Goal: Task Accomplishment & Management: Complete application form

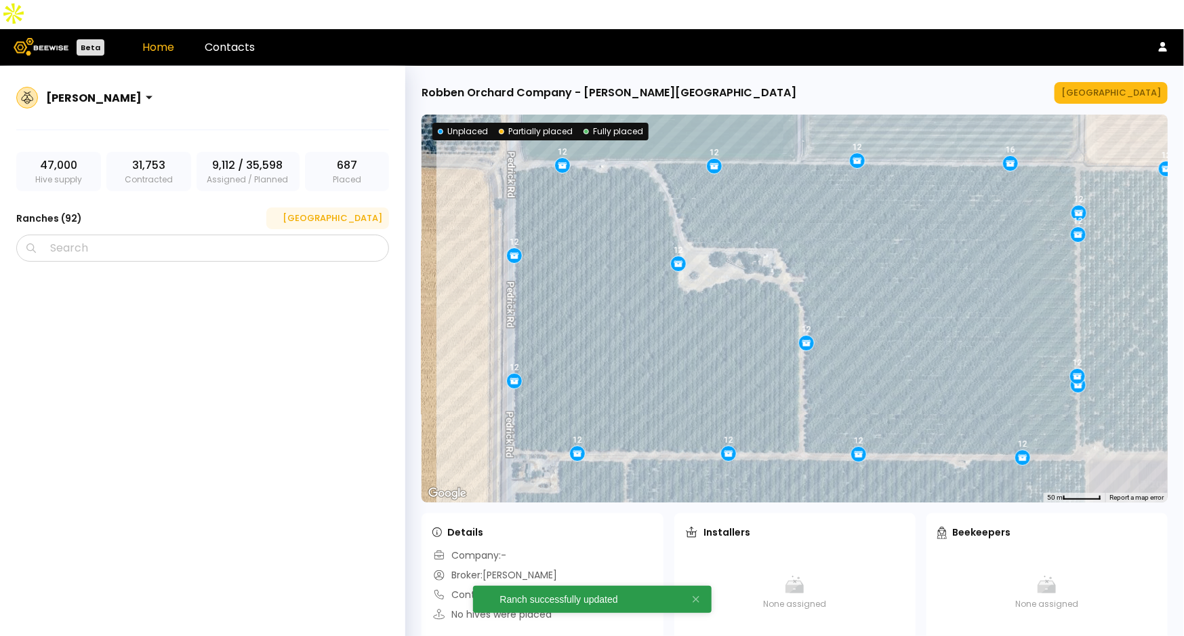
scroll to position [4962, 0]
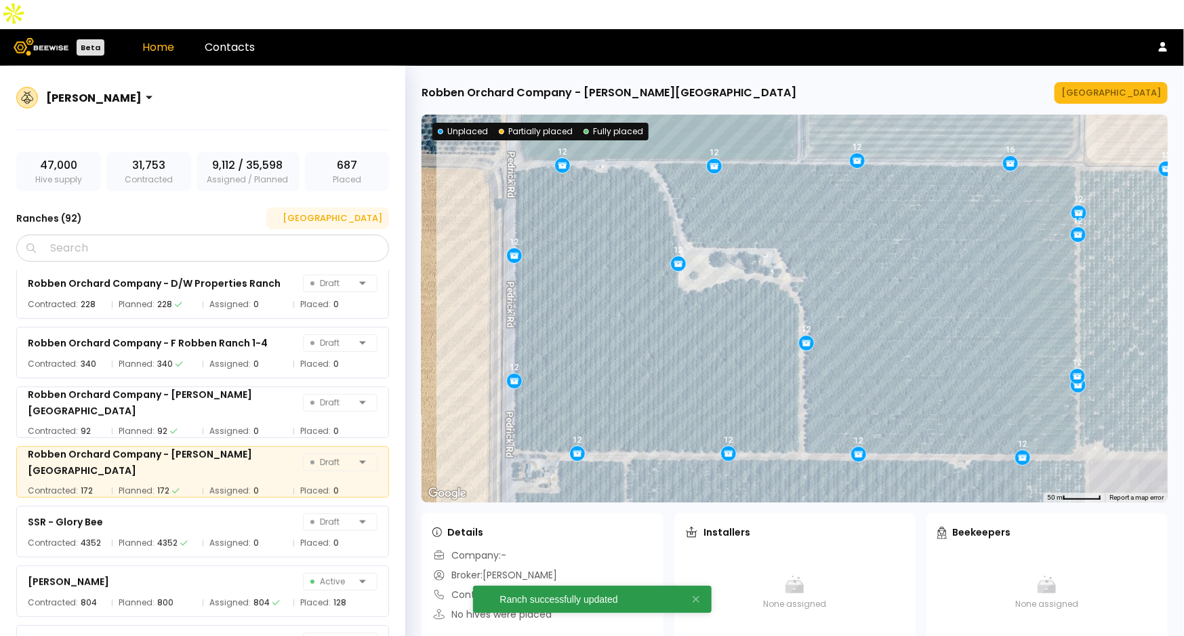
click at [357, 211] on div "[GEOGRAPHIC_DATA]" at bounding box center [327, 218] width 109 height 14
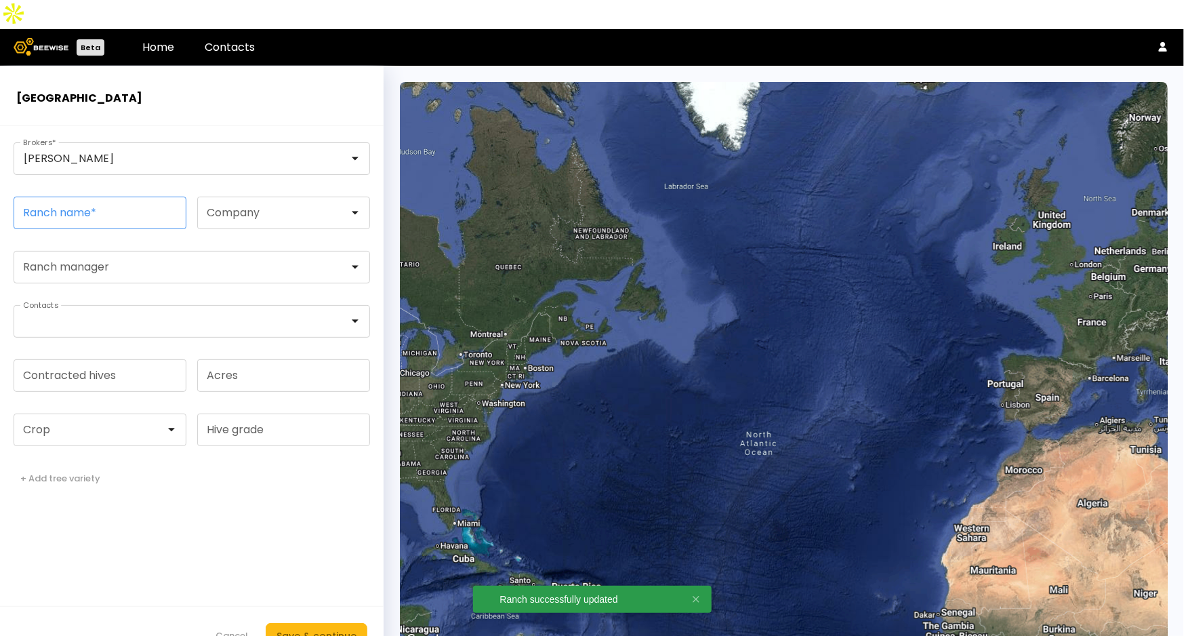
click at [73, 197] on input "Ranch name *" at bounding box center [99, 212] width 171 height 31
paste input "**********"
type input "**********"
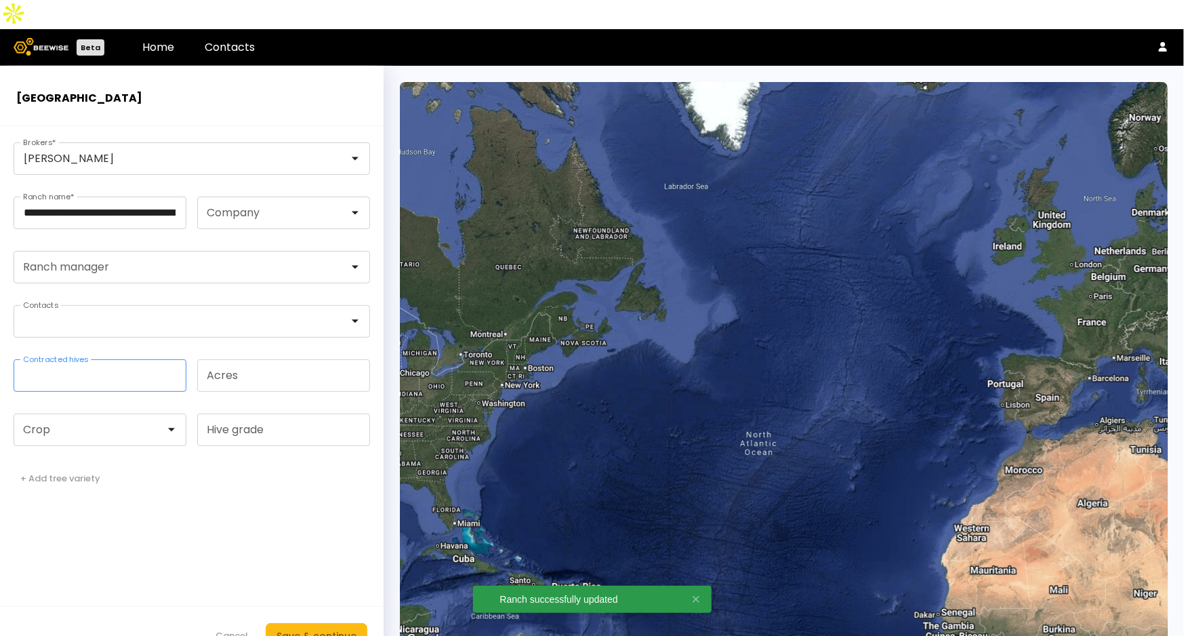
click at [94, 360] on input "Contracted hives" at bounding box center [99, 375] width 171 height 31
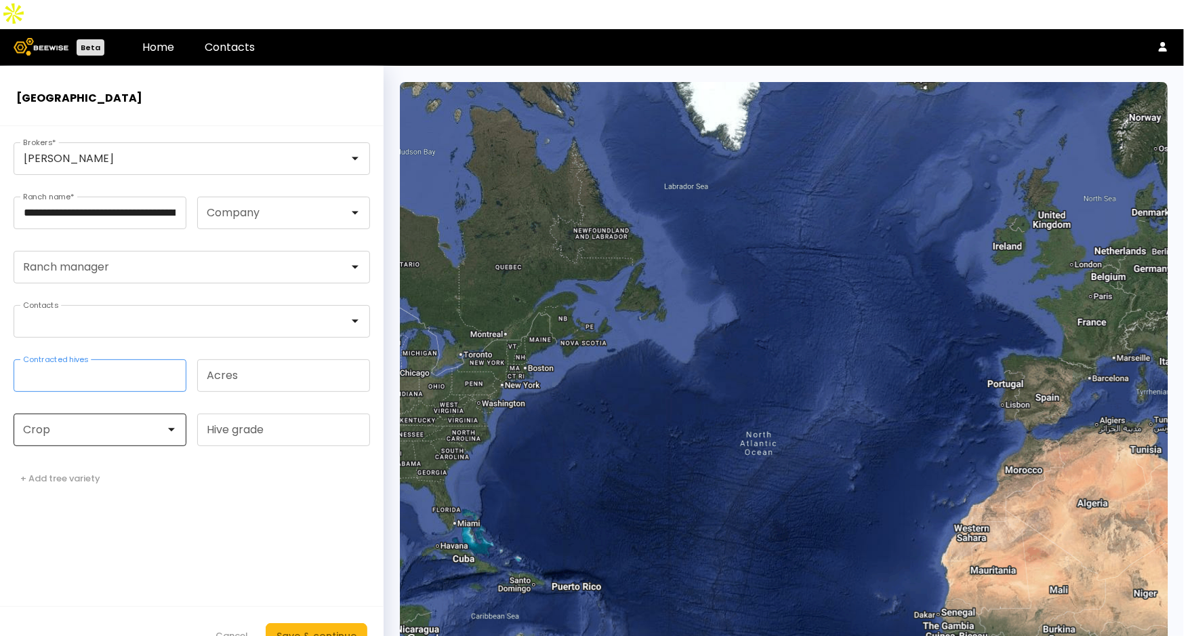
type input "***"
click at [83, 414] on div at bounding box center [94, 429] width 161 height 31
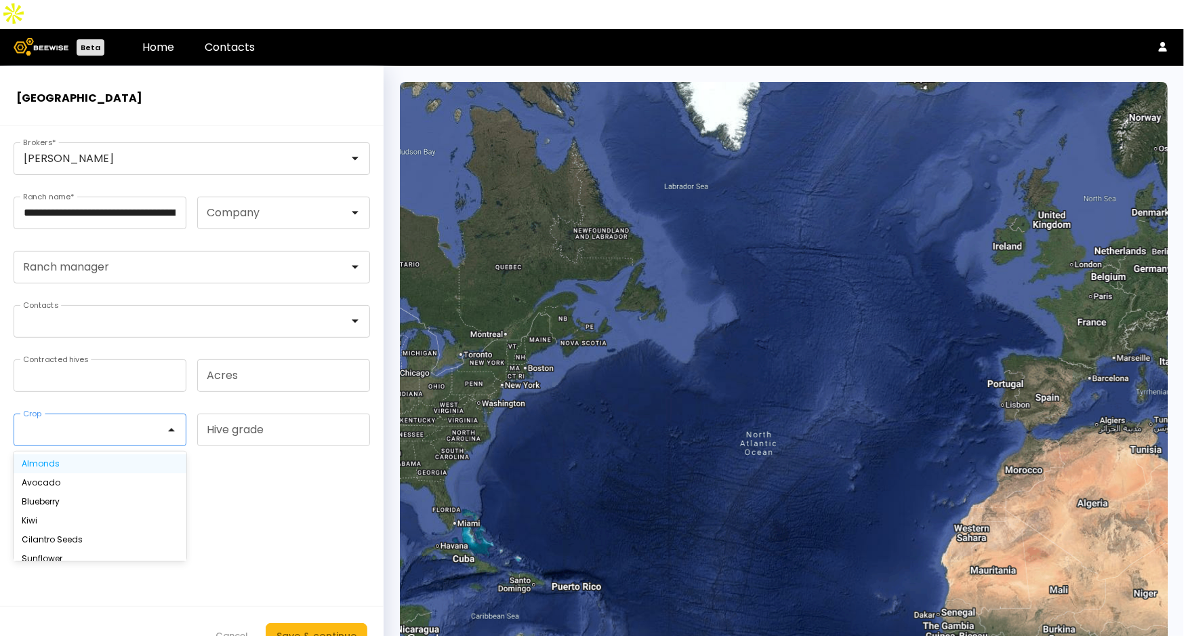
click at [92, 460] on div "Almonds" at bounding box center [100, 464] width 157 height 8
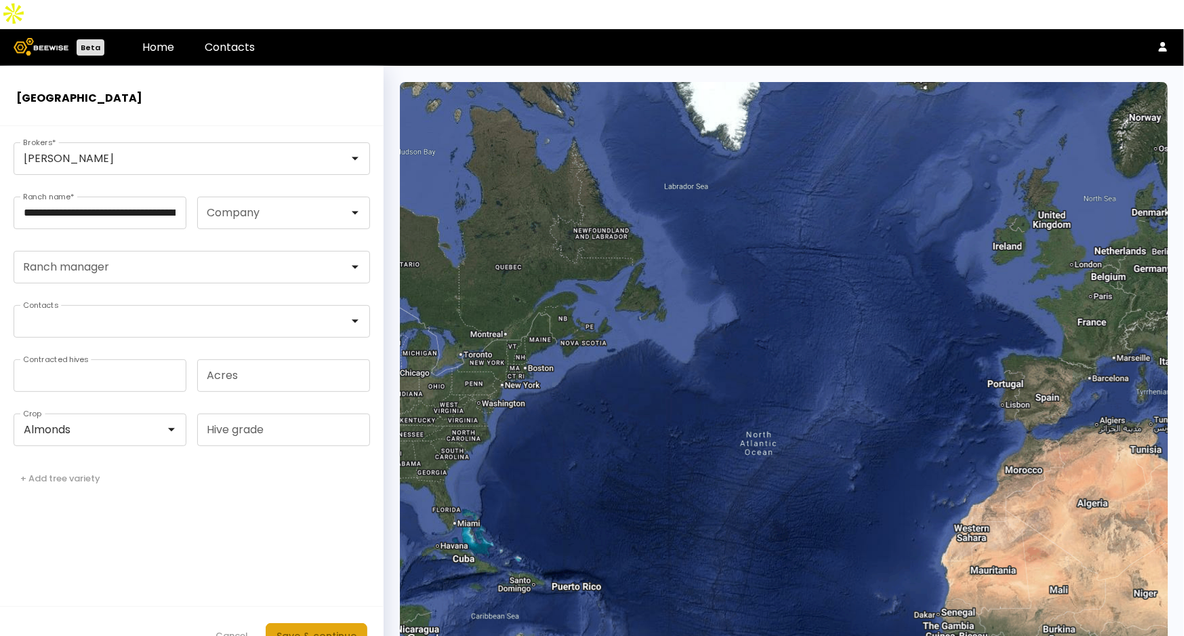
click at [320, 628] on div "Save & continue" at bounding box center [317, 635] width 80 height 15
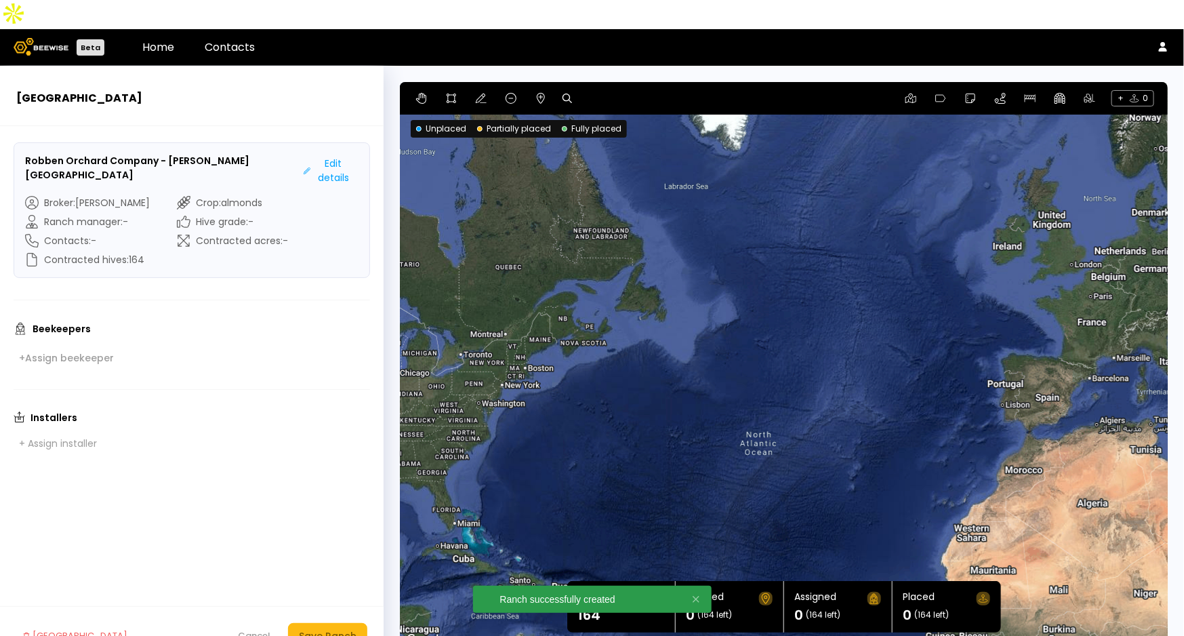
click at [563, 94] on icon at bounding box center [567, 98] width 9 height 9
click at [585, 90] on input at bounding box center [619, 98] width 84 height 17
paste input "**********"
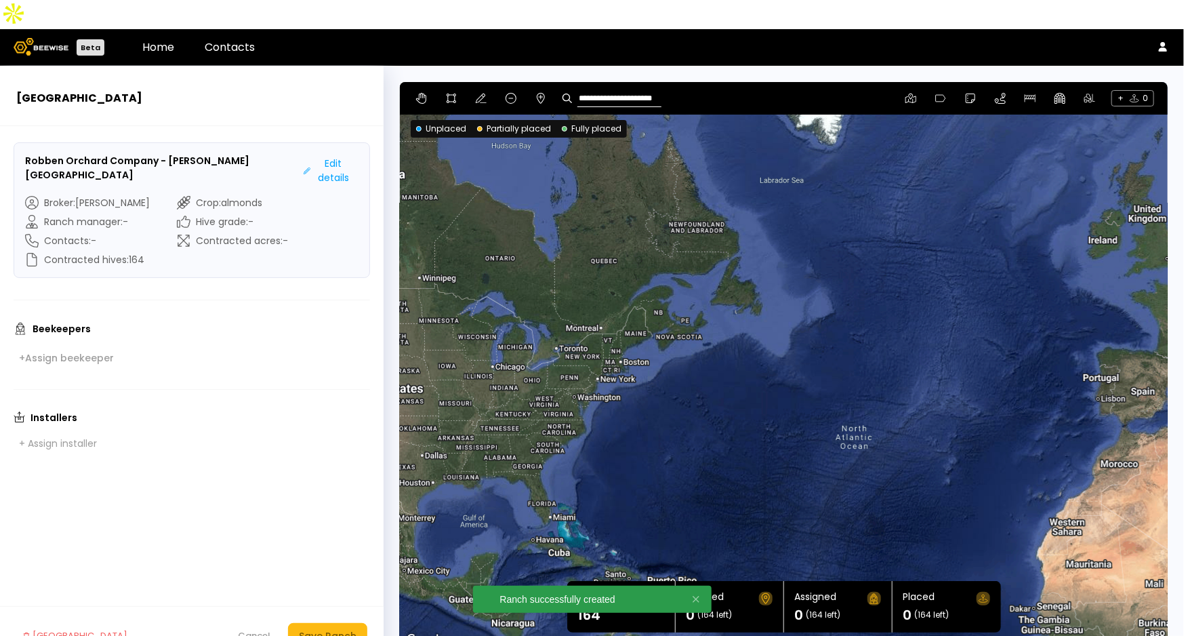
type input "**********"
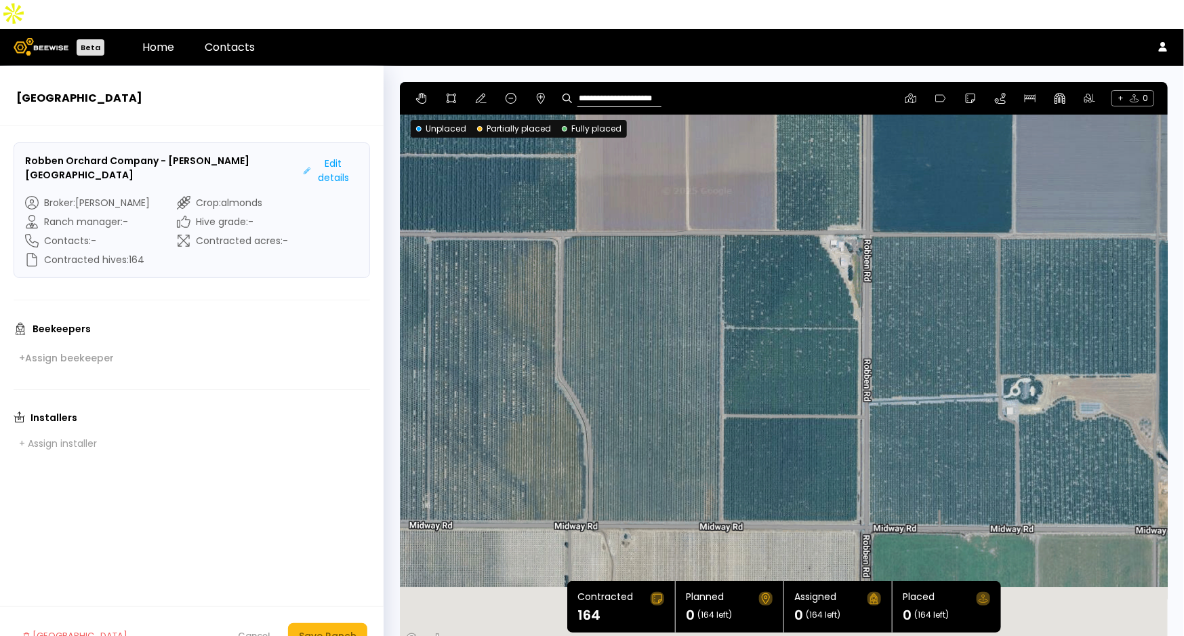
drag, startPoint x: 1017, startPoint y: 354, endPoint x: 958, endPoint y: 238, distance: 130.0
click at [958, 238] on div at bounding box center [784, 365] width 768 height 567
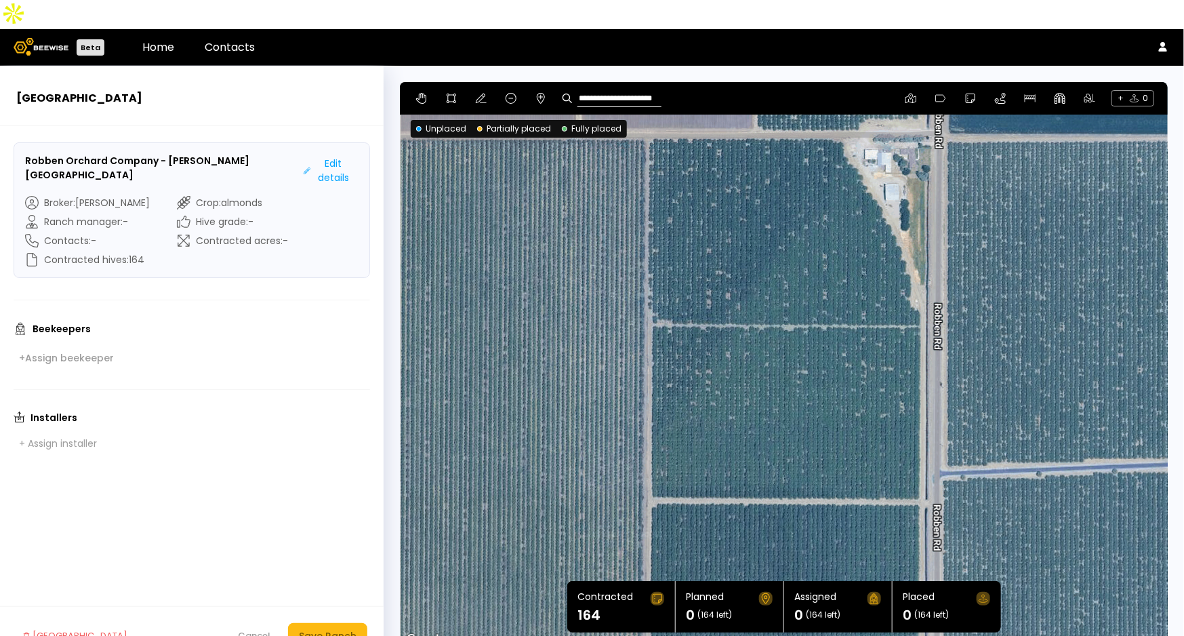
drag, startPoint x: 837, startPoint y: 247, endPoint x: 863, endPoint y: 347, distance: 102.9
click at [863, 347] on div at bounding box center [784, 365] width 768 height 567
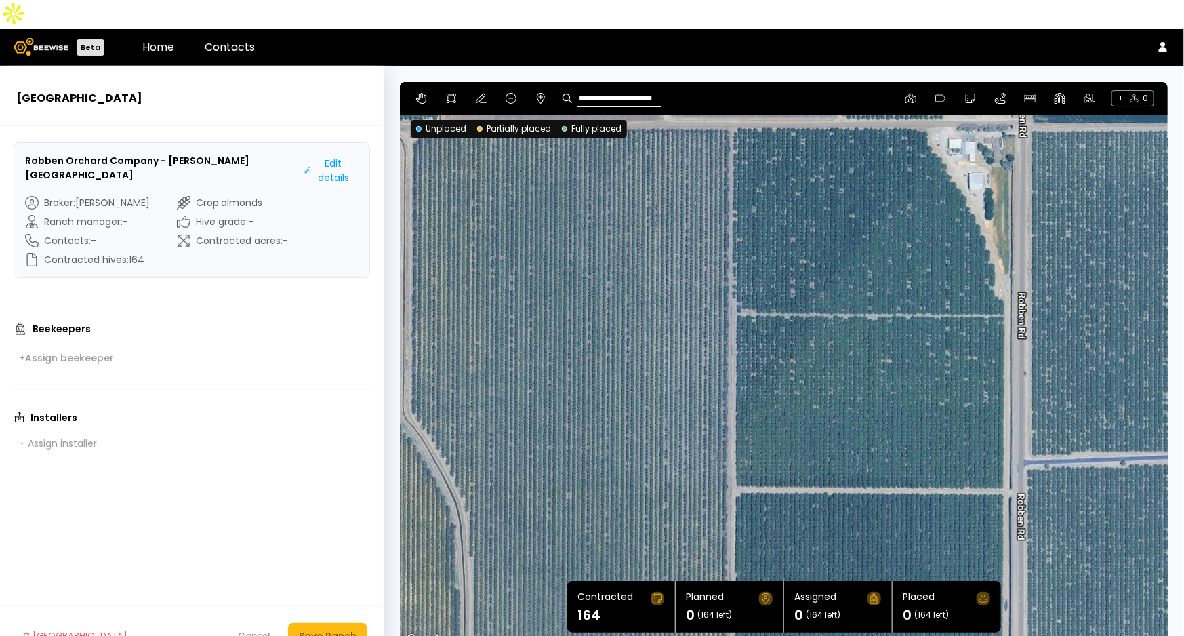
drag, startPoint x: 712, startPoint y: 226, endPoint x: 842, endPoint y: 230, distance: 130.2
click at [842, 230] on div at bounding box center [784, 365] width 768 height 567
click at [446, 93] on icon at bounding box center [451, 98] width 11 height 11
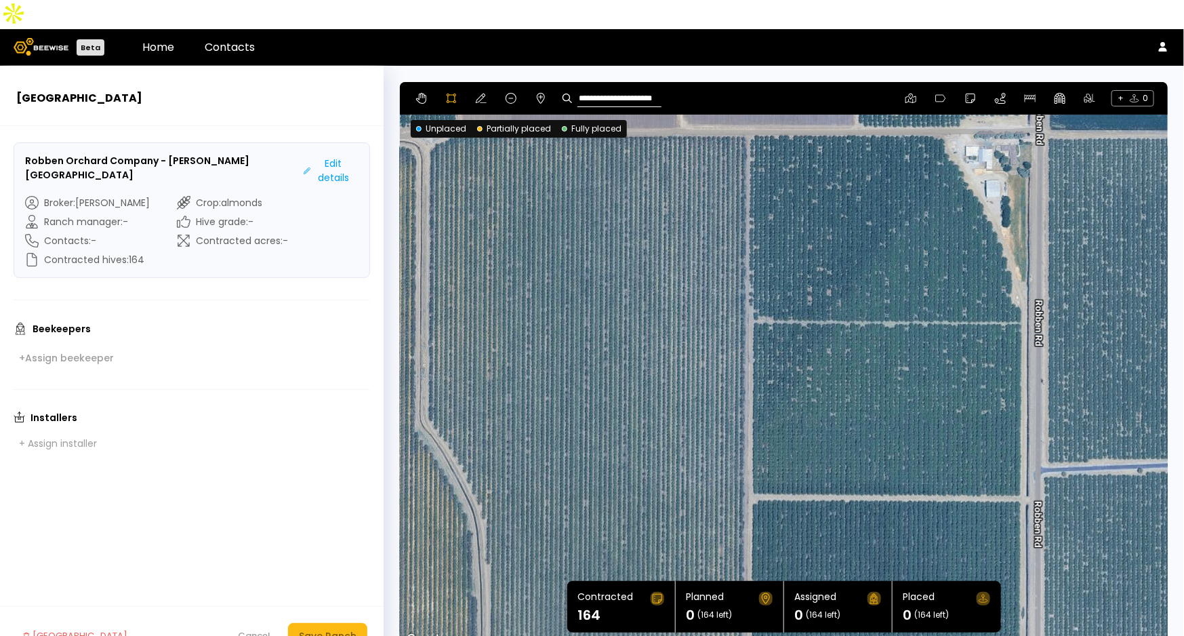
drag, startPoint x: 777, startPoint y: 289, endPoint x: 794, endPoint y: 292, distance: 17.3
click at [794, 292] on div at bounding box center [784, 364] width 767 height 567
click at [752, 100] on div at bounding box center [784, 364] width 767 height 567
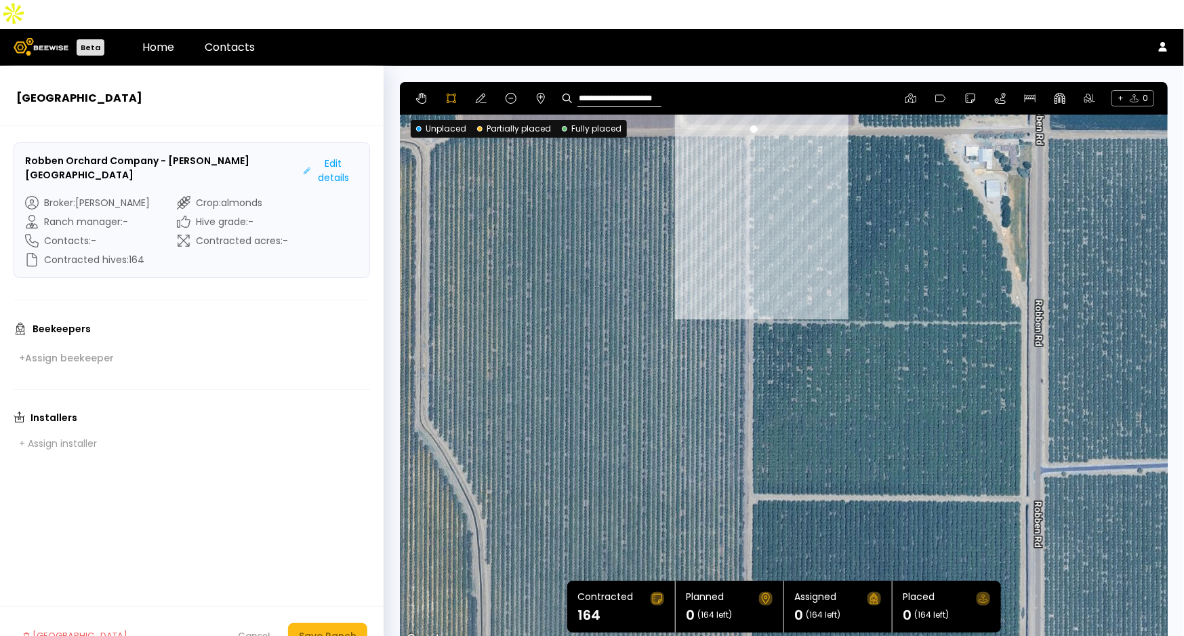
click at [747, 113] on div at bounding box center [784, 364] width 767 height 567
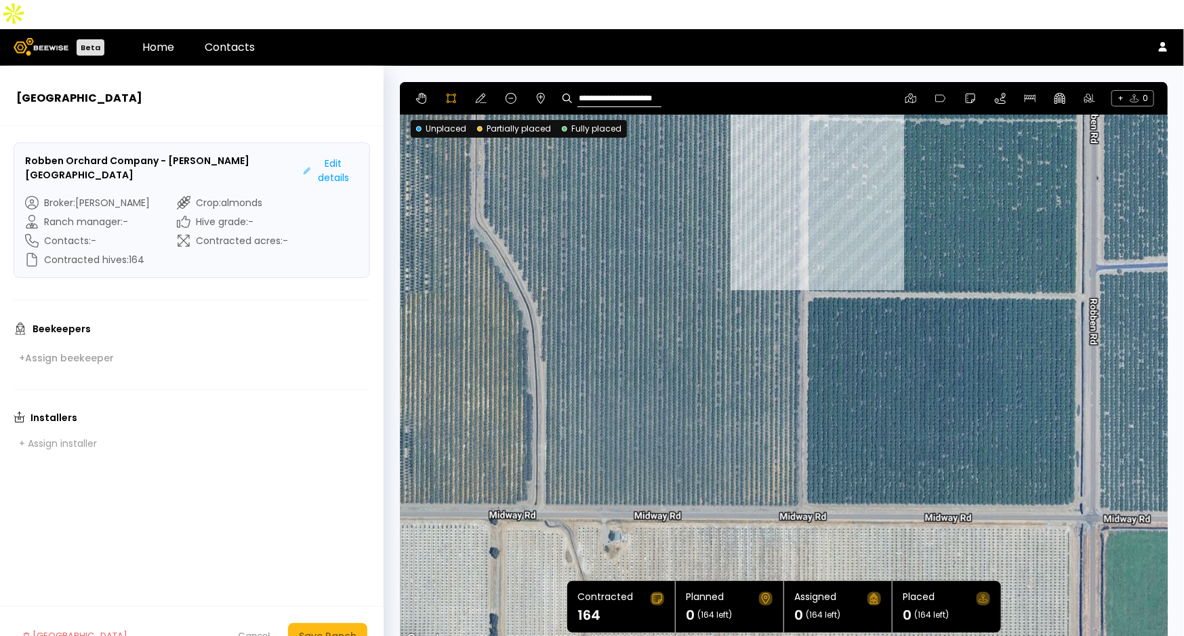
drag, startPoint x: 798, startPoint y: 414, endPoint x: 857, endPoint y: 205, distance: 217.8
click at [857, 205] on div at bounding box center [784, 364] width 767 height 567
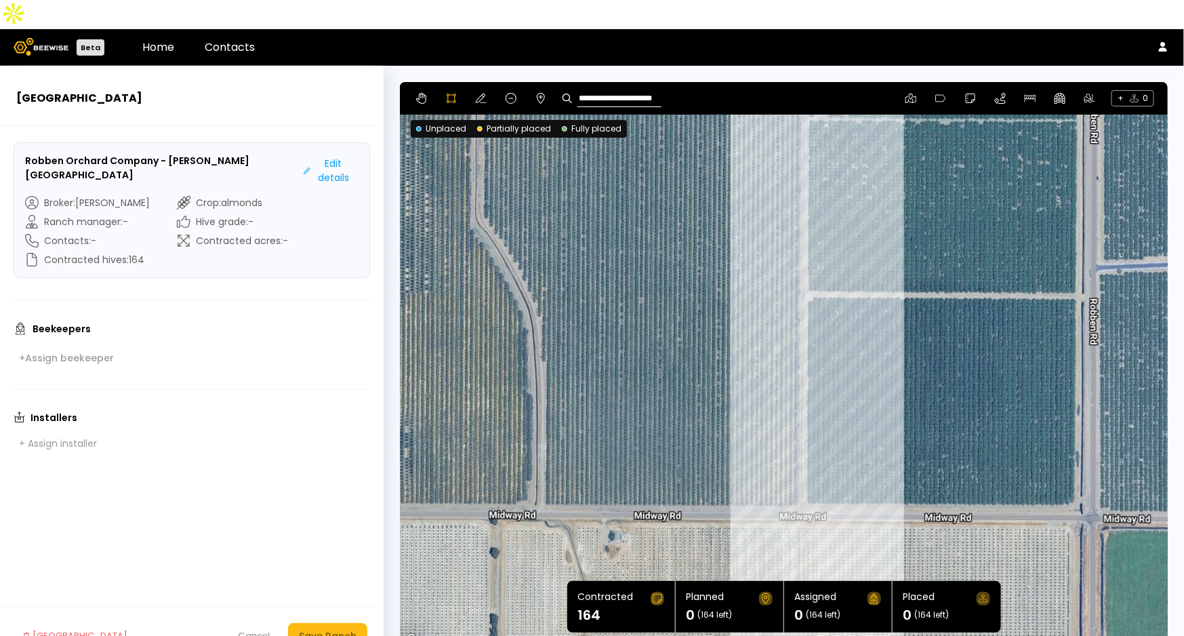
click at [803, 478] on div at bounding box center [784, 364] width 767 height 567
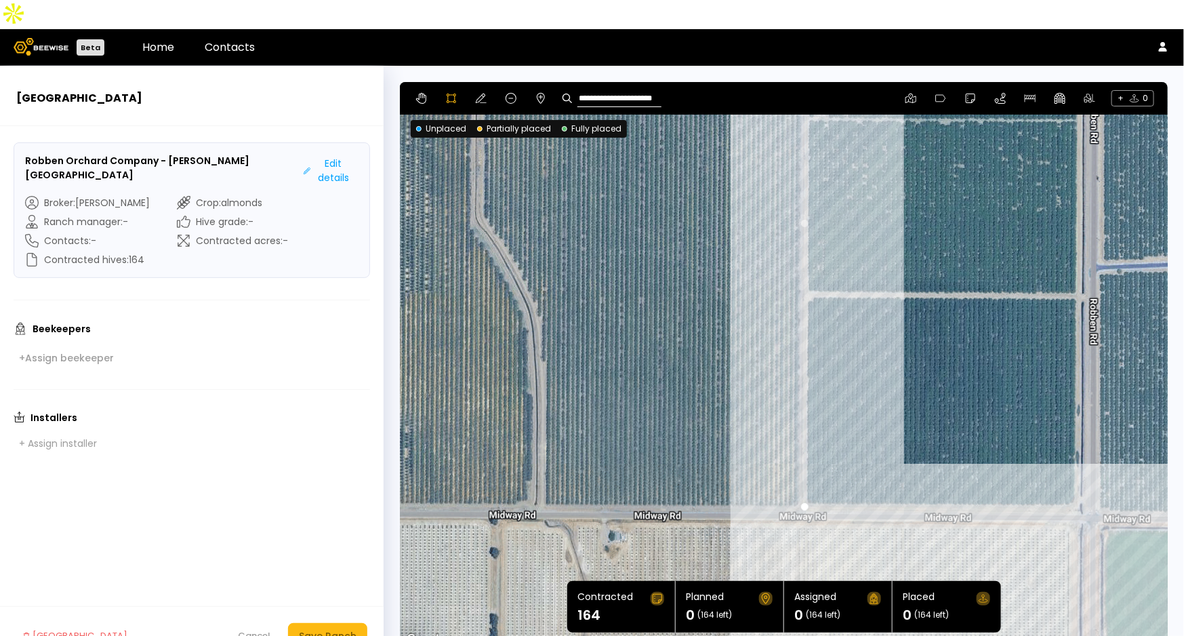
click at [1076, 477] on div at bounding box center [784, 364] width 767 height 567
click at [1076, 465] on div at bounding box center [784, 364] width 767 height 567
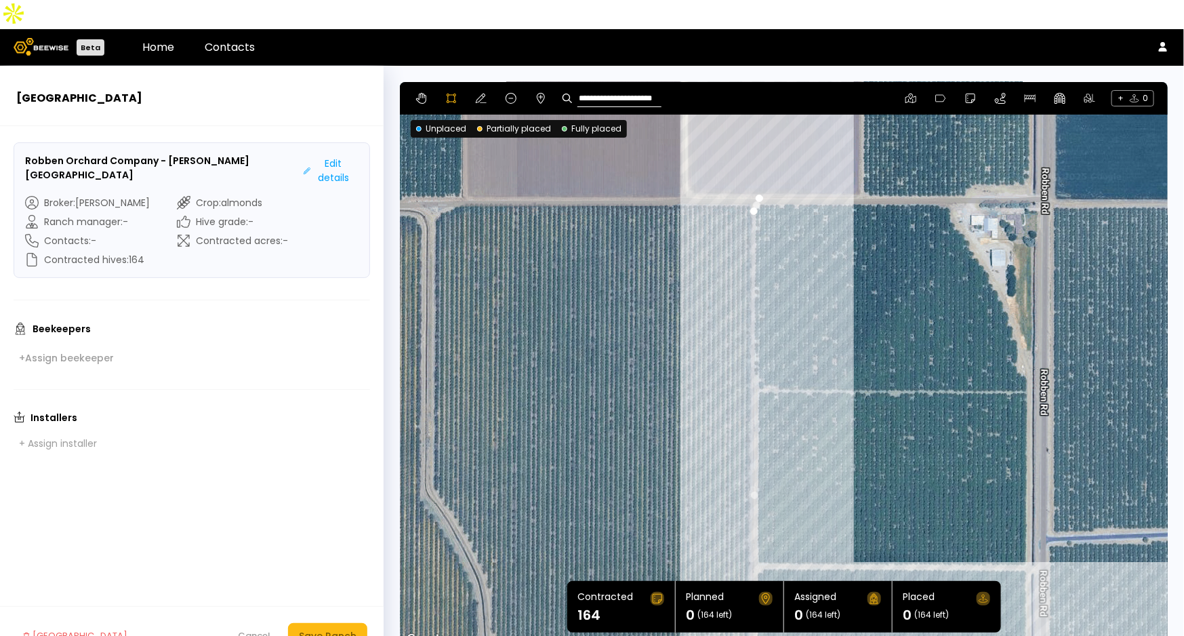
drag, startPoint x: 1124, startPoint y: 268, endPoint x: 1070, endPoint y: 550, distance: 287.1
click at [1070, 550] on div at bounding box center [784, 364] width 767 height 567
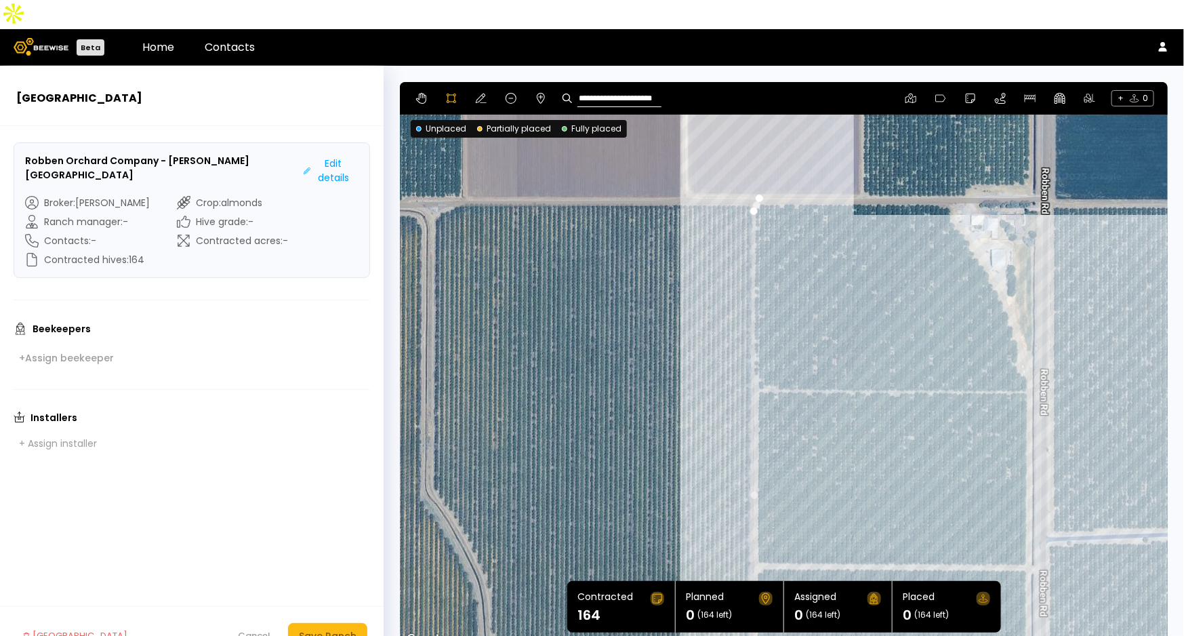
click at [1028, 346] on div at bounding box center [784, 364] width 767 height 567
click at [1017, 341] on div at bounding box center [784, 364] width 767 height 567
click at [1019, 310] on div at bounding box center [784, 364] width 767 height 567
click at [1012, 282] on div at bounding box center [784, 364] width 767 height 567
click at [997, 256] on div at bounding box center [784, 364] width 767 height 567
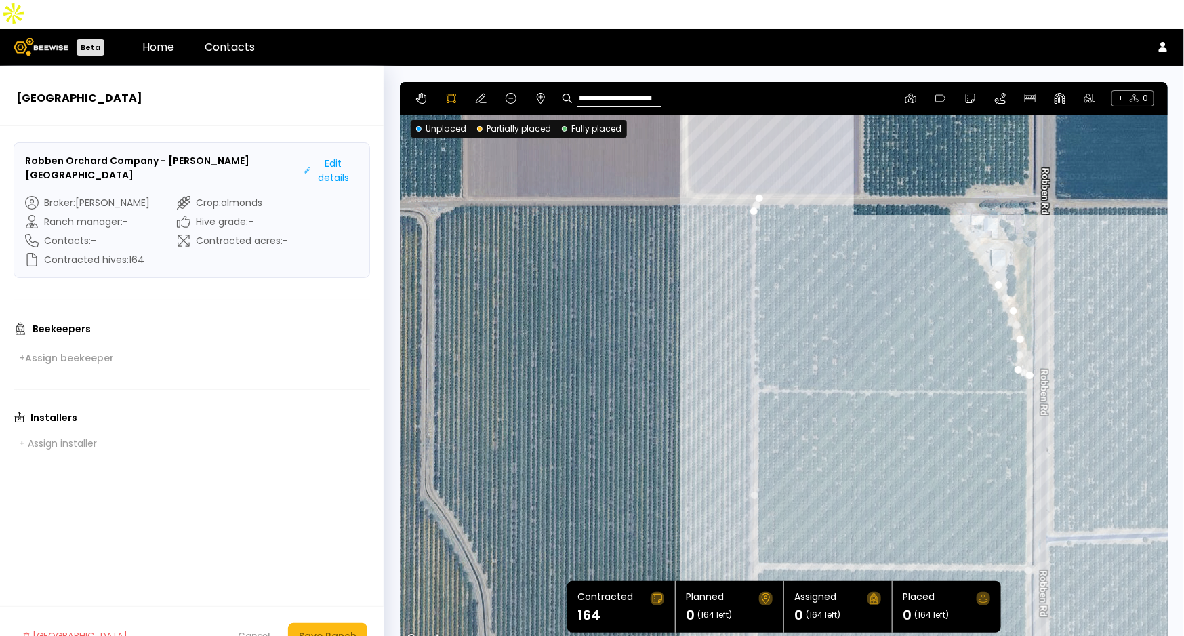
click at [987, 237] on div at bounding box center [784, 364] width 767 height 567
click at [971, 212] on div at bounding box center [784, 364] width 767 height 567
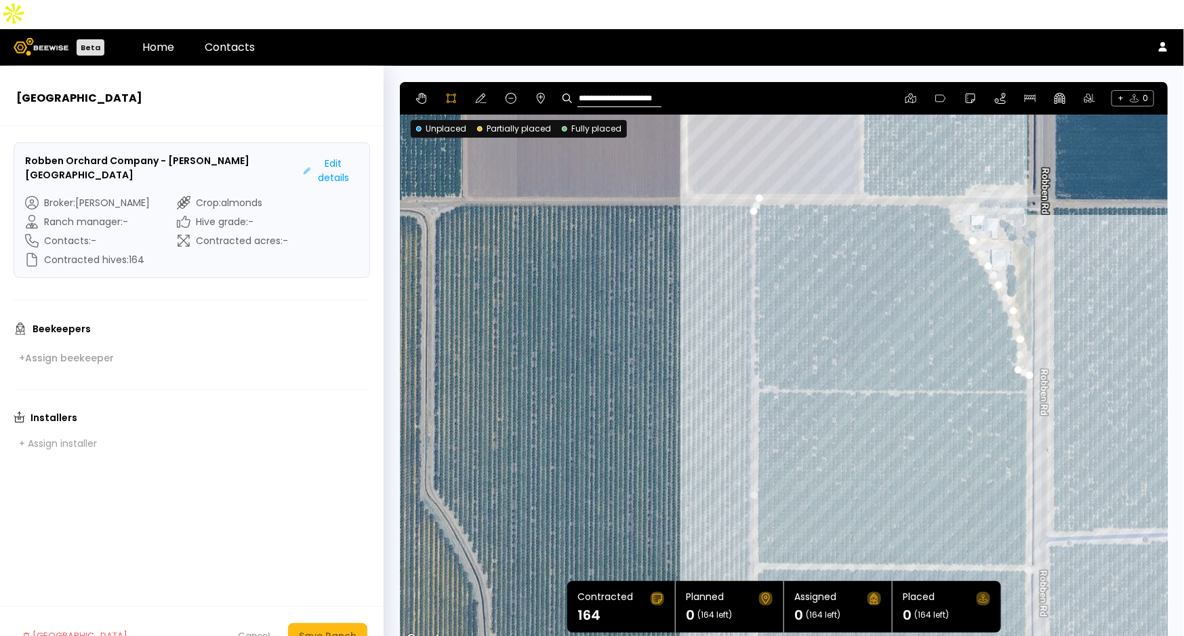
click at [959, 195] on div at bounding box center [784, 364] width 767 height 567
click at [952, 188] on div at bounding box center [784, 364] width 767 height 567
click at [951, 174] on div at bounding box center [784, 364] width 767 height 567
click at [763, 169] on div at bounding box center [784, 364] width 767 height 567
click at [756, 167] on div at bounding box center [784, 364] width 767 height 567
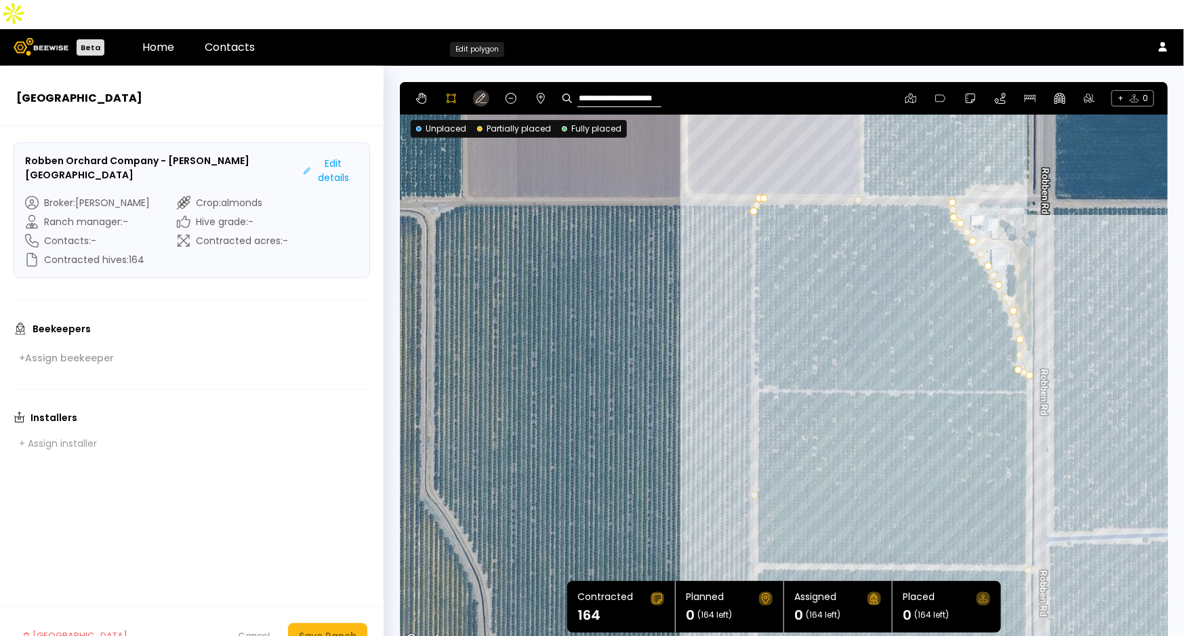
click at [477, 93] on icon at bounding box center [481, 98] width 11 height 11
click at [1008, 294] on div at bounding box center [1005, 297] width 7 height 7
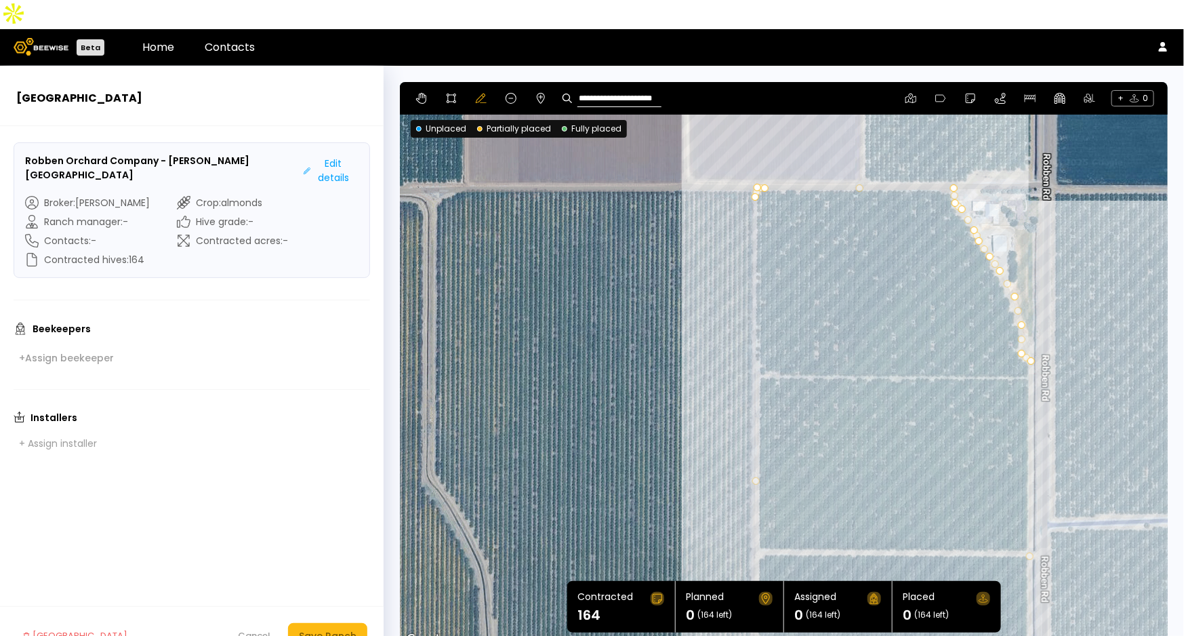
drag, startPoint x: 1056, startPoint y: 455, endPoint x: 1059, endPoint y: 435, distance: 20.5
click at [1059, 435] on div at bounding box center [784, 365] width 768 height 567
click at [344, 628] on div "Save Ranch" at bounding box center [328, 635] width 58 height 15
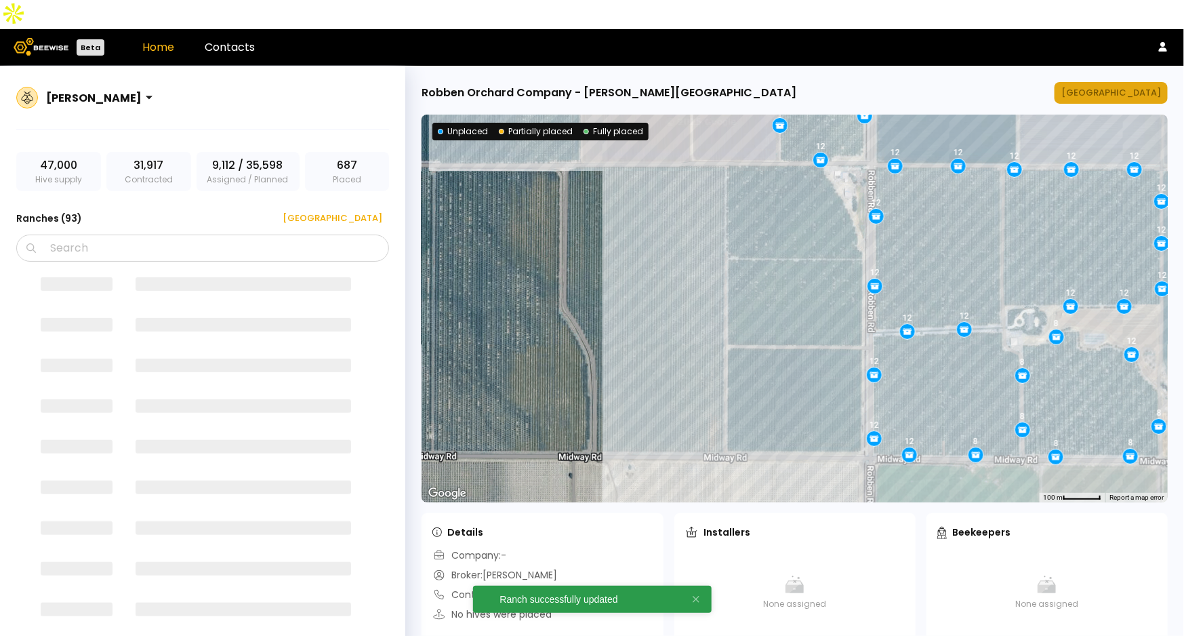
click at [1136, 86] on div "[GEOGRAPHIC_DATA]" at bounding box center [1111, 93] width 100 height 14
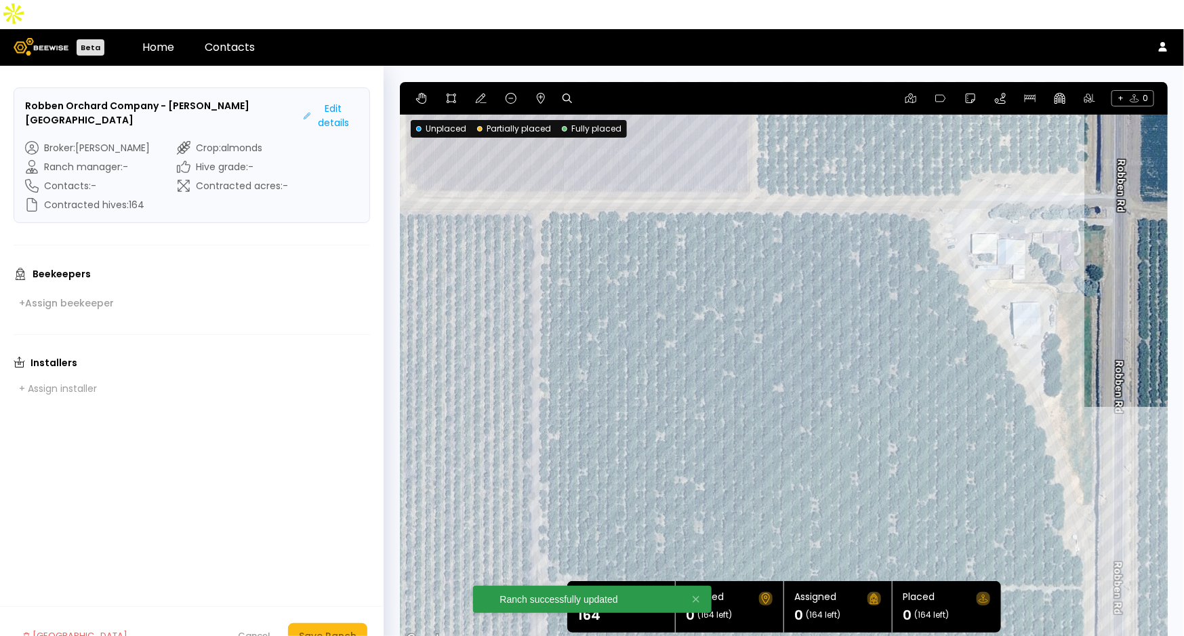
drag, startPoint x: 614, startPoint y: 239, endPoint x: 386, endPoint y: 334, distance: 247.0
click at [387, 334] on section "← Move left → Move right ↑ Move up ↓ Move down + Zoom in - Zoom out Home Jump l…" at bounding box center [784, 365] width 800 height 599
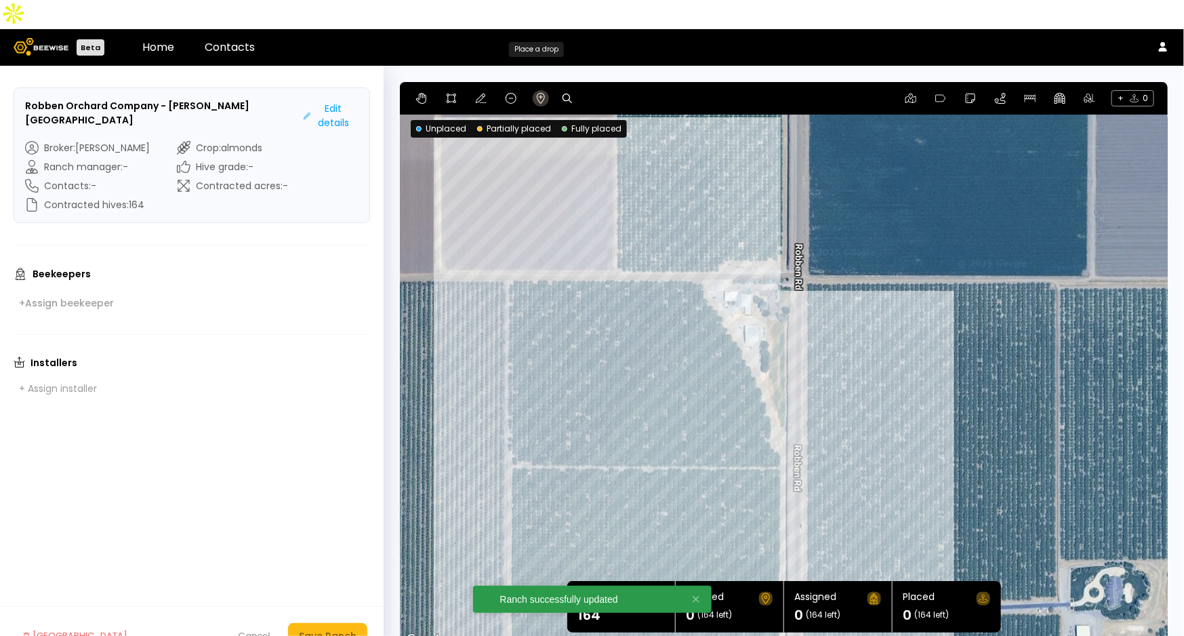
click at [535, 93] on icon at bounding box center [540, 98] width 11 height 11
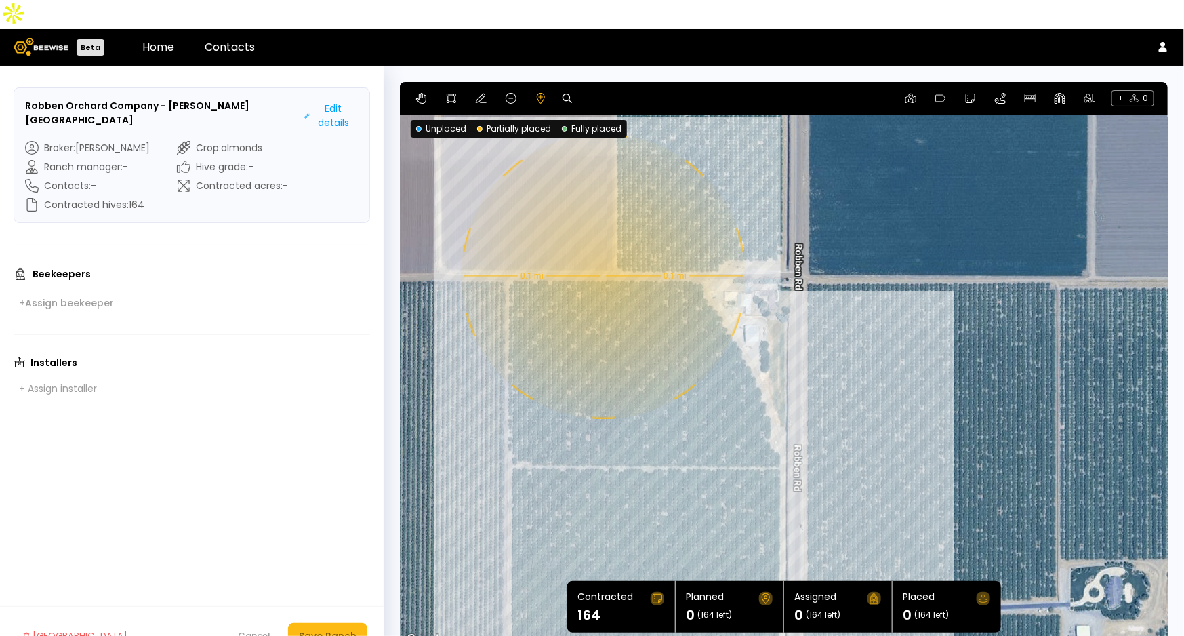
click at [604, 247] on div "0.1 mi 0.1 mi" at bounding box center [784, 365] width 768 height 567
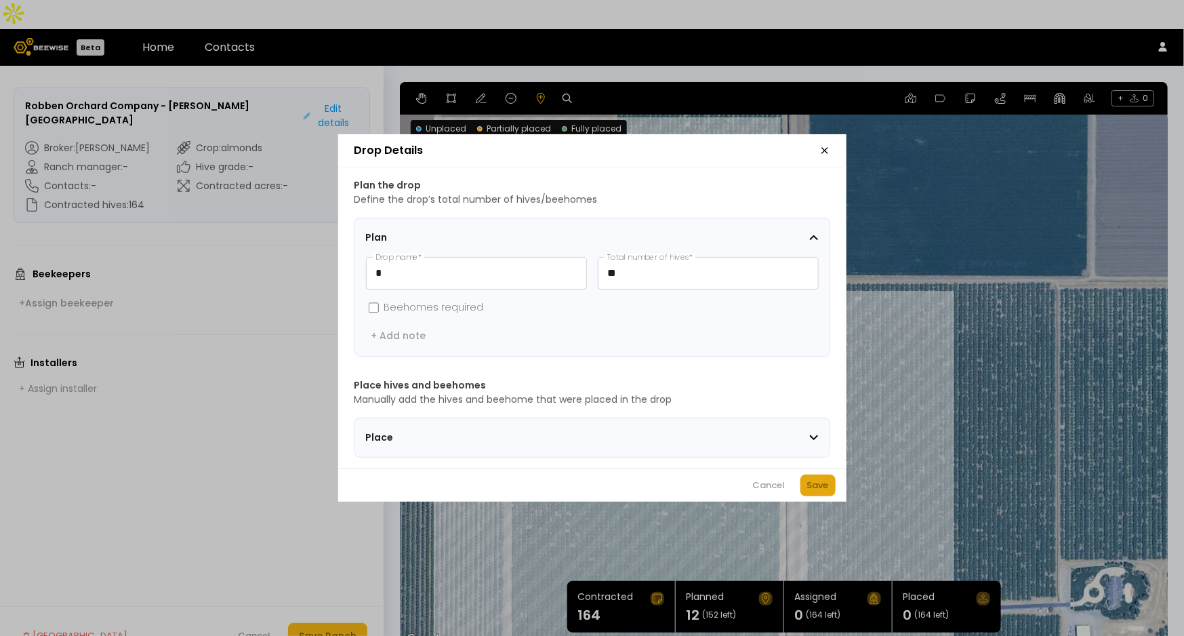
click at [827, 492] on div "Save" at bounding box center [818, 486] width 22 height 14
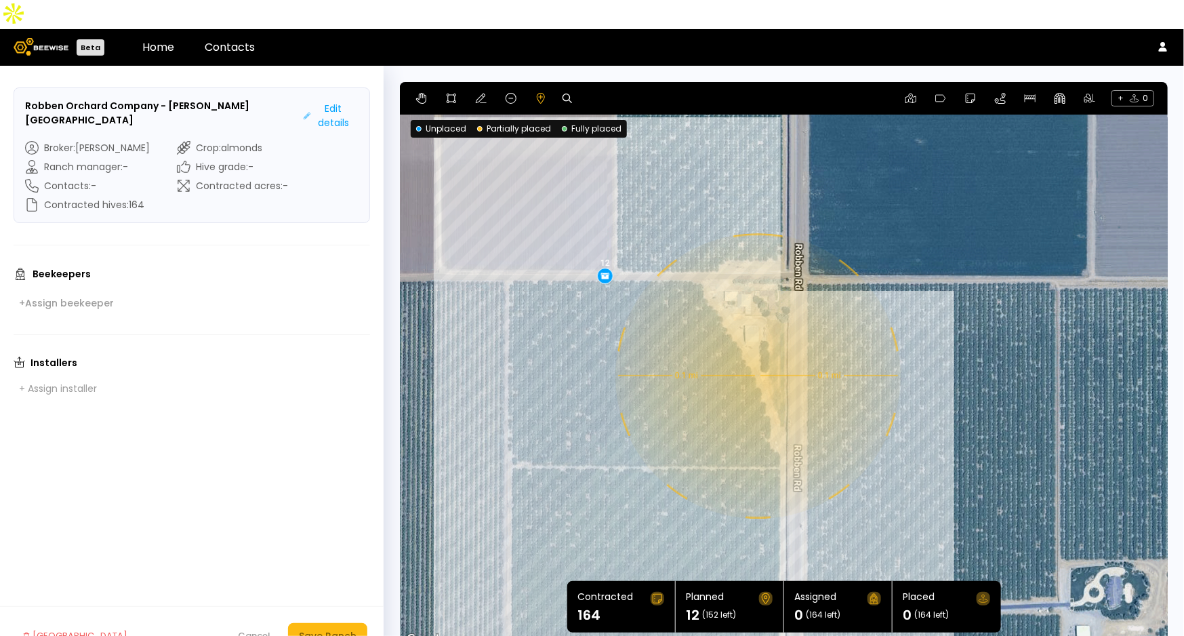
click at [756, 347] on div "0.1 mi 0.1 mi 12" at bounding box center [784, 365] width 768 height 567
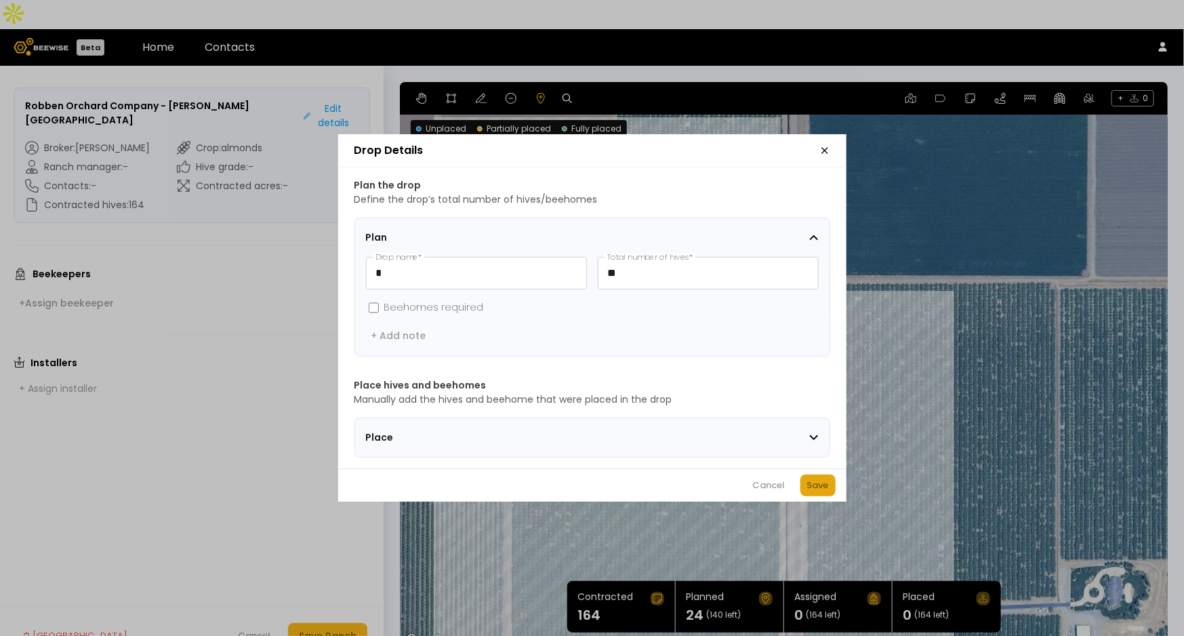
click at [828, 491] on div "Save" at bounding box center [818, 486] width 22 height 14
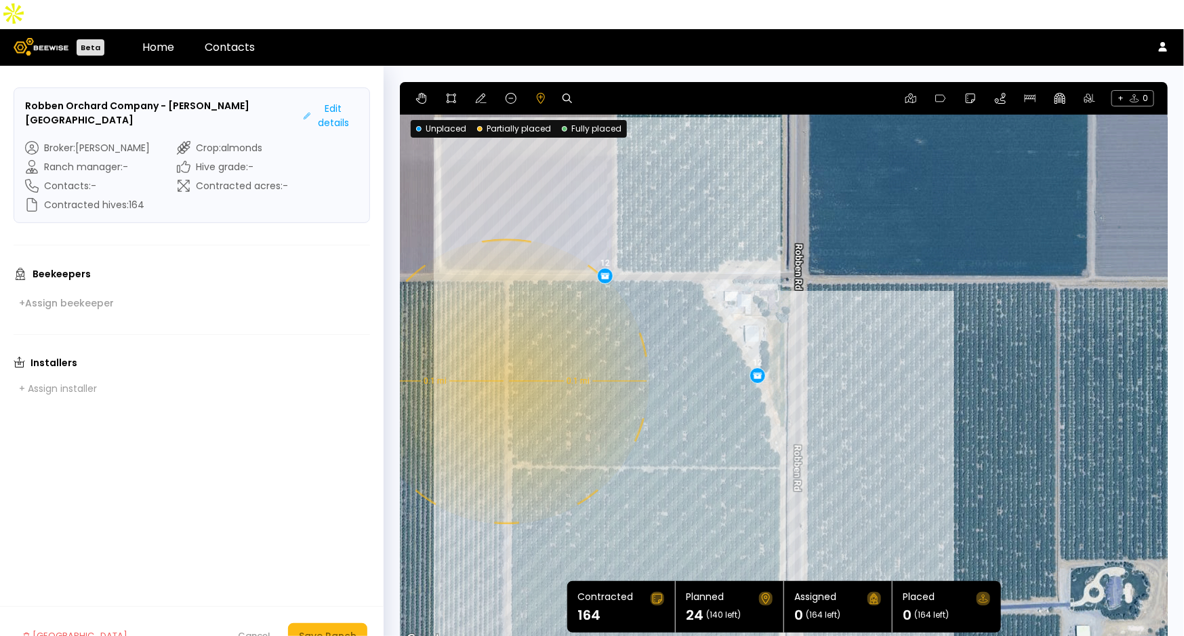
click at [505, 352] on div "0.1 mi 0.1 mi 12 12" at bounding box center [784, 365] width 768 height 567
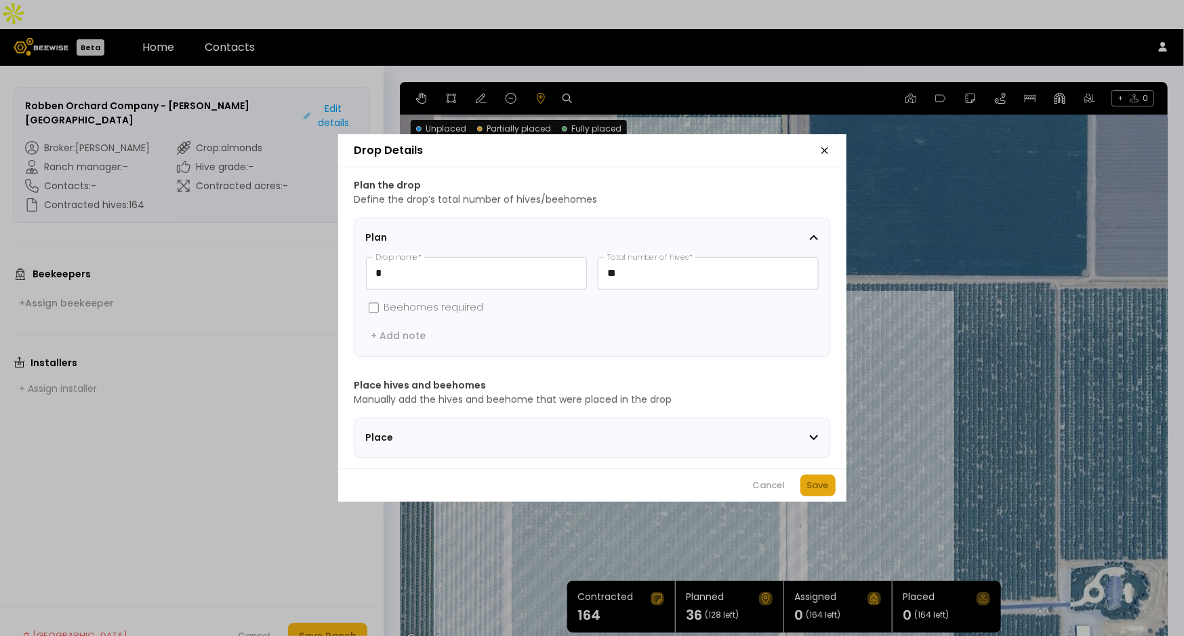
click at [824, 489] on div "Save" at bounding box center [818, 486] width 22 height 14
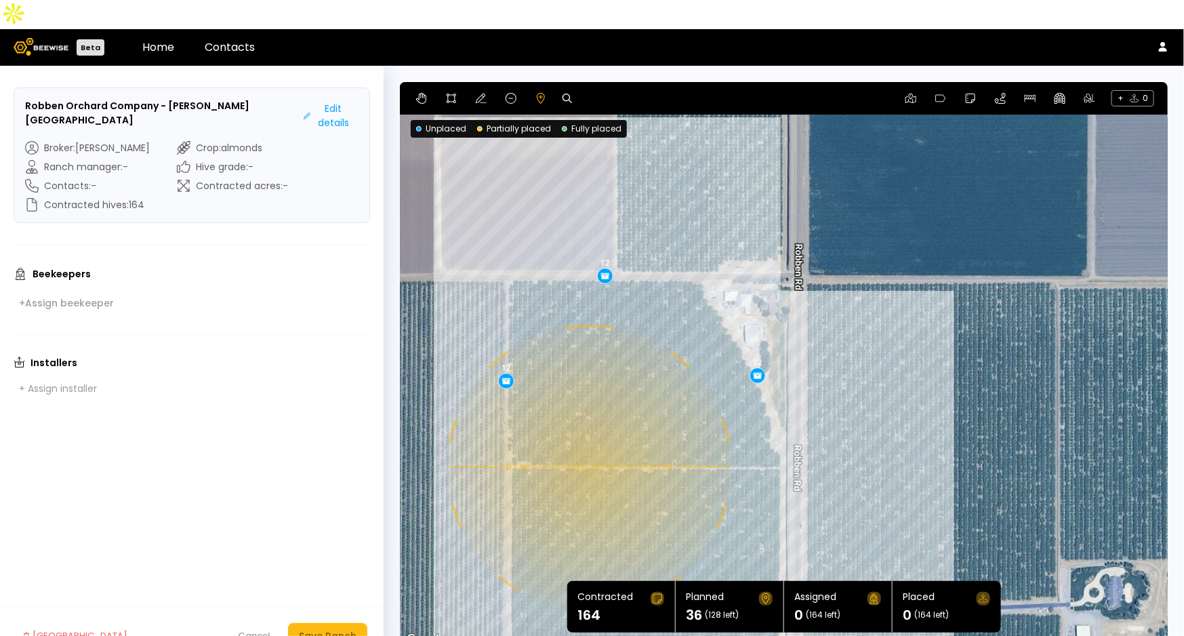
click at [588, 439] on div "0.1 mi 0.1 mi 12 12 12" at bounding box center [784, 365] width 768 height 567
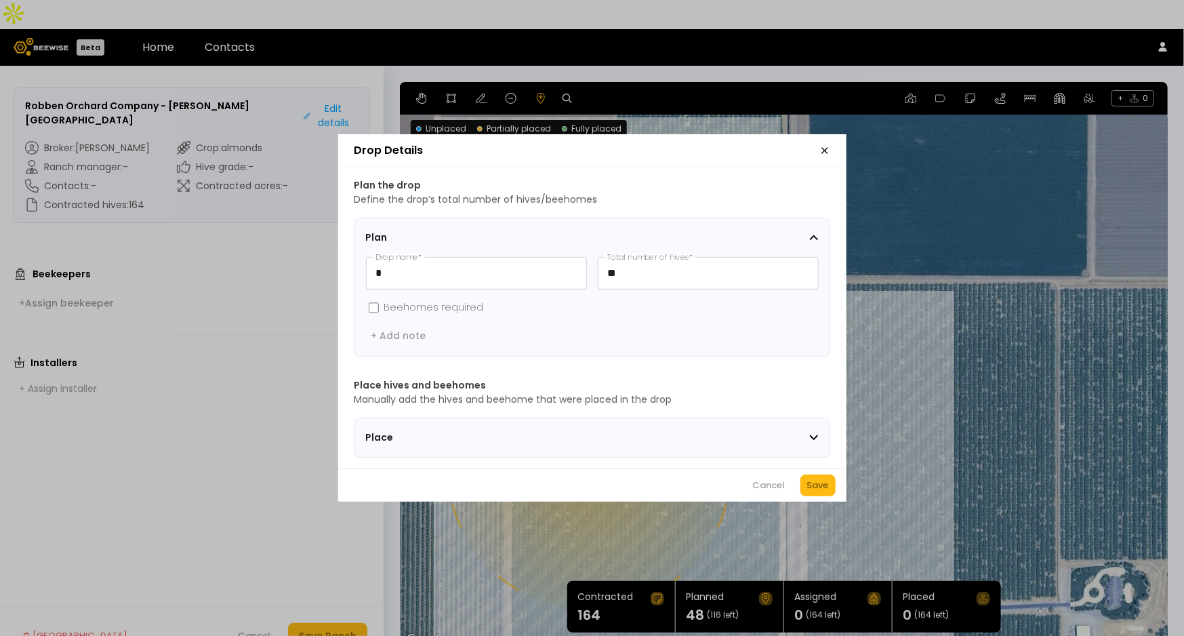
click at [815, 487] on div "Save" at bounding box center [818, 486] width 22 height 14
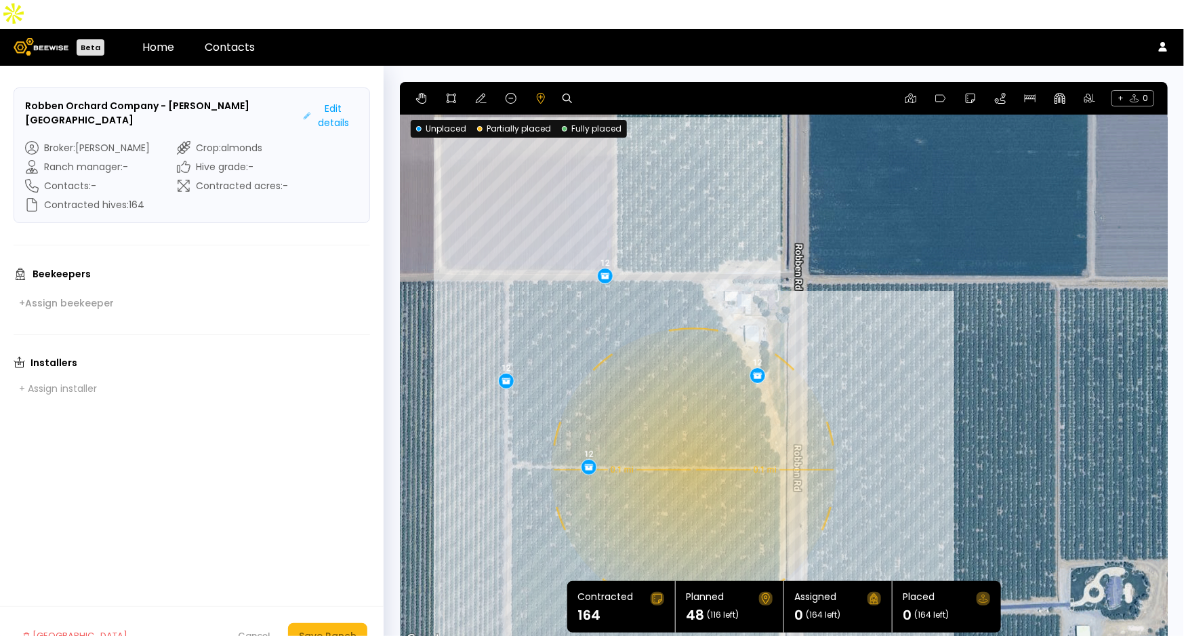
click at [692, 441] on div "0.1 mi 0.1 mi 12 12 12 12" at bounding box center [784, 365] width 768 height 567
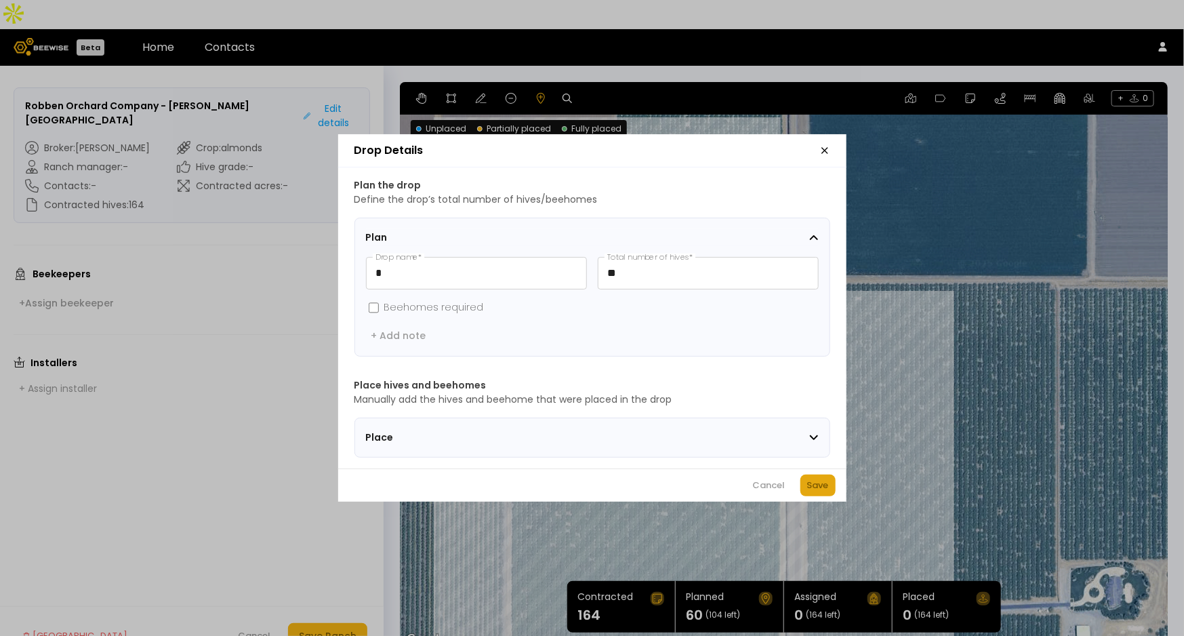
click at [815, 491] on div "Save" at bounding box center [818, 486] width 22 height 14
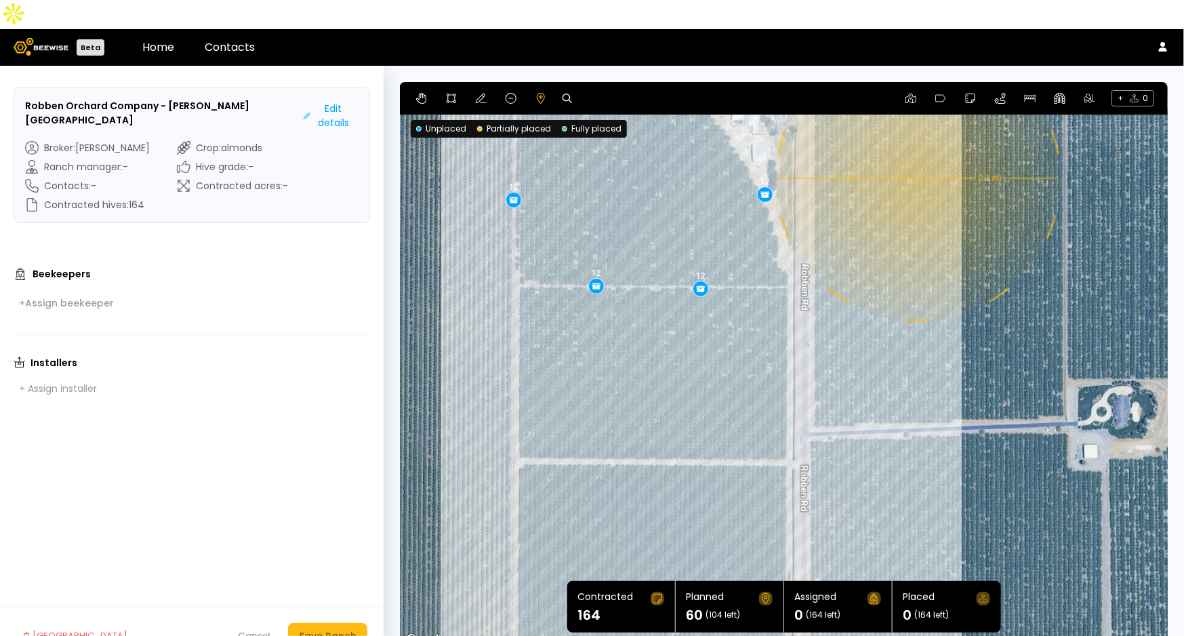
drag, startPoint x: 902, startPoint y: 516, endPoint x: 910, endPoint y: 331, distance: 185.2
click at [910, 331] on div "0.1 mi 0.1 mi 12 12 12 12 12" at bounding box center [784, 365] width 768 height 567
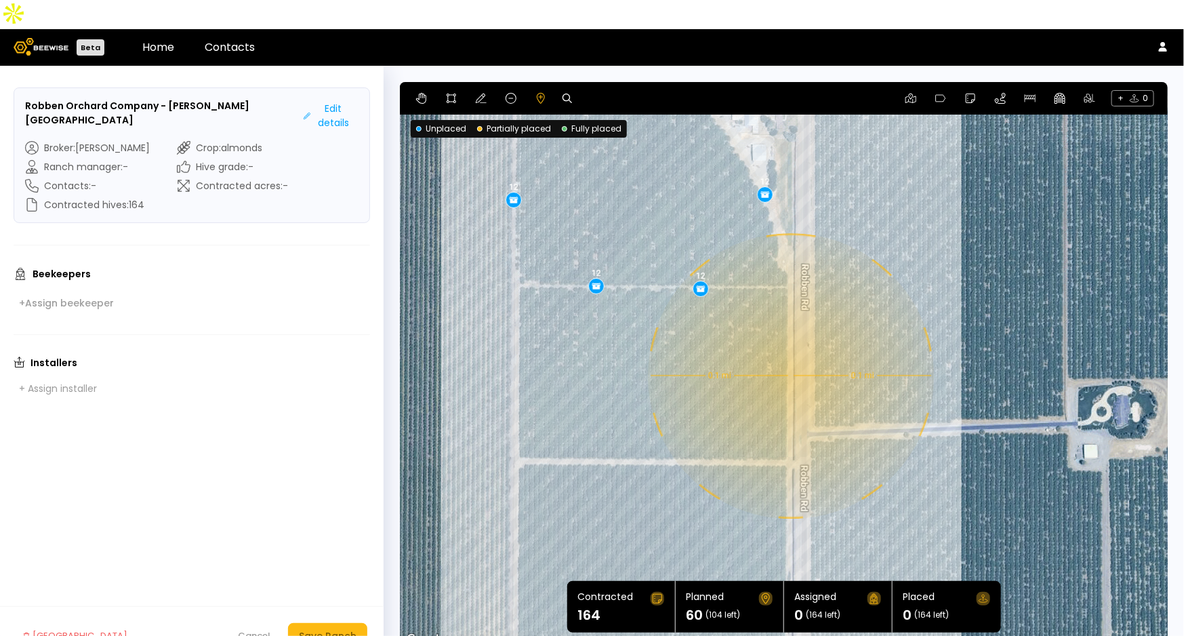
click at [790, 347] on div "0.1 mi 0.1 mi 12 12 12 12 12" at bounding box center [784, 365] width 768 height 567
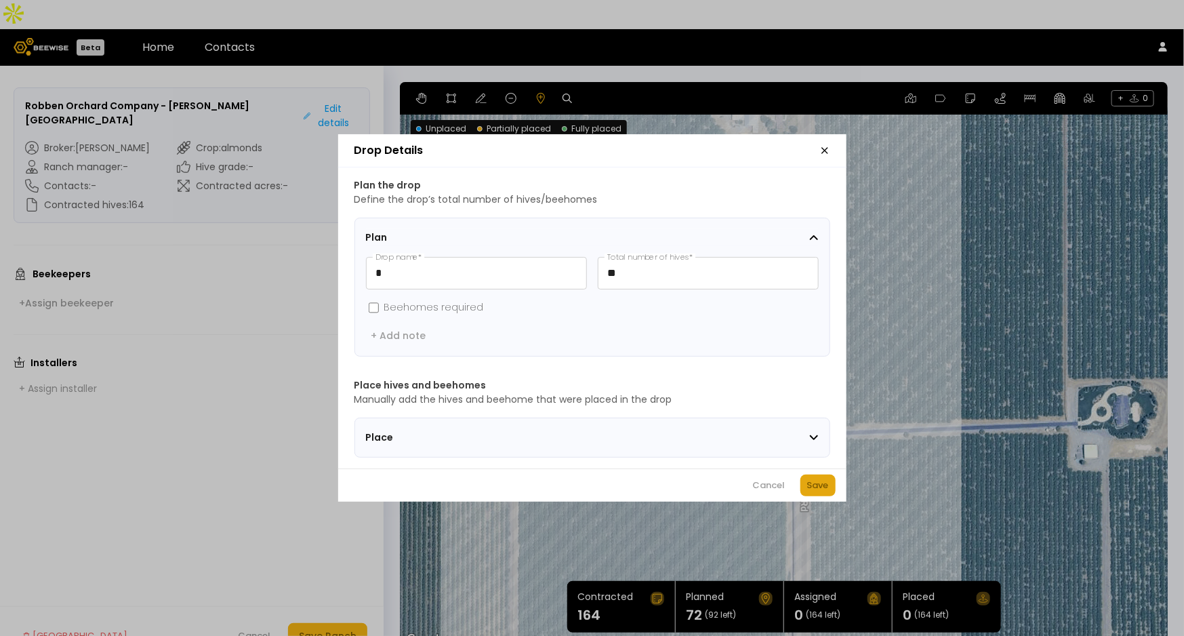
click at [824, 482] on button "Save" at bounding box center [817, 485] width 35 height 22
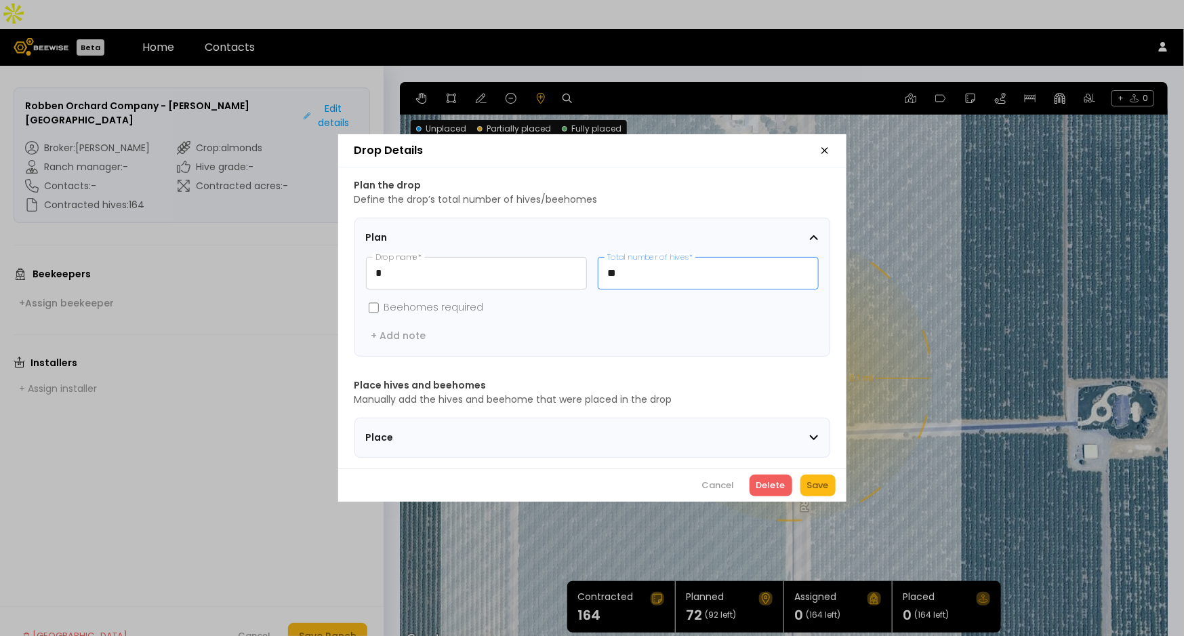
click at [641, 268] on input "**" at bounding box center [709, 273] width 220 height 31
type input "**"
click at [822, 489] on div "Save" at bounding box center [818, 486] width 22 height 14
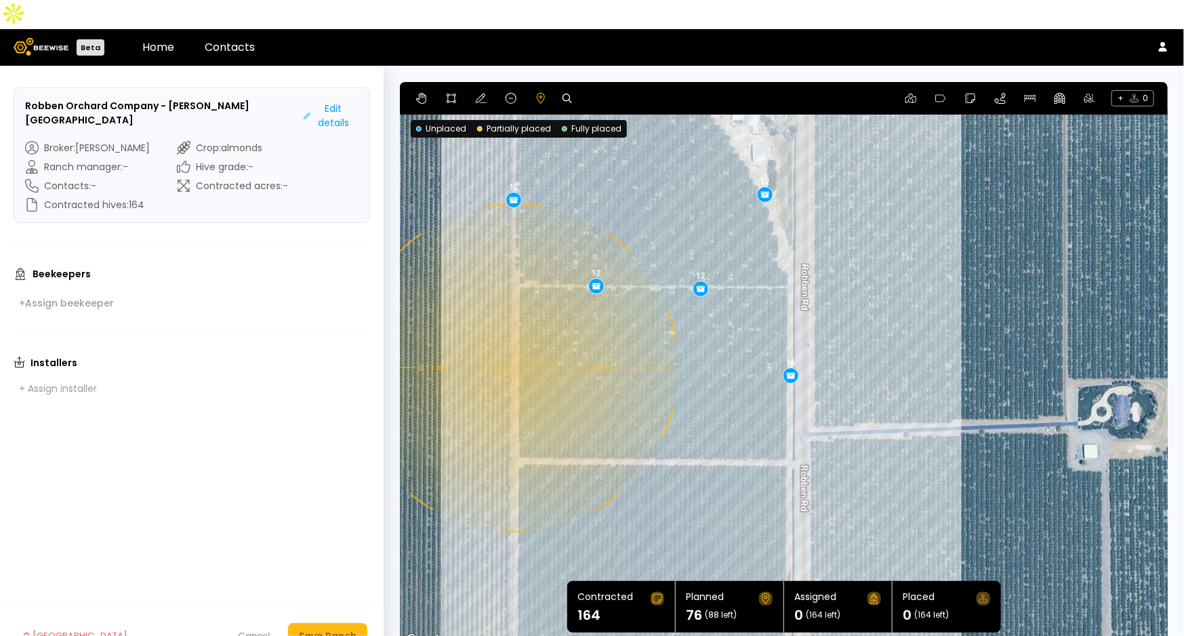
click at [513, 339] on div "0.11 mi 0.11 mi 12 12 12 12 12 16" at bounding box center [784, 365] width 768 height 567
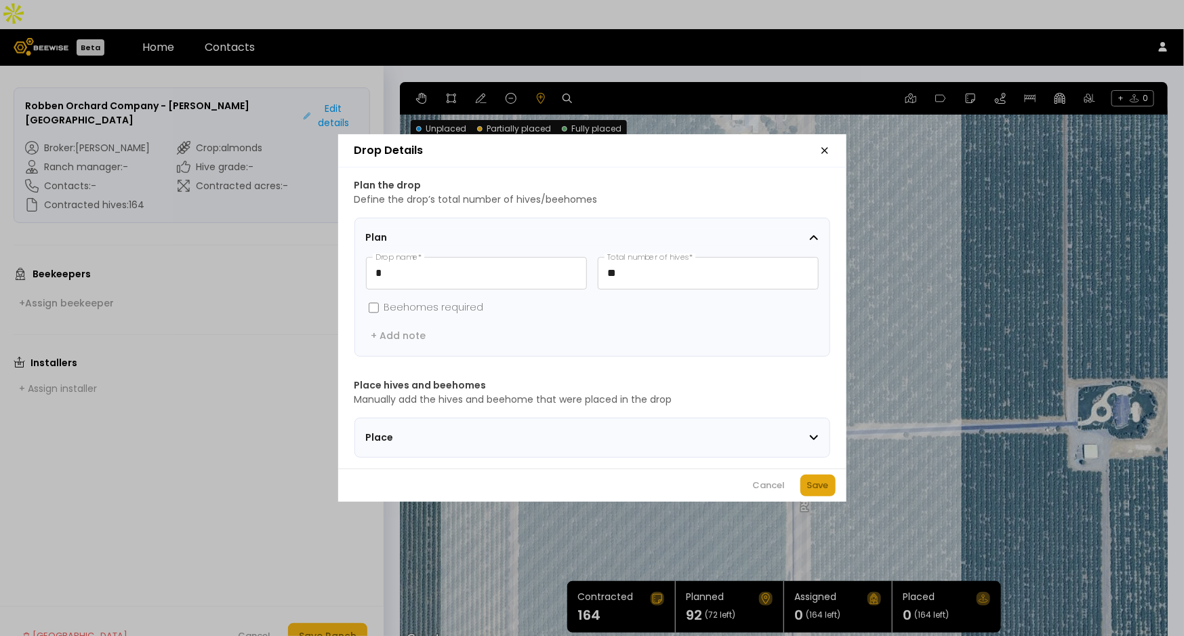
click at [822, 488] on div "Save" at bounding box center [818, 486] width 22 height 14
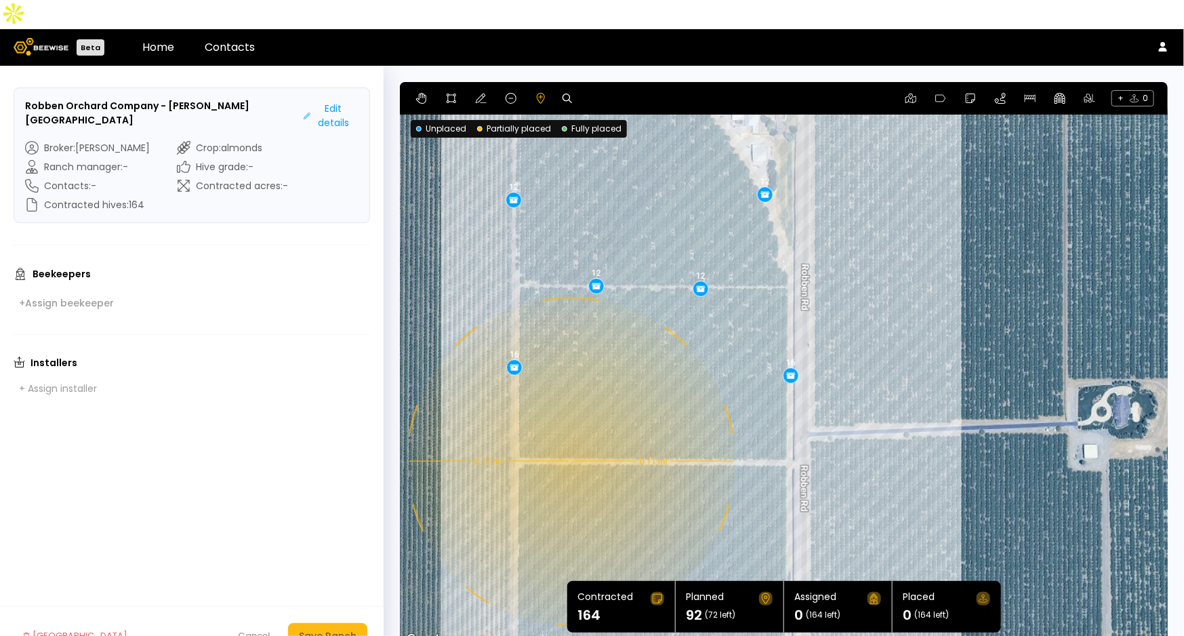
click at [569, 432] on div "0.11 mi 0.11 mi 12 12 12 12 12 16 16" at bounding box center [784, 365] width 768 height 567
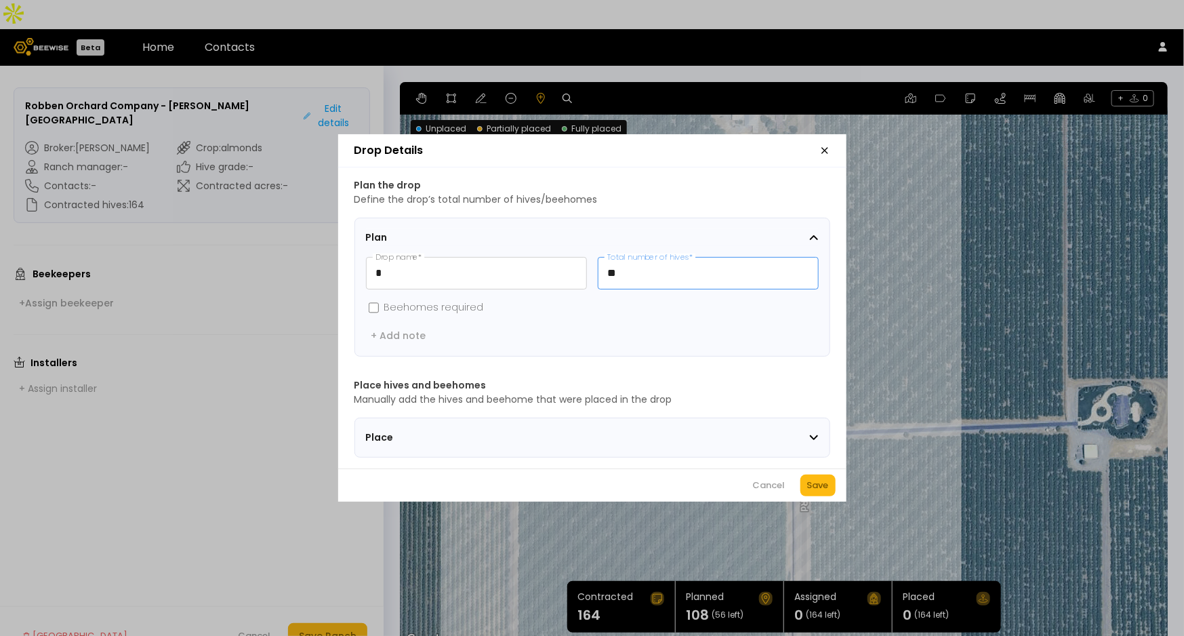
click at [643, 266] on input "**" at bounding box center [709, 273] width 220 height 31
type input "**"
click at [814, 492] on div "Save" at bounding box center [818, 486] width 22 height 14
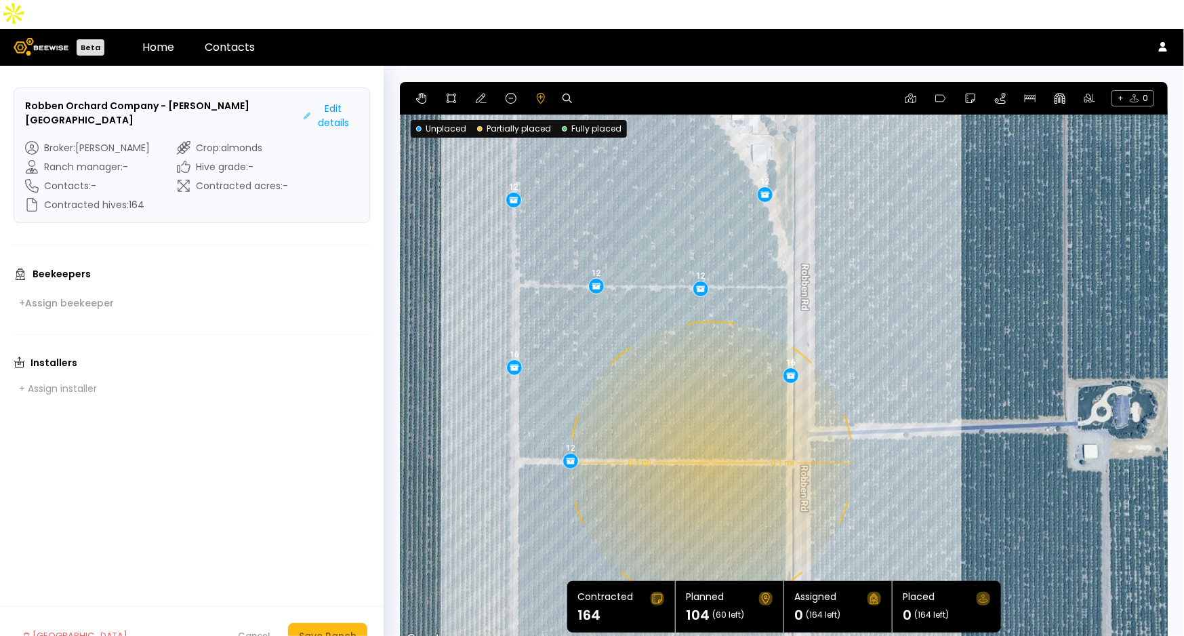
click at [710, 434] on div "0.1 mi 0.1 mi 12 12 12 12 12 16 16 12" at bounding box center [784, 365] width 768 height 567
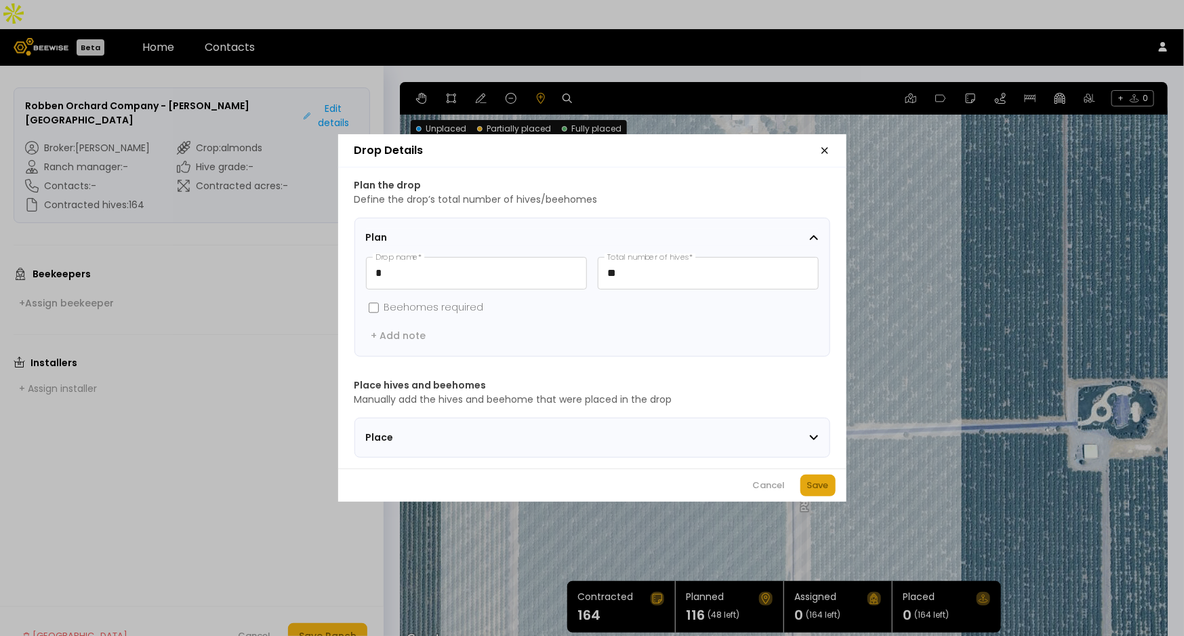
click at [827, 491] on div "Save" at bounding box center [818, 486] width 22 height 14
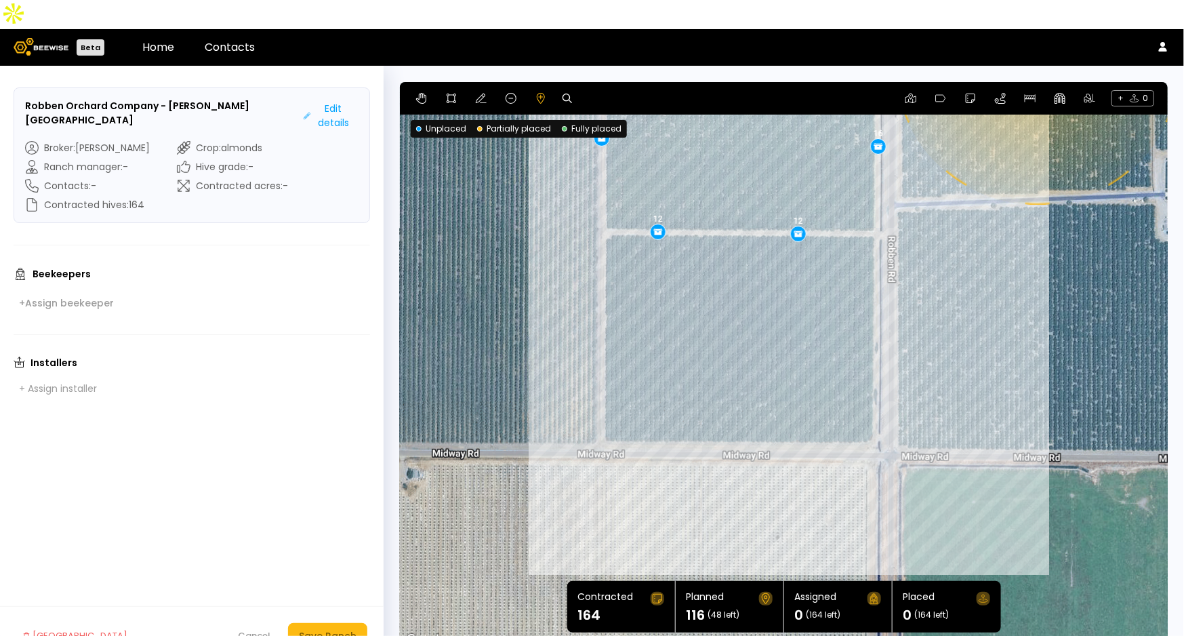
drag, startPoint x: 861, startPoint y: 495, endPoint x: 949, endPoint y: 262, distance: 249.3
click at [949, 262] on div "0.1 mi 0.1 mi 12 12 12 12 12 16 16 12 12" at bounding box center [784, 365] width 768 height 567
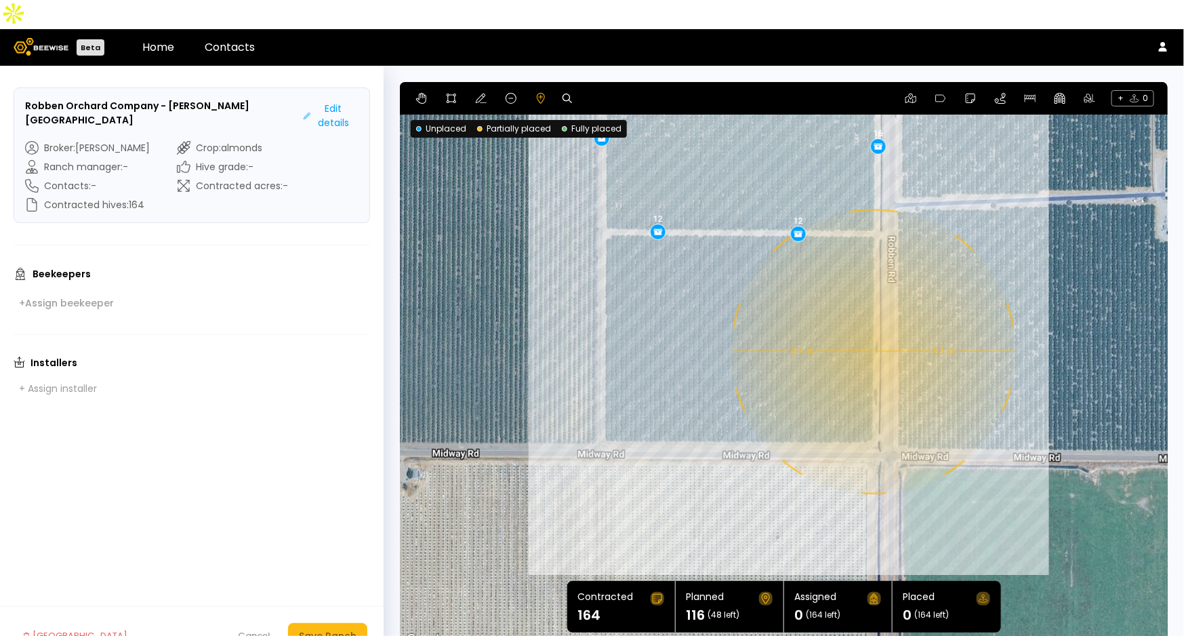
click at [872, 323] on div "0.1 mi 0.1 mi 12 12 12 12 12 16 16 12 12" at bounding box center [784, 365] width 768 height 567
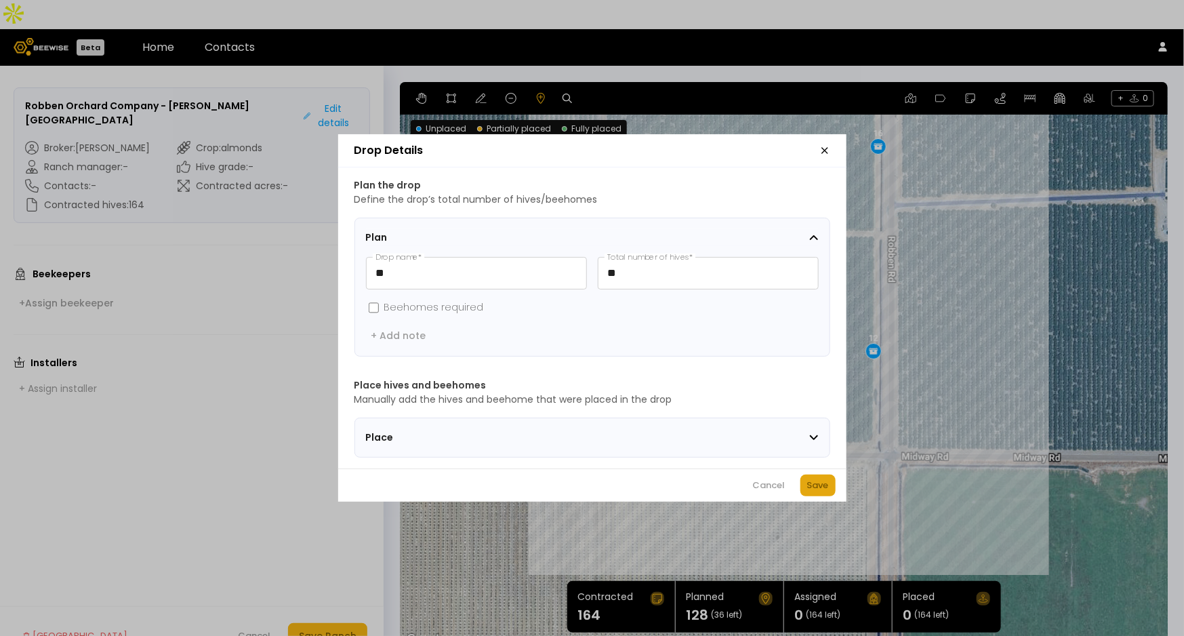
click at [822, 485] on div "Save" at bounding box center [818, 486] width 22 height 14
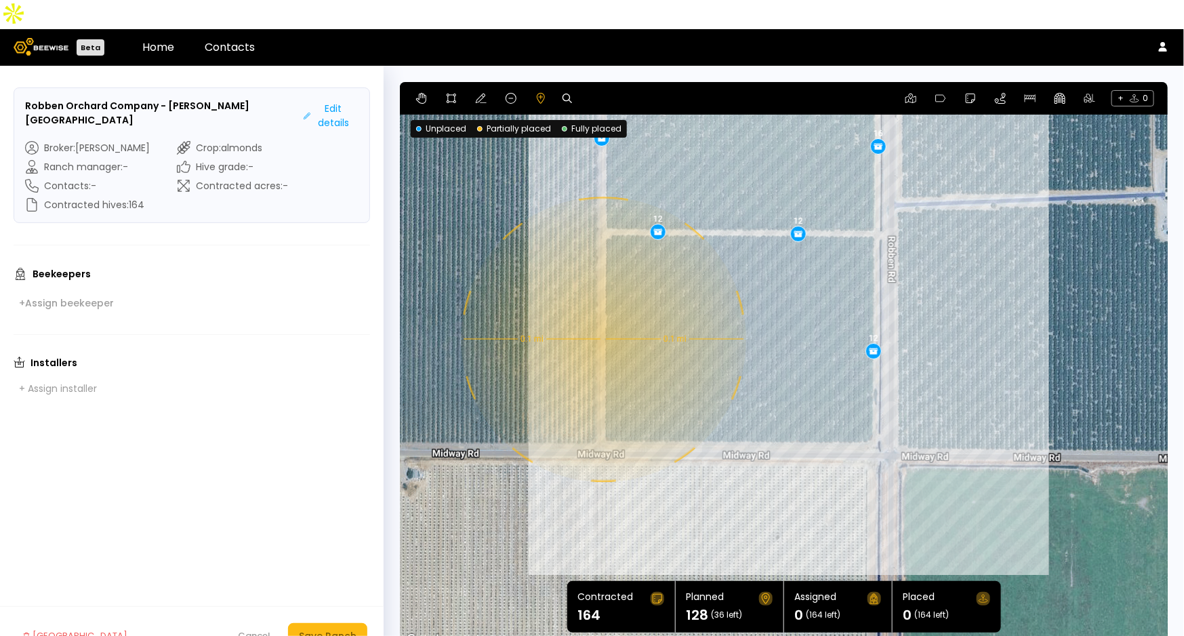
click at [602, 310] on div "0.1 mi 0.1 mi 12 12 12 12 12 16 16 12 12 12" at bounding box center [784, 365] width 768 height 567
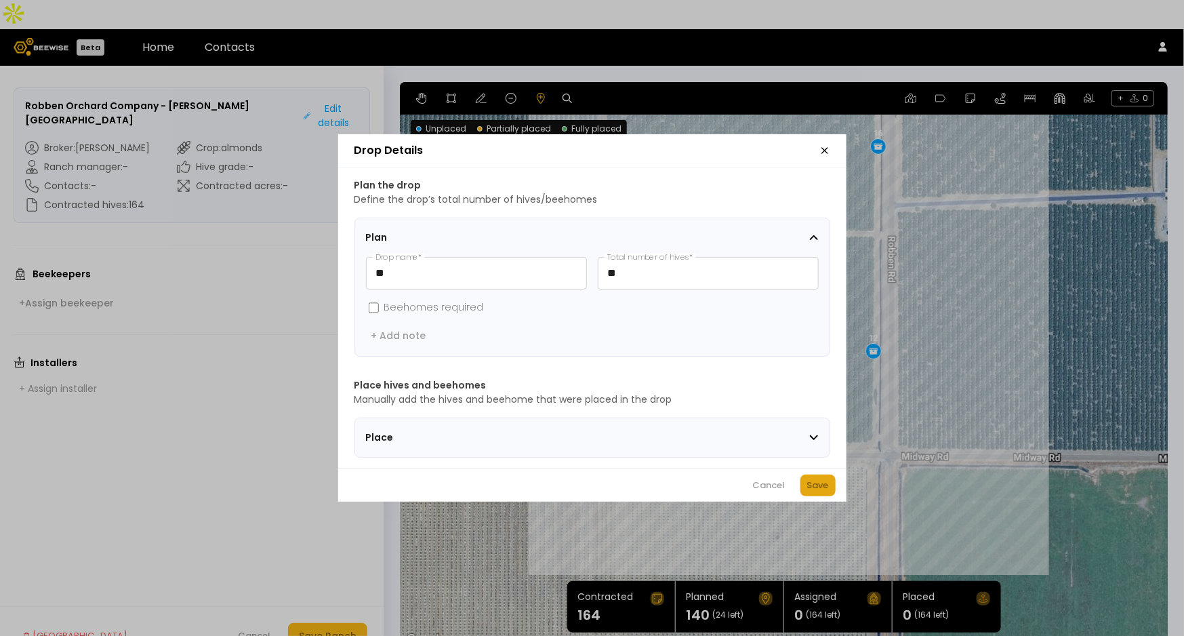
click at [818, 490] on div "Save" at bounding box center [818, 486] width 22 height 14
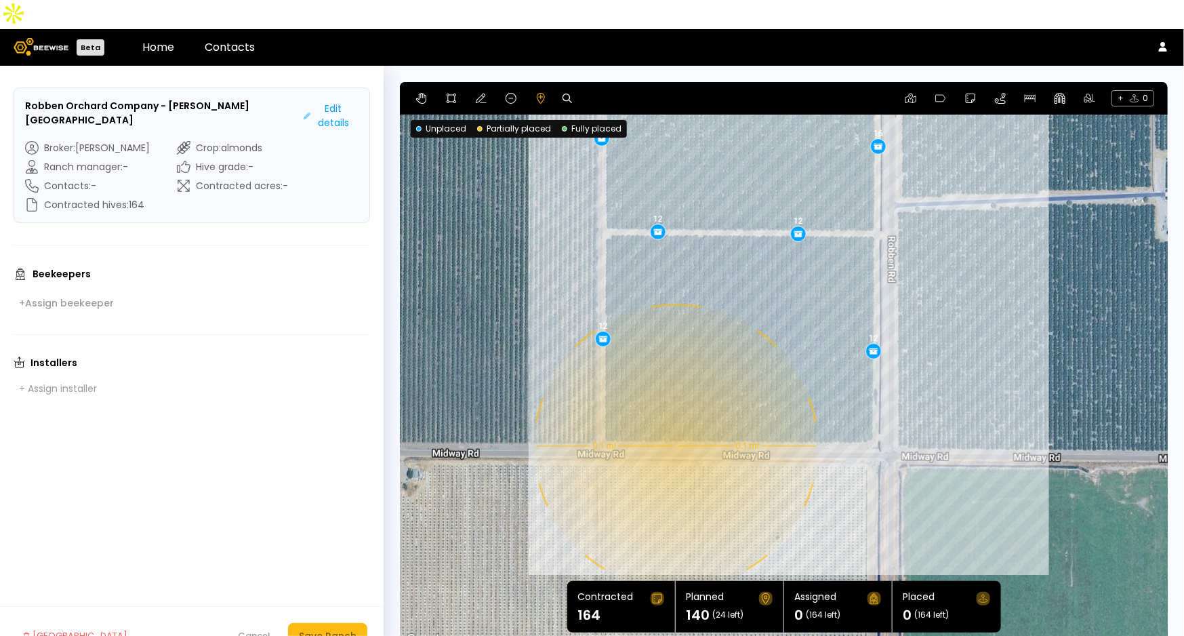
click at [674, 418] on div "0.1 mi 0.1 mi 12 12 12 12 12 16 16 12 12 12 12" at bounding box center [784, 365] width 768 height 567
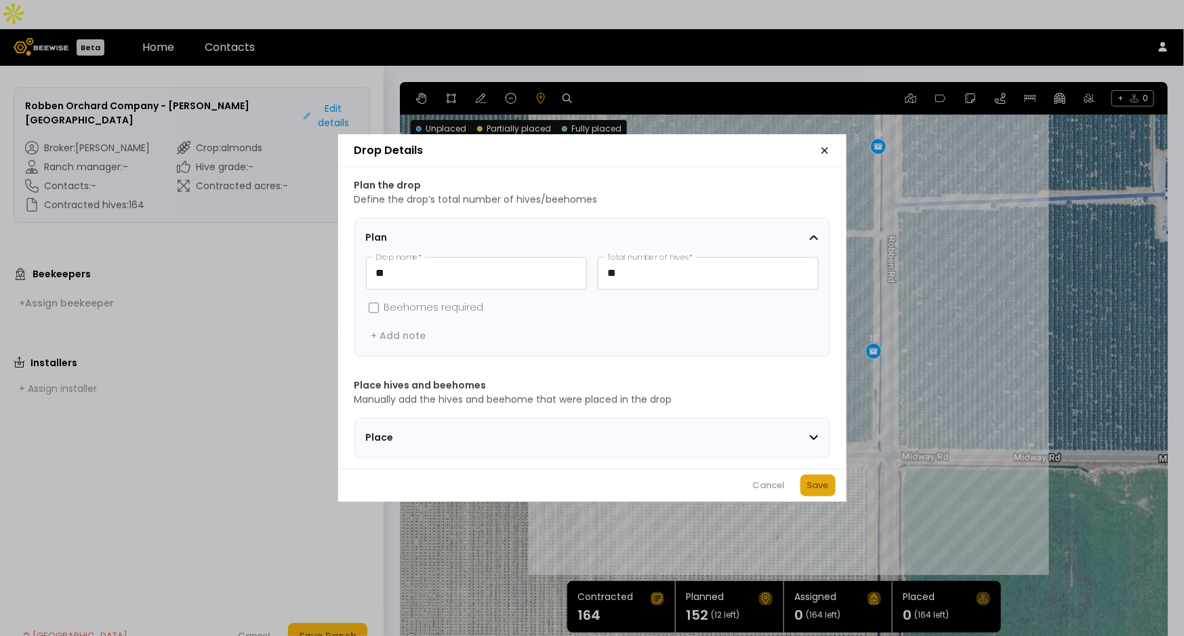
click at [824, 492] on div "Save" at bounding box center [818, 486] width 22 height 14
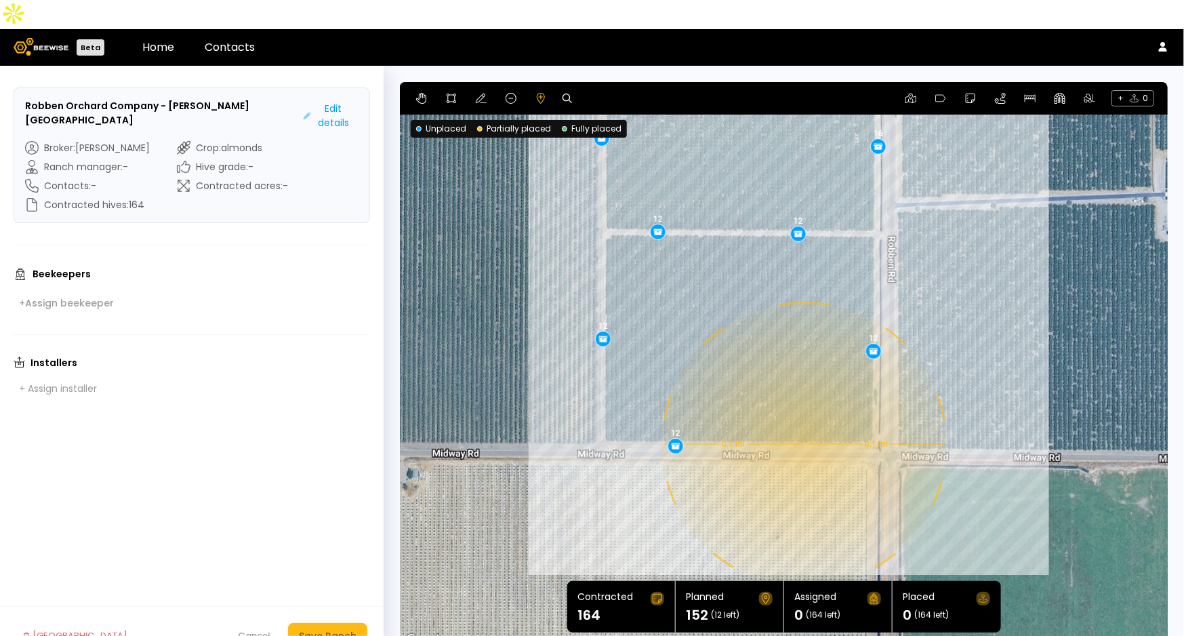
click at [803, 415] on div "0.1 mi 0.1 mi 12 12 12 12 12 16 16 12 12 12 12 12" at bounding box center [784, 365] width 768 height 567
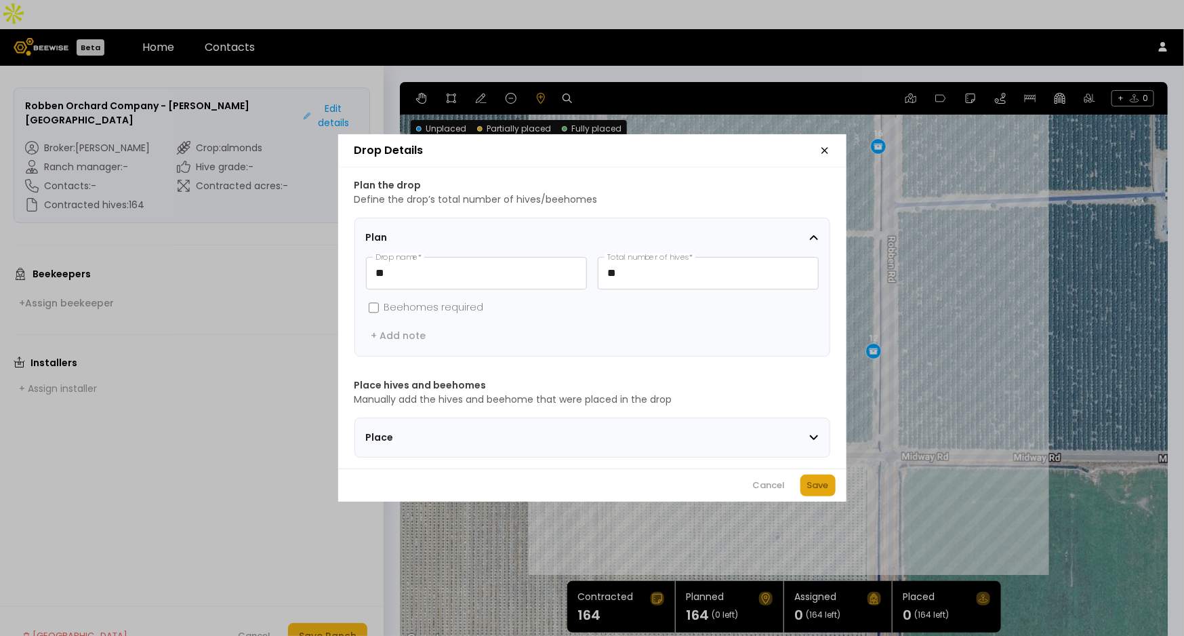
click at [818, 488] on div "Save" at bounding box center [818, 486] width 22 height 14
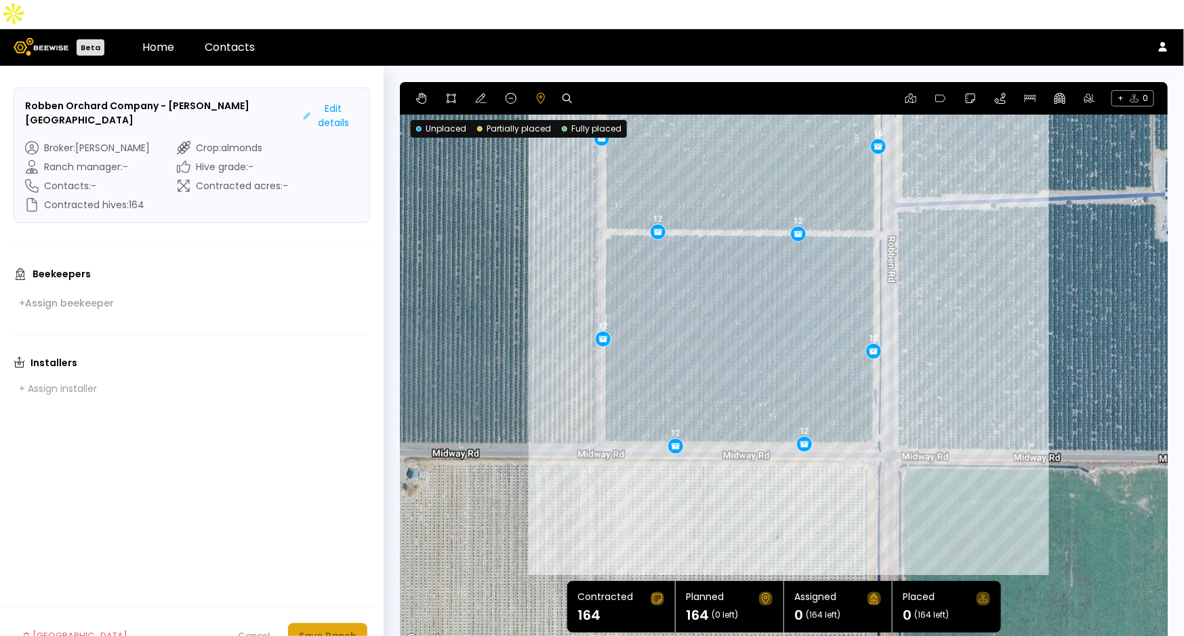
click at [350, 623] on button "Save Ranch" at bounding box center [327, 636] width 79 height 26
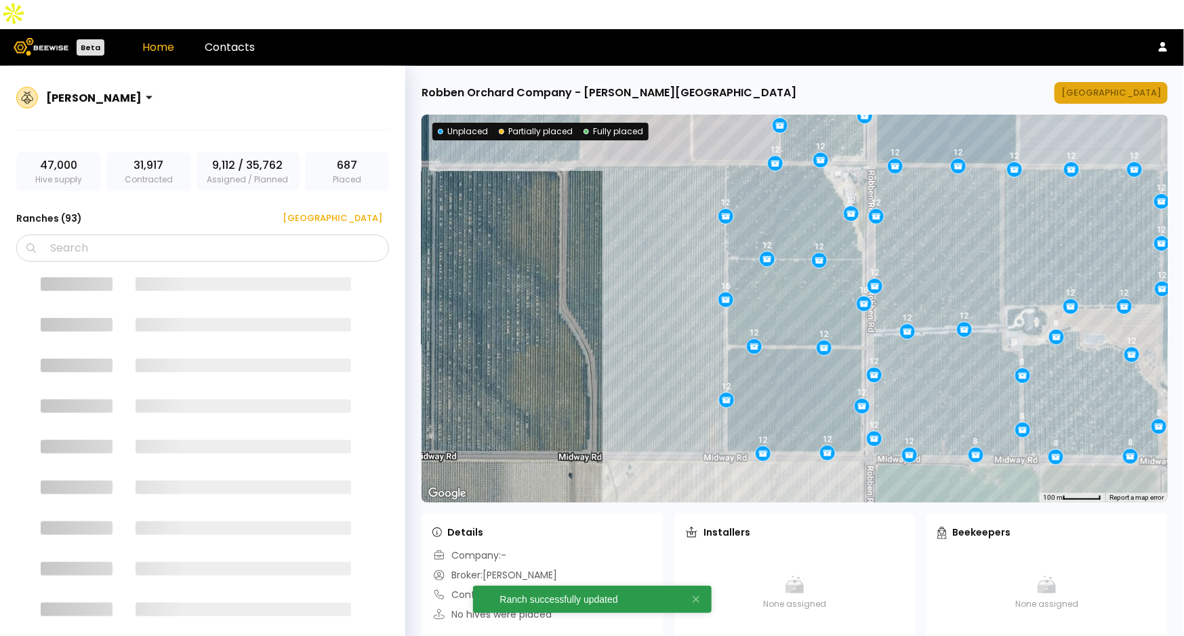
click at [1122, 86] on div "[GEOGRAPHIC_DATA]" at bounding box center [1111, 93] width 100 height 14
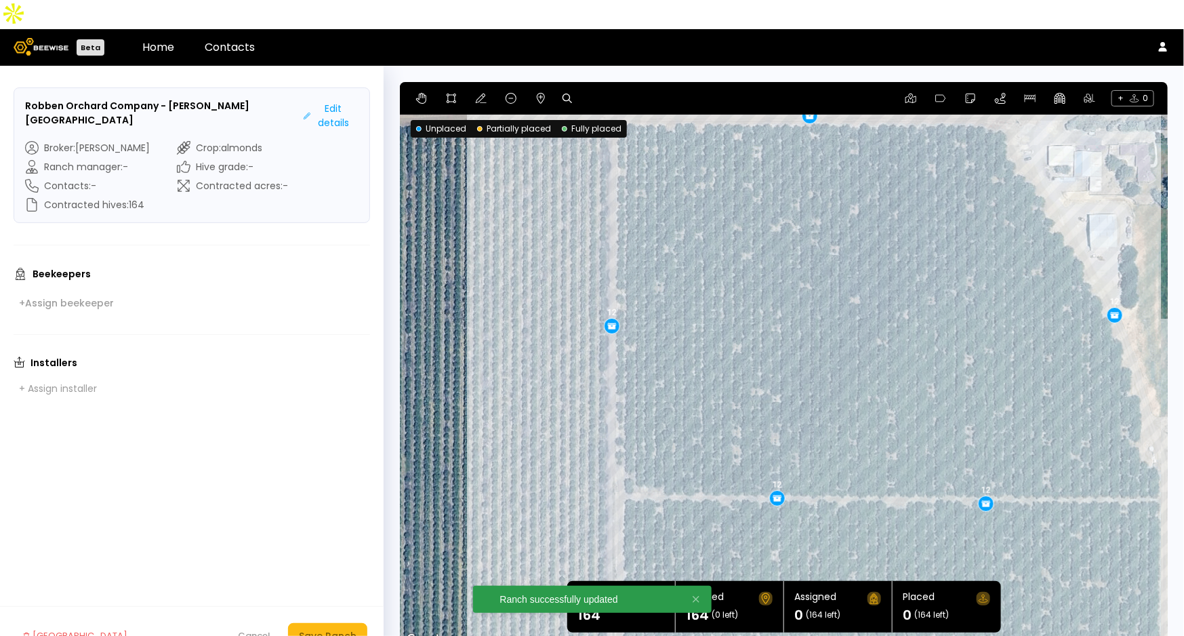
drag, startPoint x: 729, startPoint y: 219, endPoint x: 465, endPoint y: 543, distance: 417.7
click at [465, 543] on div "12 16 12 16 12 12 12 12 12 12 12 12 12" at bounding box center [784, 365] width 768 height 567
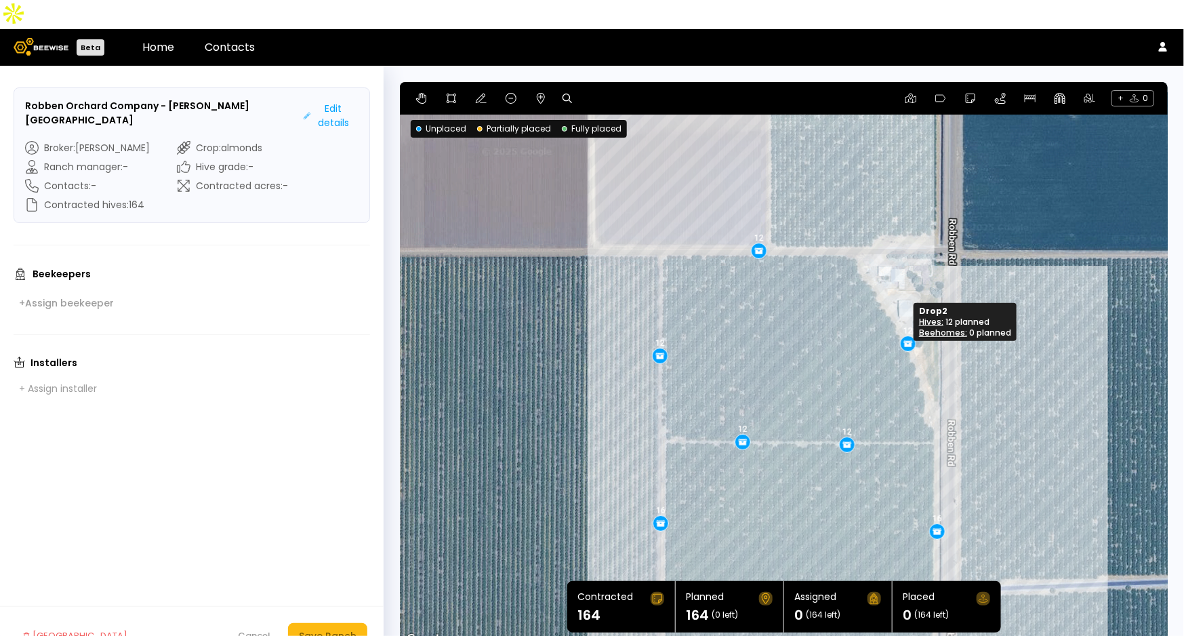
drag, startPoint x: 907, startPoint y: 321, endPoint x: 904, endPoint y: 314, distance: 7.6
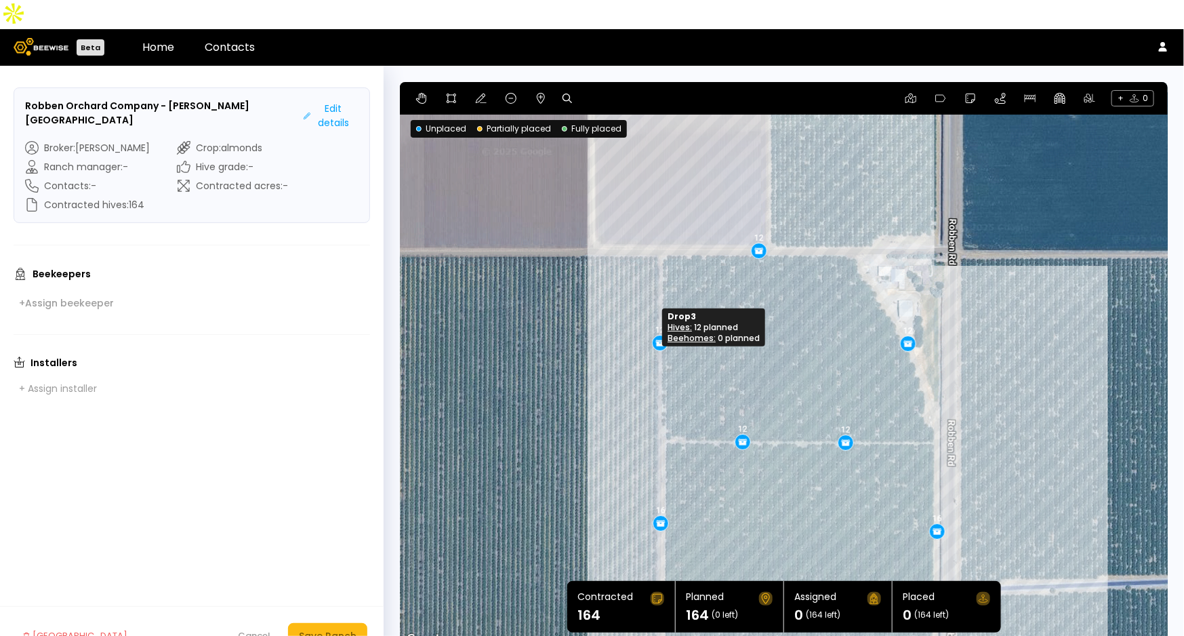
drag, startPoint x: 653, startPoint y: 323, endPoint x: 653, endPoint y: 310, distance: 12.9
drag, startPoint x: 660, startPoint y: 319, endPoint x: 659, endPoint y: 312, distance: 6.8
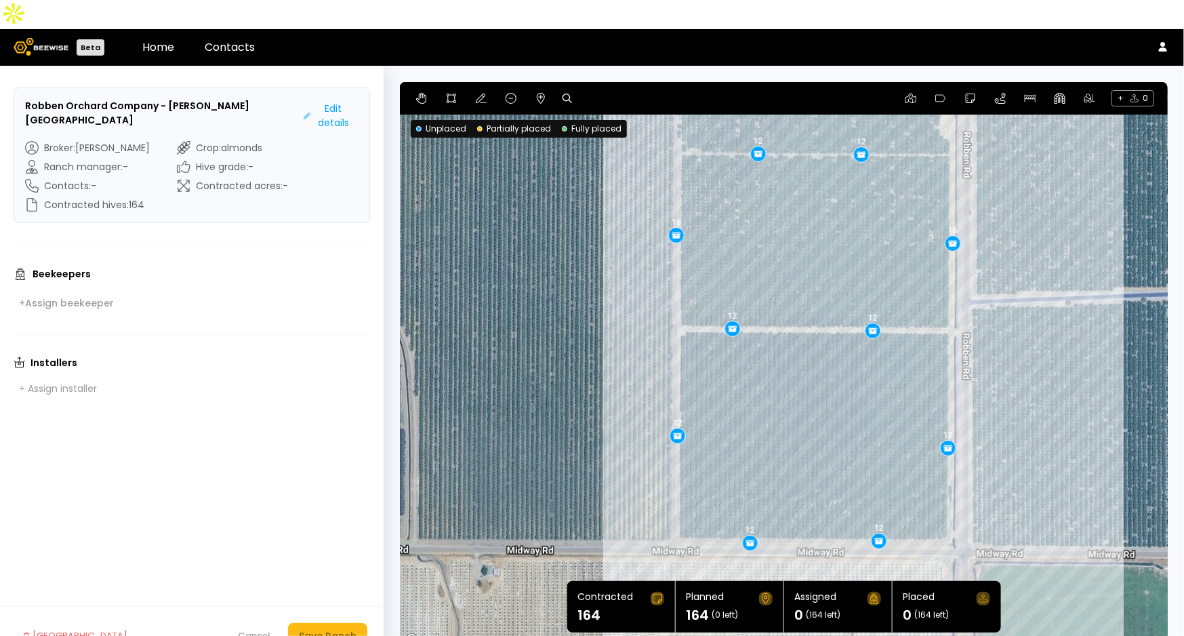
drag, startPoint x: 1037, startPoint y: 497, endPoint x: 1053, endPoint y: 203, distance: 293.9
click at [1053, 203] on div "12 16 12 16 12 12 12 12 12 12 12 12 12" at bounding box center [784, 365] width 768 height 567
drag, startPoint x: 736, startPoint y: 300, endPoint x: 748, endPoint y: 300, distance: 11.5
click at [336, 628] on div "Save Ranch" at bounding box center [328, 635] width 58 height 15
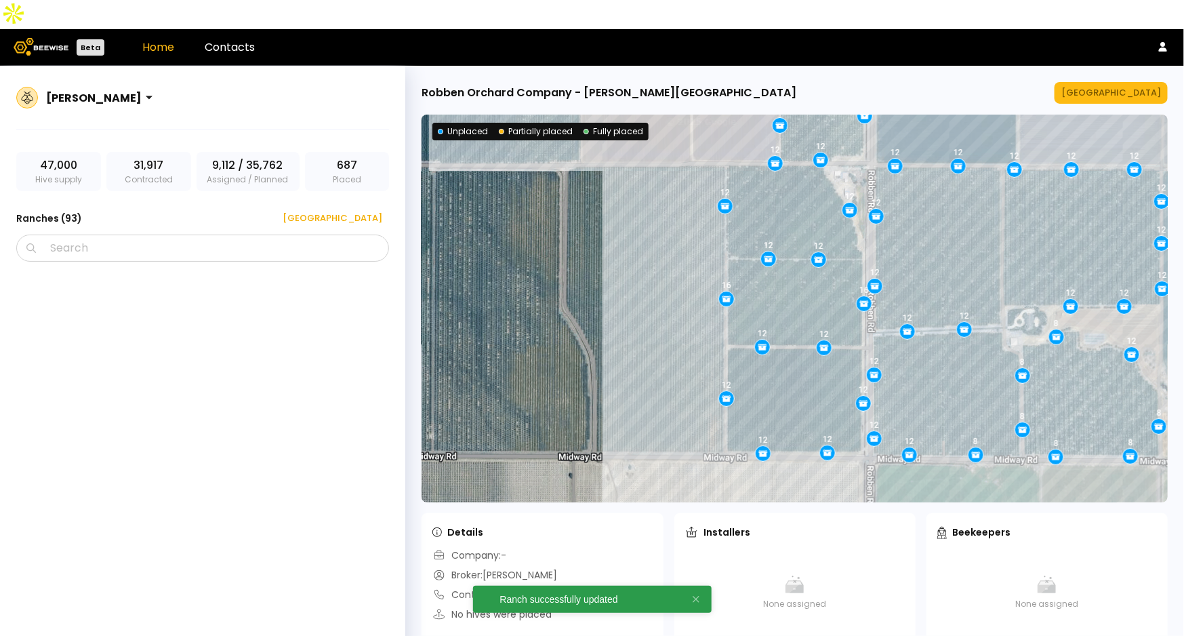
scroll to position [5023, 0]
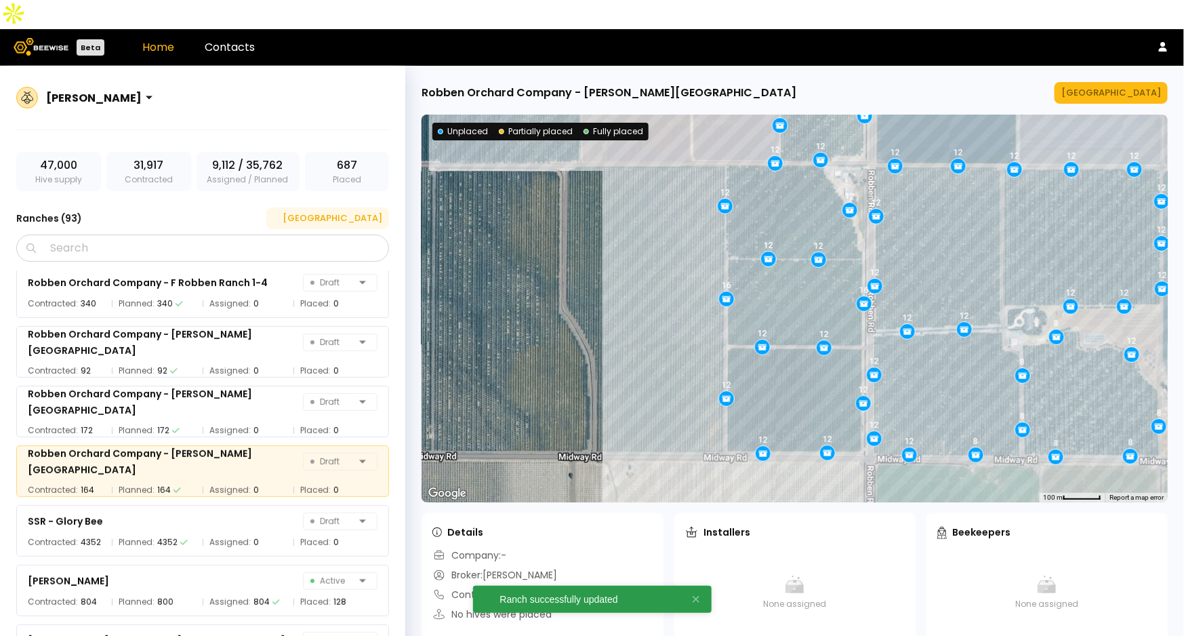
click at [364, 207] on button "[GEOGRAPHIC_DATA]" at bounding box center [327, 218] width 123 height 22
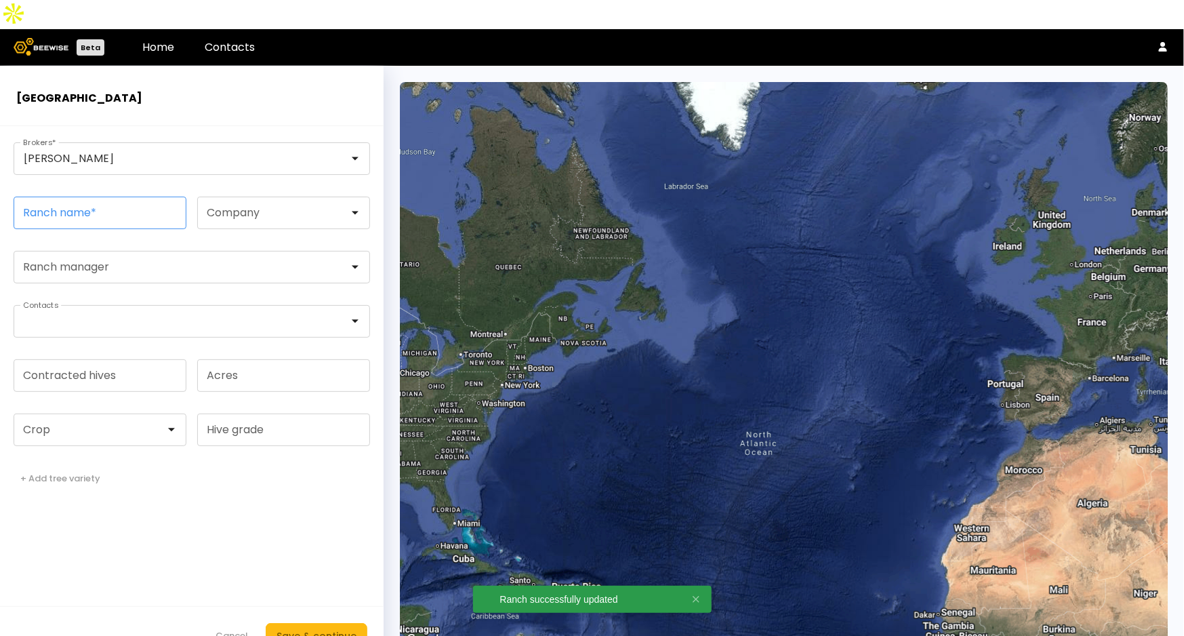
click at [163, 197] on input "Ranch name *" at bounding box center [99, 212] width 171 height 31
paste input "**********"
type input "**********"
click at [108, 360] on input "Contracted hives" at bounding box center [99, 375] width 171 height 31
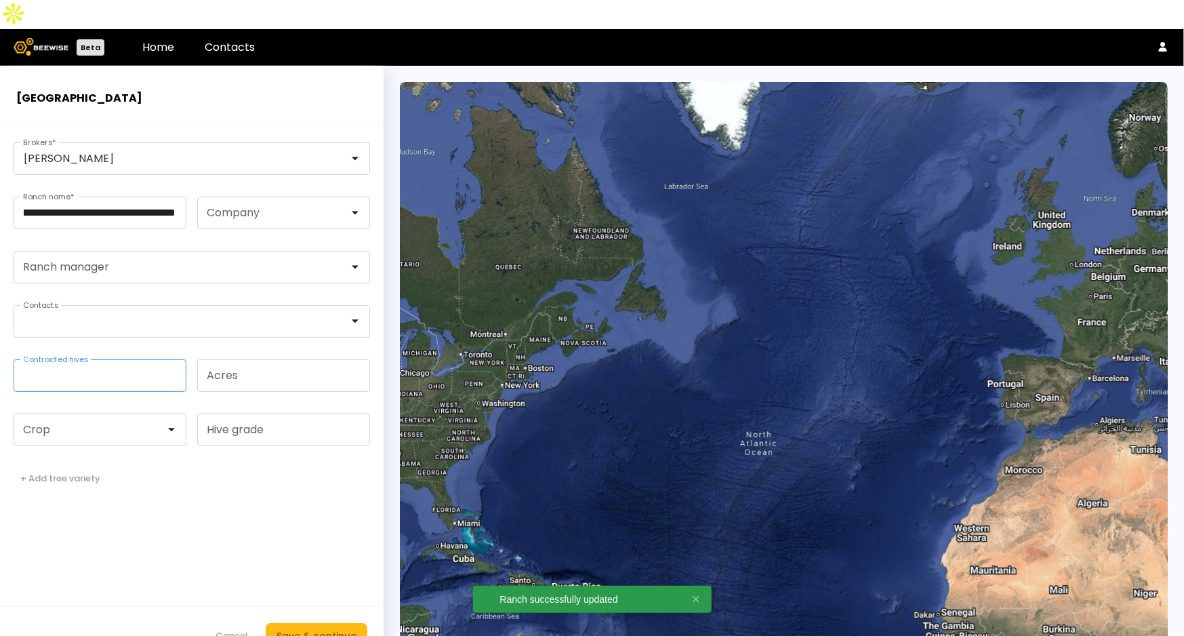
scroll to position [0, 0]
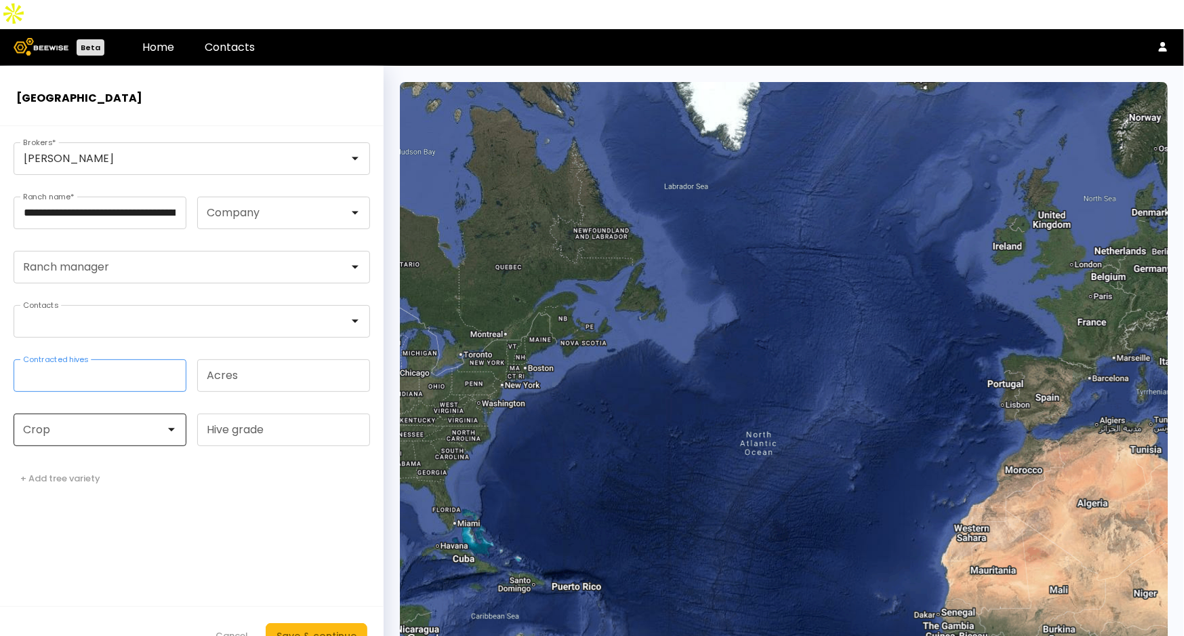
type input "***"
click at [97, 424] on div at bounding box center [95, 430] width 142 height 12
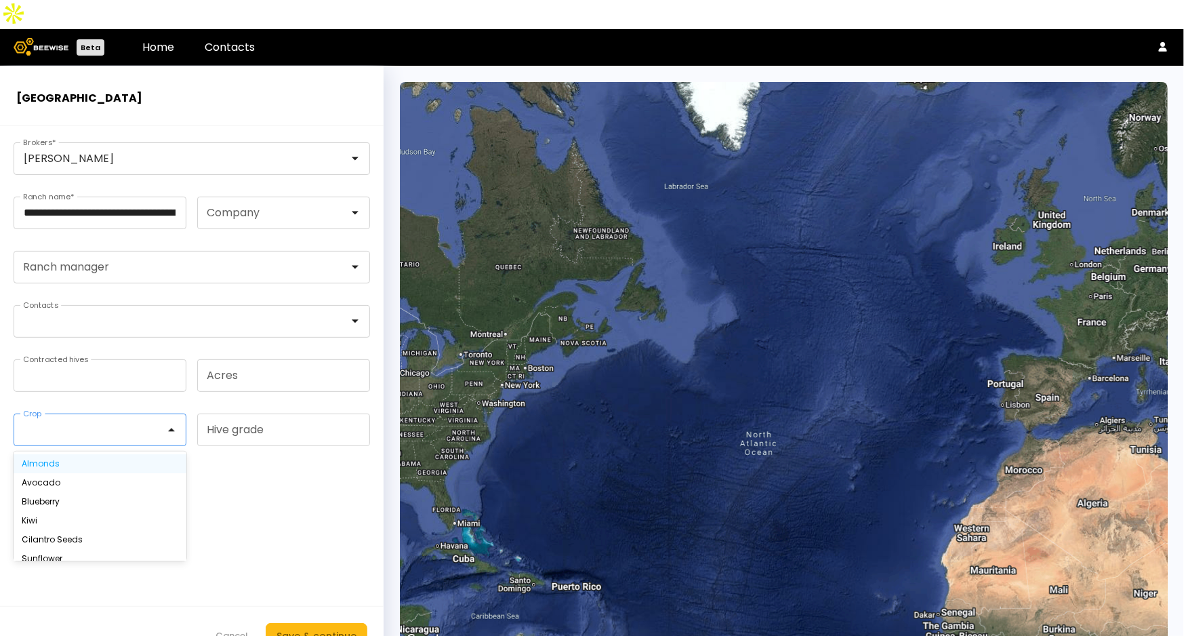
click at [87, 454] on div "Almonds" at bounding box center [100, 463] width 173 height 19
click at [92, 460] on div "Almonds" at bounding box center [100, 464] width 157 height 8
click at [325, 628] on div "Save & continue" at bounding box center [317, 635] width 80 height 15
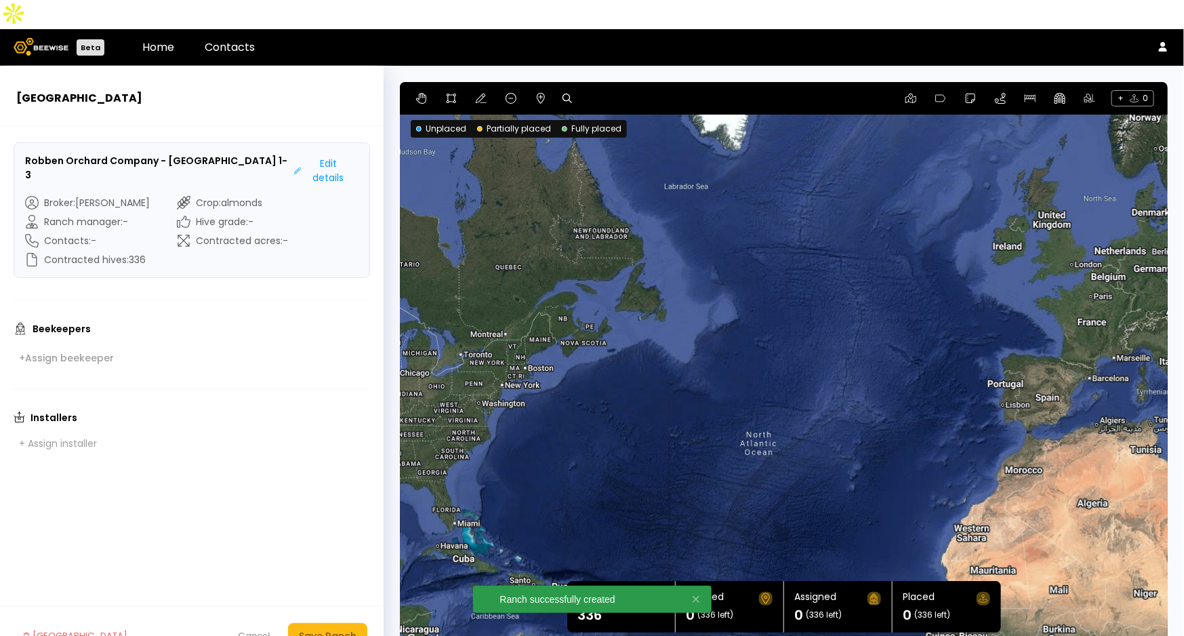
click at [571, 94] on icon at bounding box center [567, 98] width 9 height 9
click at [620, 90] on input at bounding box center [619, 98] width 84 height 17
paste input "**********"
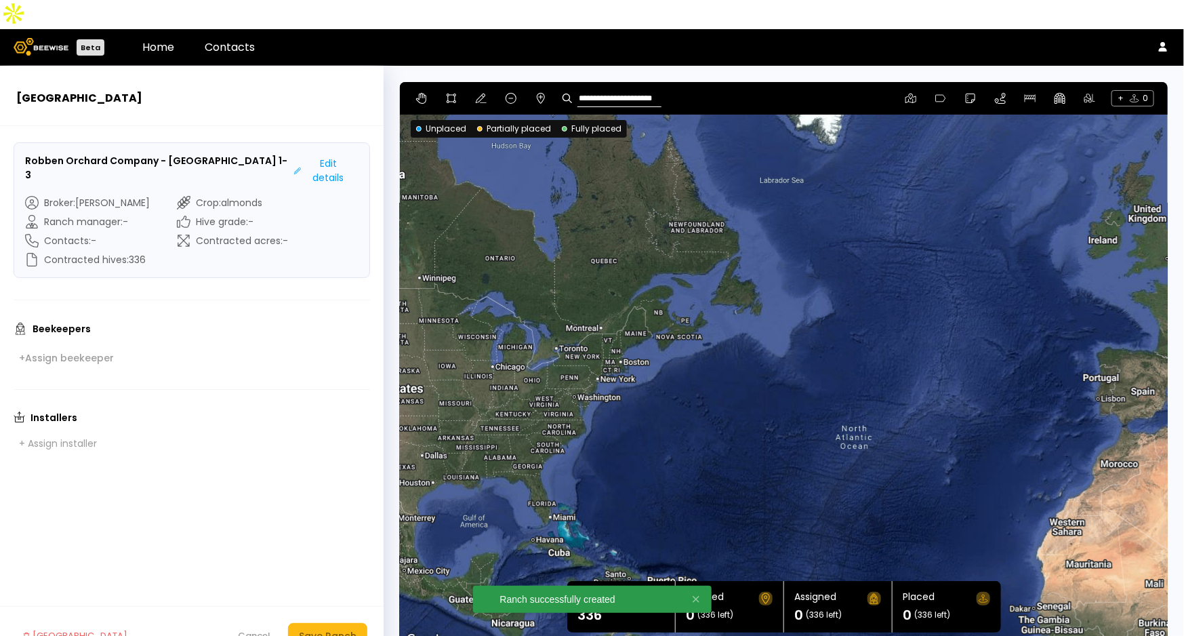
type input "**********"
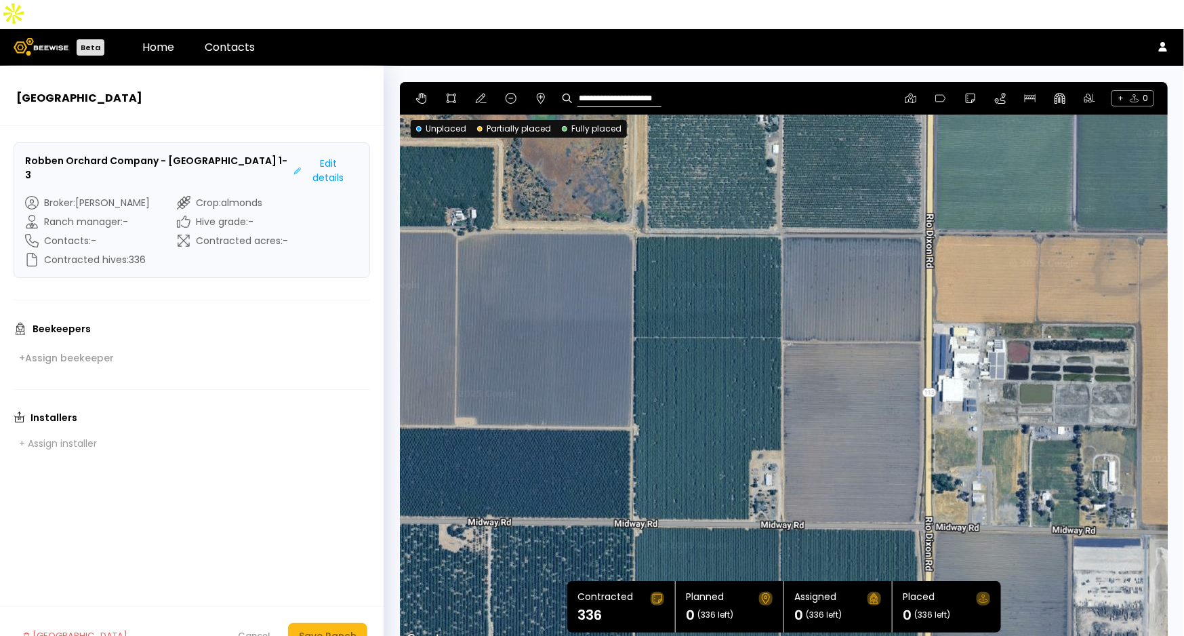
drag, startPoint x: 896, startPoint y: 426, endPoint x: 815, endPoint y: 202, distance: 237.8
click at [815, 202] on div at bounding box center [784, 365] width 768 height 567
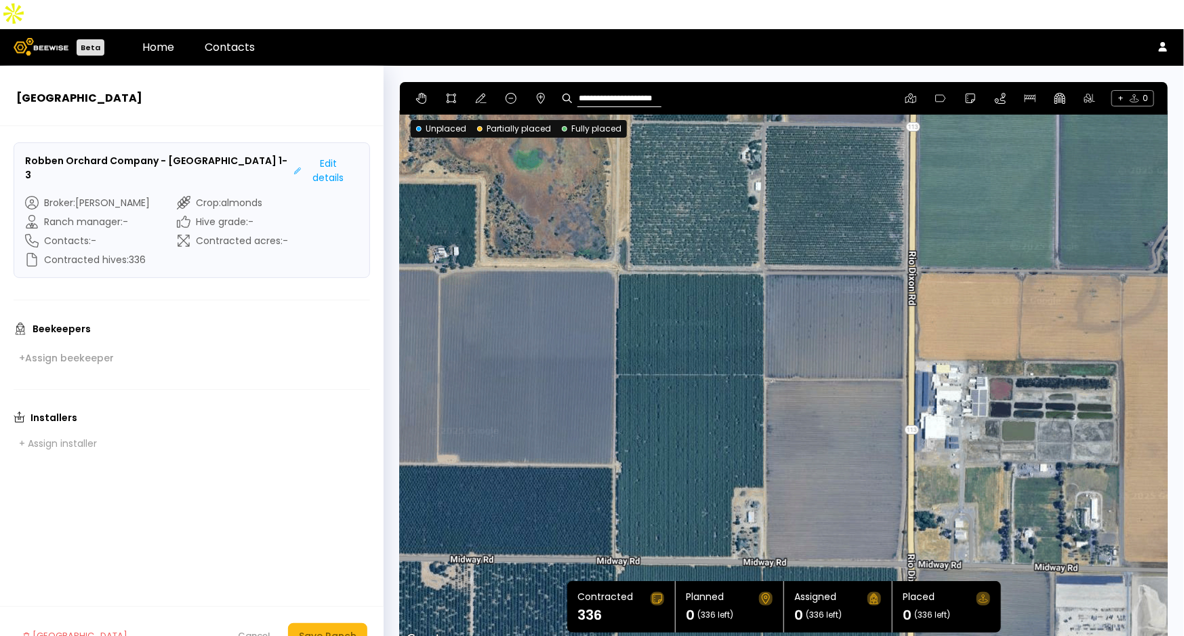
drag, startPoint x: 727, startPoint y: 287, endPoint x: 712, endPoint y: 332, distance: 48.0
click at [712, 332] on div at bounding box center [784, 365] width 768 height 567
click at [453, 93] on icon at bounding box center [451, 98] width 11 height 11
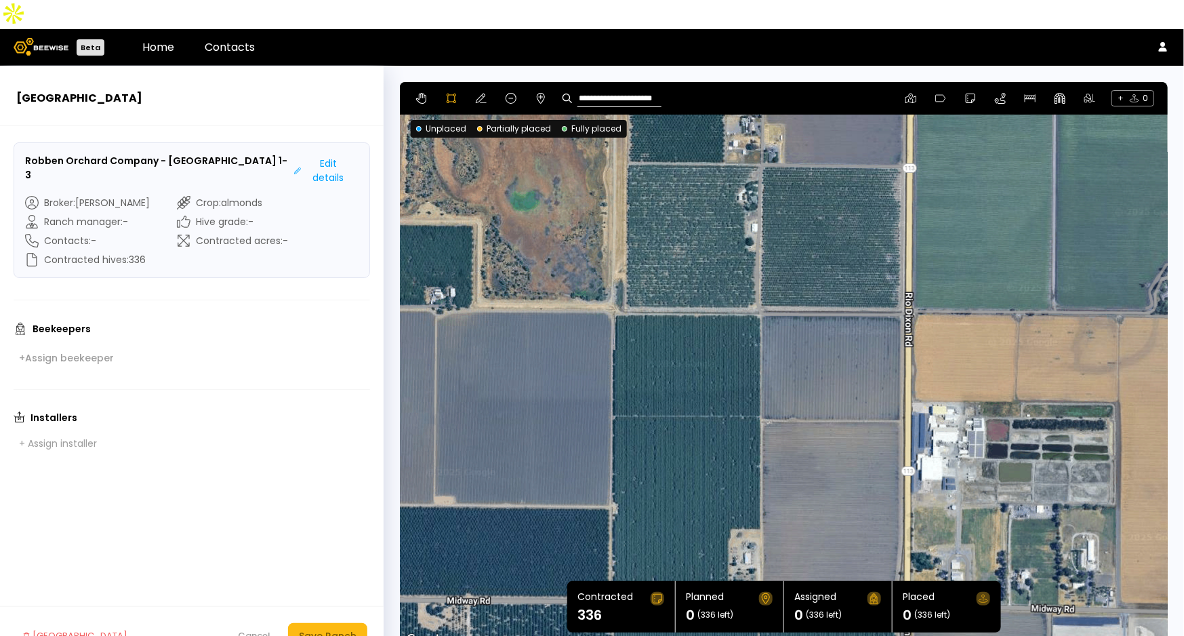
drag, startPoint x: 675, startPoint y: 178, endPoint x: 678, endPoint y: 256, distance: 77.3
click at [678, 256] on div at bounding box center [784, 365] width 767 height 567
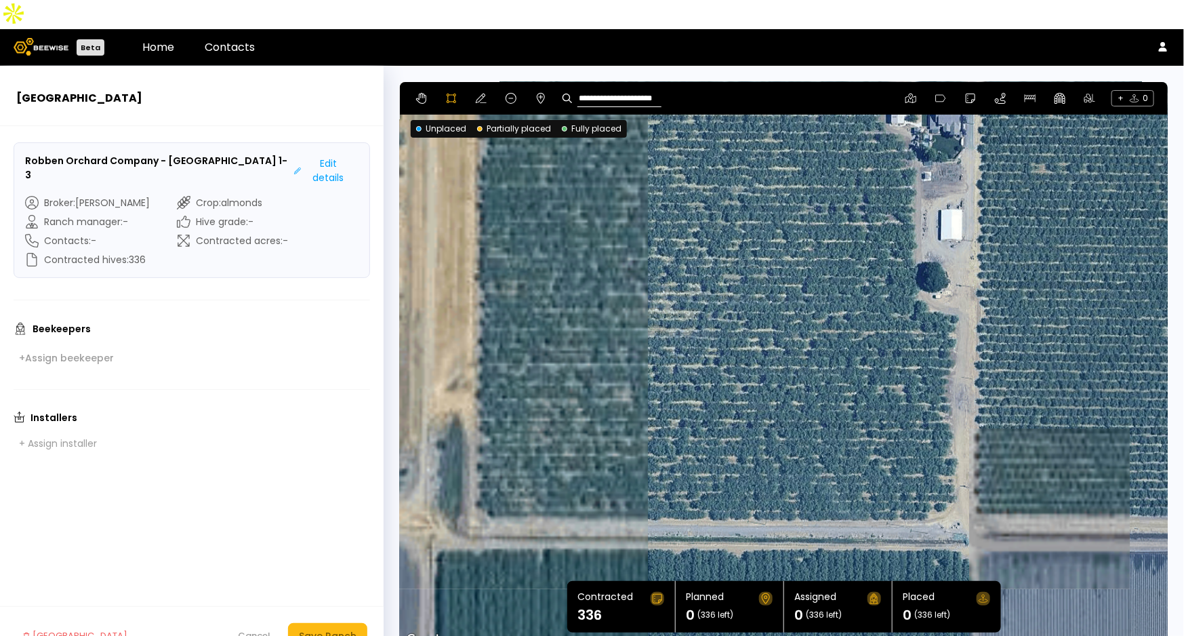
click at [749, 202] on div at bounding box center [784, 364] width 767 height 567
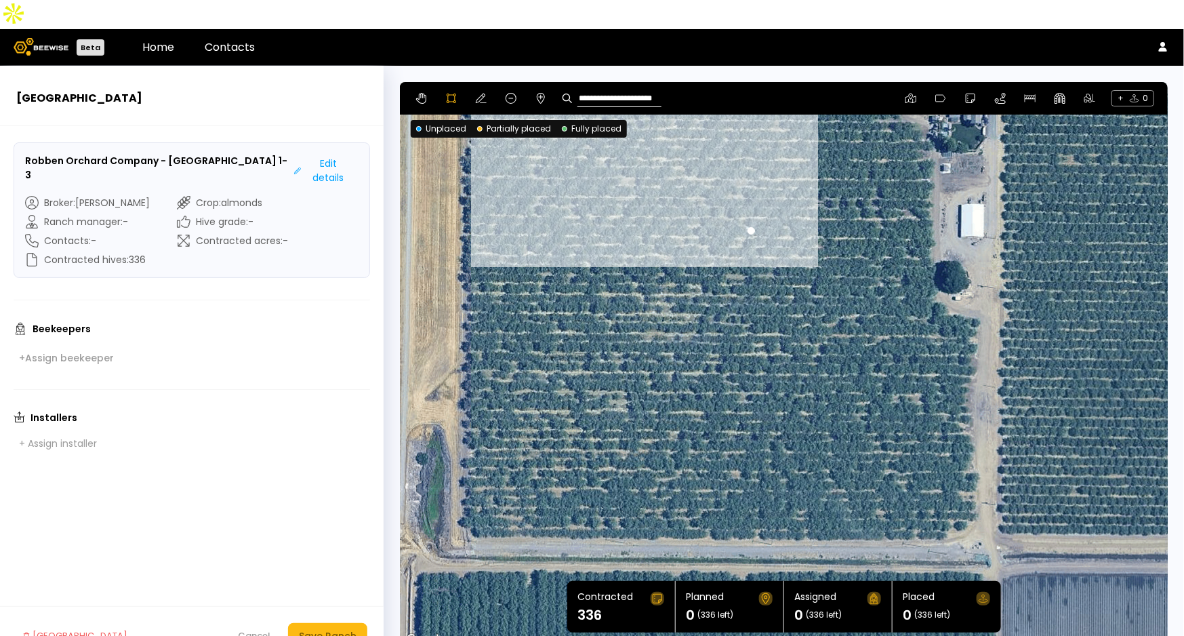
click at [519, 82] on div "**********" at bounding box center [784, 98] width 768 height 33
click at [510, 93] on icon at bounding box center [511, 98] width 11 height 11
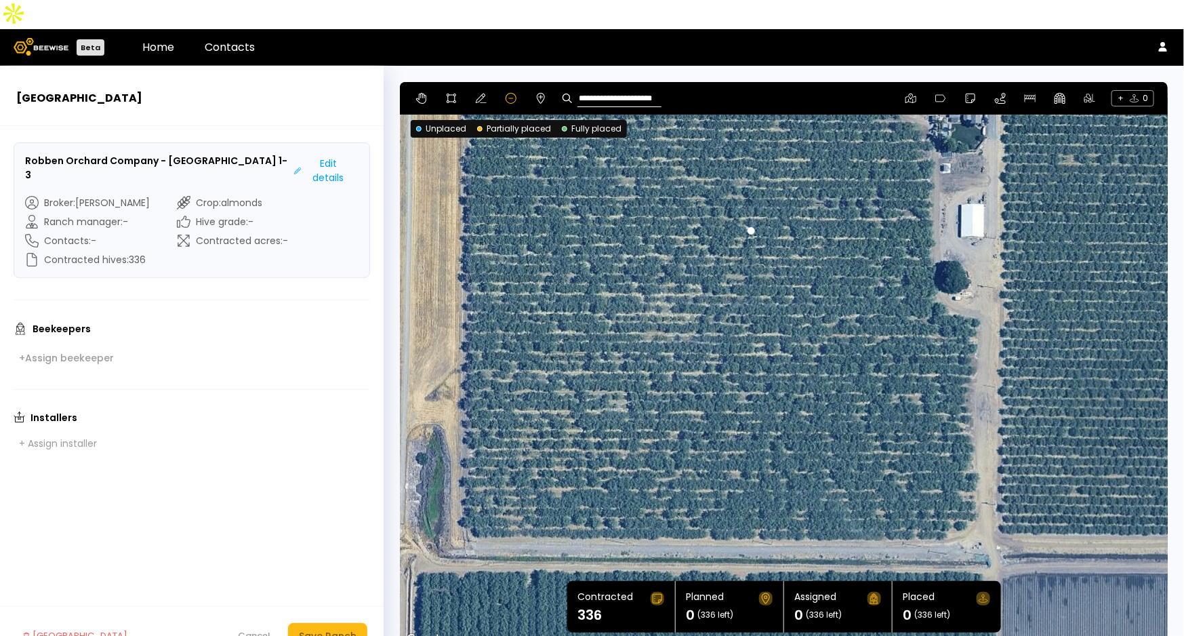
click at [754, 201] on div at bounding box center [784, 365] width 768 height 567
click at [748, 227] on div at bounding box center [751, 230] width 7 height 7
click at [736, 180] on div at bounding box center [784, 365] width 768 height 567
click at [767, 223] on img "Undo last edit" at bounding box center [767, 232] width 61 height 18
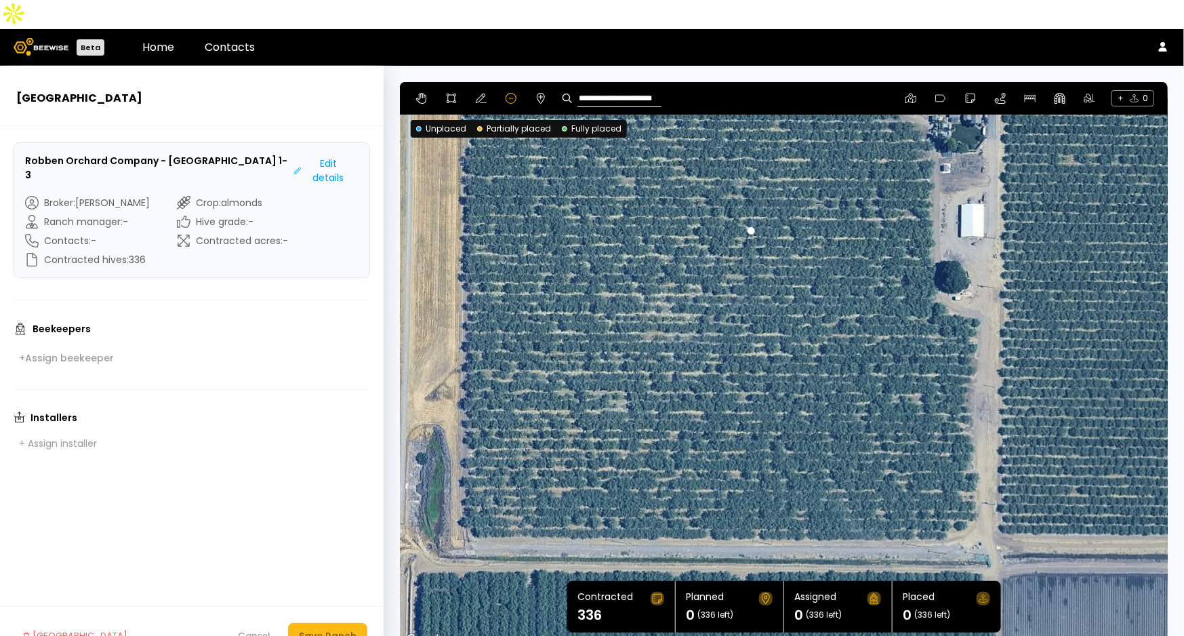
click at [750, 227] on div at bounding box center [751, 230] width 7 height 7
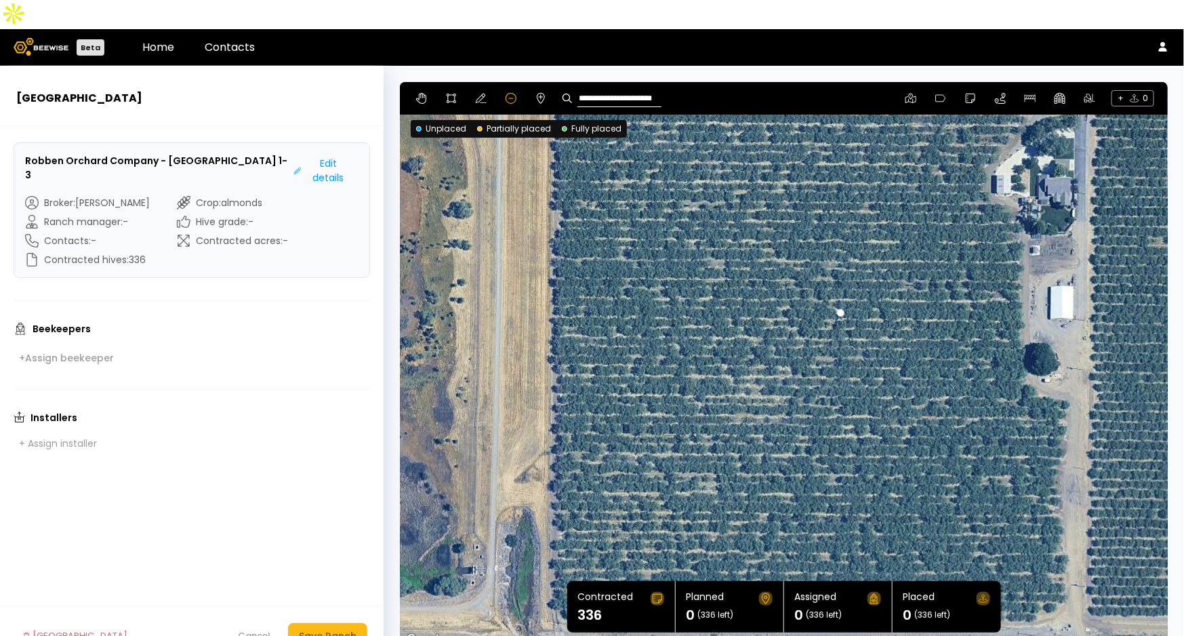
drag, startPoint x: 713, startPoint y: 167, endPoint x: 809, endPoint y: 252, distance: 127.7
click at [809, 252] on div at bounding box center [784, 365] width 768 height 567
click at [455, 93] on icon at bounding box center [451, 98] width 11 height 11
click at [260, 629] on div "Cancel" at bounding box center [254, 636] width 33 height 14
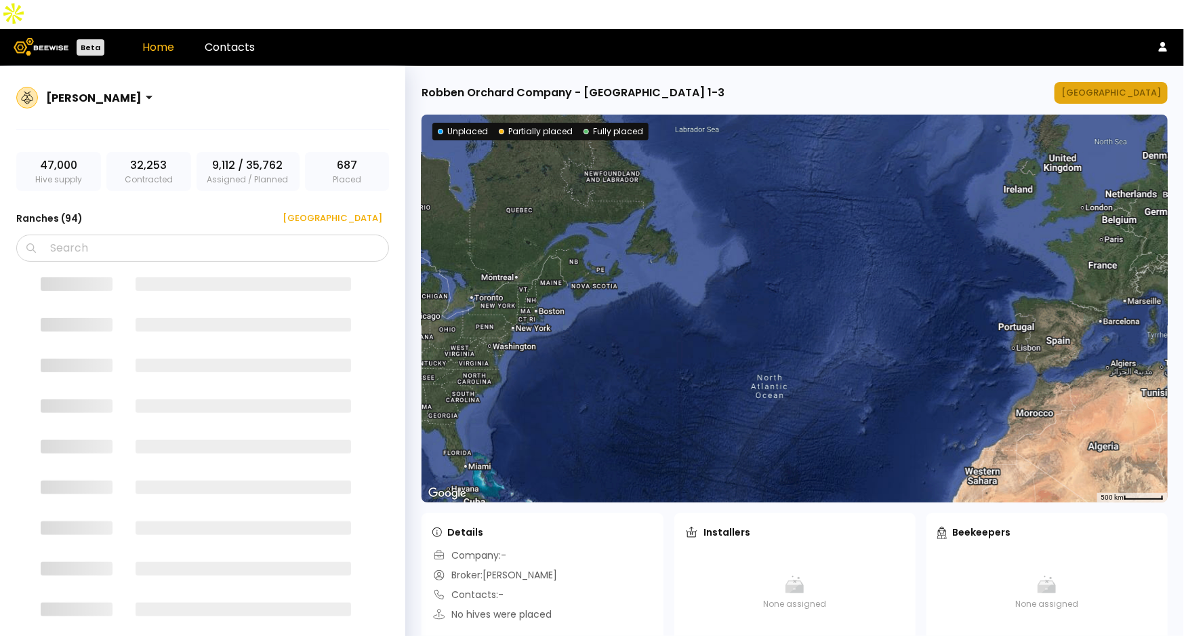
click at [1127, 86] on div "[GEOGRAPHIC_DATA]" at bounding box center [1111, 93] width 100 height 14
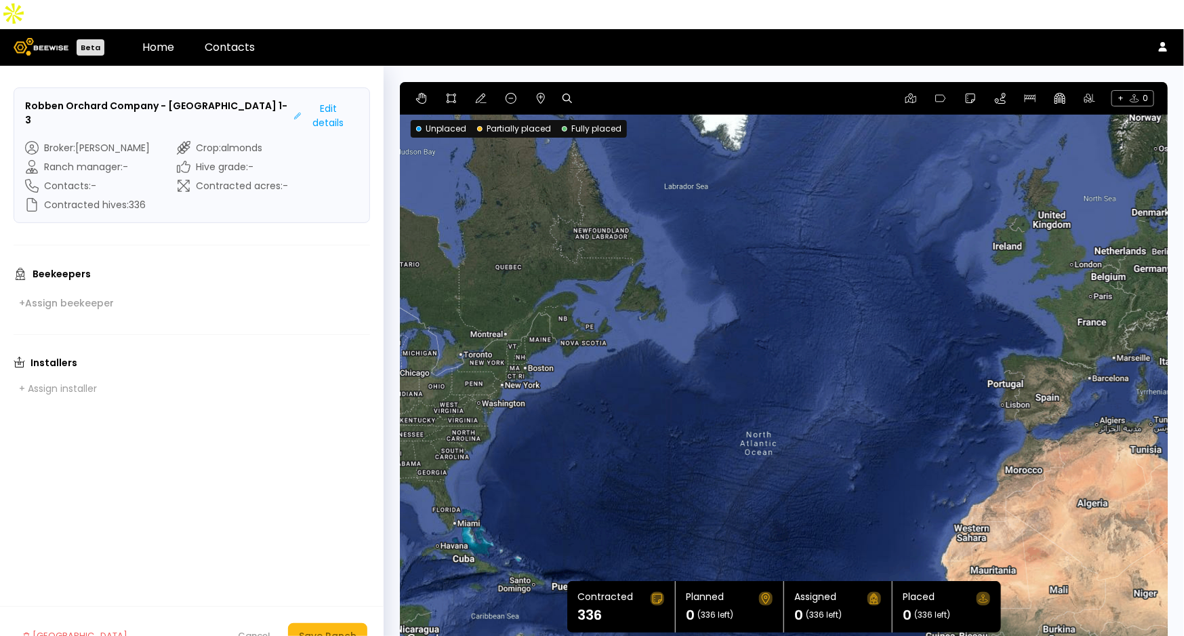
click at [565, 94] on icon at bounding box center [567, 98] width 9 height 9
click at [602, 90] on input at bounding box center [619, 98] width 84 height 17
click at [604, 90] on input at bounding box center [619, 98] width 84 height 17
paste input "**********"
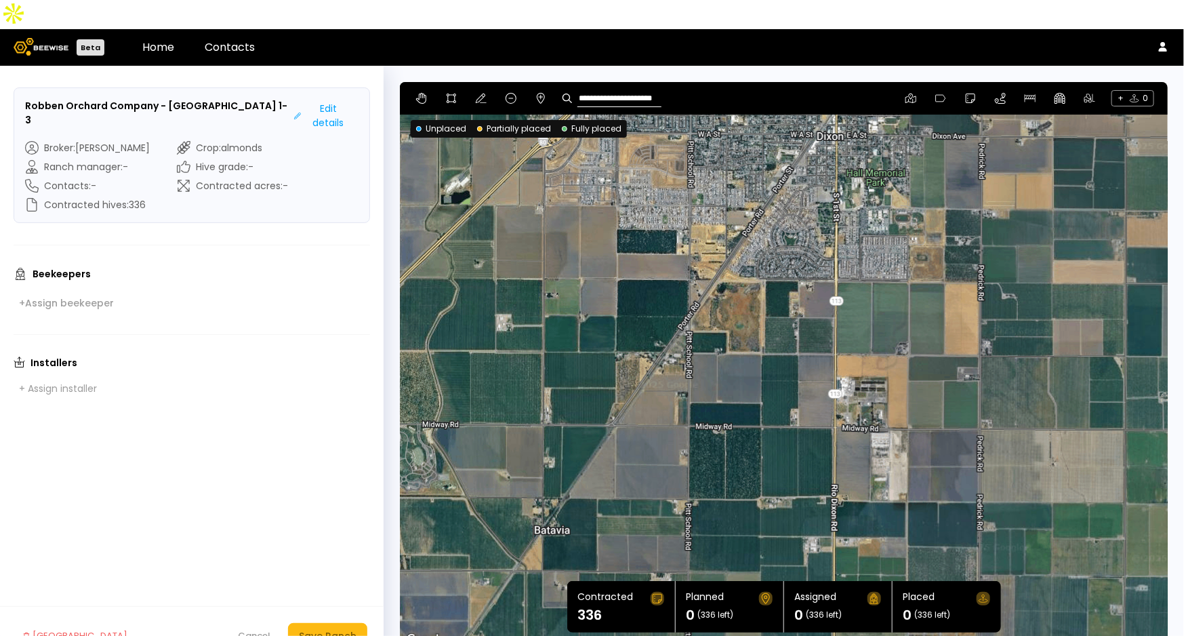
type input "**********"
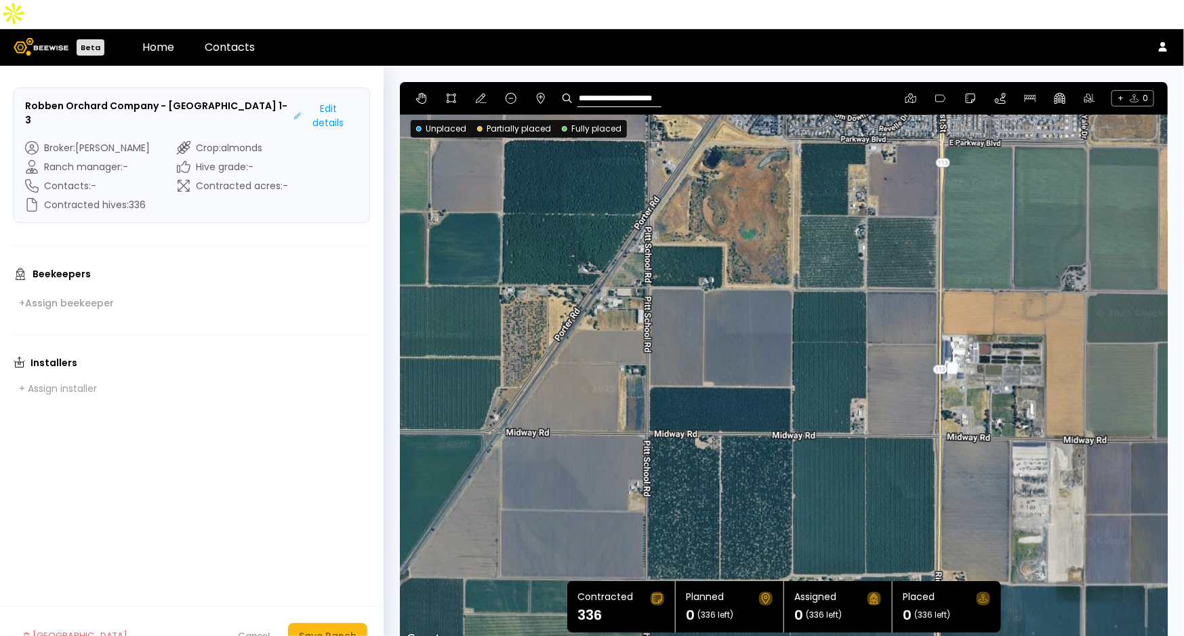
drag, startPoint x: 714, startPoint y: 283, endPoint x: 962, endPoint y: 237, distance: 253.0
click at [962, 237] on div at bounding box center [784, 365] width 768 height 567
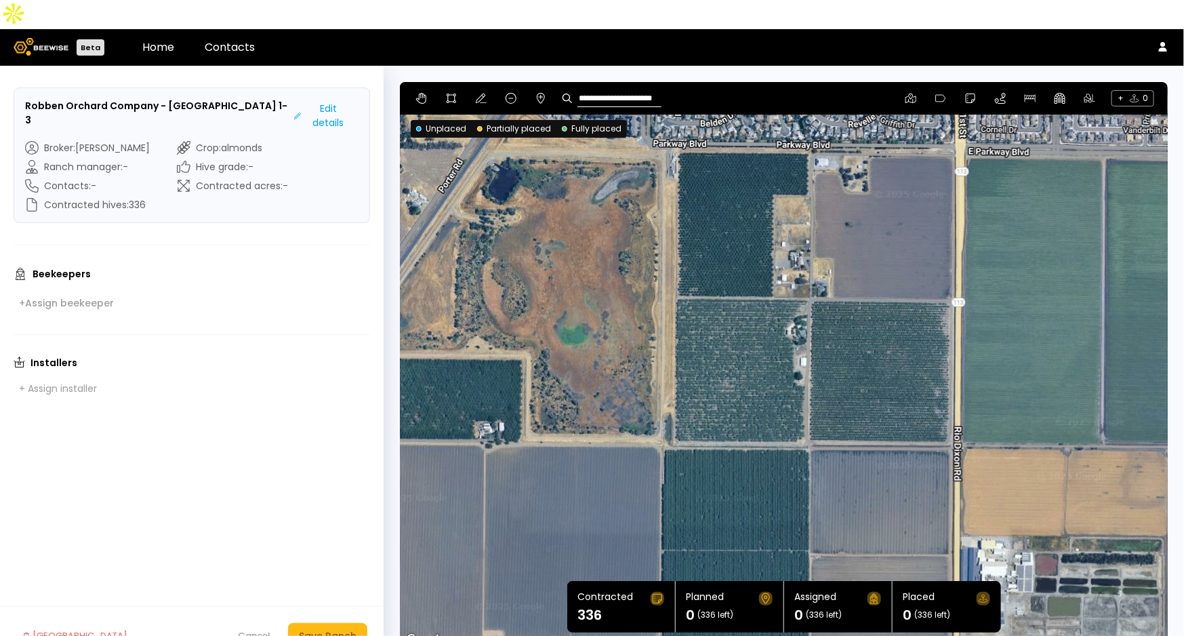
drag, startPoint x: 948, startPoint y: 178, endPoint x: 988, endPoint y: 317, distance: 144.1
click at [988, 317] on div at bounding box center [784, 365] width 768 height 567
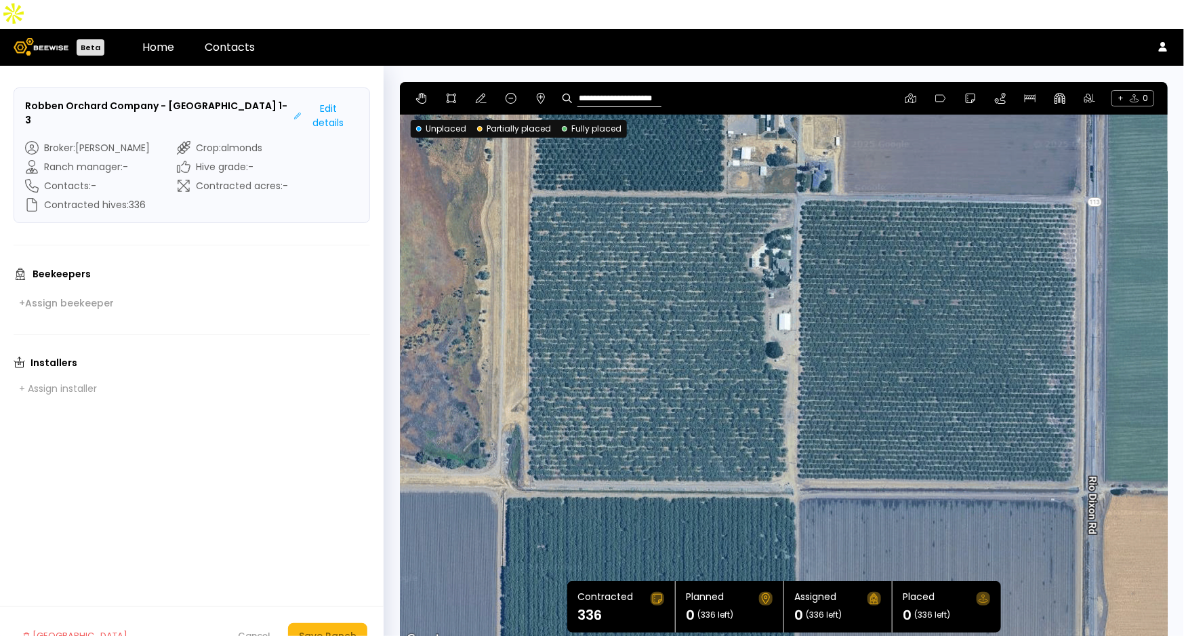
drag, startPoint x: 835, startPoint y: 305, endPoint x: 869, endPoint y: 306, distance: 33.9
click at [869, 306] on div at bounding box center [784, 365] width 768 height 567
click at [448, 94] on icon at bounding box center [451, 98] width 9 height 9
click at [809, 166] on div at bounding box center [784, 365] width 767 height 567
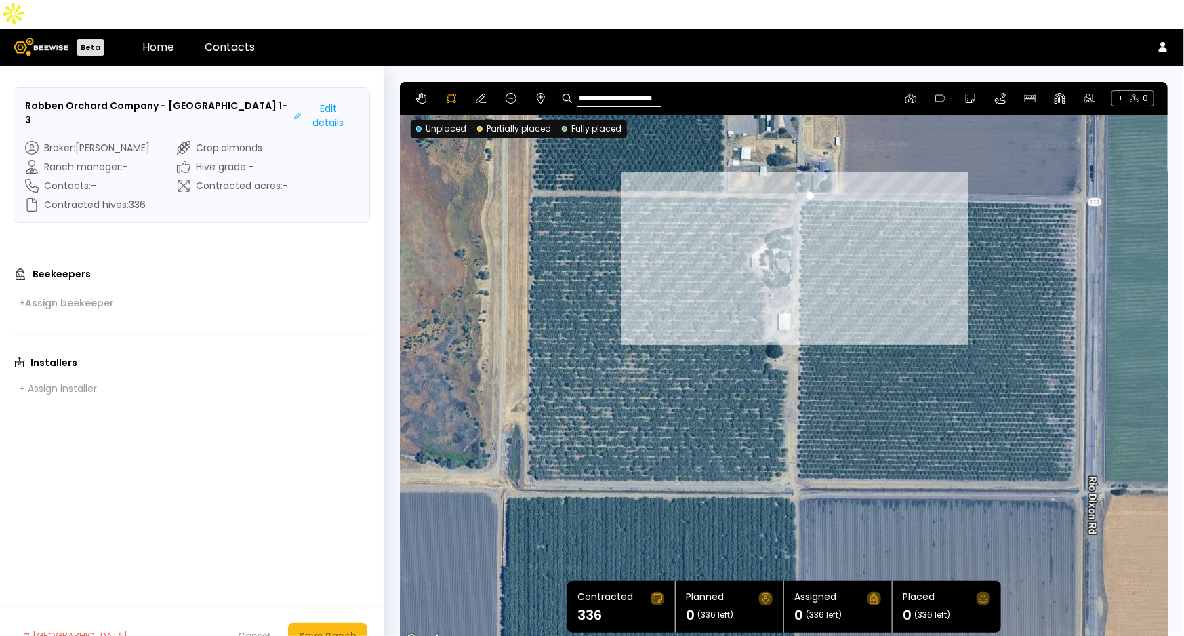
click at [796, 175] on div at bounding box center [784, 365] width 767 height 567
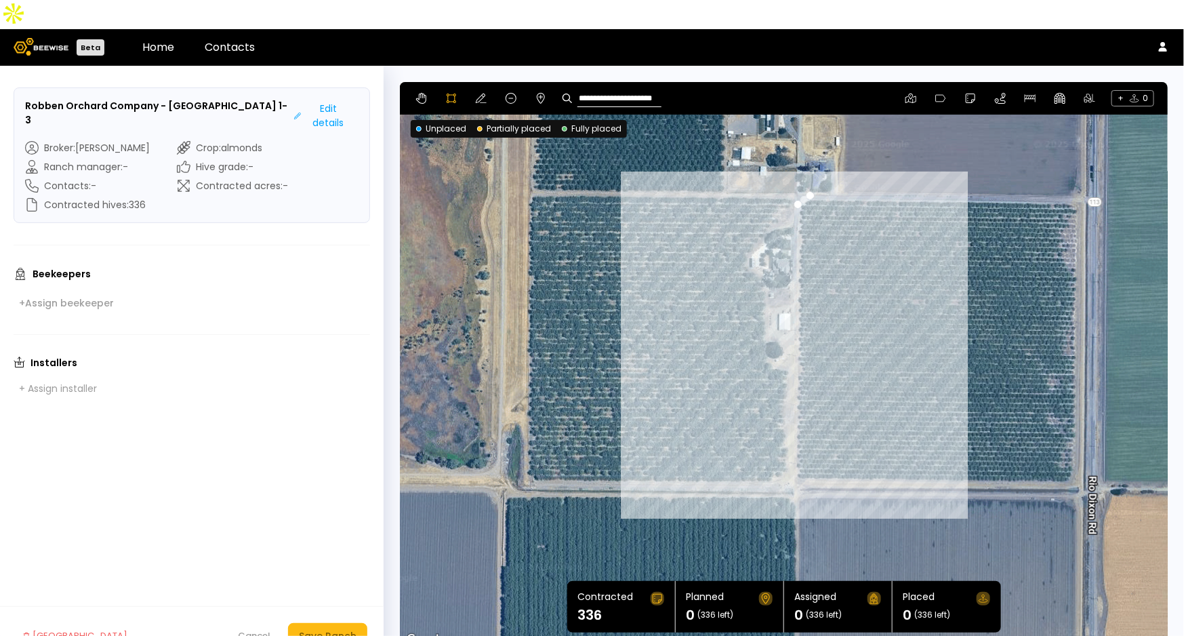
click at [793, 453] on div at bounding box center [784, 365] width 767 height 567
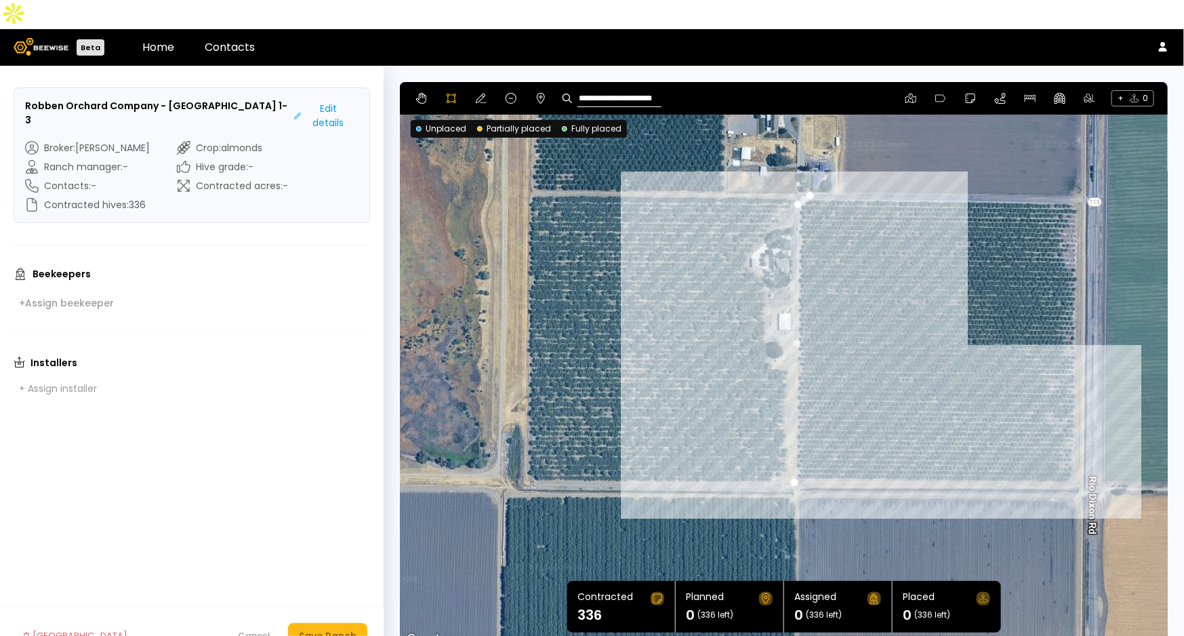
click at [1071, 453] on div at bounding box center [784, 365] width 767 height 567
click at [1076, 442] on div at bounding box center [784, 365] width 767 height 567
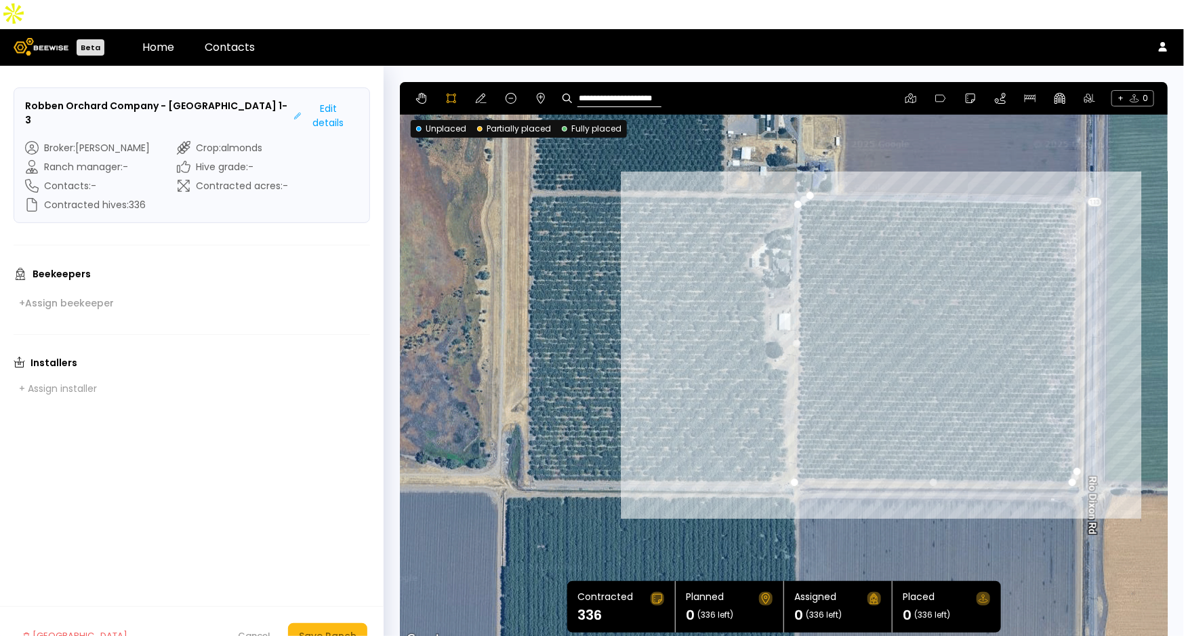
click at [1079, 174] on div at bounding box center [784, 365] width 767 height 567
click at [810, 169] on div at bounding box center [784, 365] width 767 height 567
click at [476, 93] on icon at bounding box center [481, 98] width 11 height 11
drag, startPoint x: 808, startPoint y: 163, endPoint x: 805, endPoint y: 169, distance: 7.3
click at [449, 93] on icon at bounding box center [451, 98] width 11 height 11
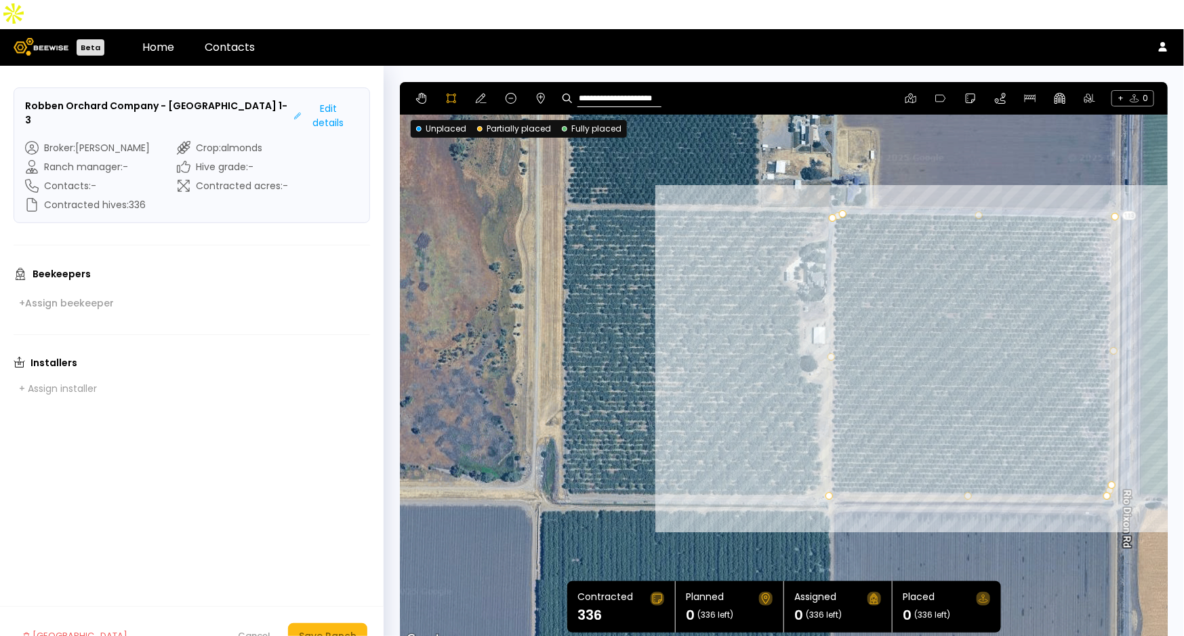
click at [824, 183] on div at bounding box center [784, 365] width 767 height 567
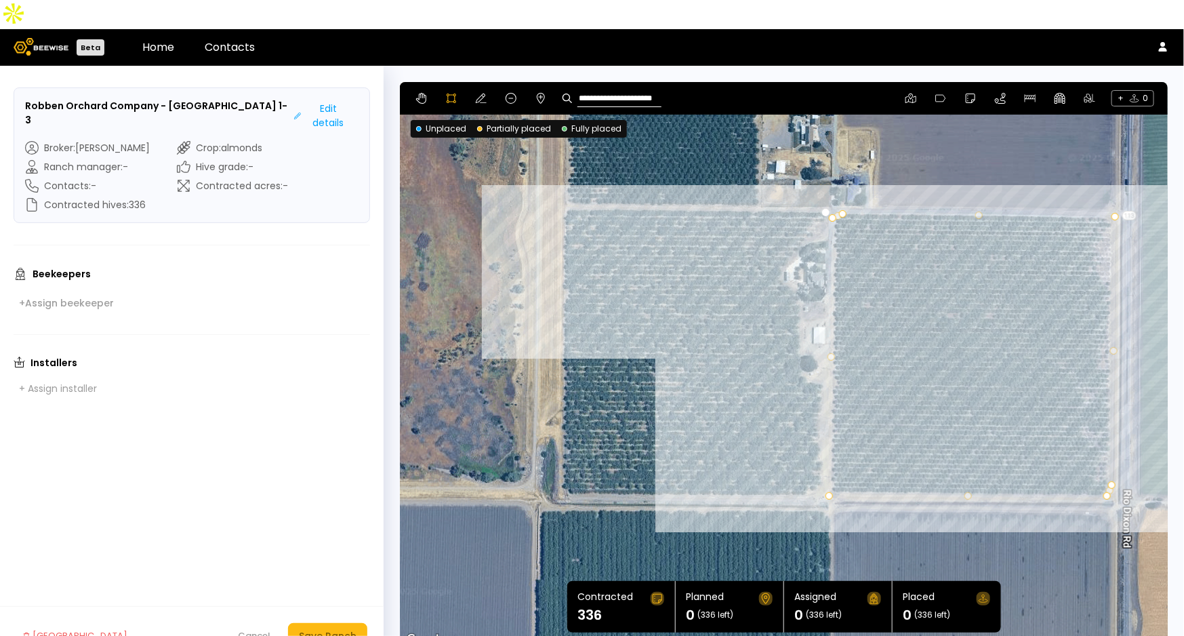
click at [565, 181] on div at bounding box center [784, 365] width 767 height 567
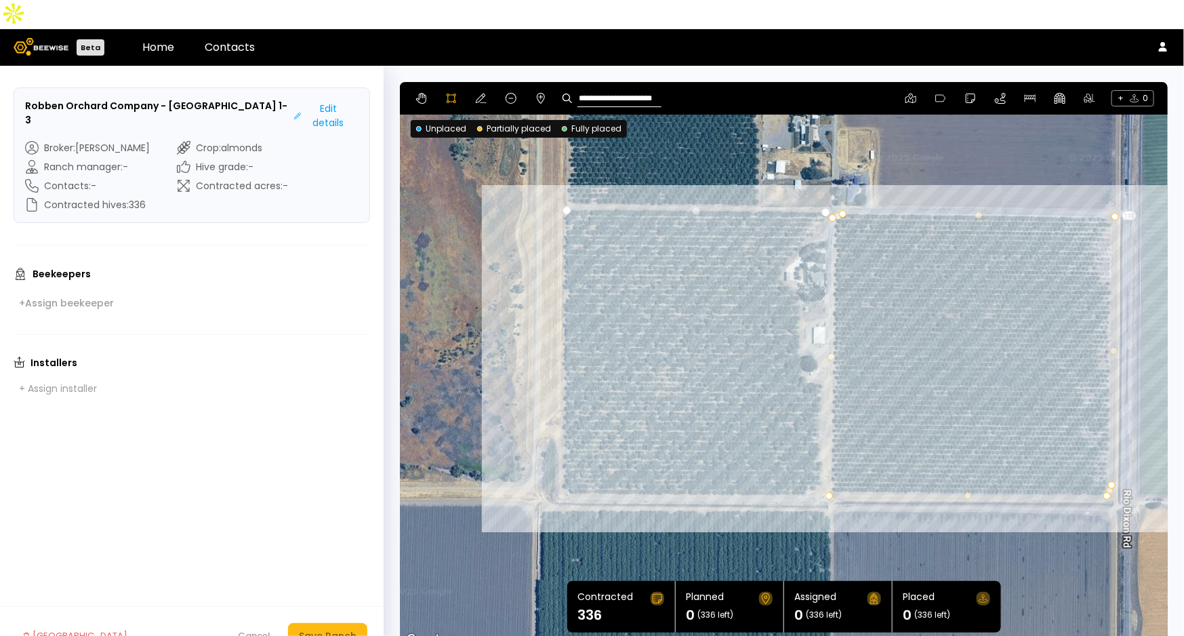
click at [561, 460] on div at bounding box center [784, 365] width 767 height 567
click at [570, 466] on div at bounding box center [784, 365] width 767 height 567
click at [807, 468] on div at bounding box center [784, 365] width 767 height 567
click at [824, 454] on div at bounding box center [784, 365] width 767 height 567
click at [822, 352] on div at bounding box center [784, 365] width 767 height 567
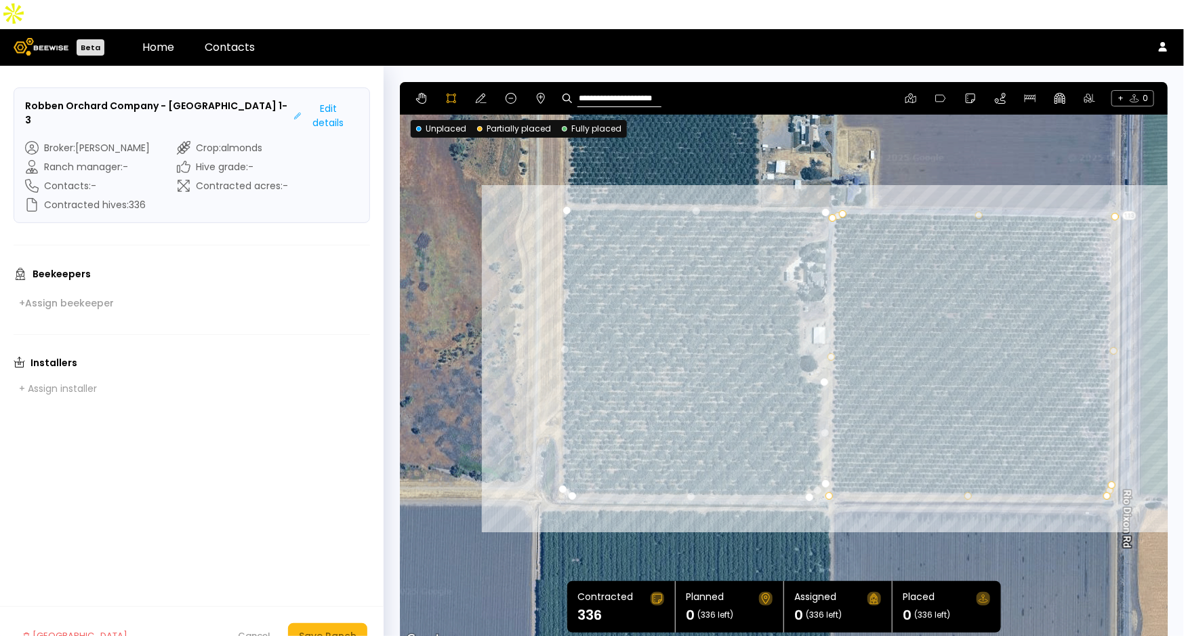
click at [805, 351] on div at bounding box center [784, 365] width 767 height 567
click at [798, 346] on div at bounding box center [784, 365] width 767 height 567
click at [798, 272] on div at bounding box center [784, 365] width 767 height 567
click at [793, 260] on div at bounding box center [784, 365] width 767 height 567
click at [782, 251] on div at bounding box center [784, 365] width 767 height 567
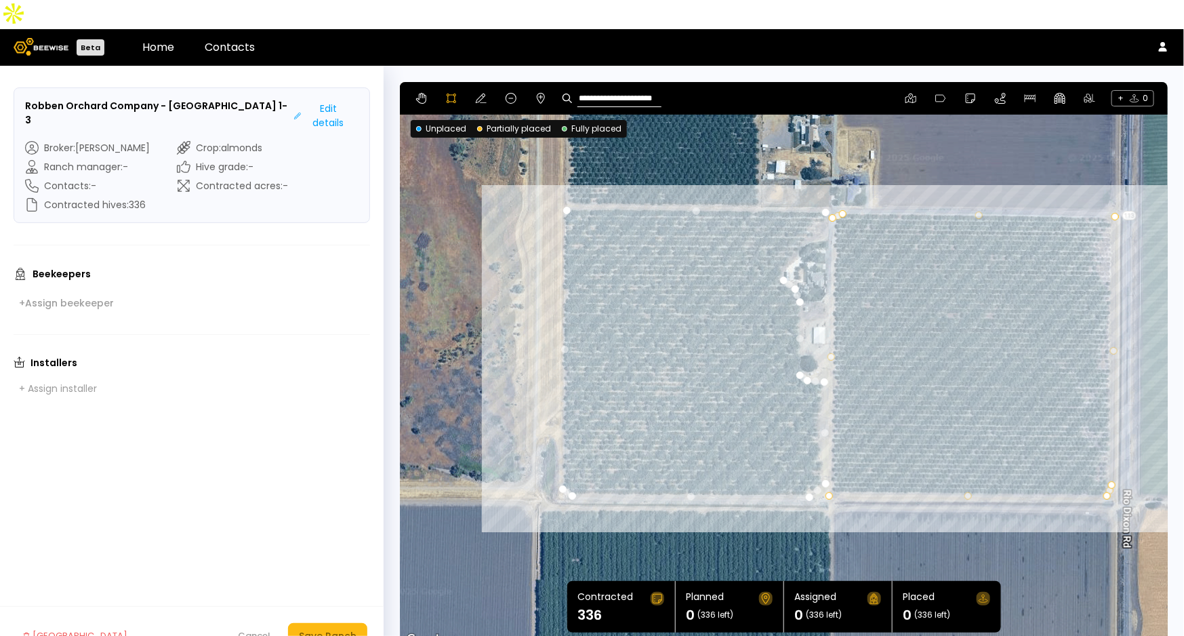
click at [782, 239] on div at bounding box center [784, 365] width 767 height 567
click at [796, 227] on div at bounding box center [784, 365] width 767 height 567
click at [798, 217] on div at bounding box center [784, 365] width 767 height 567
click at [808, 208] on div at bounding box center [784, 365] width 767 height 567
click at [813, 198] on div at bounding box center [784, 365] width 767 height 567
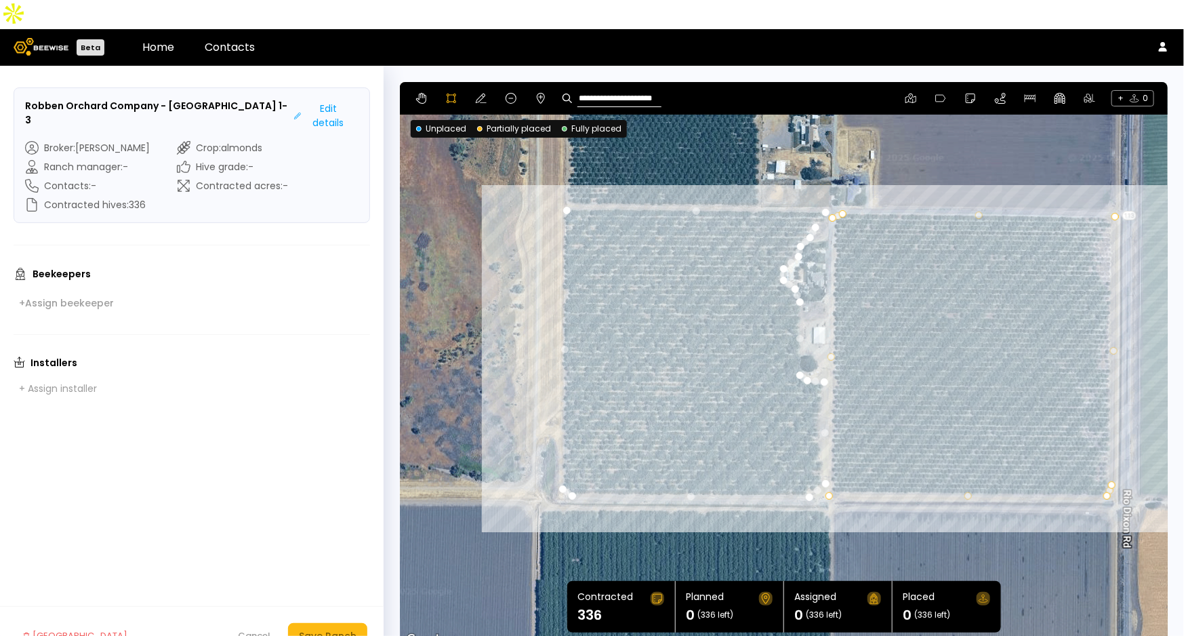
click at [824, 184] on div at bounding box center [784, 365] width 767 height 567
click at [482, 82] on div "**********" at bounding box center [784, 98] width 768 height 33
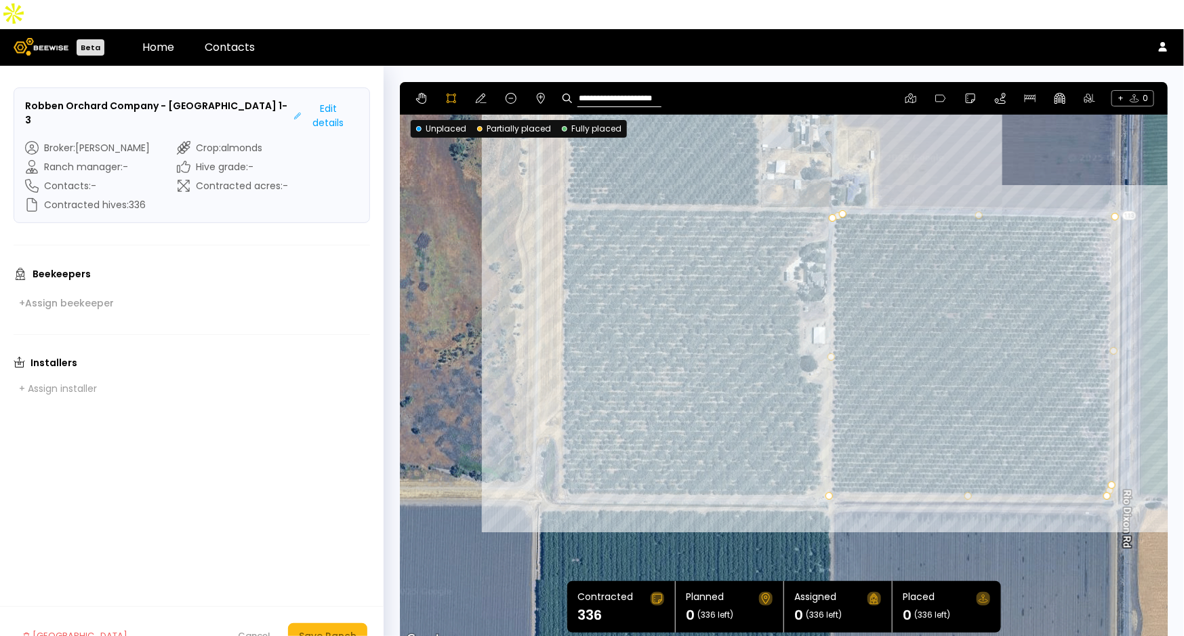
drag, startPoint x: 734, startPoint y: 350, endPoint x: 737, endPoint y: 296, distance: 53.7
click at [737, 296] on div at bounding box center [784, 365] width 767 height 567
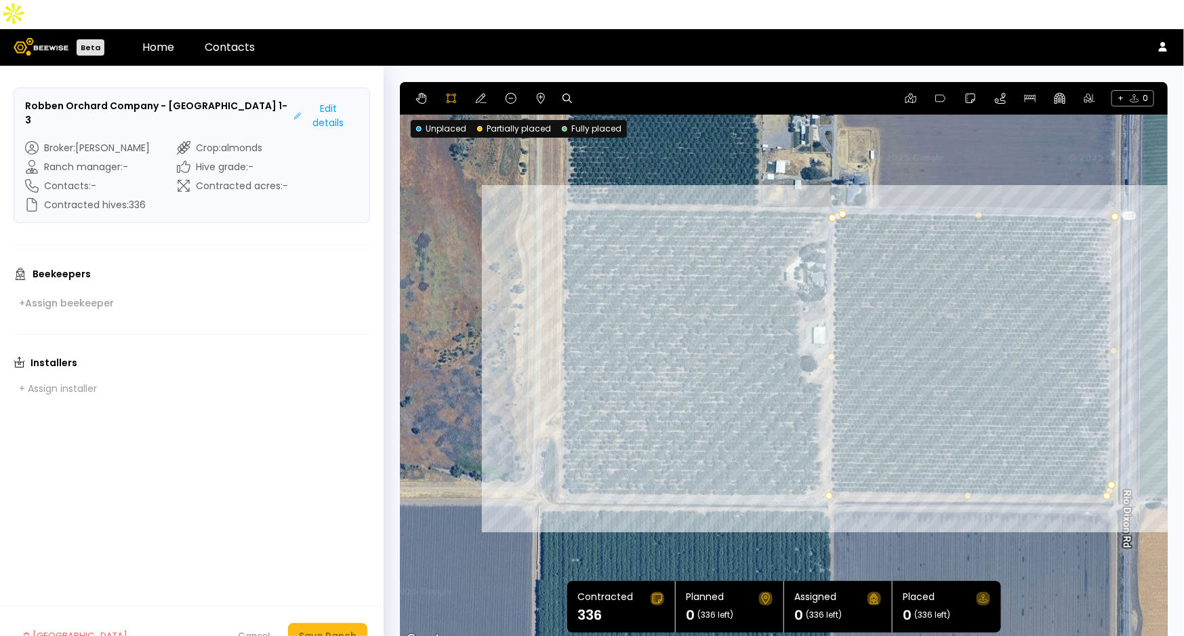
drag, startPoint x: 734, startPoint y: 295, endPoint x: 733, endPoint y: 346, distance: 51.5
click at [733, 346] on div at bounding box center [784, 365] width 767 height 567
click at [485, 90] on button at bounding box center [481, 98] width 16 height 16
drag, startPoint x: 565, startPoint y: 184, endPoint x: 556, endPoint y: 184, distance: 8.1
drag, startPoint x: 825, startPoint y: 405, endPoint x: 817, endPoint y: 401, distance: 8.2
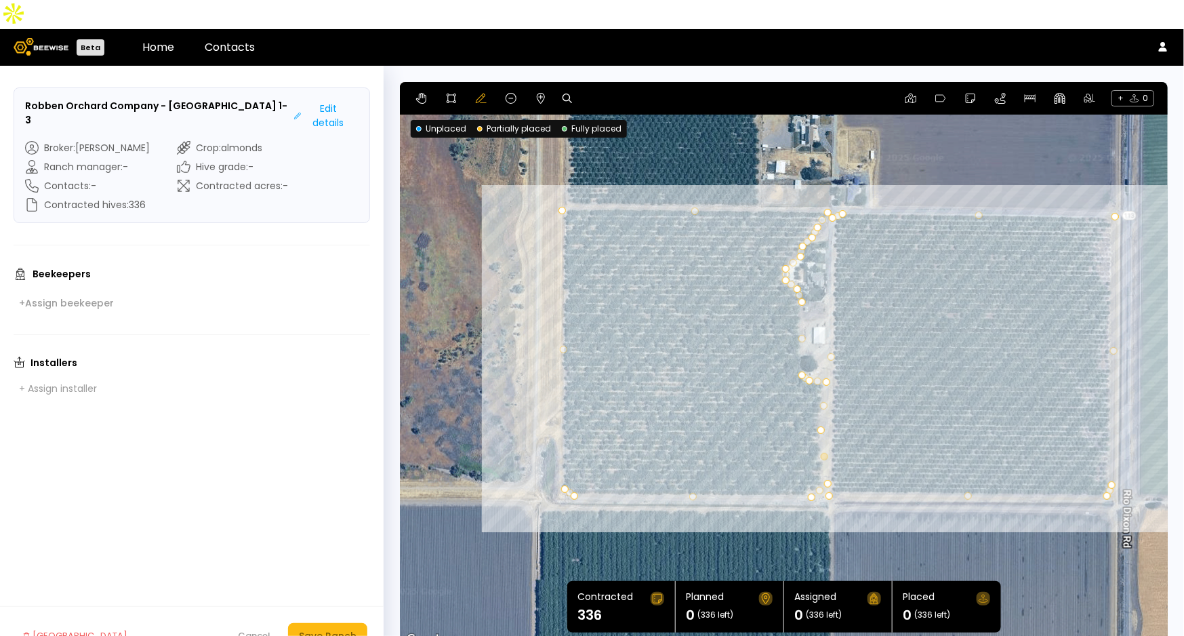
click at [822, 453] on div at bounding box center [824, 456] width 7 height 7
click at [340, 628] on div "Save Ranch" at bounding box center [328, 635] width 58 height 15
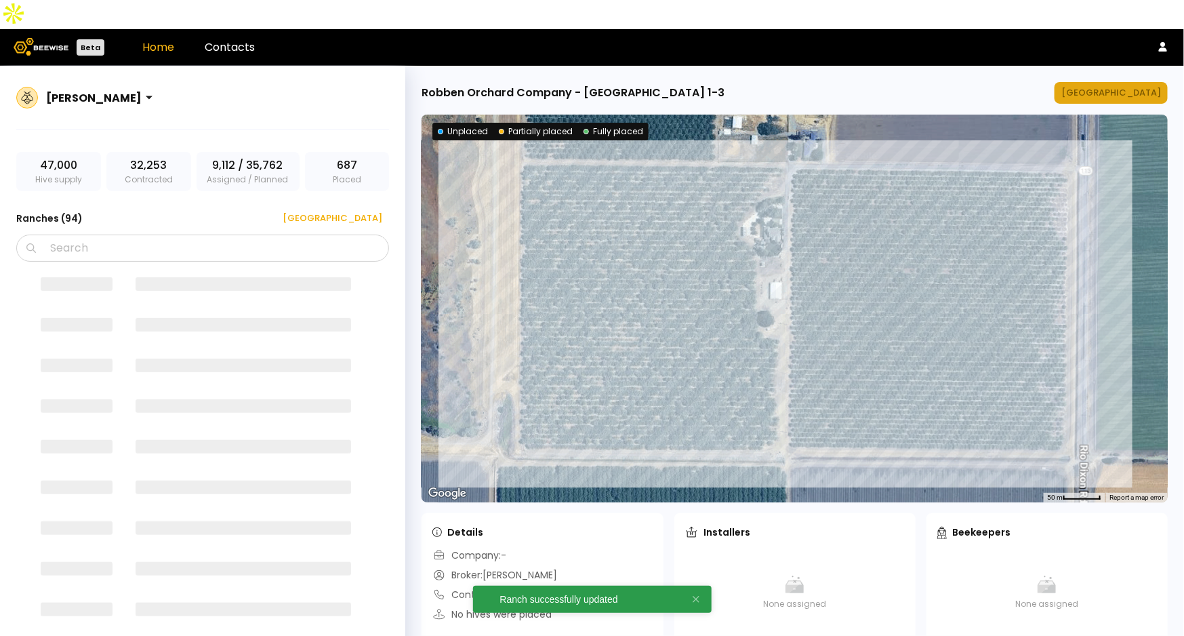
click at [1118, 86] on div "[GEOGRAPHIC_DATA]" at bounding box center [1111, 93] width 100 height 14
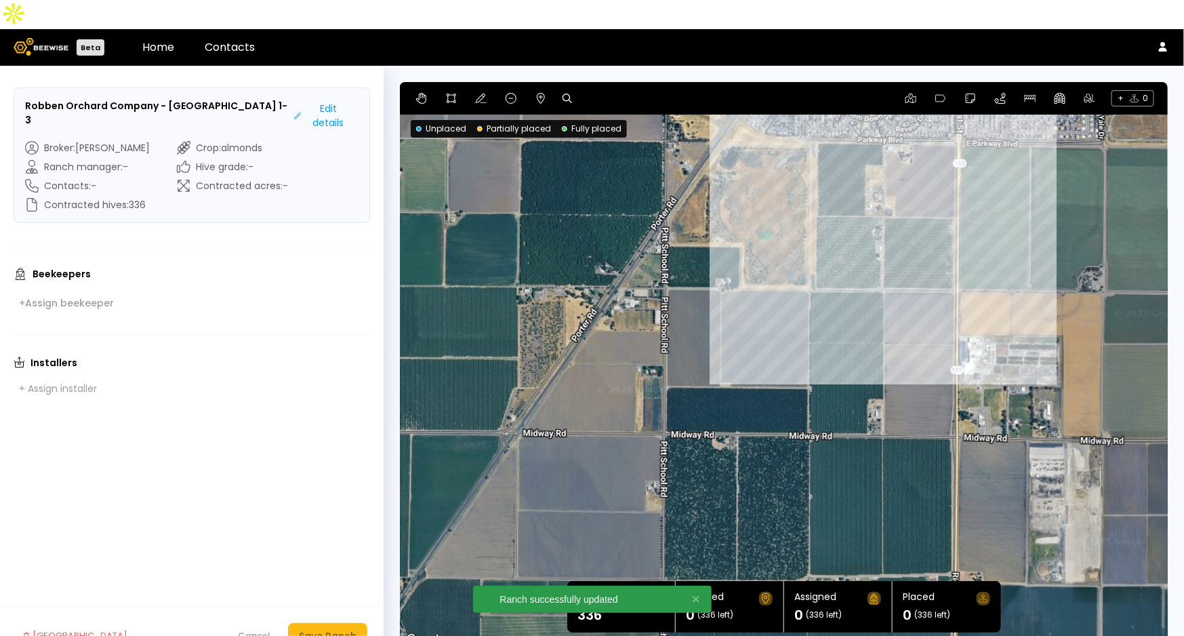
drag, startPoint x: 943, startPoint y: 514, endPoint x: 969, endPoint y: 338, distance: 178.2
click at [969, 338] on div at bounding box center [784, 365] width 768 height 567
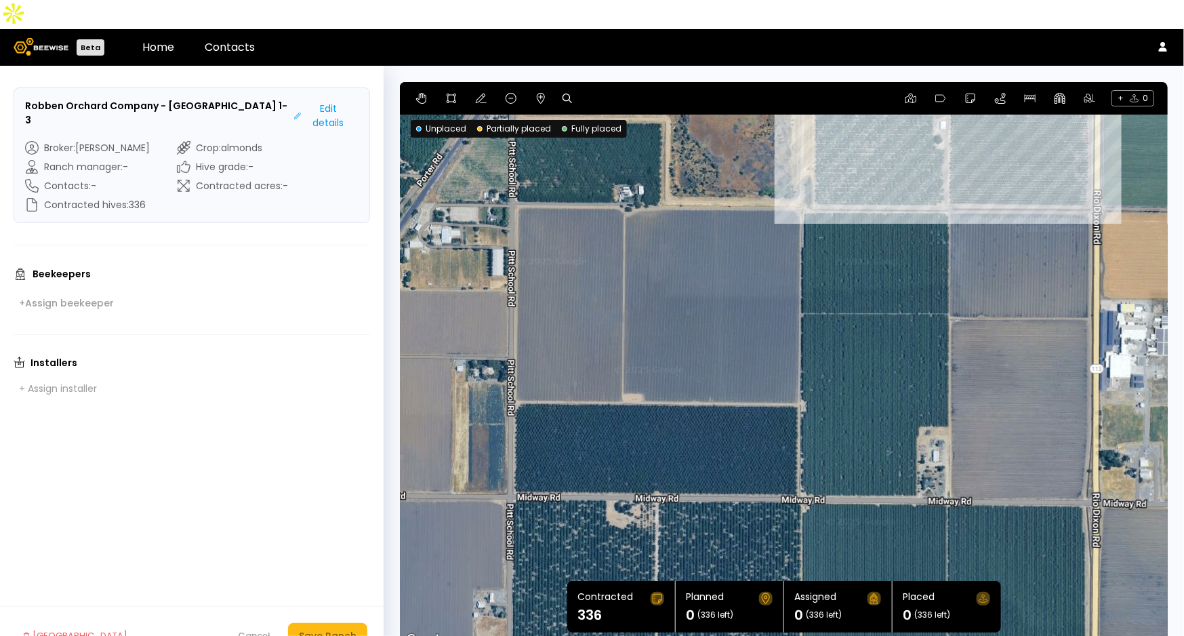
drag, startPoint x: 954, startPoint y: 234, endPoint x: 917, endPoint y: 353, distance: 124.8
click at [917, 353] on div at bounding box center [784, 365] width 768 height 567
click at [476, 93] on icon at bounding box center [481, 98] width 11 height 11
click at [451, 93] on icon at bounding box center [451, 98] width 11 height 11
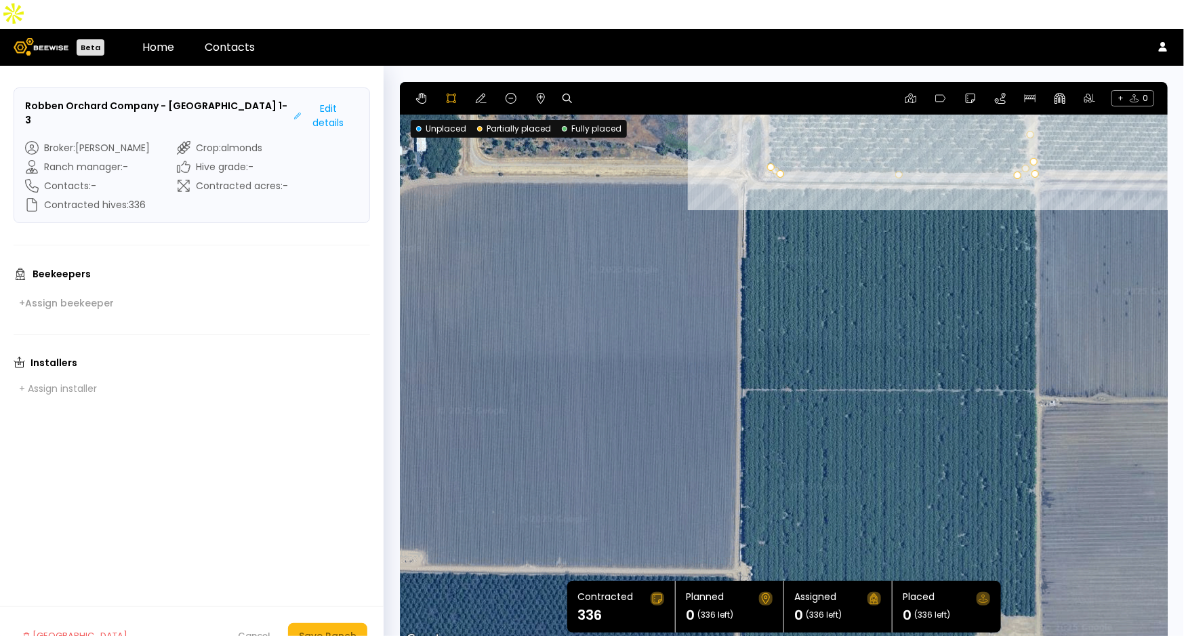
drag, startPoint x: 983, startPoint y: 188, endPoint x: 977, endPoint y: 354, distance: 165.5
click at [977, 354] on div at bounding box center [784, 364] width 767 height 567
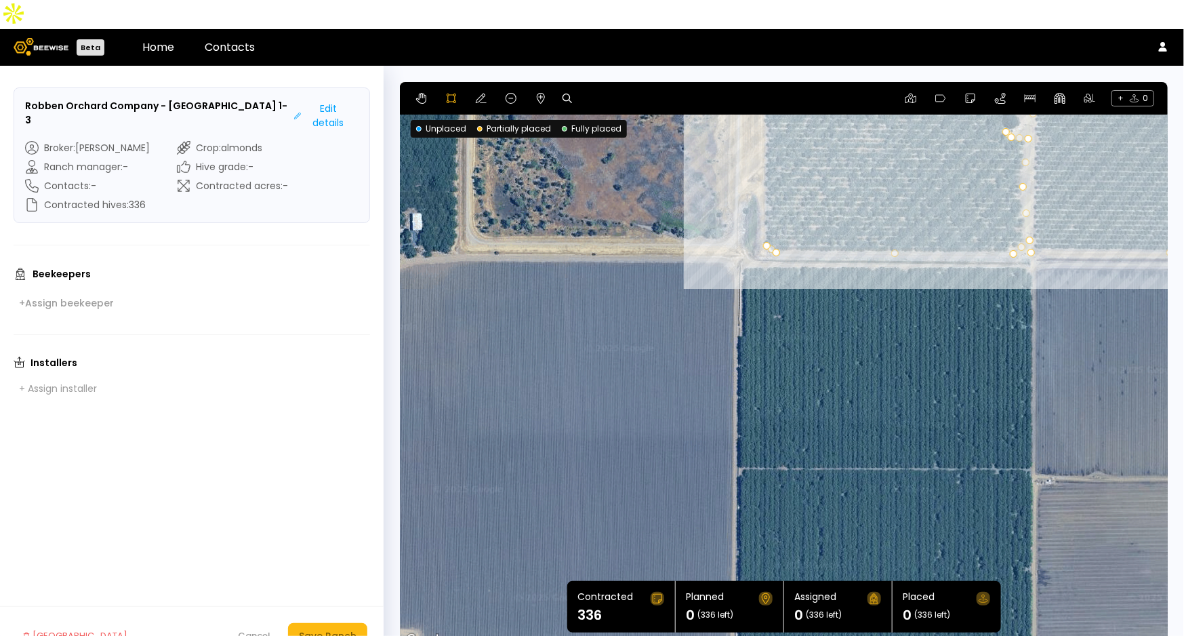
click at [1034, 247] on div at bounding box center [784, 364] width 767 height 567
click at [1025, 237] on div at bounding box center [784, 364] width 767 height 567
click at [740, 238] on div at bounding box center [784, 364] width 767 height 567
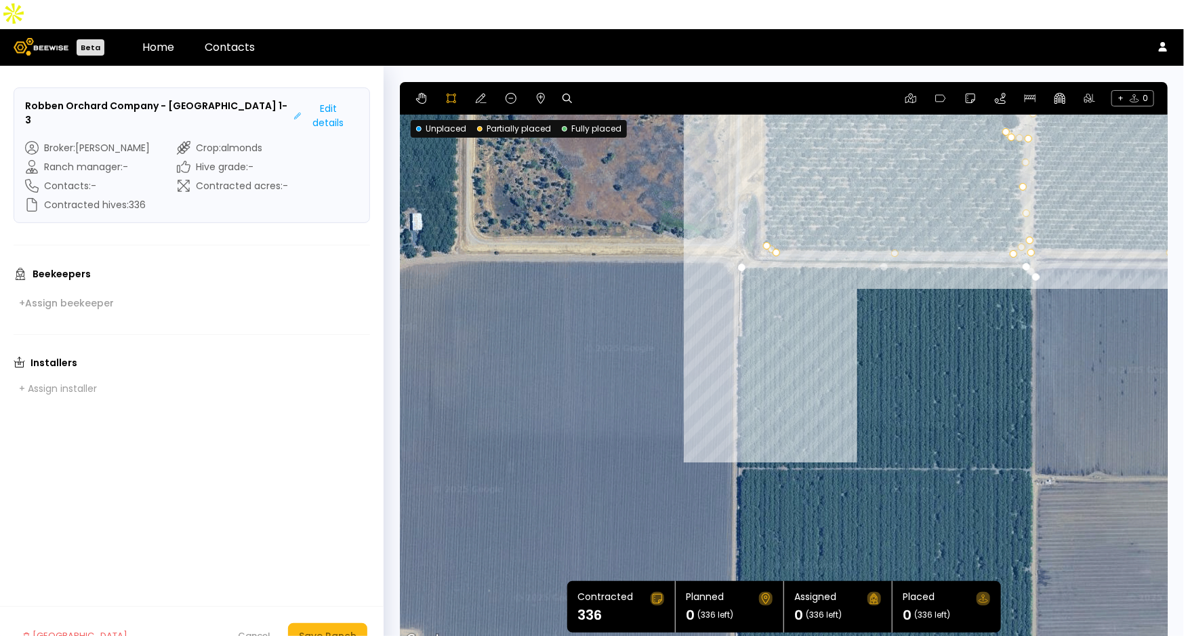
click at [737, 302] on div at bounding box center [784, 364] width 767 height 567
click at [734, 312] on div at bounding box center [784, 364] width 767 height 567
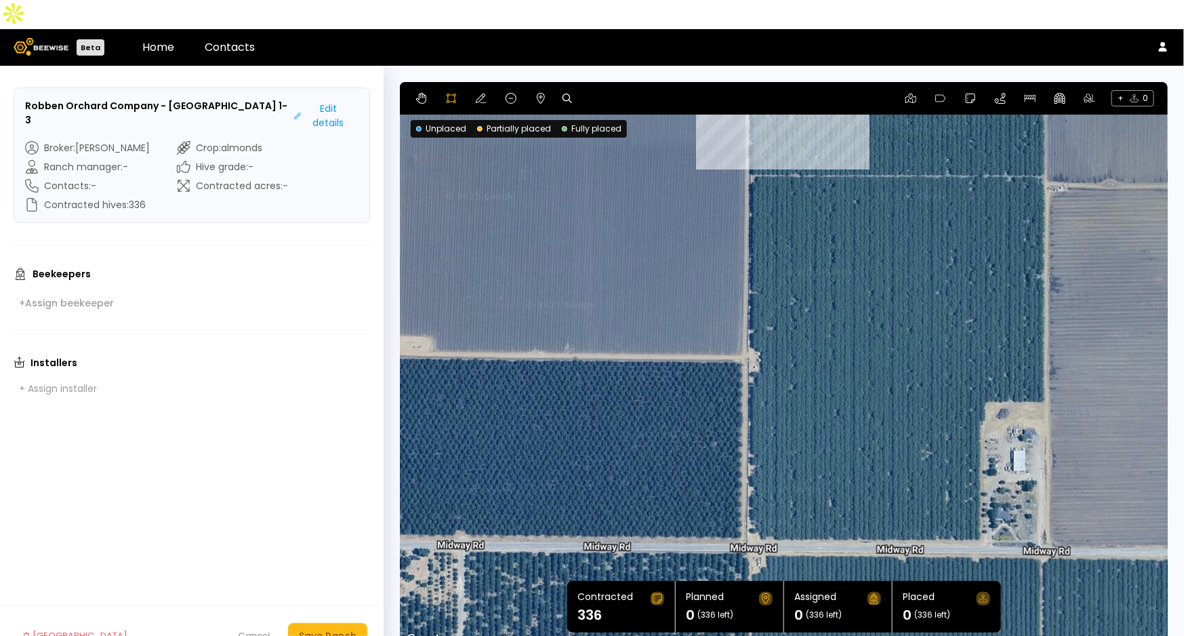
drag, startPoint x: 803, startPoint y: 385, endPoint x: 817, endPoint y: 86, distance: 299.2
click at [817, 86] on div at bounding box center [784, 364] width 767 height 567
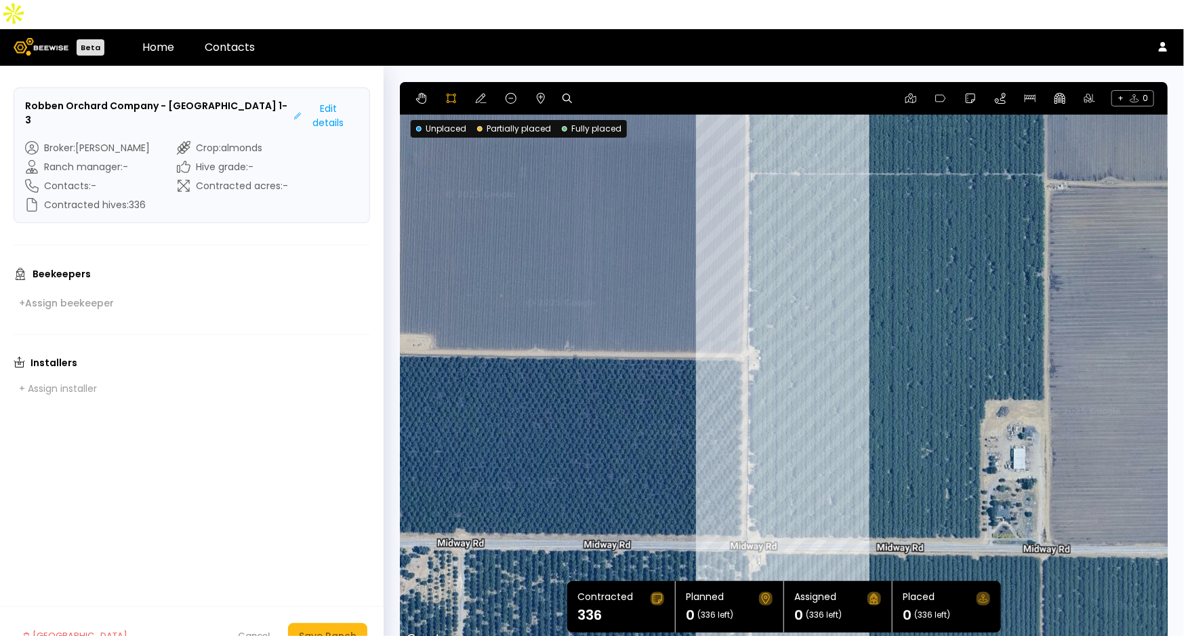
click at [749, 495] on div at bounding box center [784, 364] width 767 height 567
click at [753, 506] on div at bounding box center [784, 364] width 767 height 567
click at [760, 510] on div at bounding box center [784, 364] width 767 height 567
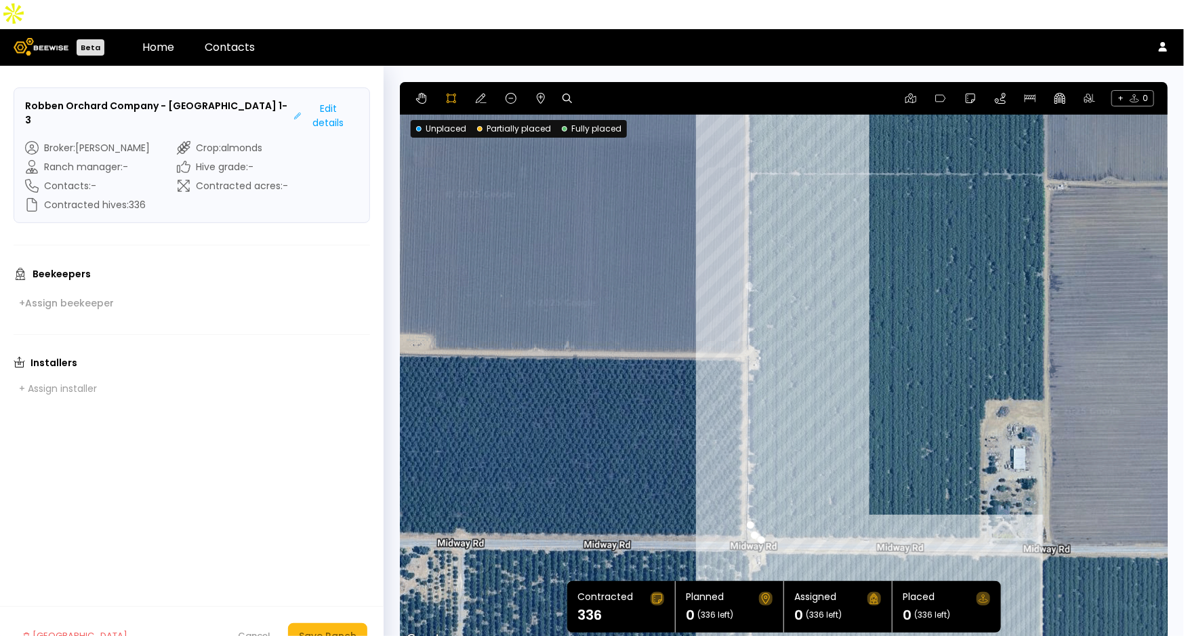
click at [980, 512] on div at bounding box center [784, 364] width 767 height 567
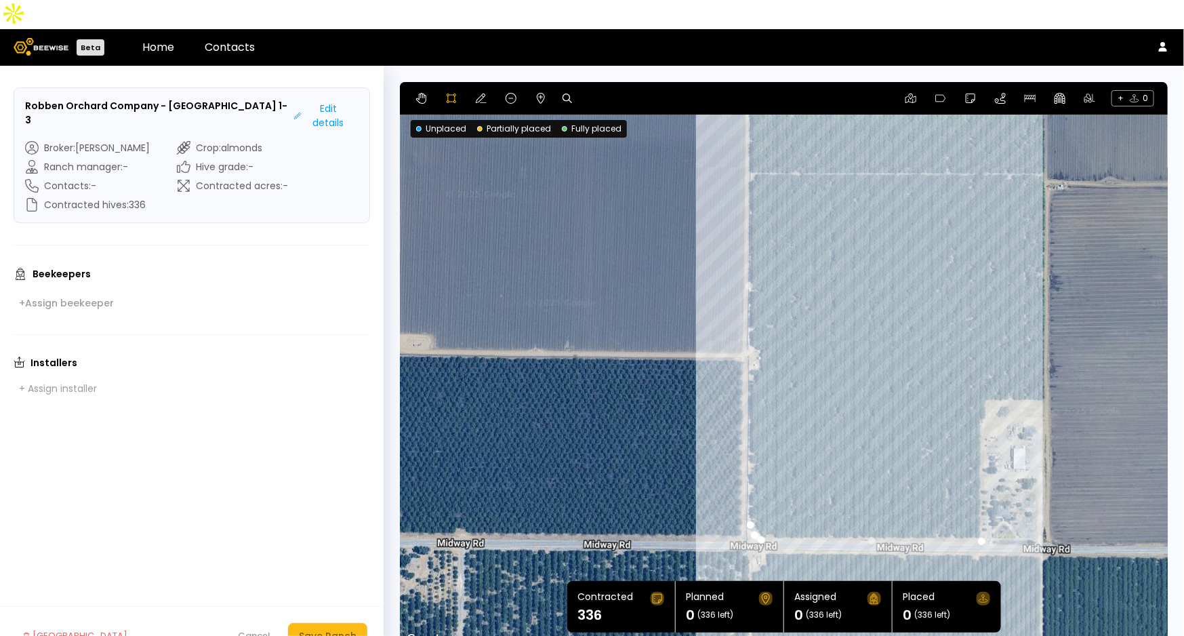
click at [981, 390] on div at bounding box center [784, 364] width 767 height 567
click at [986, 387] on div at bounding box center [784, 364] width 767 height 567
click at [987, 373] on div at bounding box center [784, 364] width 767 height 567
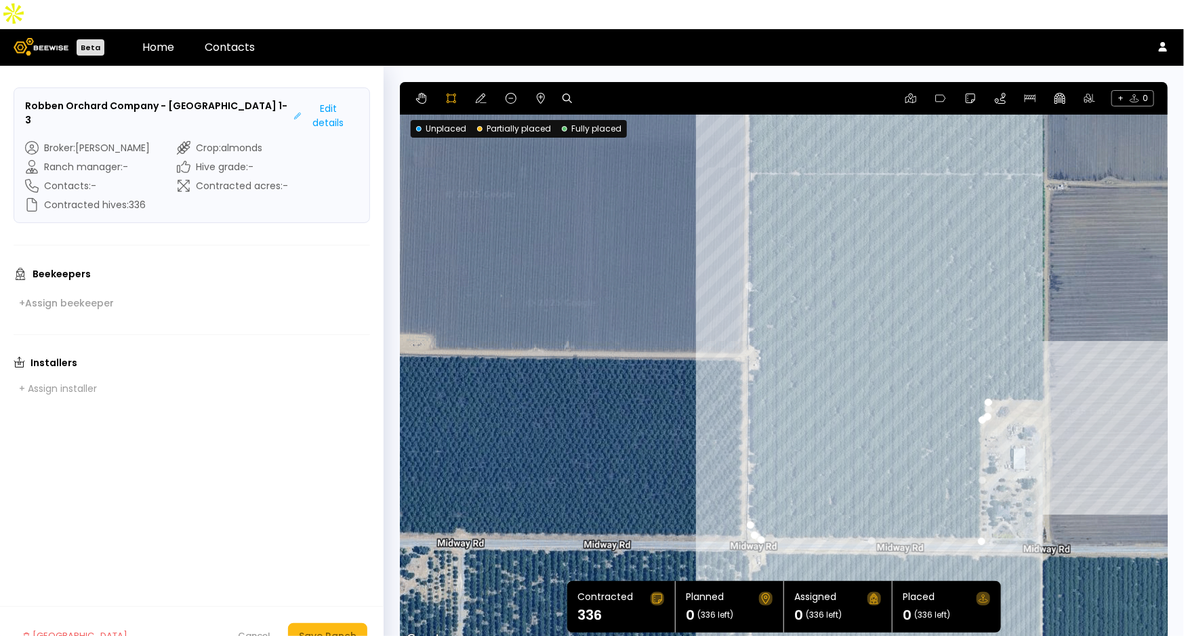
click at [1045, 373] on div at bounding box center [784, 364] width 767 height 567
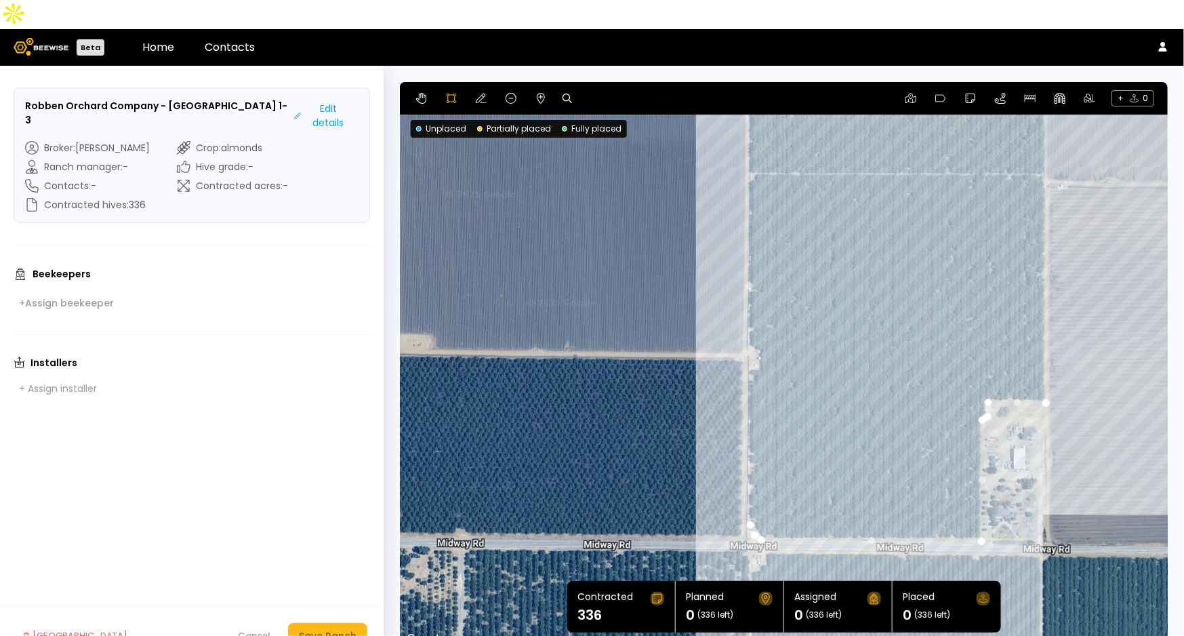
click at [1045, 150] on div at bounding box center [784, 364] width 767 height 567
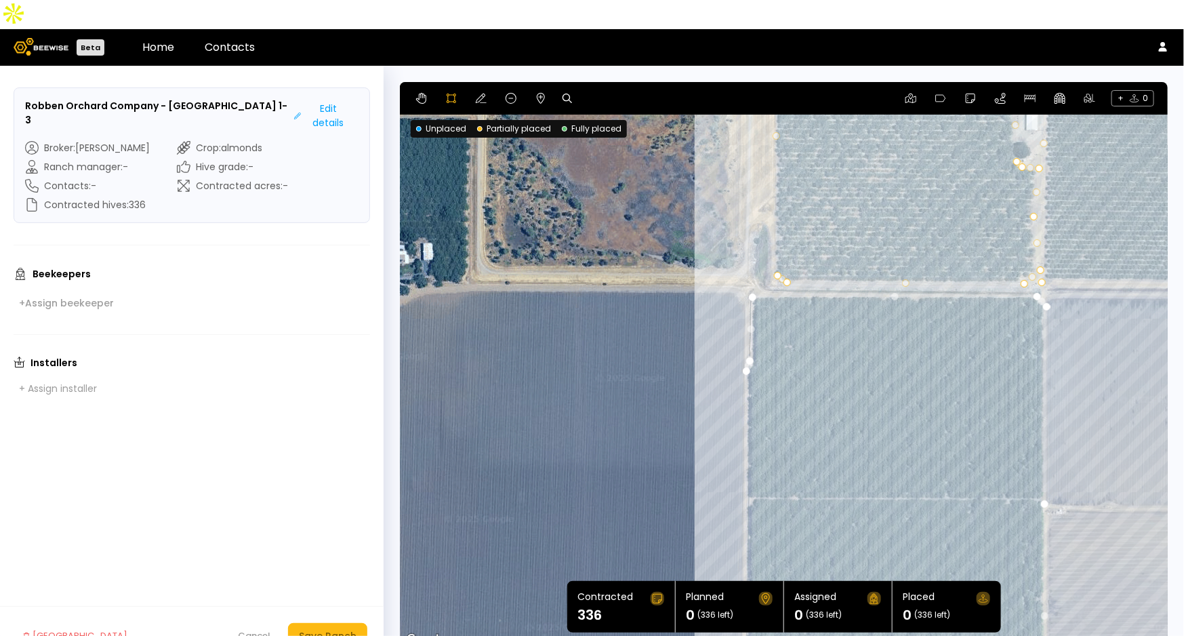
drag, startPoint x: 954, startPoint y: 142, endPoint x: 952, endPoint y: 466, distance: 324.0
click at [952, 466] on div at bounding box center [784, 364] width 767 height 567
click at [1047, 275] on div at bounding box center [784, 364] width 767 height 567
click at [483, 93] on icon at bounding box center [481, 98] width 11 height 11
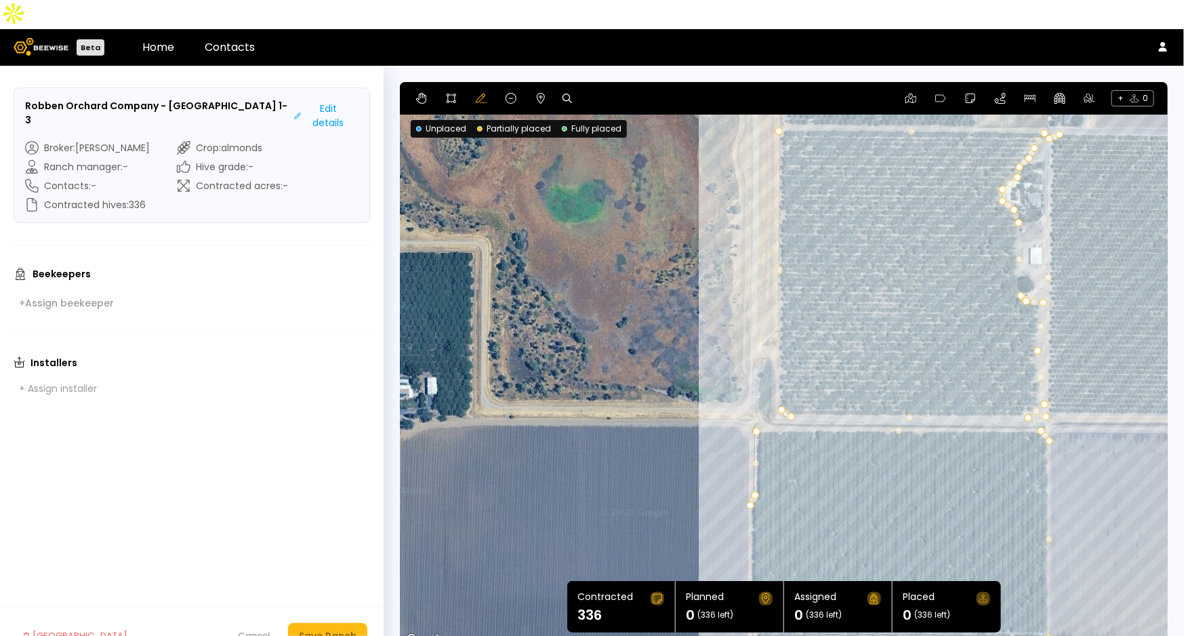
drag, startPoint x: 1093, startPoint y: 270, endPoint x: 1081, endPoint y: 421, distance: 151.6
click at [1081, 421] on div at bounding box center [784, 365] width 768 height 567
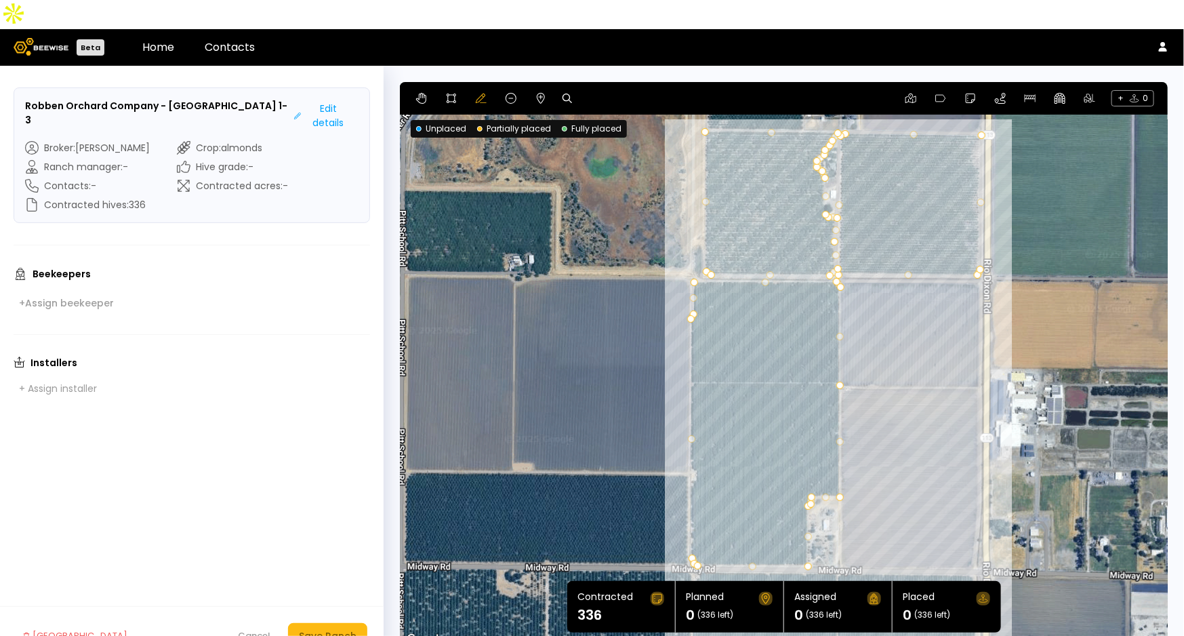
drag, startPoint x: 1110, startPoint y: 490, endPoint x: 895, endPoint y: 322, distance: 273.3
click at [895, 322] on div at bounding box center [784, 365] width 768 height 567
click at [329, 628] on div "Save Ranch" at bounding box center [328, 635] width 58 height 15
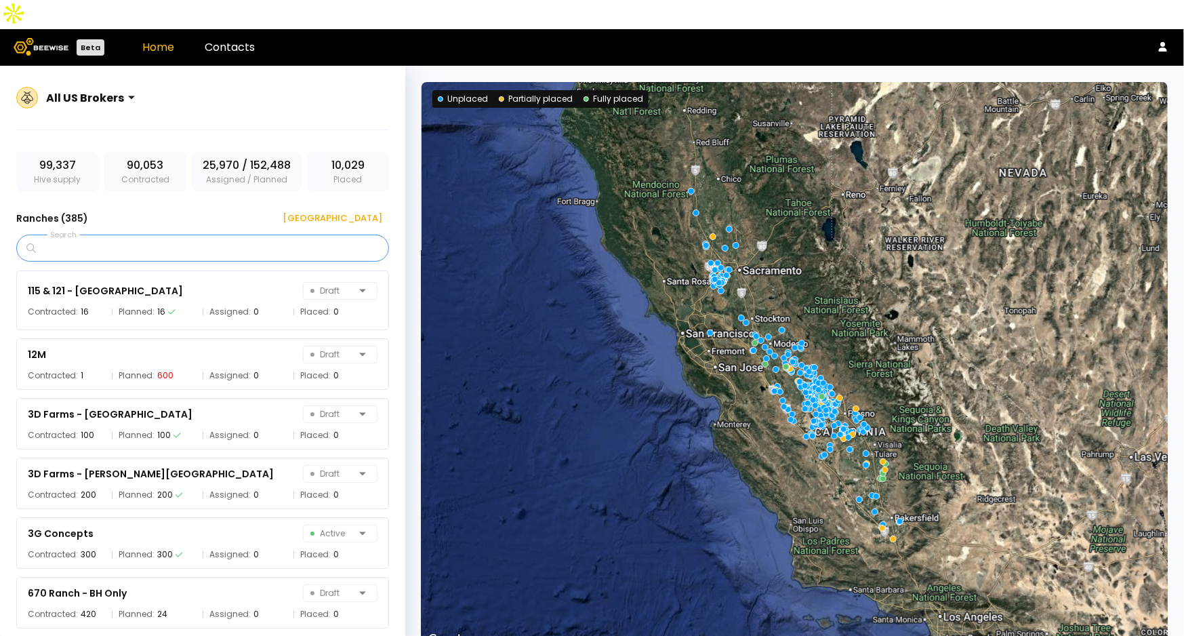
click at [188, 235] on input "Search" at bounding box center [208, 248] width 338 height 26
type input "*****"
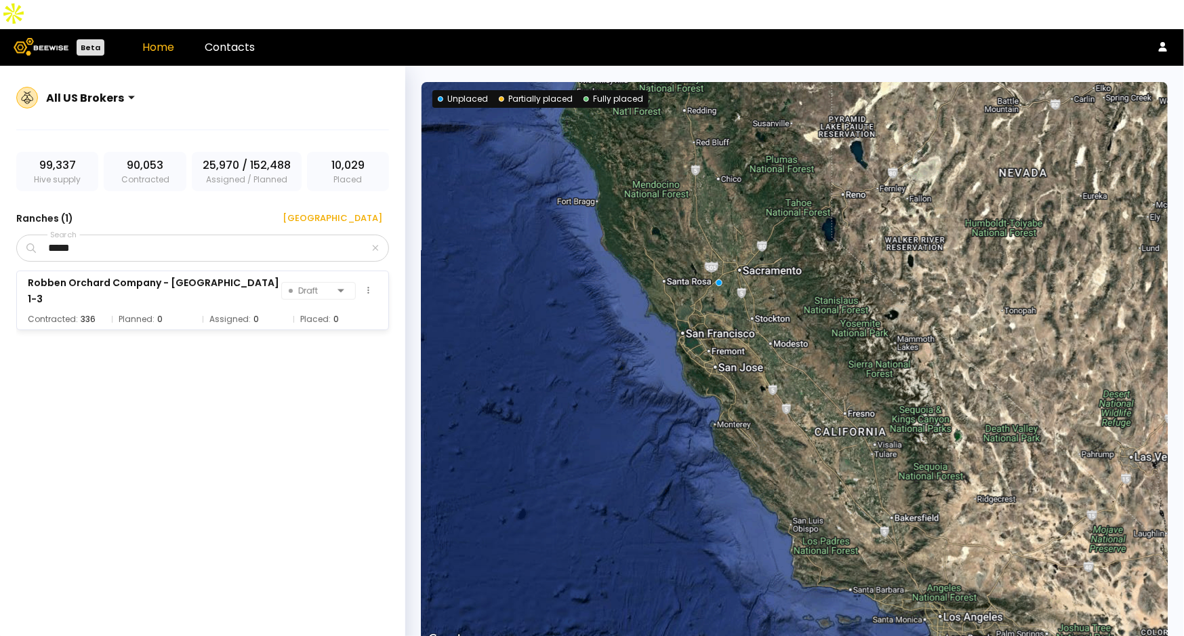
click at [205, 275] on div "Robben Orchard Company - [GEOGRAPHIC_DATA] 1-3" at bounding box center [155, 291] width 254 height 33
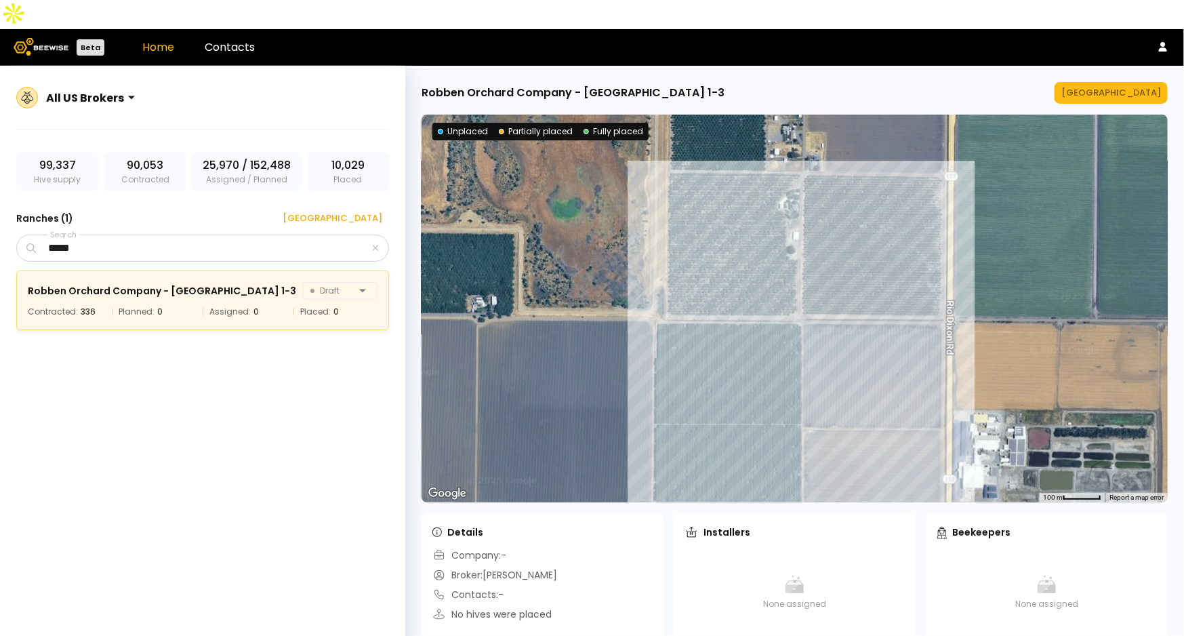
drag, startPoint x: 883, startPoint y: 280, endPoint x: 887, endPoint y: 364, distance: 84.1
click at [887, 364] on div at bounding box center [795, 309] width 746 height 388
click at [1153, 86] on div "[GEOGRAPHIC_DATA]" at bounding box center [1111, 93] width 100 height 14
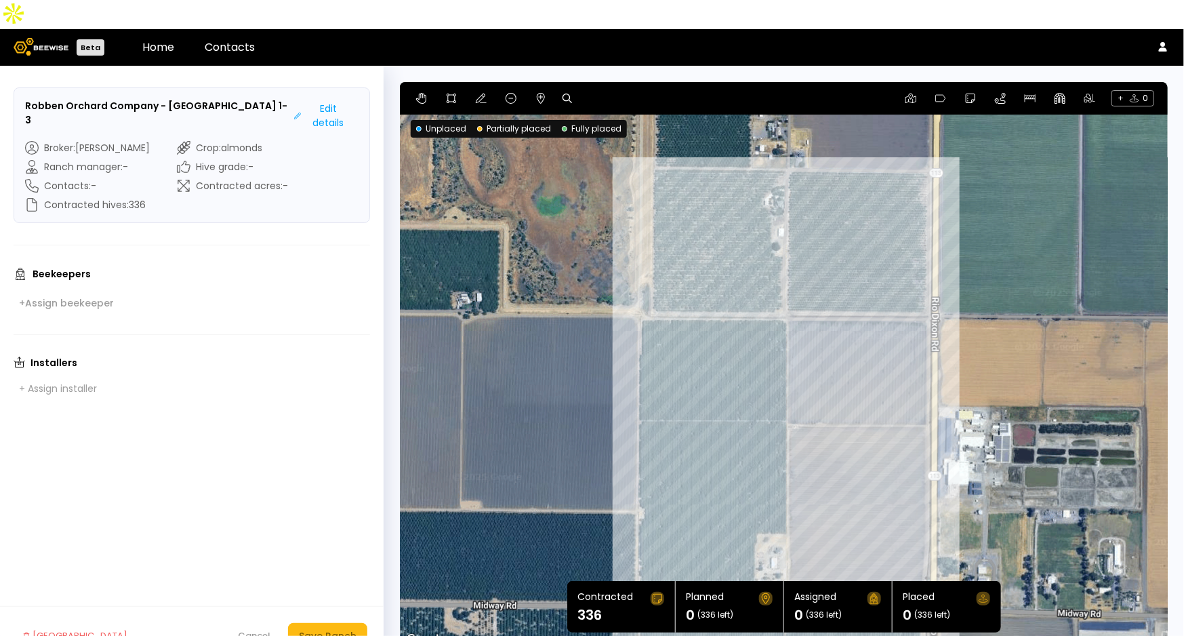
drag, startPoint x: 1000, startPoint y: 178, endPoint x: 1000, endPoint y: 201, distance: 23.7
click at [1000, 201] on div at bounding box center [784, 365] width 768 height 567
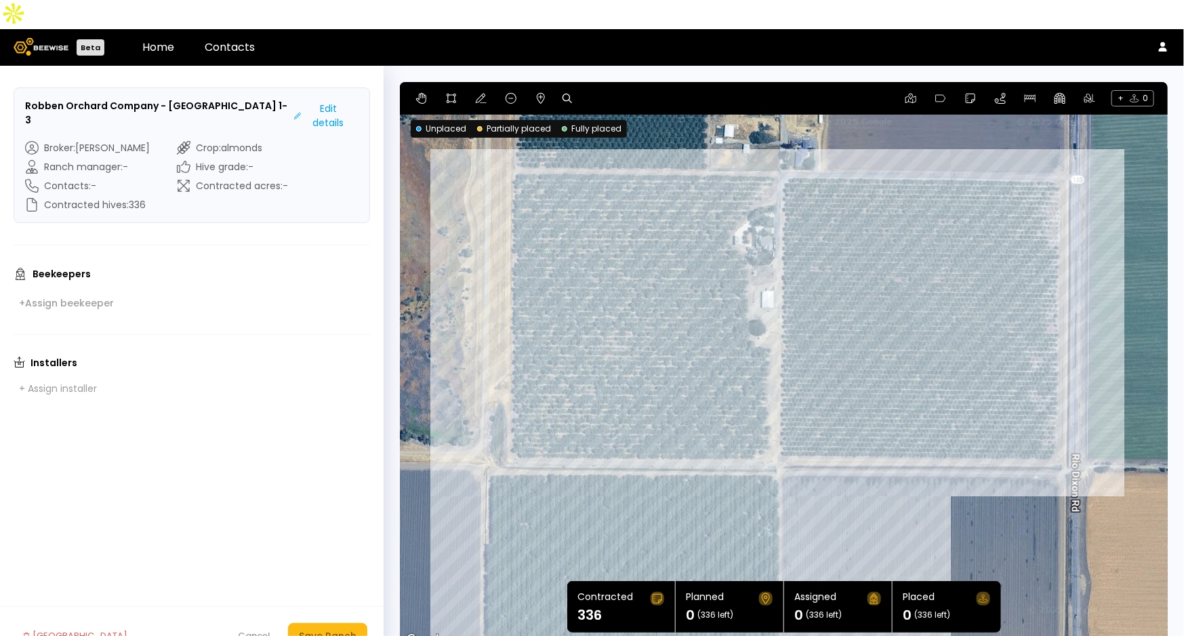
drag, startPoint x: 941, startPoint y: 181, endPoint x: 1150, endPoint y: 241, distance: 217.1
click at [1150, 241] on div at bounding box center [784, 365] width 768 height 567
click at [538, 93] on icon at bounding box center [541, 98] width 8 height 11
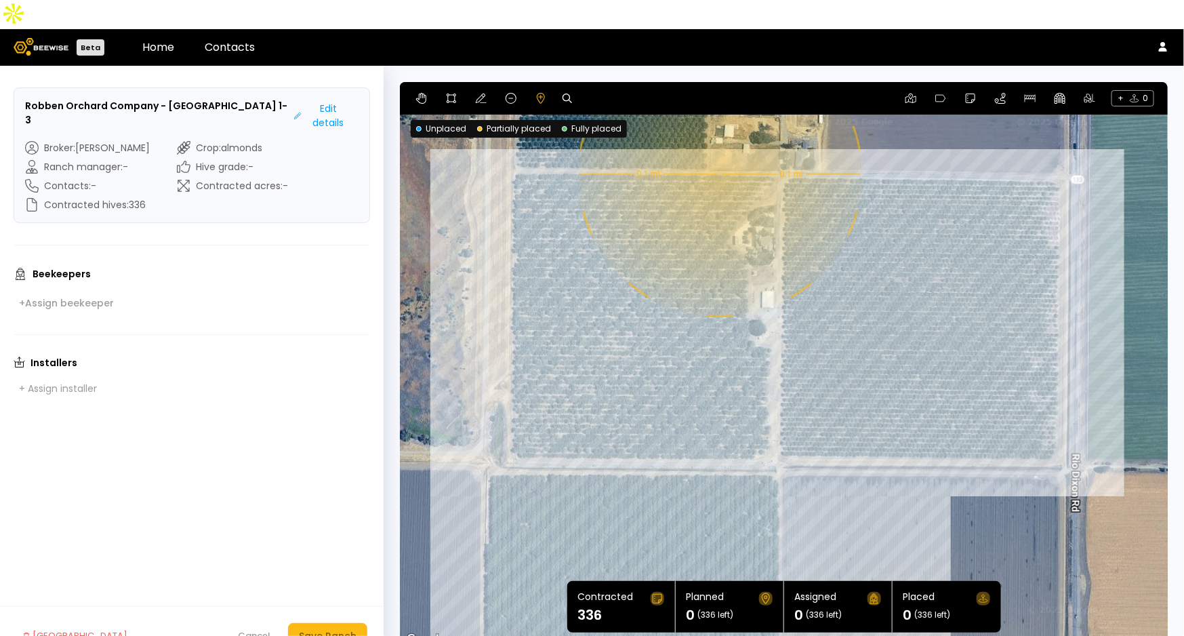
click at [718, 146] on div "0.1 mi 0.1 mi" at bounding box center [784, 365] width 768 height 567
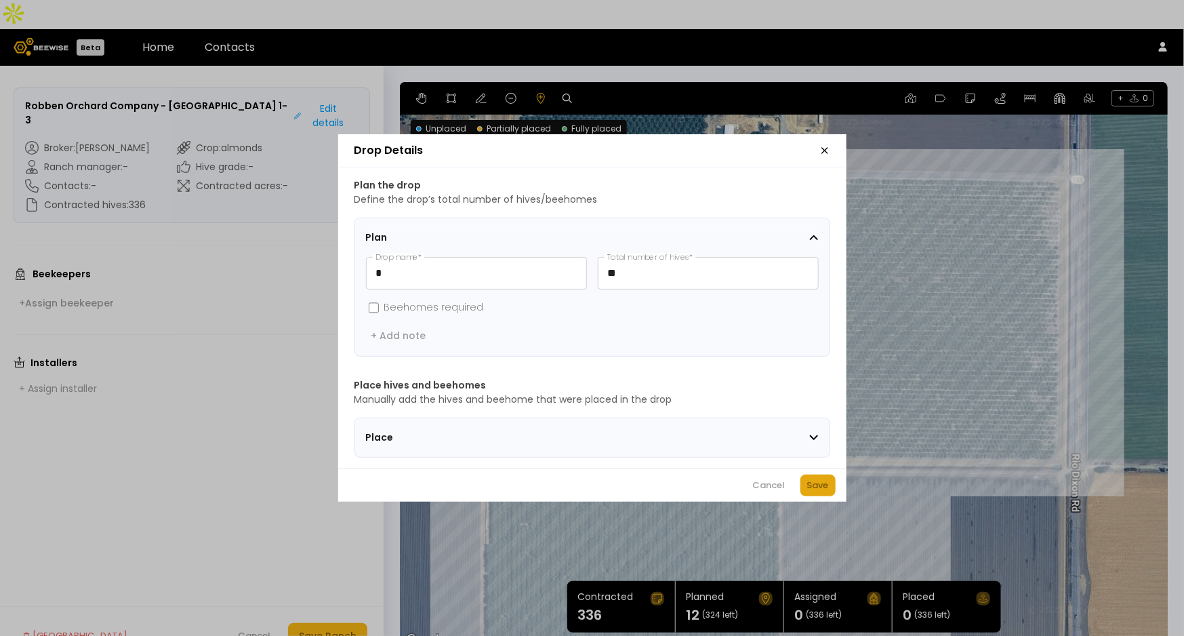
click at [821, 485] on div "Save" at bounding box center [818, 486] width 22 height 14
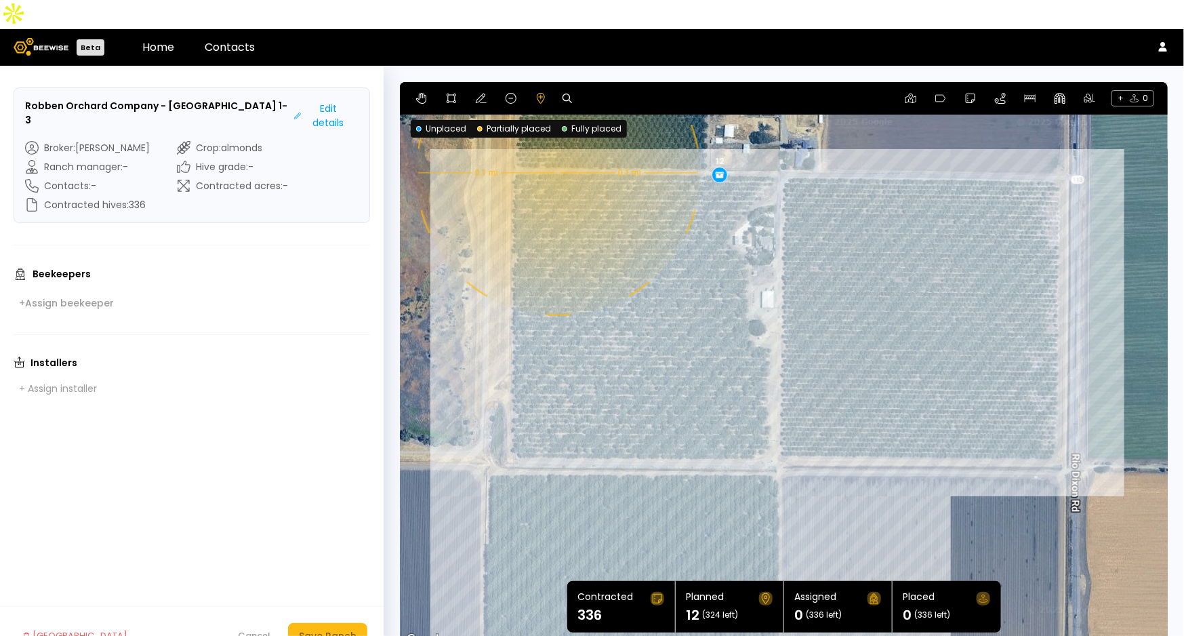
click at [556, 144] on div "0.1 mi 0.1 mi 12" at bounding box center [784, 365] width 768 height 567
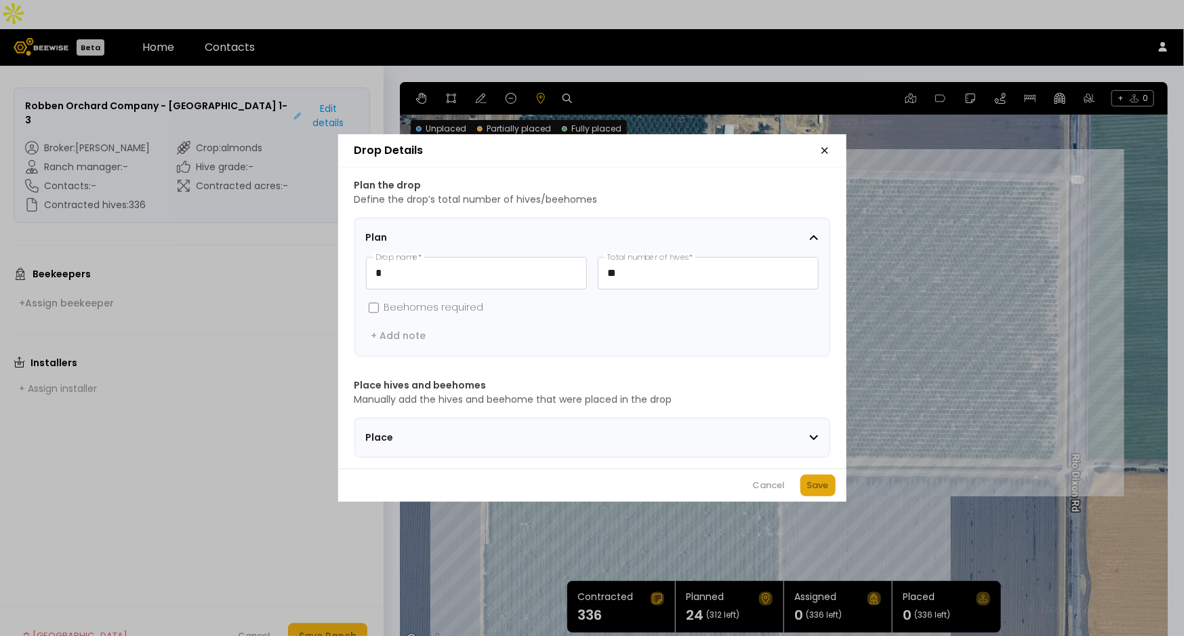
click at [817, 483] on div "Save" at bounding box center [818, 486] width 22 height 14
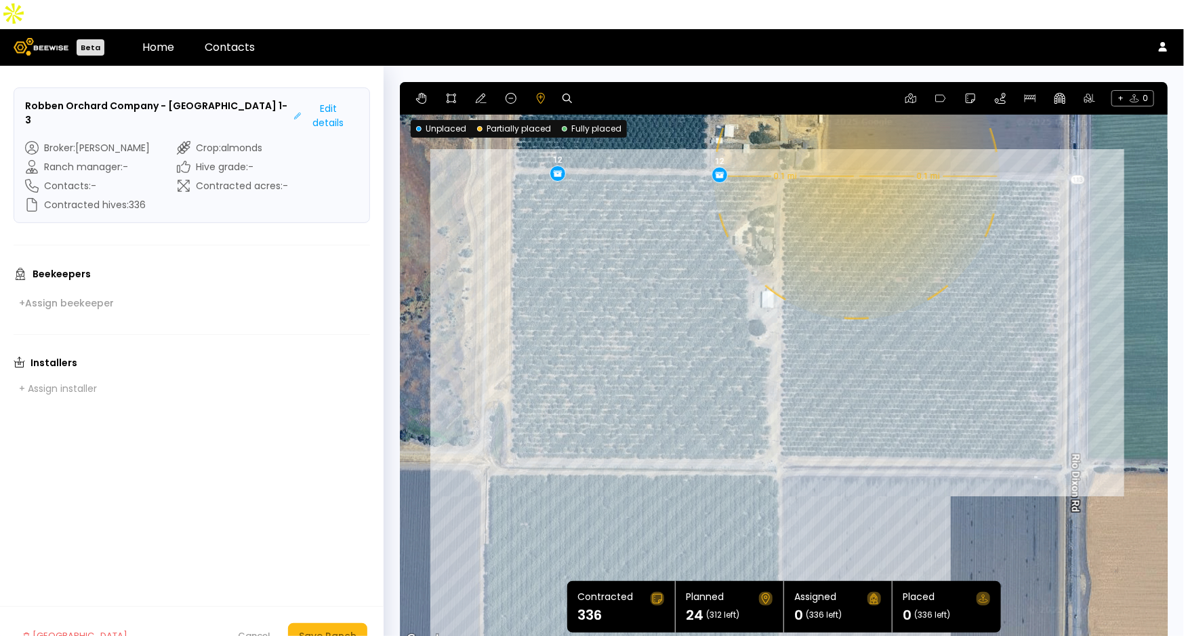
click at [855, 148] on div "0.1 mi 0.1 mi 12 12" at bounding box center [784, 365] width 768 height 567
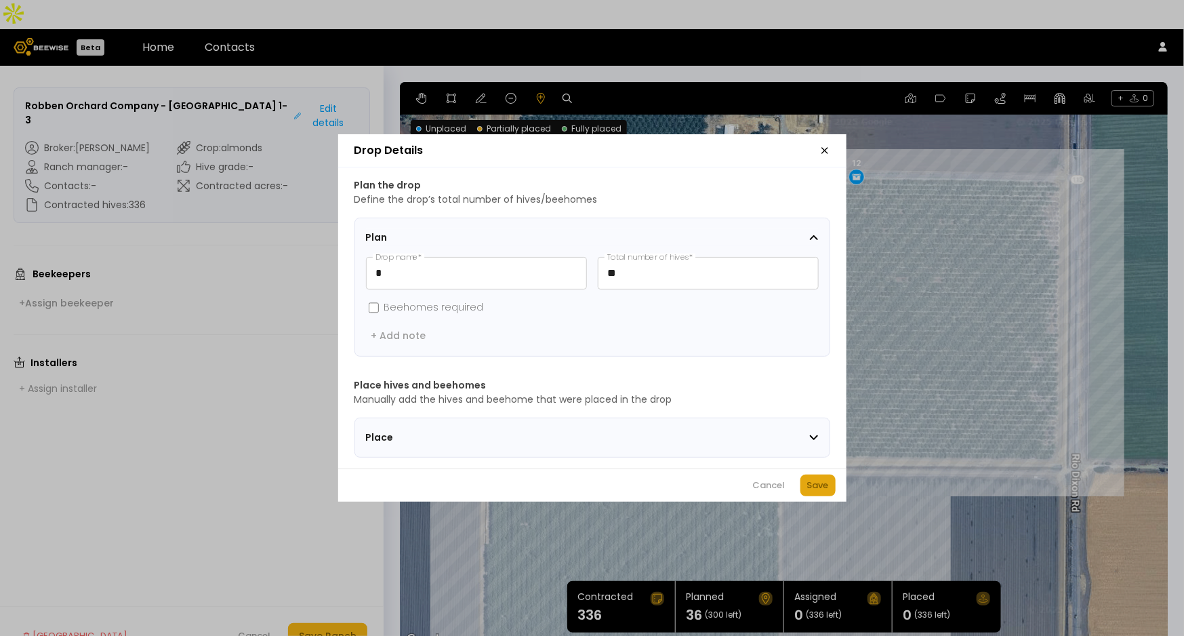
click at [815, 483] on button "Save" at bounding box center [817, 485] width 35 height 22
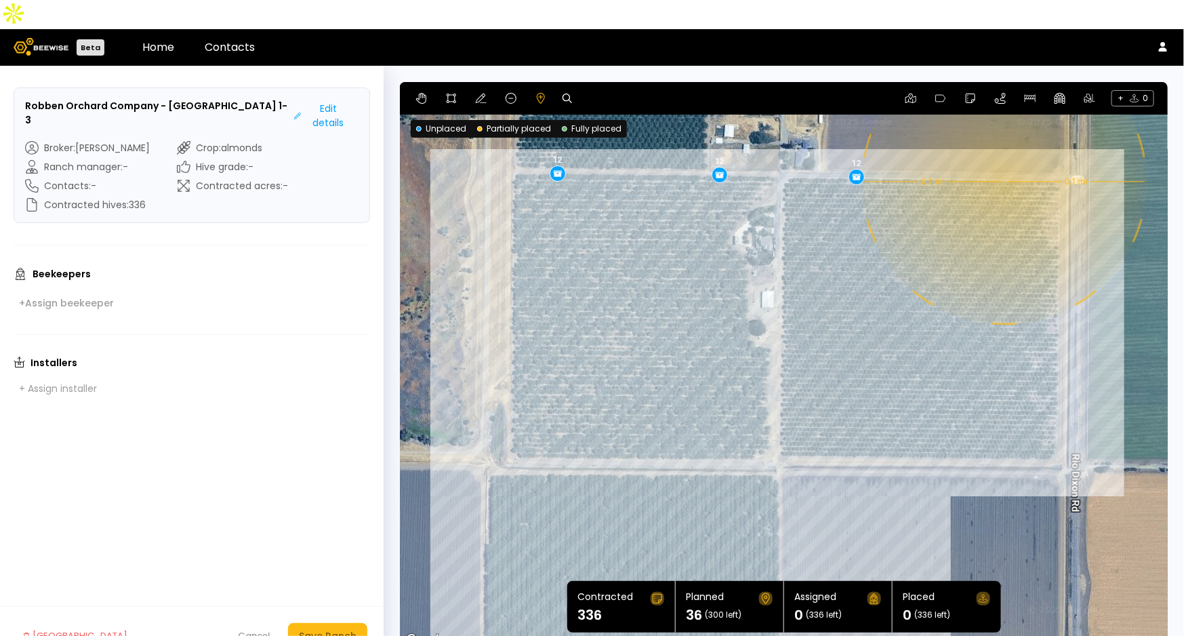
click at [1003, 153] on div "0.1 mi 0.1 mi 12 12 12" at bounding box center [784, 365] width 768 height 567
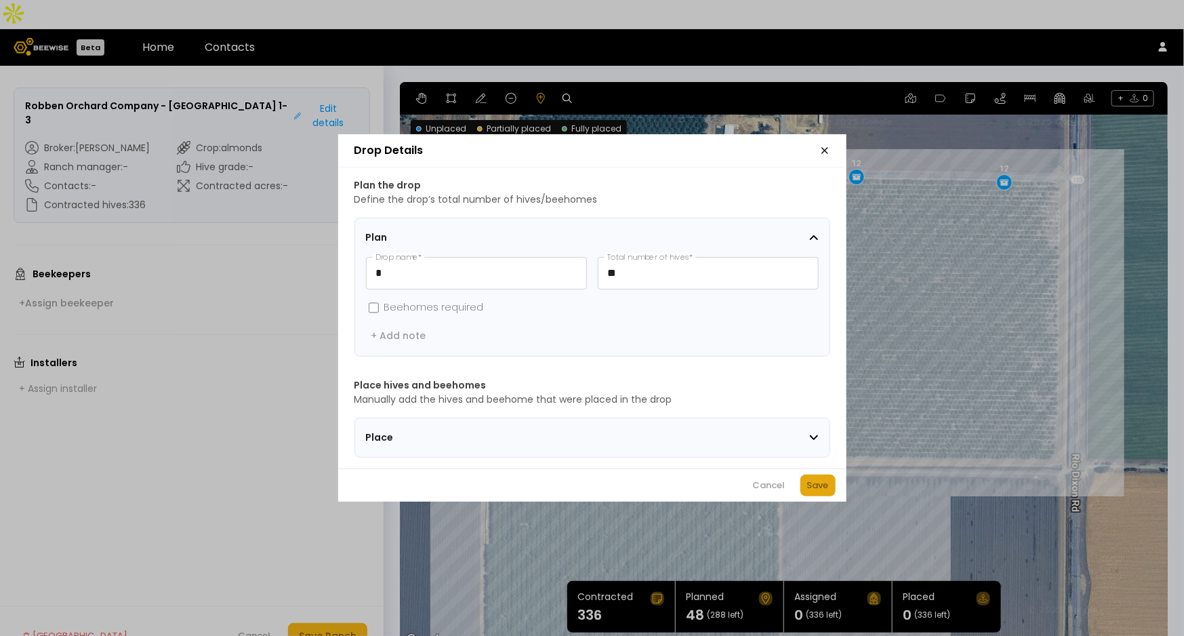
click at [817, 486] on div "Save" at bounding box center [818, 486] width 22 height 14
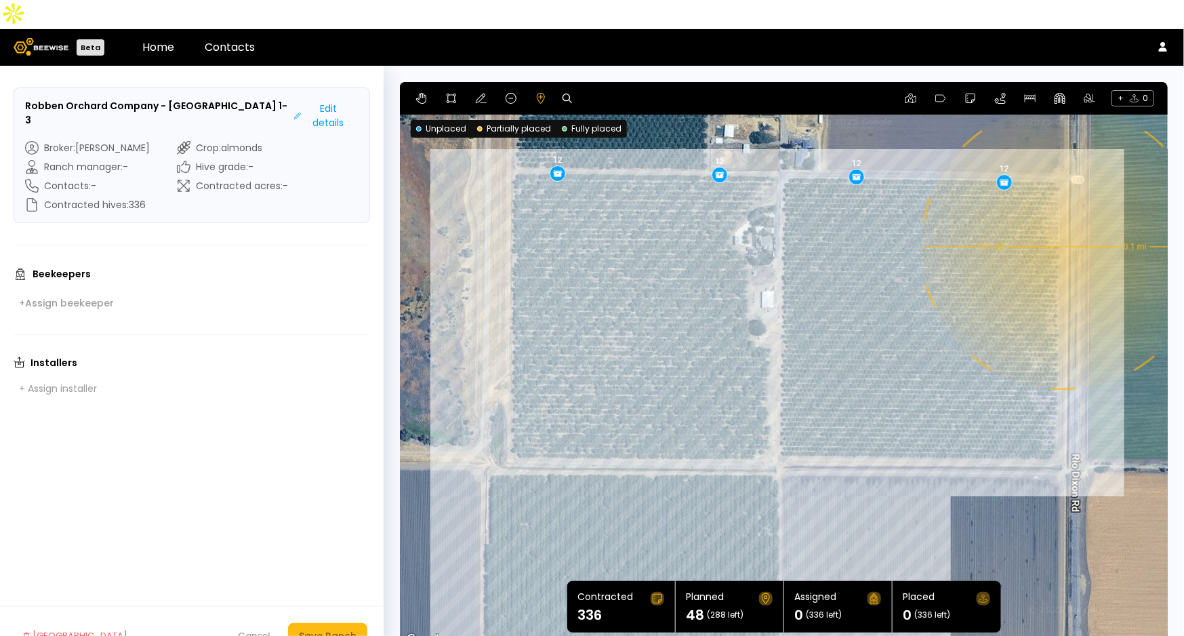
click at [1062, 218] on div "0.1 mi 0.1 mi 12 12 12 12" at bounding box center [784, 365] width 768 height 567
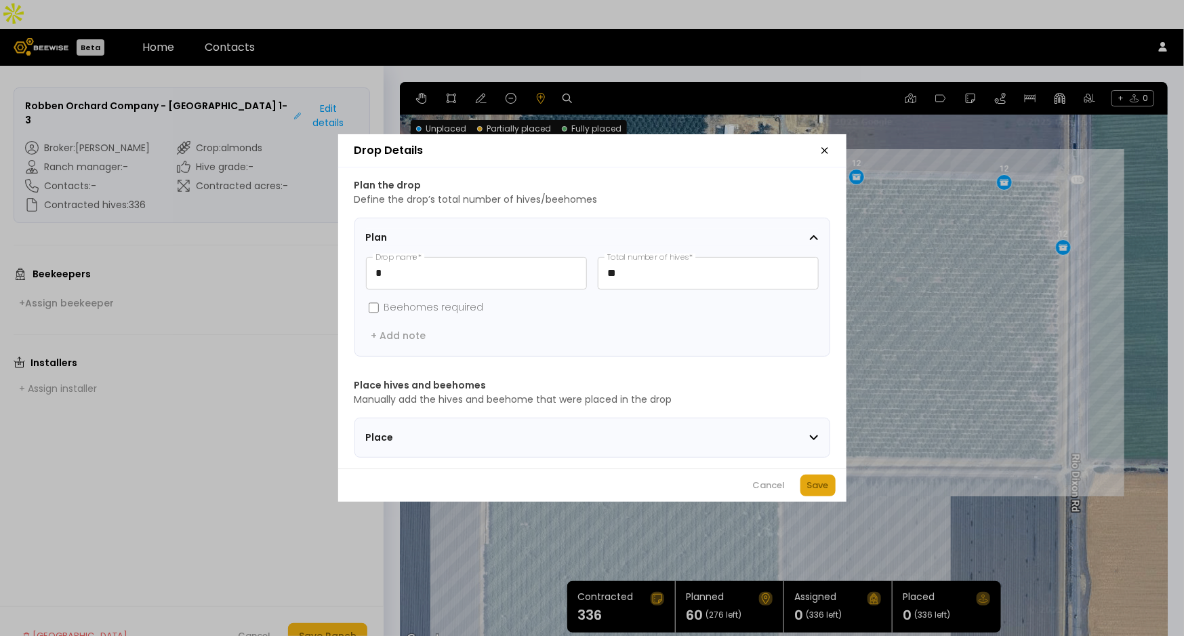
click at [817, 486] on div "Save" at bounding box center [818, 486] width 22 height 14
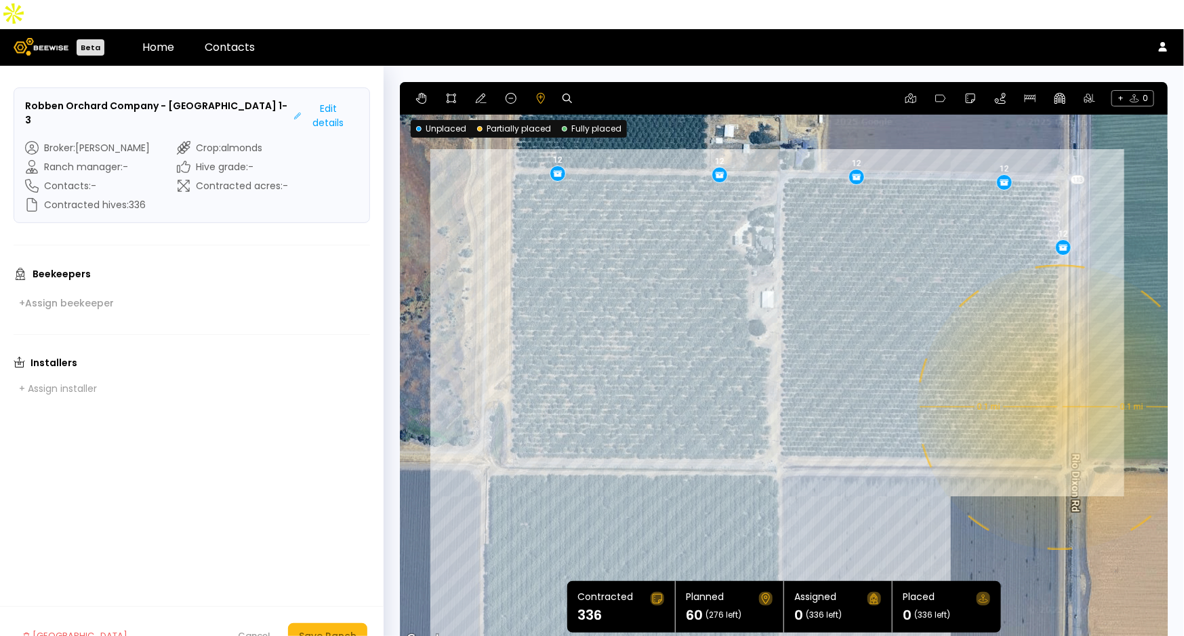
click at [1059, 378] on div "0.1 mi 0.1 mi 12 12 12 12 12" at bounding box center [784, 365] width 768 height 567
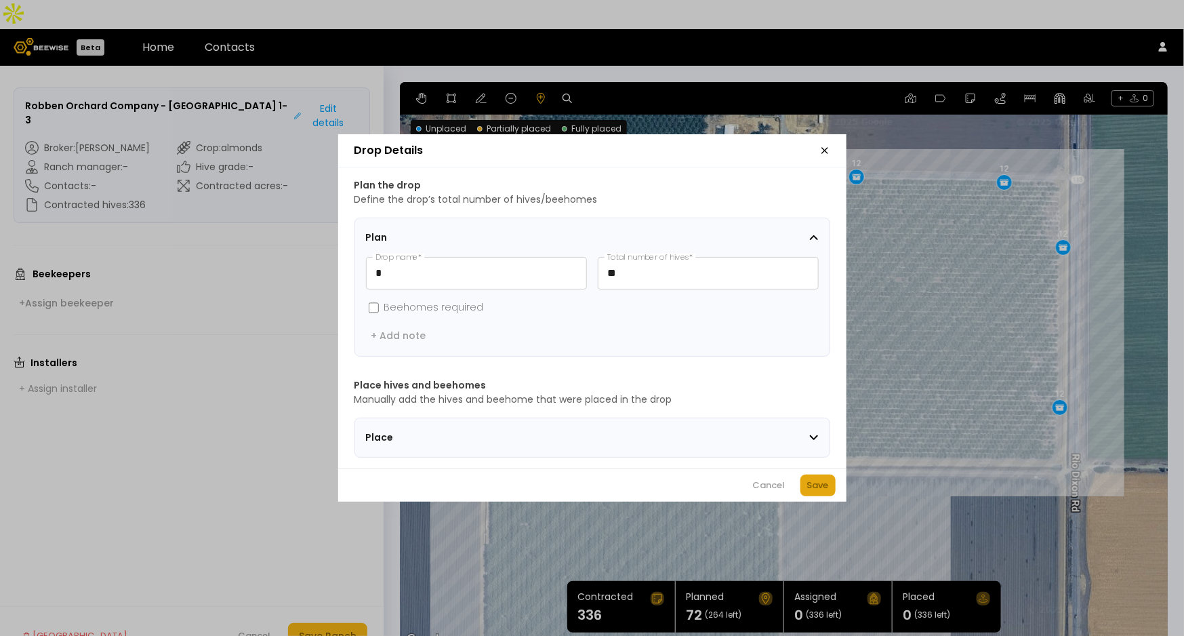
click at [821, 492] on div "Save" at bounding box center [818, 486] width 22 height 14
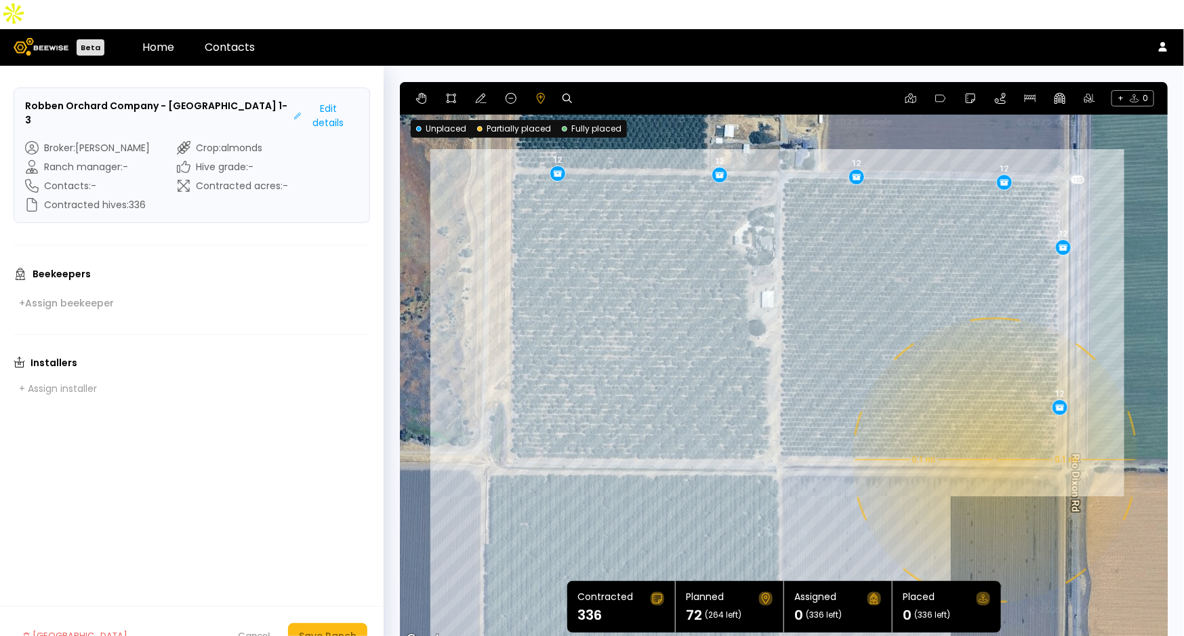
click at [994, 431] on div "0.1 mi 0.1 mi 12 12 12 12 12 12" at bounding box center [784, 365] width 768 height 567
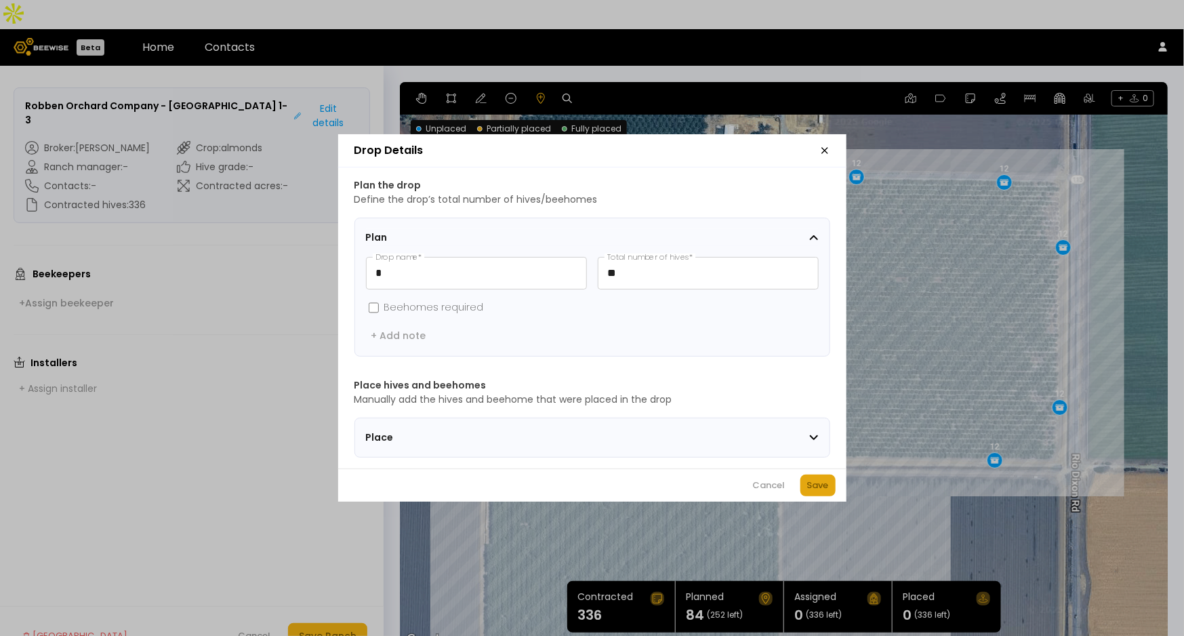
click at [800, 493] on button "Save" at bounding box center [817, 485] width 35 height 22
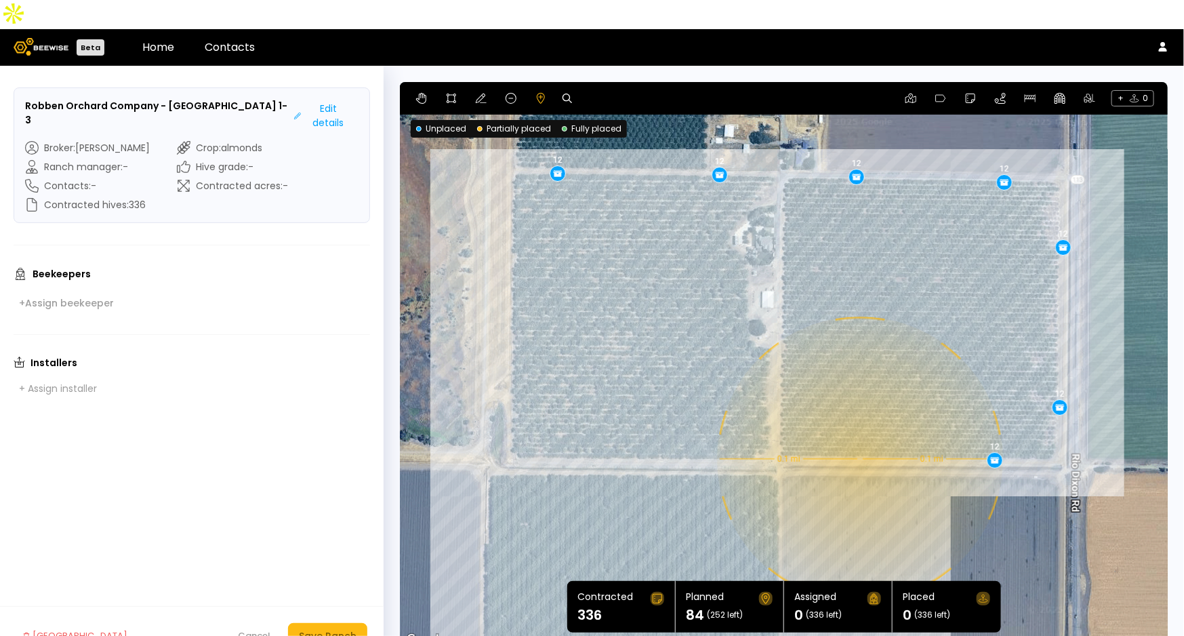
click at [859, 430] on div "0.1 mi 0.1 mi 12 12 12 12 12 12 12" at bounding box center [784, 365] width 768 height 567
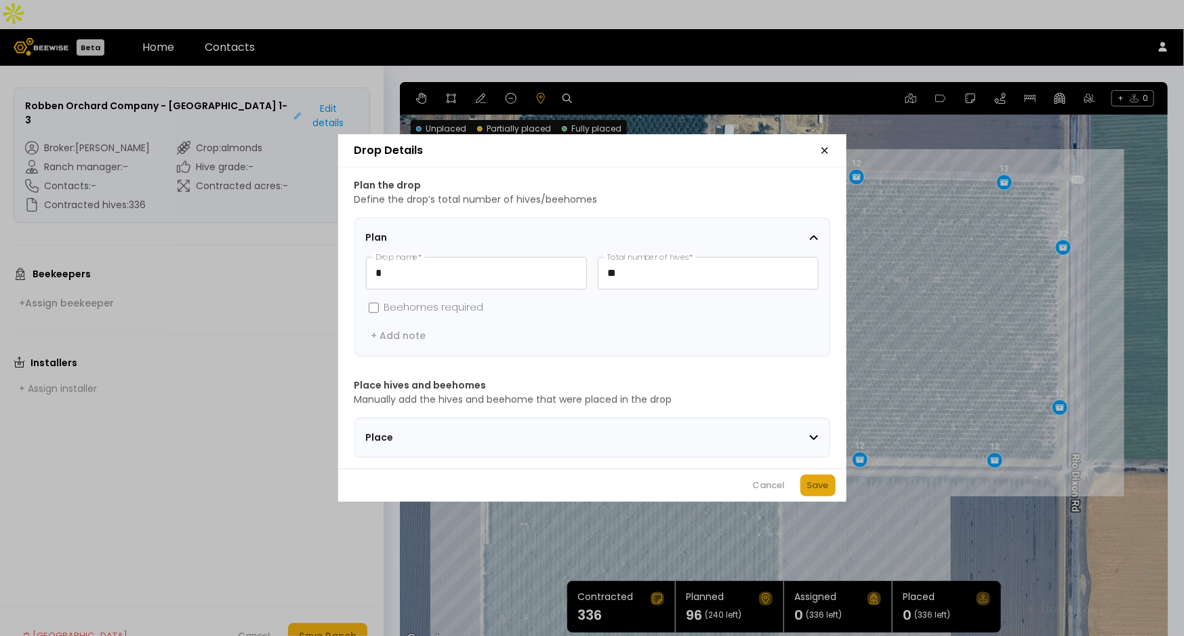
click at [811, 491] on div "Save" at bounding box center [818, 486] width 22 height 14
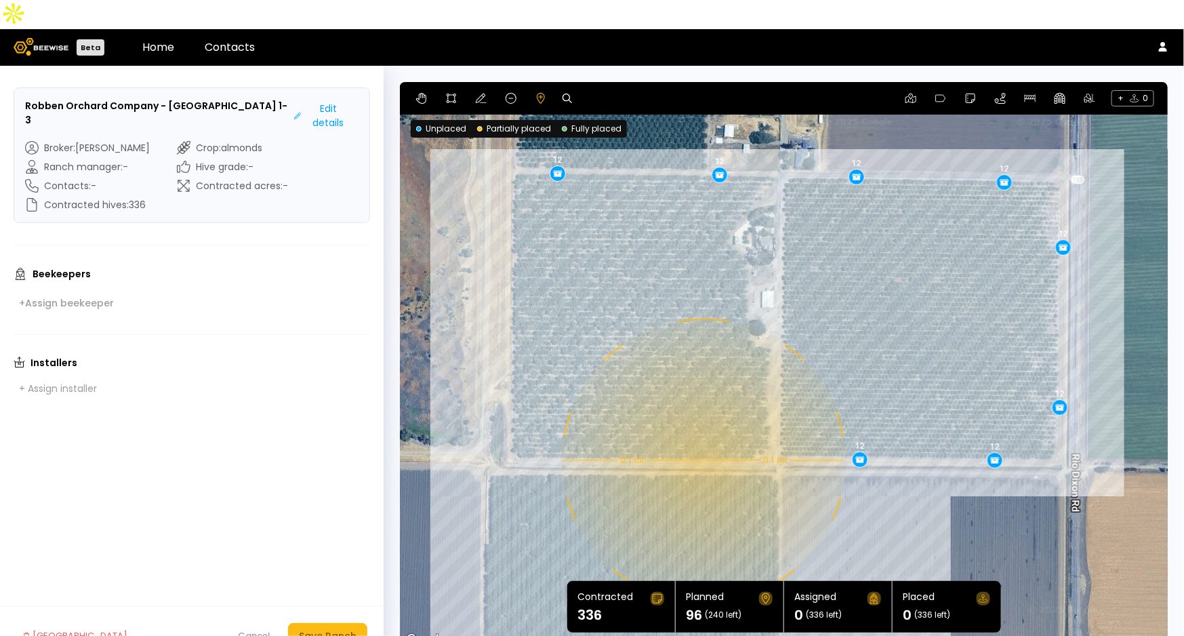
click at [702, 432] on div "0.1 mi 0.1 mi 12 12 12 12 12 12 12 12" at bounding box center [784, 365] width 768 height 567
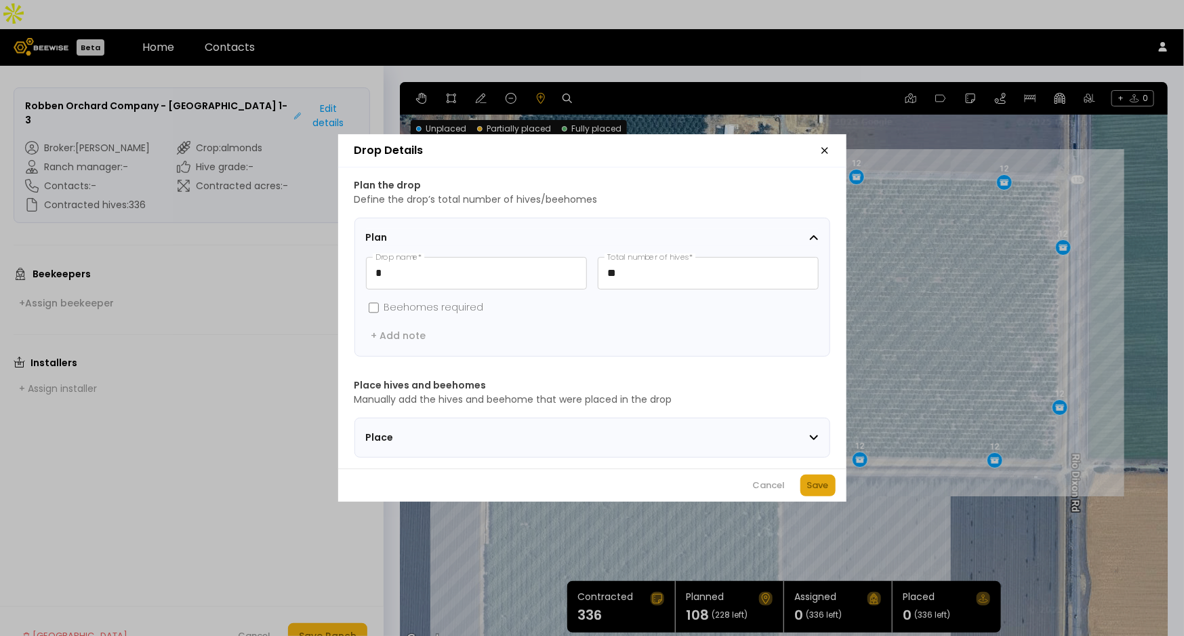
click at [811, 489] on div "Save" at bounding box center [818, 486] width 22 height 14
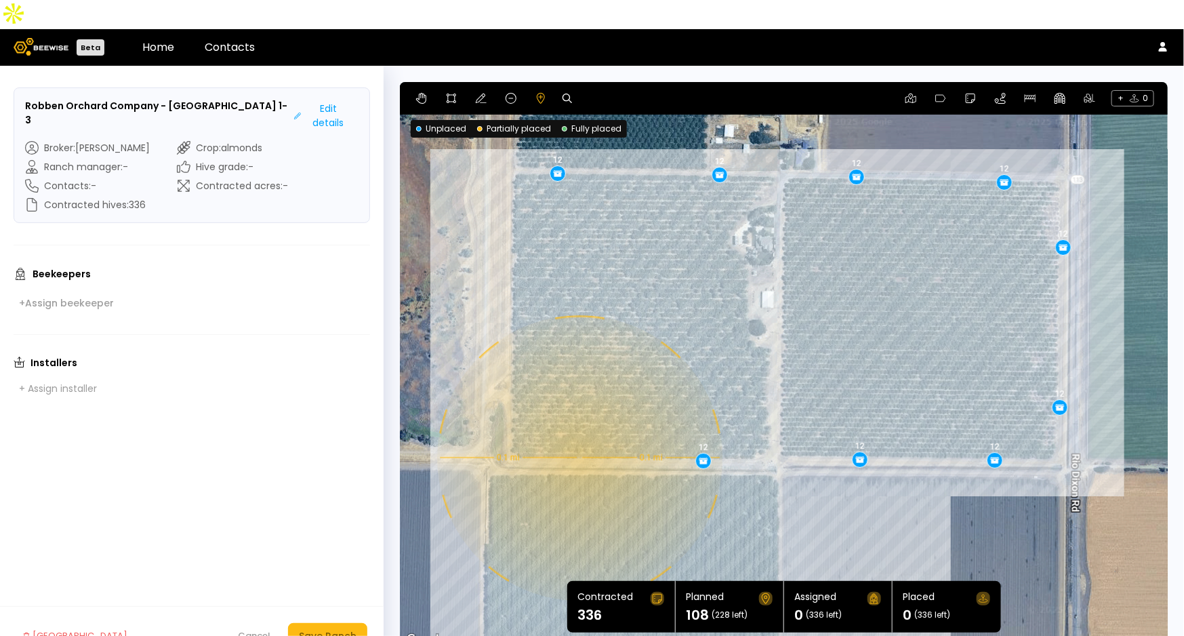
click at [578, 429] on div "0.1 mi 0.1 mi 12 12 12 12 12 12 12 12 12" at bounding box center [784, 365] width 768 height 567
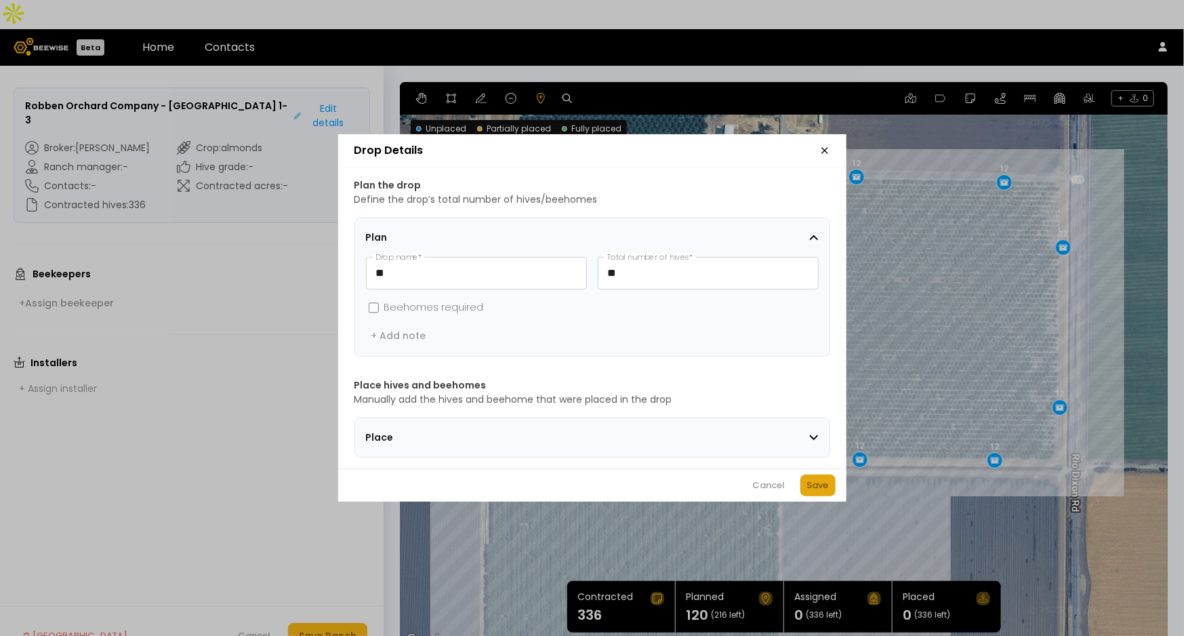
click at [822, 489] on div "Save" at bounding box center [818, 486] width 22 height 14
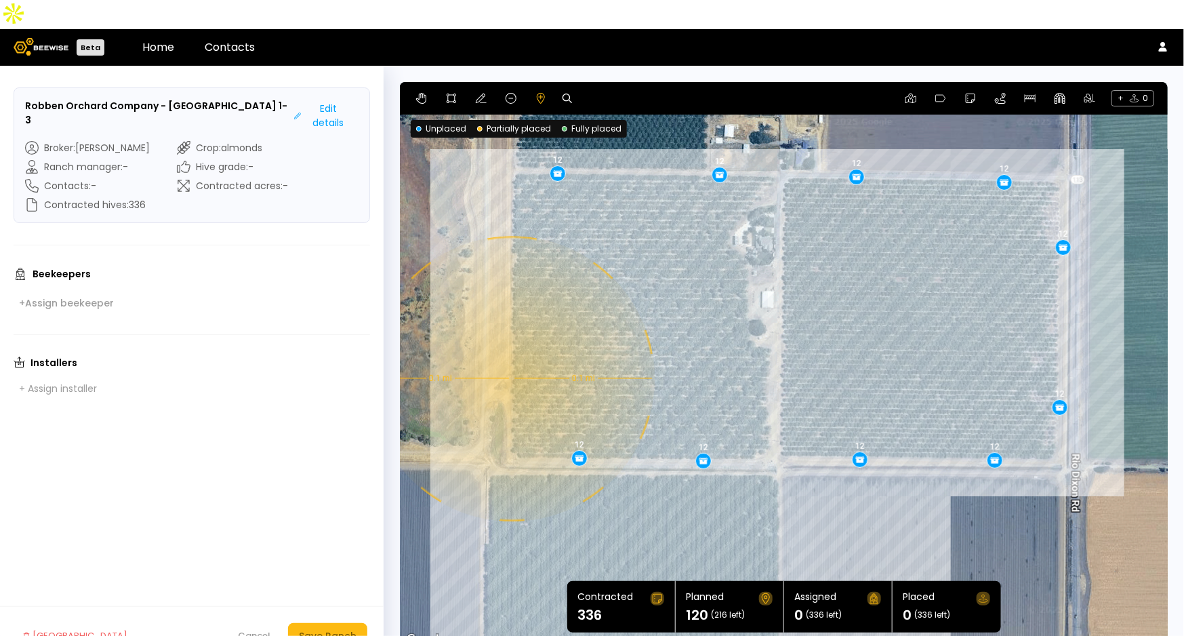
click at [510, 350] on div "0.1 mi 0.1 mi 12 12 12 12 12 12 12 12 12 12" at bounding box center [784, 365] width 768 height 567
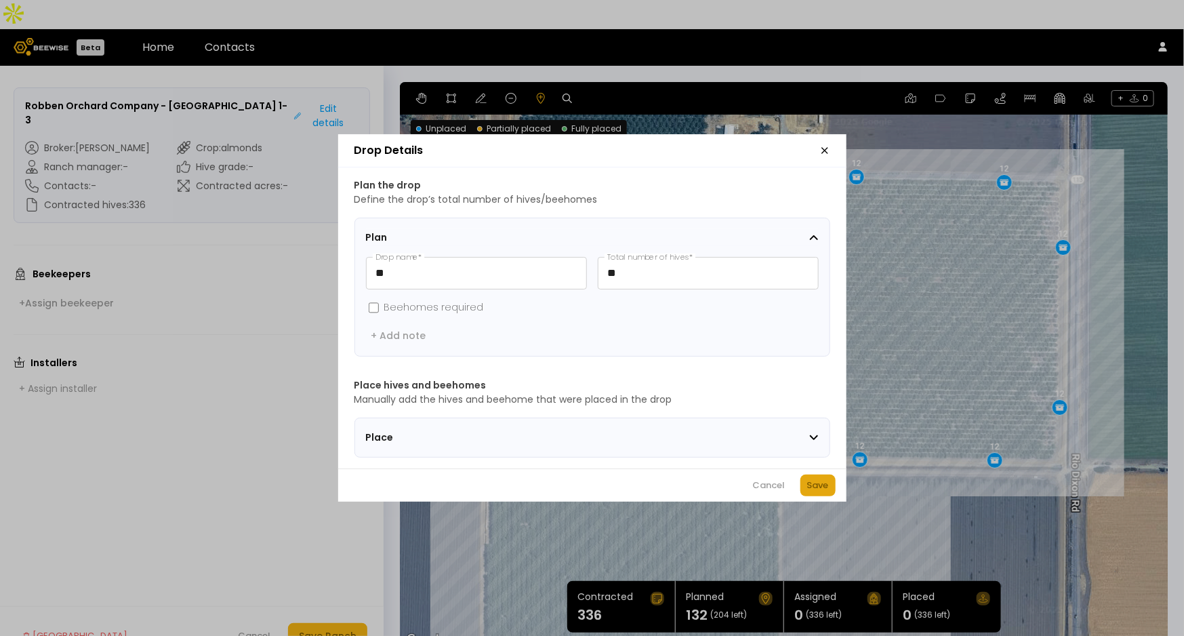
click at [822, 486] on div "Save" at bounding box center [818, 486] width 22 height 14
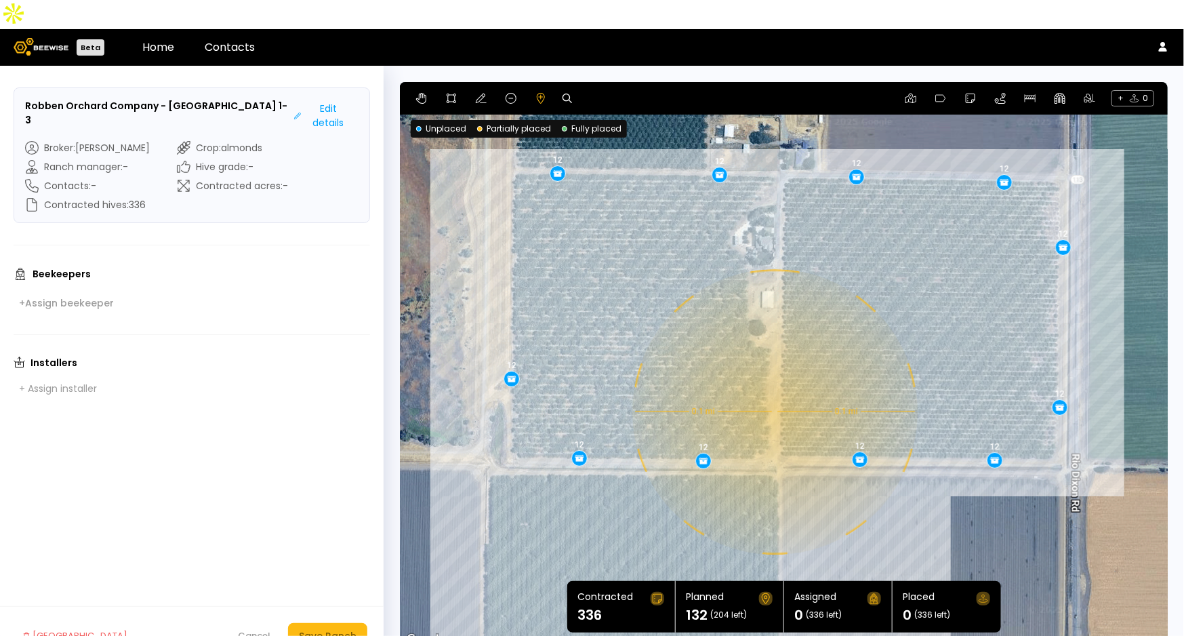
click at [775, 385] on div "0.1 mi 0.1 mi 12 12 12 12 12 12 12 12 12 12 12" at bounding box center [784, 365] width 768 height 567
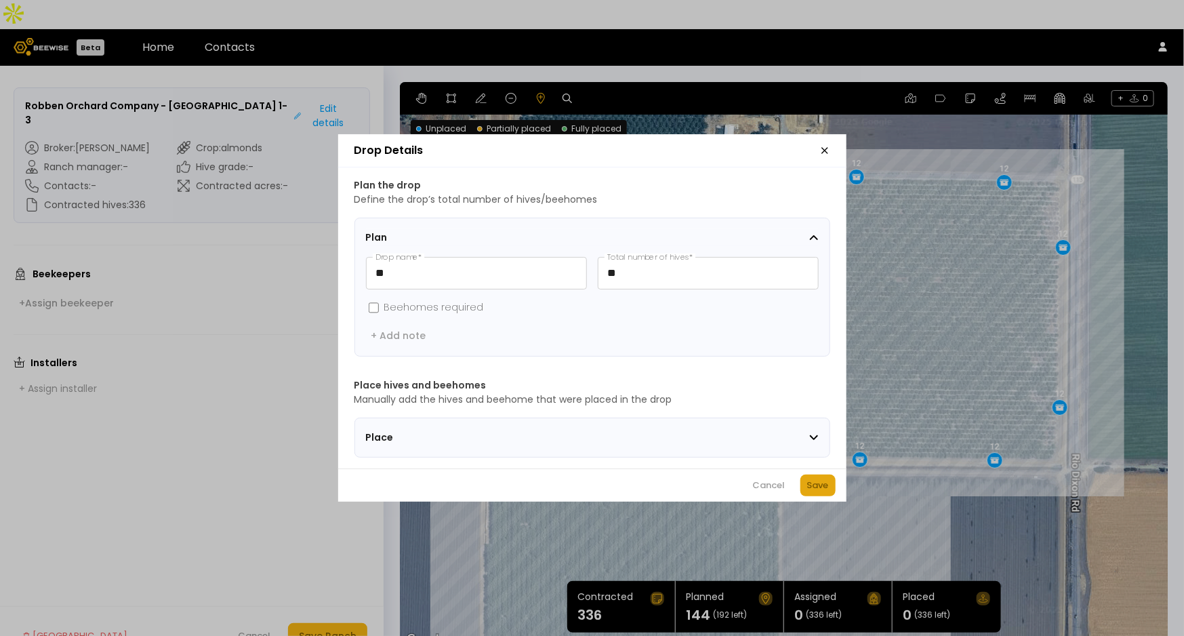
click at [819, 480] on button "Save" at bounding box center [817, 485] width 35 height 22
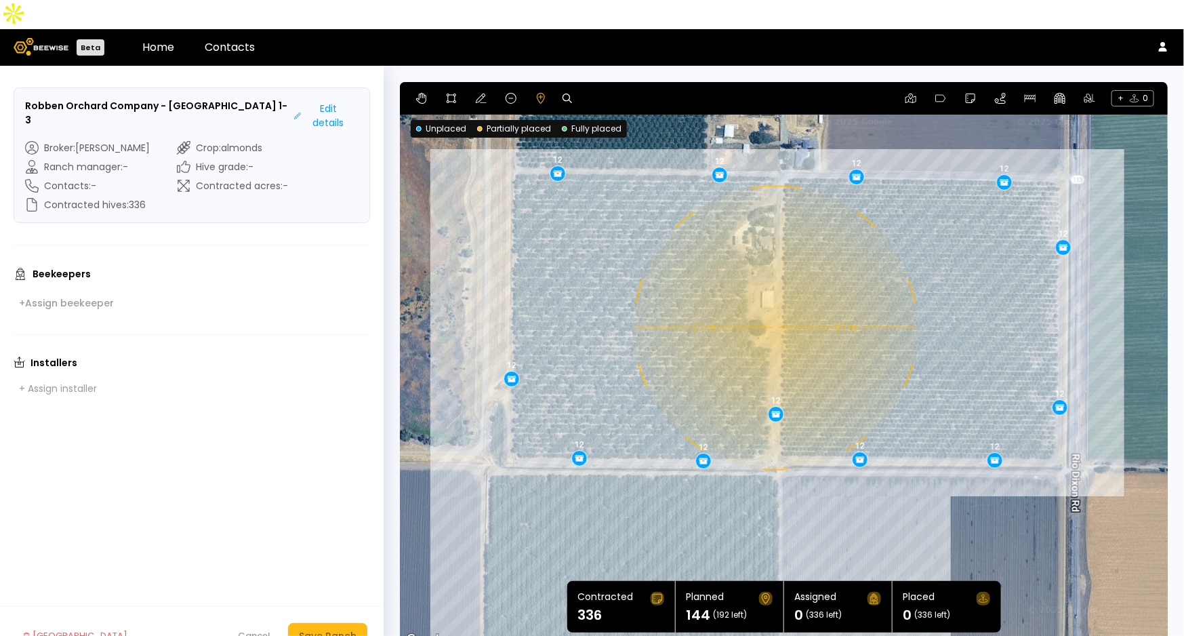
click at [774, 299] on div "0.1 mi 0.1 mi 12 12 12 12 12 12 12 12 12 12 12 12" at bounding box center [784, 365] width 768 height 567
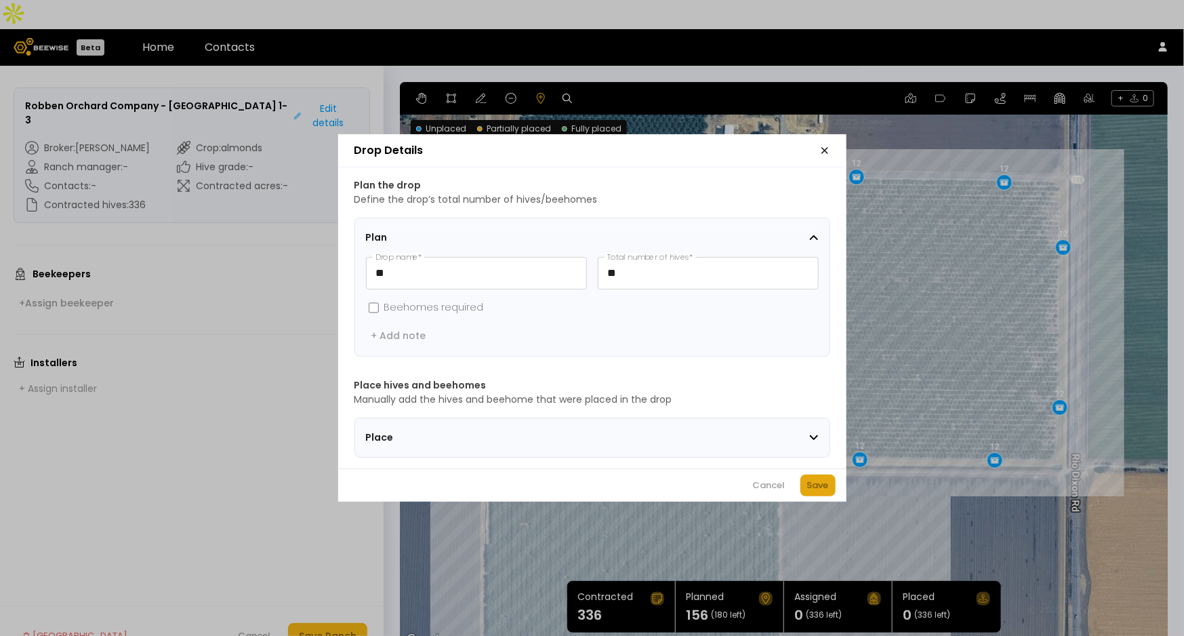
click at [824, 489] on div "Save" at bounding box center [818, 486] width 22 height 14
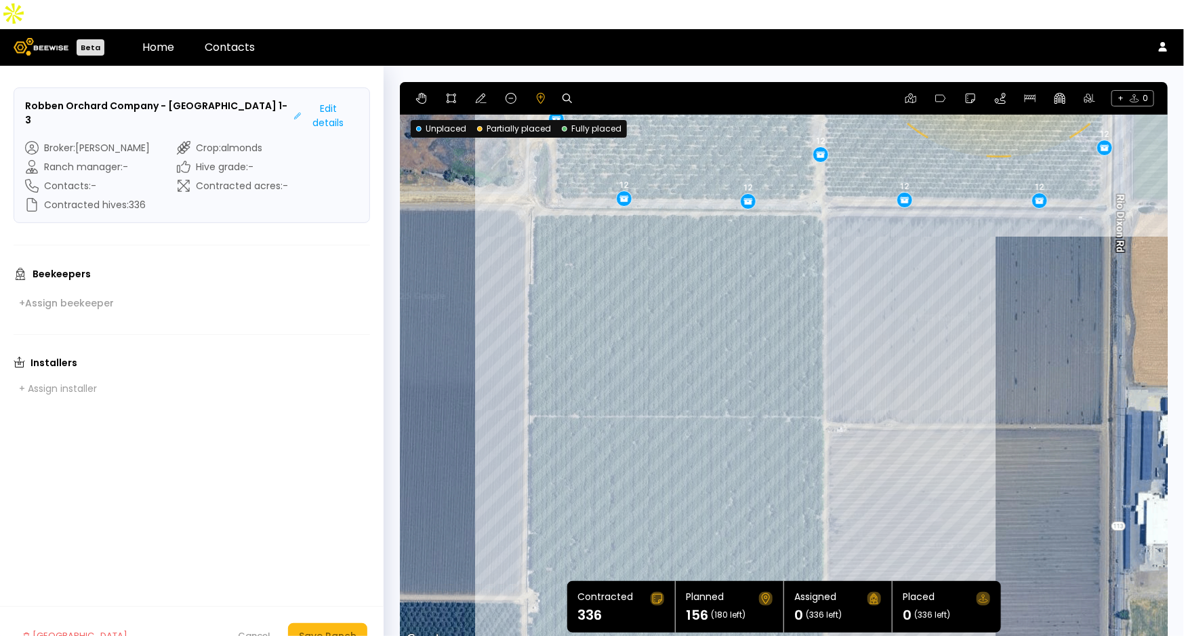
drag, startPoint x: 908, startPoint y: 507, endPoint x: 953, endPoint y: 245, distance: 265.4
click at [953, 245] on div "0.1 mi 0.1 mi 12 12 12 12 12 12 12 12 12 12 12 12 12" at bounding box center [784, 365] width 768 height 567
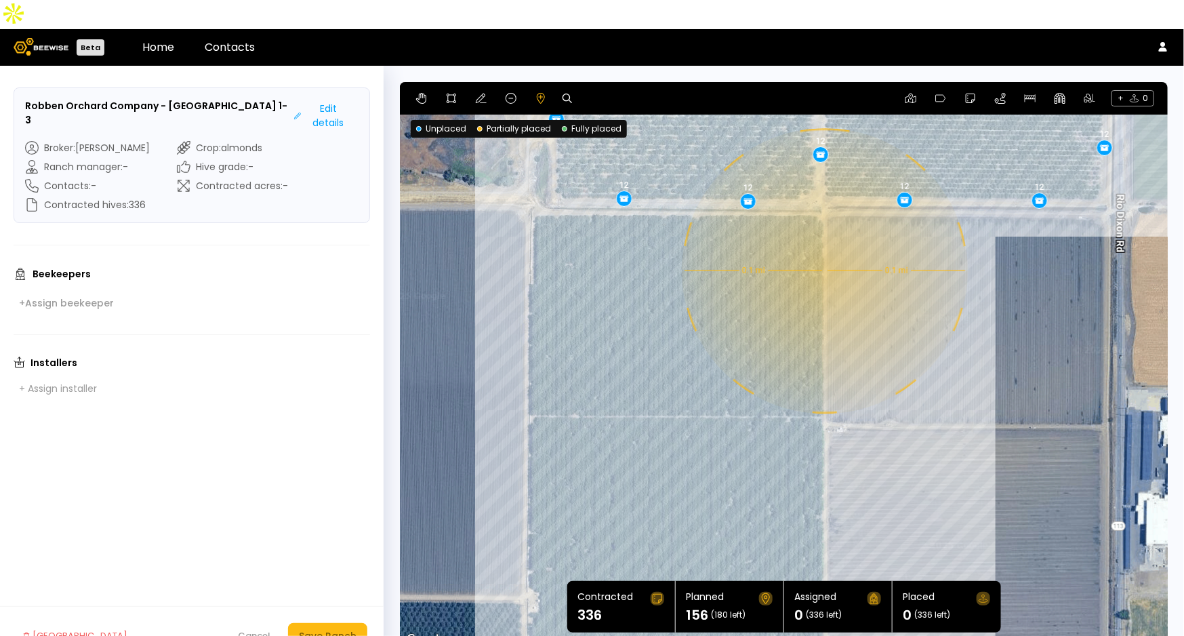
click at [824, 242] on div "0.1 mi 0.1 mi 12 12 12 12 12 12 12 12 12 12 12 12 12" at bounding box center [784, 365] width 768 height 567
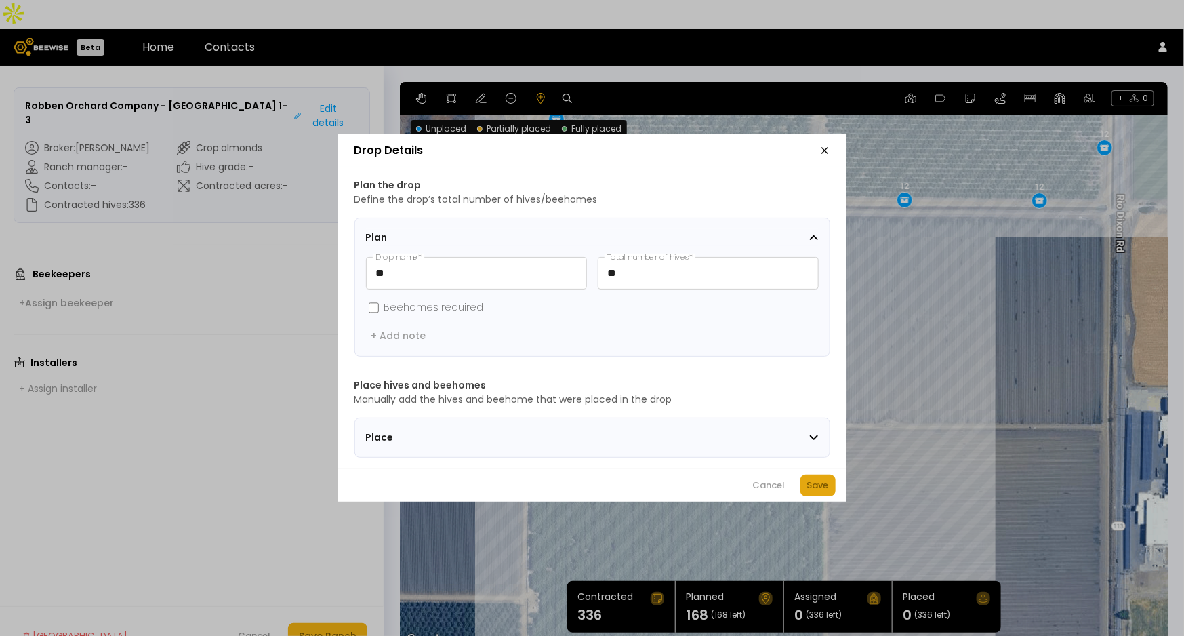
click at [826, 483] on div "Save" at bounding box center [818, 486] width 22 height 14
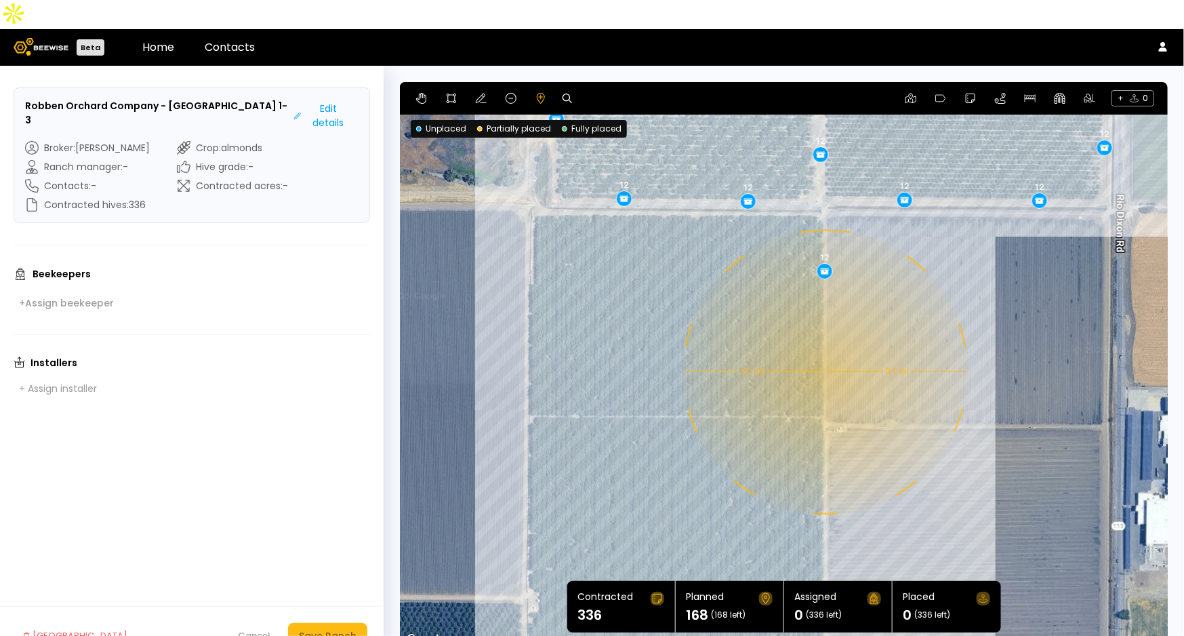
click at [824, 343] on div "0.1 mi 0.1 mi 12 12 12 12 12 12 12 12 12 12 12 12 12 12" at bounding box center [784, 365] width 768 height 567
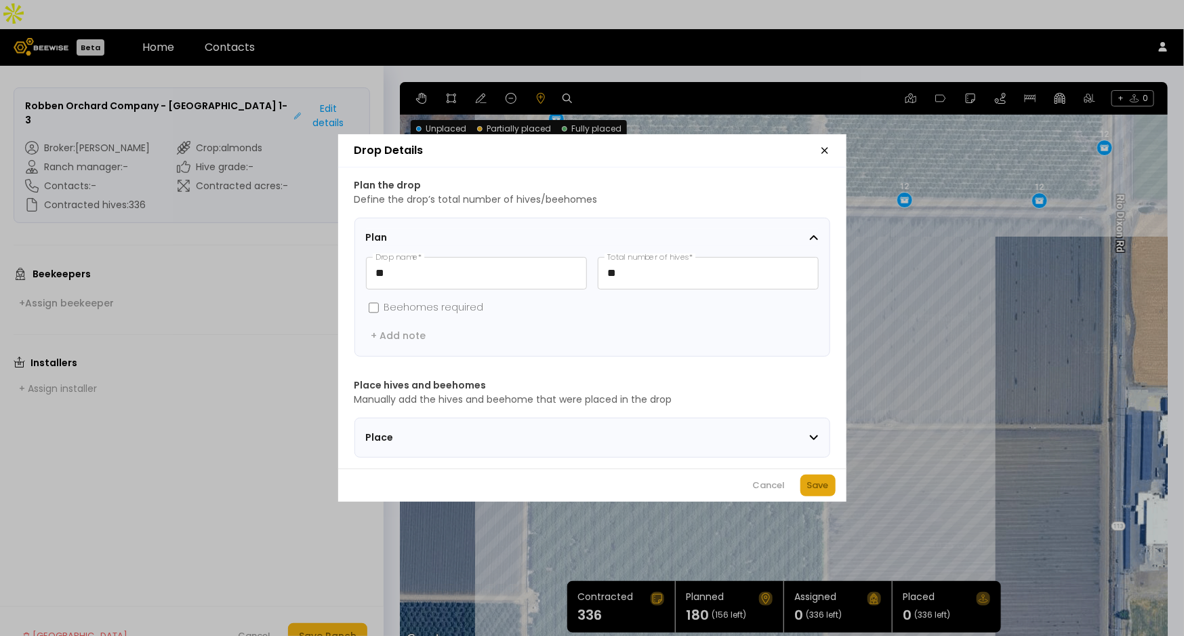
click at [824, 489] on div "Save" at bounding box center [818, 486] width 22 height 14
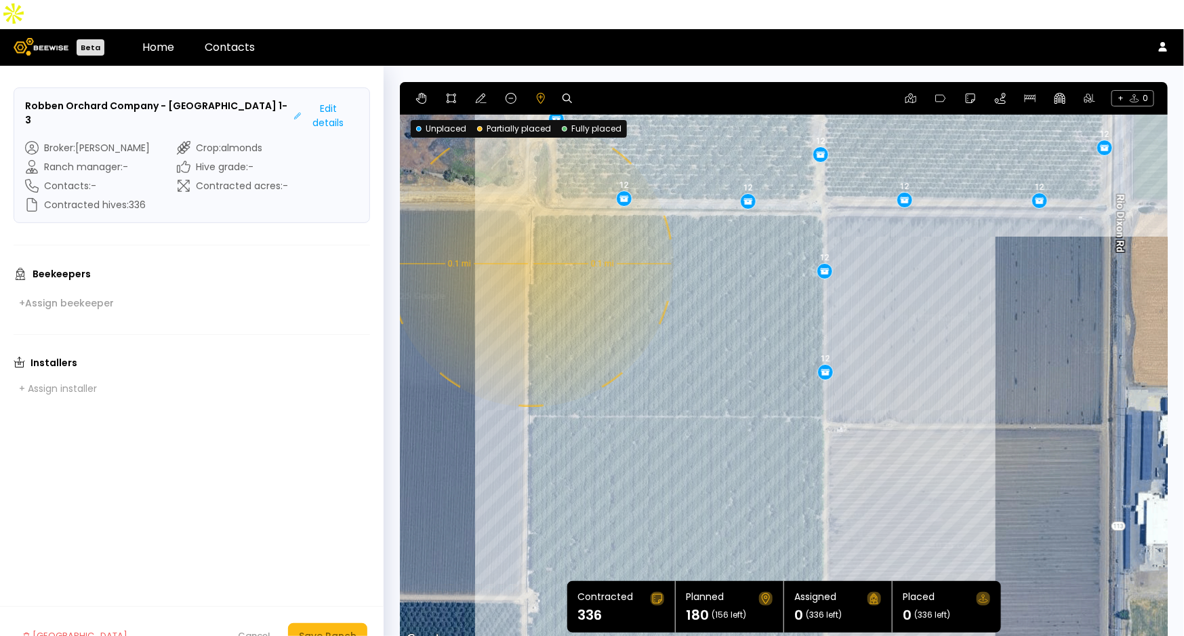
click at [529, 235] on div "0.1 mi 0.1 mi 12 12 12 12 12 12 12 12 12 12 12 12 12 12 12" at bounding box center [784, 365] width 768 height 567
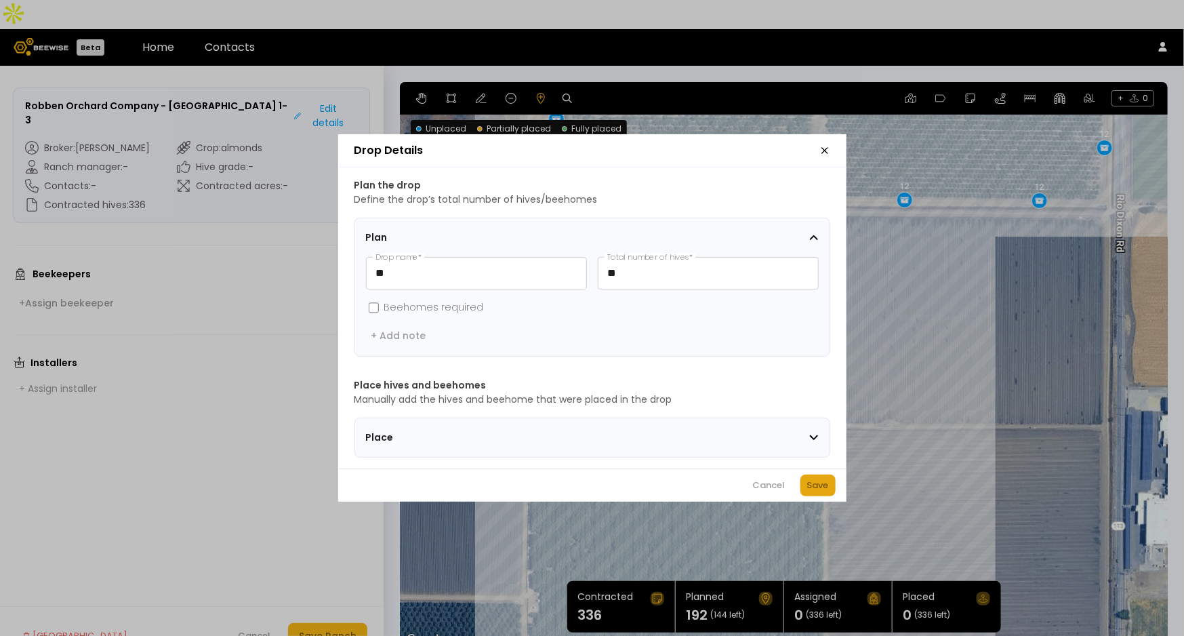
click at [817, 492] on div "Save" at bounding box center [818, 486] width 22 height 14
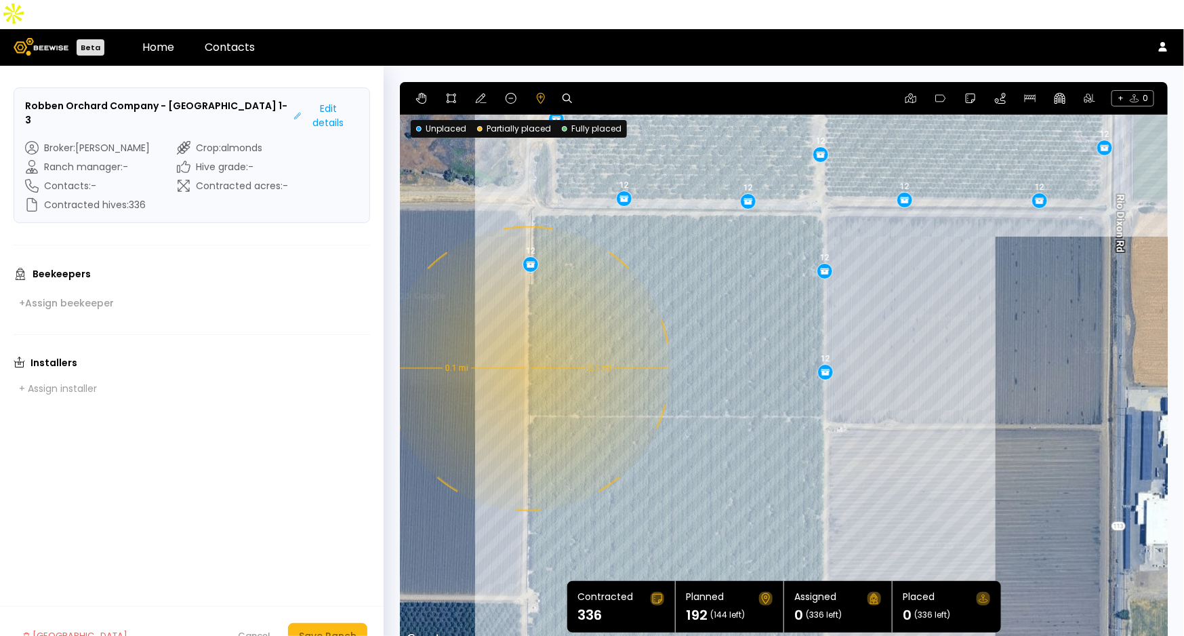
click at [527, 340] on div "0.1 mi 0.1 mi 12 12 12 12 12 12 12 12 12 12 12 12 12 12 12 12" at bounding box center [784, 365] width 768 height 567
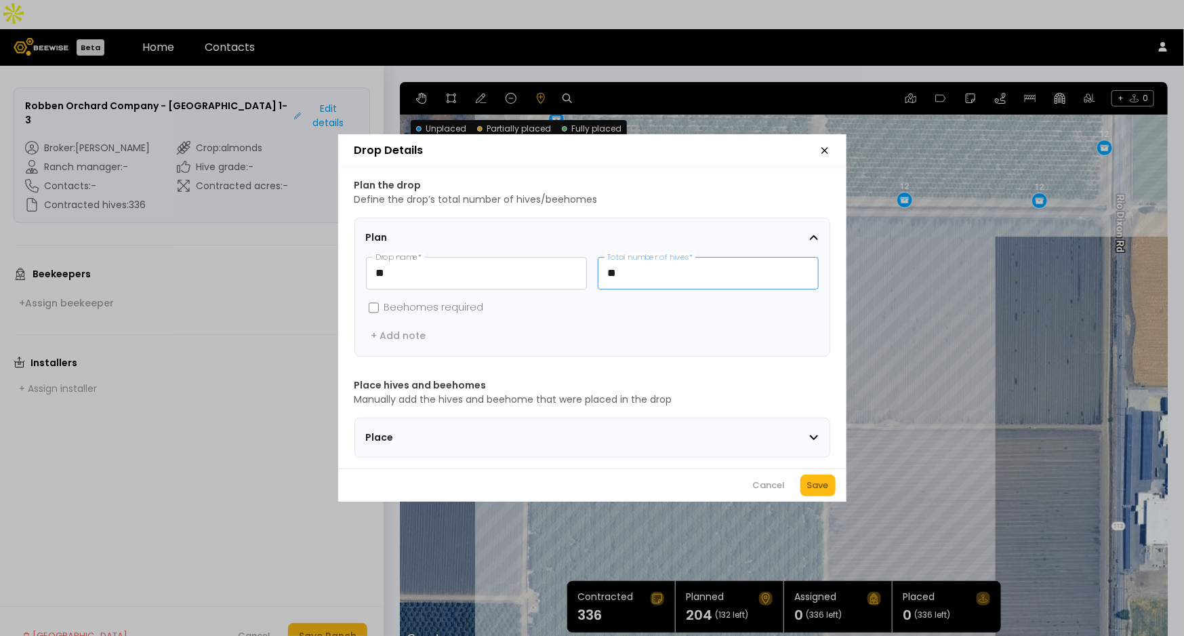
click at [636, 272] on input "**" at bounding box center [709, 273] width 220 height 31
type input "**"
click at [822, 485] on div "Save" at bounding box center [818, 486] width 22 height 14
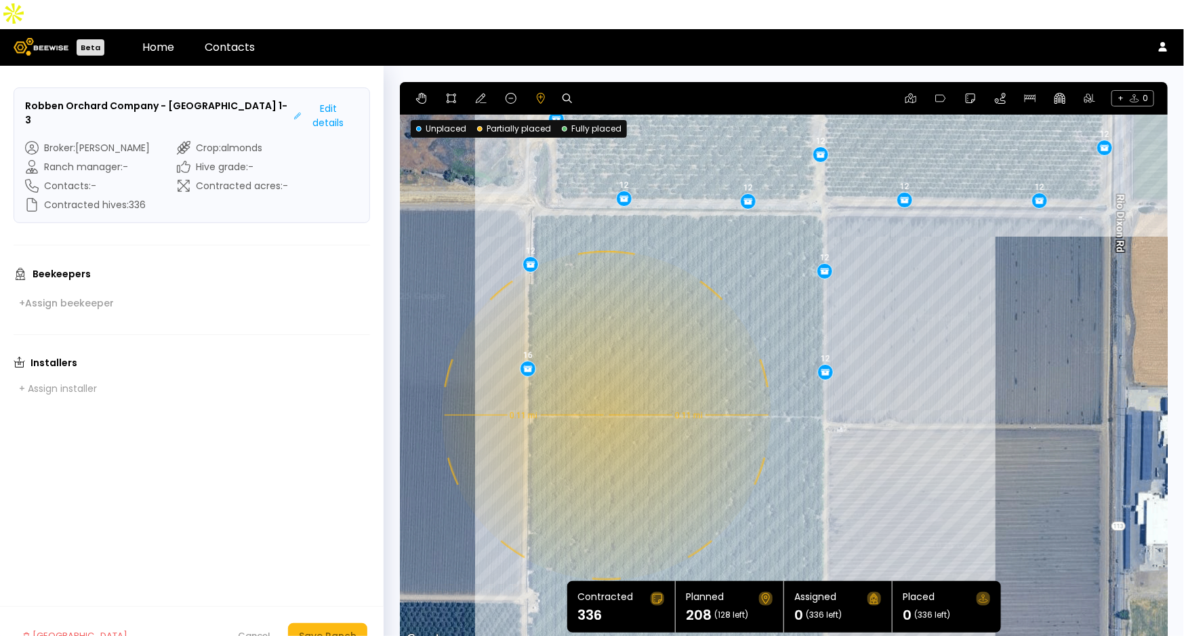
click at [605, 386] on div "0.11 mi 0.11 mi 12 12 12 12 12 12 12 12 12 12 12 12 12 12 12 12 16" at bounding box center [784, 365] width 768 height 567
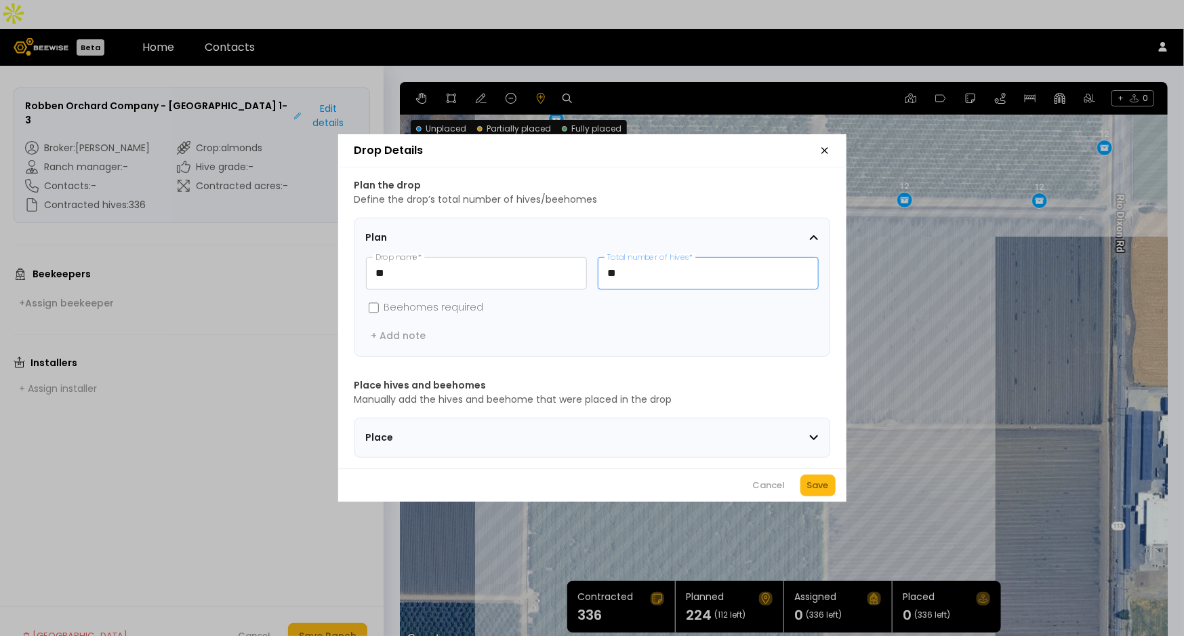
click at [652, 278] on input "**" at bounding box center [709, 273] width 220 height 31
type input "**"
click at [821, 480] on button "Save" at bounding box center [817, 485] width 35 height 22
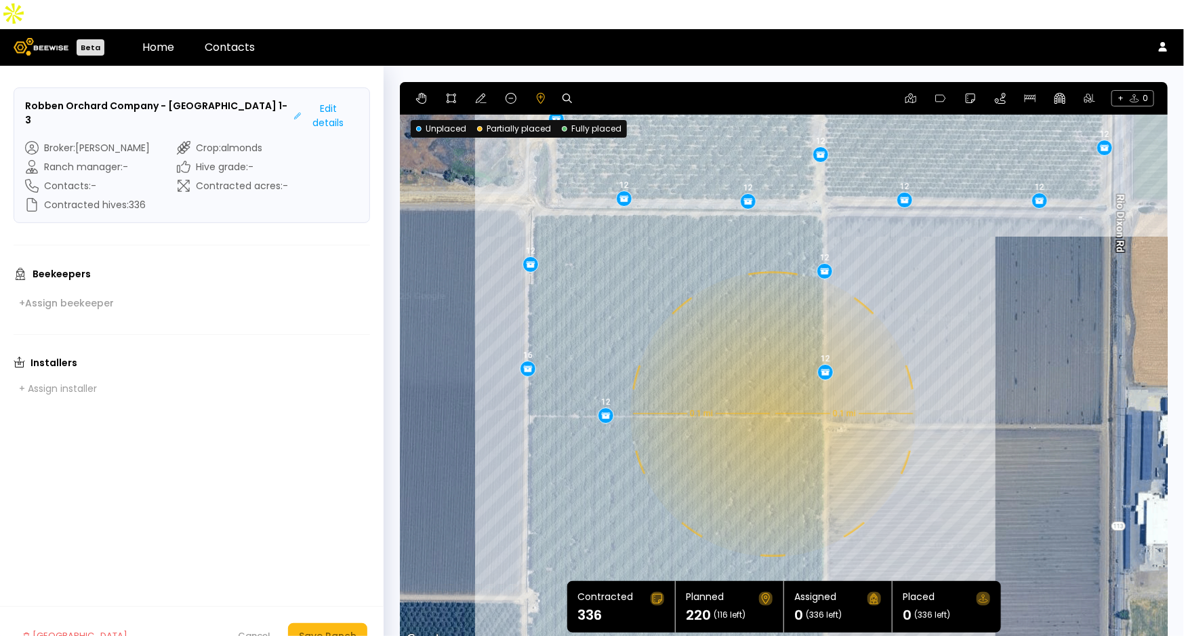
click at [771, 385] on div "0.1 mi 0.1 mi 12 12 12 12 12 12 12 12 12 12 12 12 12 12 12 12 16 12" at bounding box center [784, 365] width 768 height 567
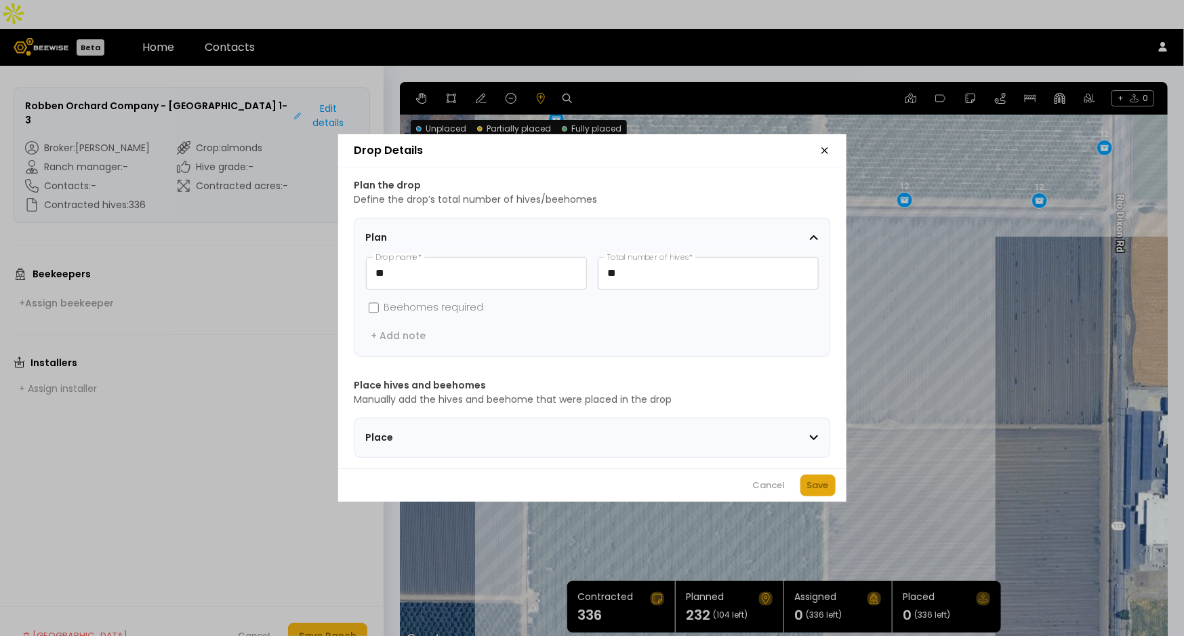
click at [817, 485] on div "Save" at bounding box center [818, 486] width 22 height 14
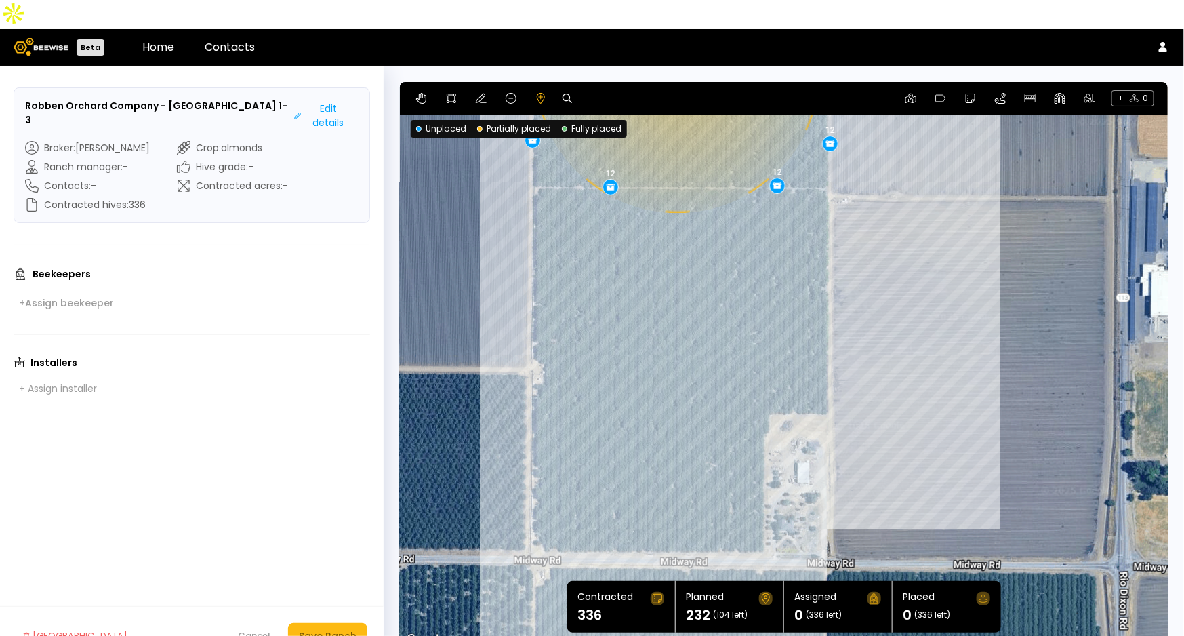
drag, startPoint x: 666, startPoint y: 500, endPoint x: 671, endPoint y: 270, distance: 230.5
click at [671, 270] on div "0.1 mi 0.1 mi 12 12 12 12 12 12 12 12 12 12 12 12 12 12 12 12 16 12 12" at bounding box center [784, 365] width 768 height 567
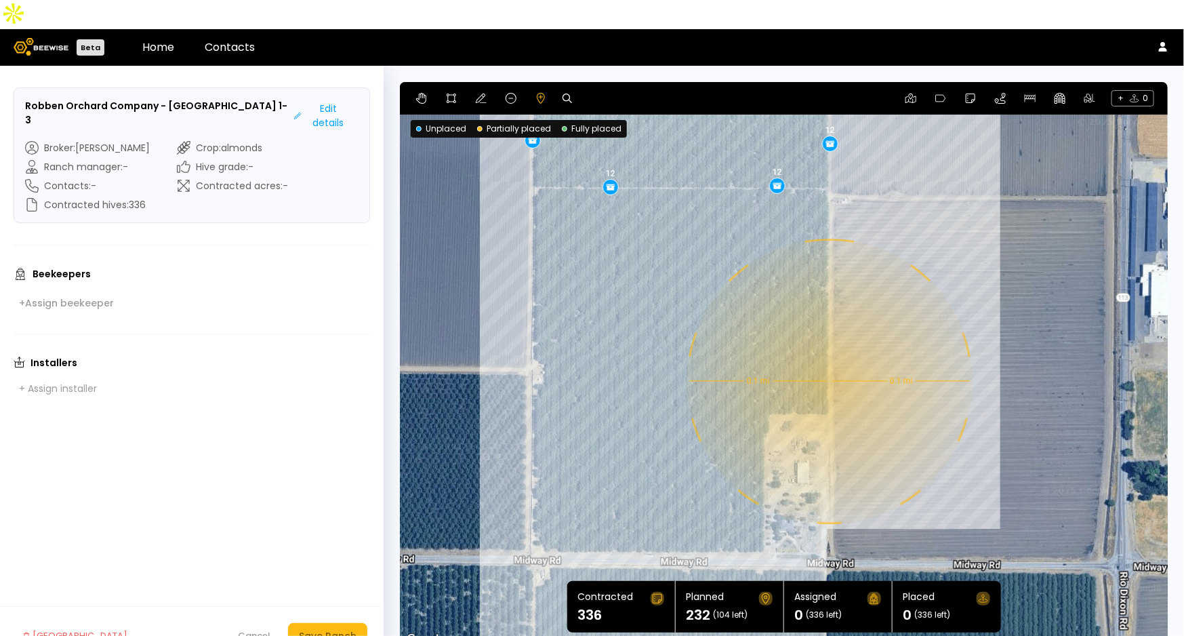
click at [828, 352] on div "0.1 mi 0.1 mi 12 12 12 12 12 12 12 12 12 12 12 12 12 12 12 12 16 12 12" at bounding box center [784, 365] width 768 height 567
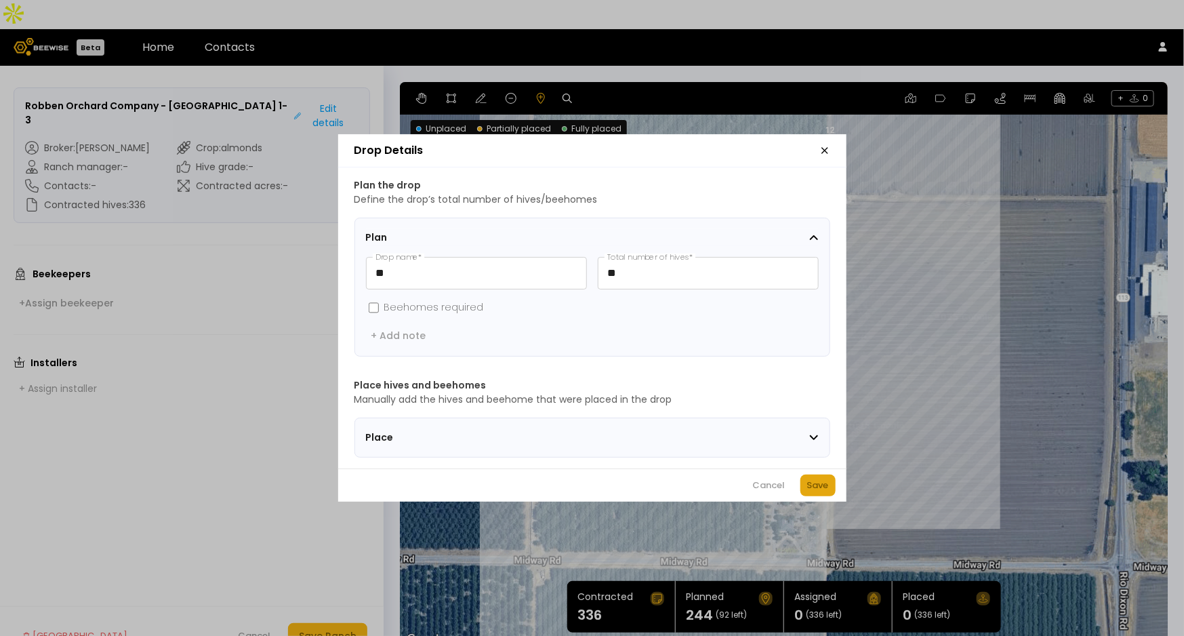
click at [818, 492] on div "Save" at bounding box center [818, 486] width 22 height 14
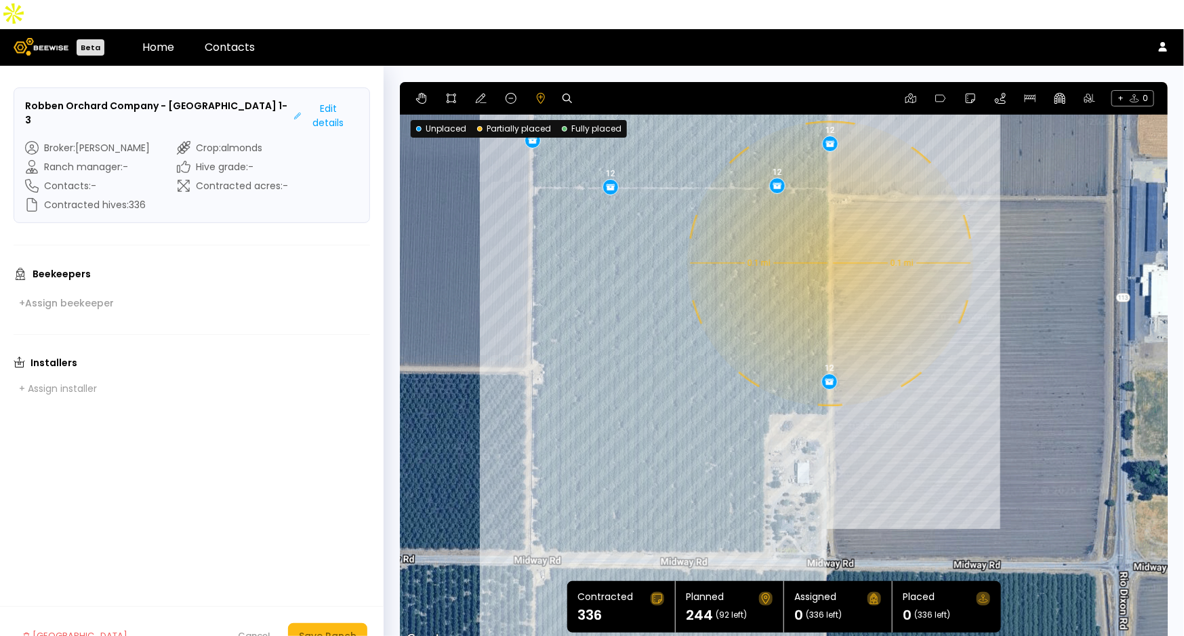
click at [829, 235] on div "0.1 mi 0.1 mi 12 12 12 12 12 12 12 12 12 12 12 12 12 12 12 12 16 12 12 12" at bounding box center [784, 365] width 768 height 567
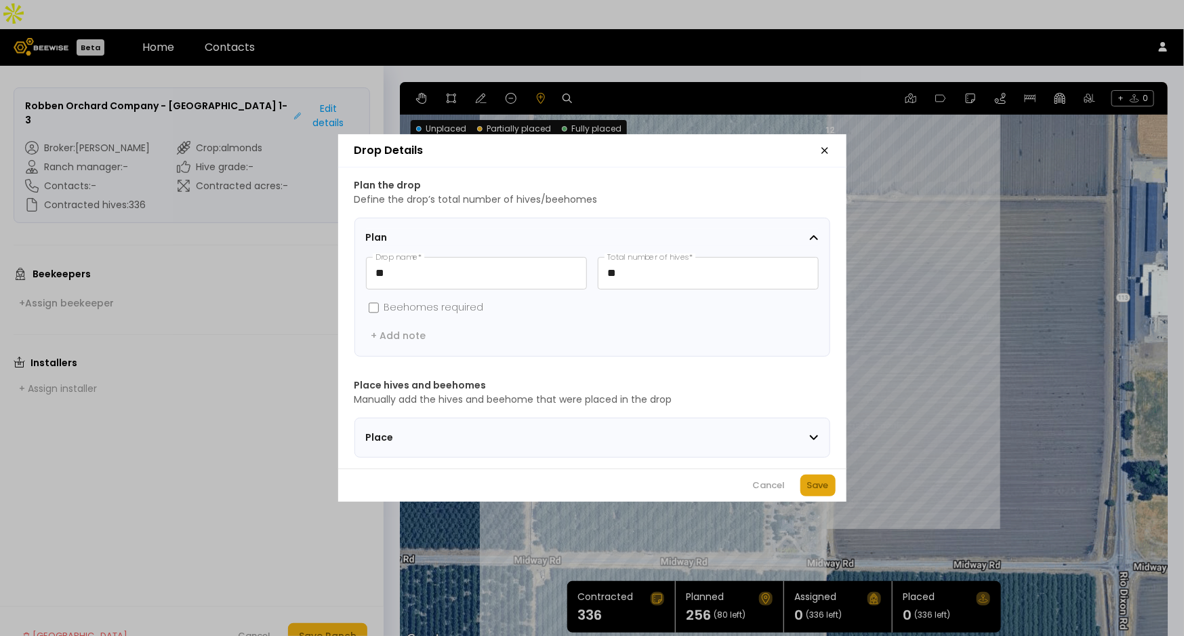
click at [813, 492] on div "Save" at bounding box center [818, 486] width 22 height 14
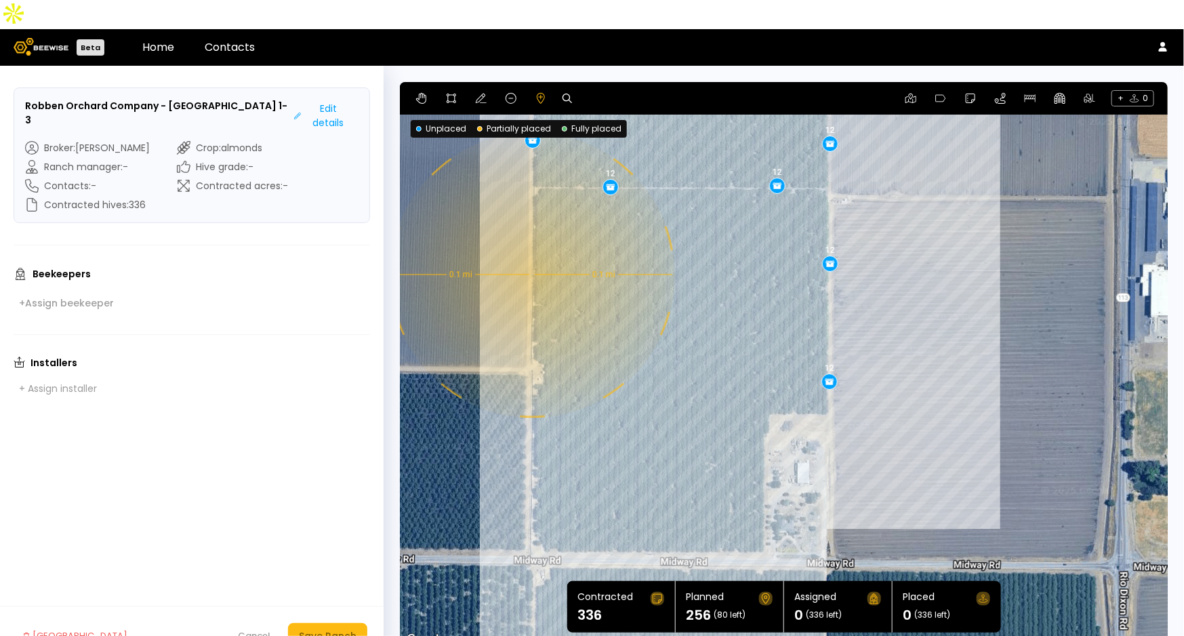
click at [531, 246] on div "0.1 mi 0.1 mi 12 12 12 12 12 12 12 12 12 12 12 12 12 12 12 12 16 12 12 12 12" at bounding box center [784, 365] width 768 height 567
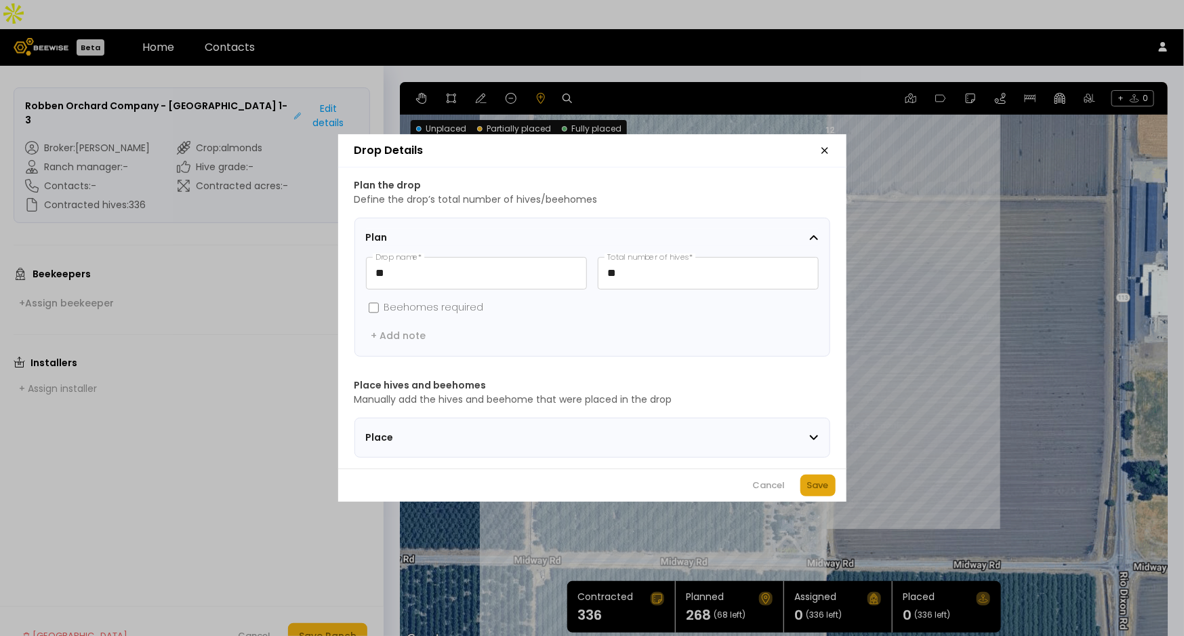
click at [807, 492] on div "Save" at bounding box center [818, 486] width 22 height 14
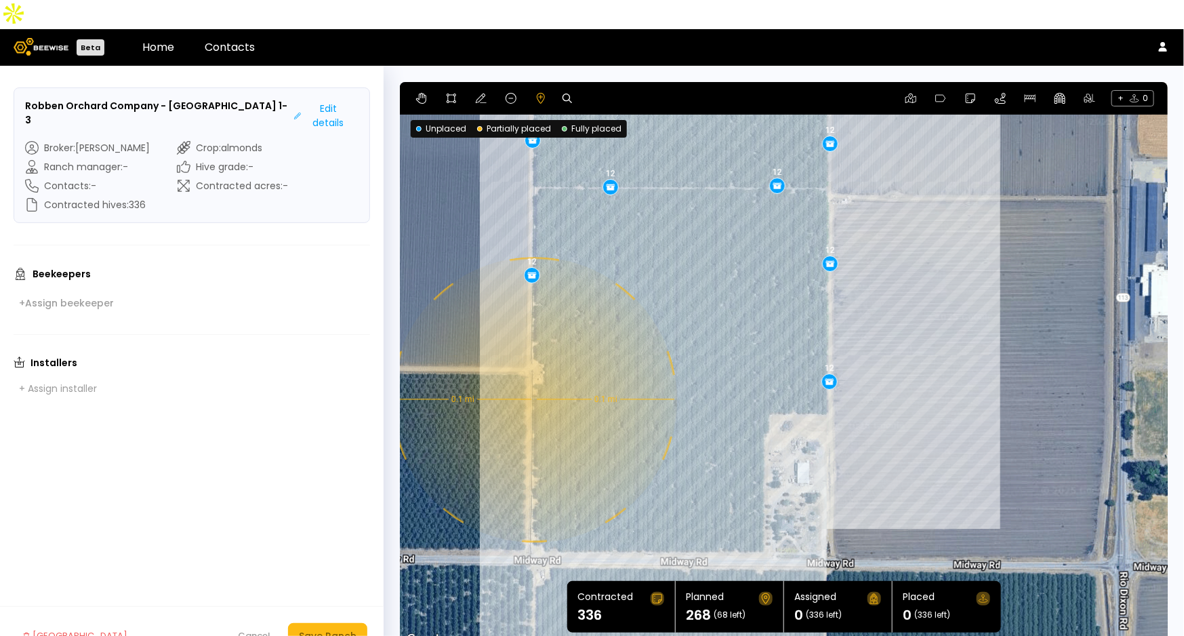
click at [533, 371] on div "0.1 mi 0.1 mi 12 12 12 12 12 12 12 12 12 12 12 12 12 12 12 12 16 12 12 12 12 12" at bounding box center [784, 365] width 768 height 567
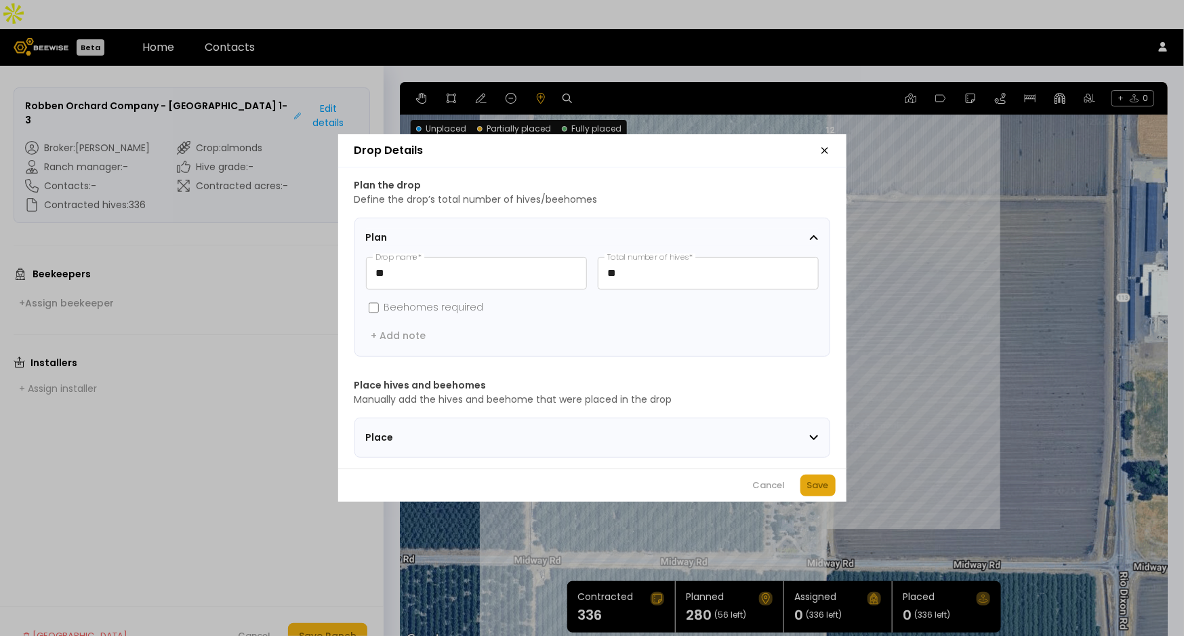
click at [818, 492] on div "Save" at bounding box center [818, 486] width 22 height 14
click at [661, 275] on input "**" at bounding box center [709, 273] width 220 height 31
type input "**"
click at [830, 487] on button "Save" at bounding box center [817, 485] width 35 height 22
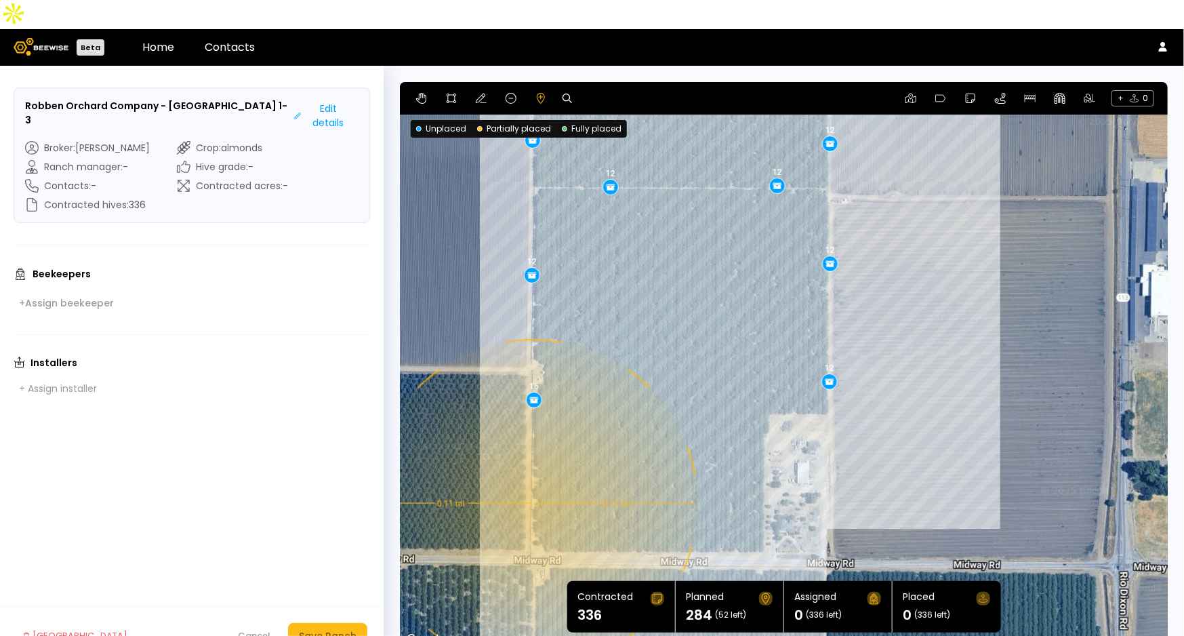
click at [532, 474] on div "0.11 mi 0.11 mi 12 12 12 12 12 12 12 12 12 12 12 12 12 12 12 12 16 12 12 12 12 …" at bounding box center [784, 365] width 768 height 567
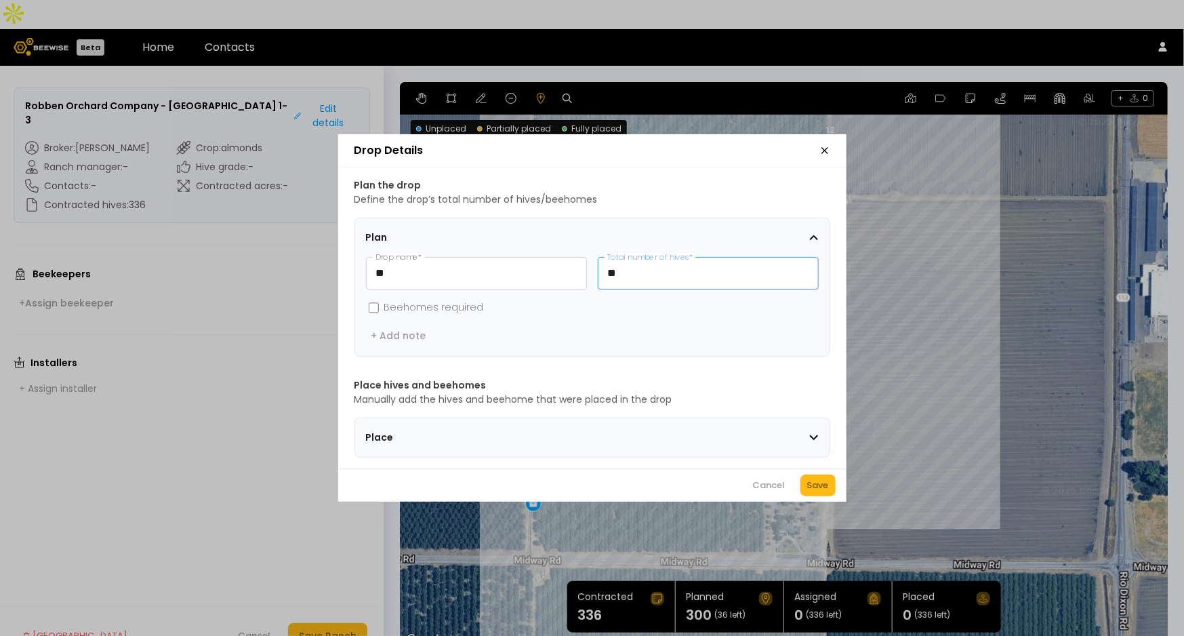
click at [632, 258] on input "**" at bounding box center [709, 273] width 220 height 31
type input "**"
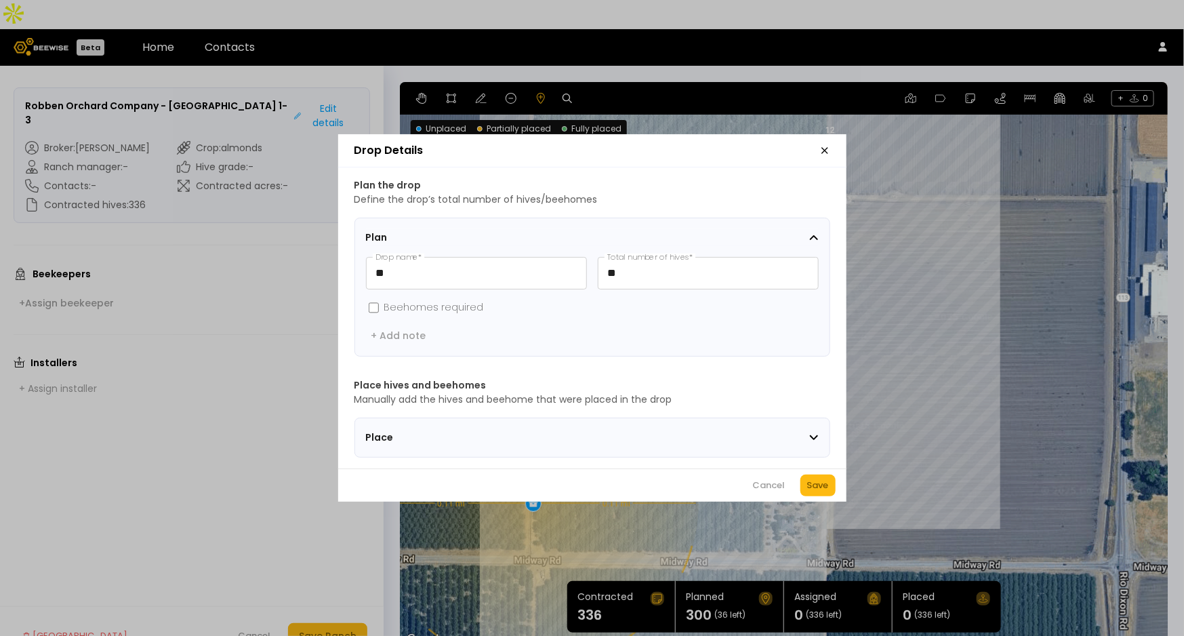
click at [817, 489] on div "Save" at bounding box center [818, 486] width 22 height 14
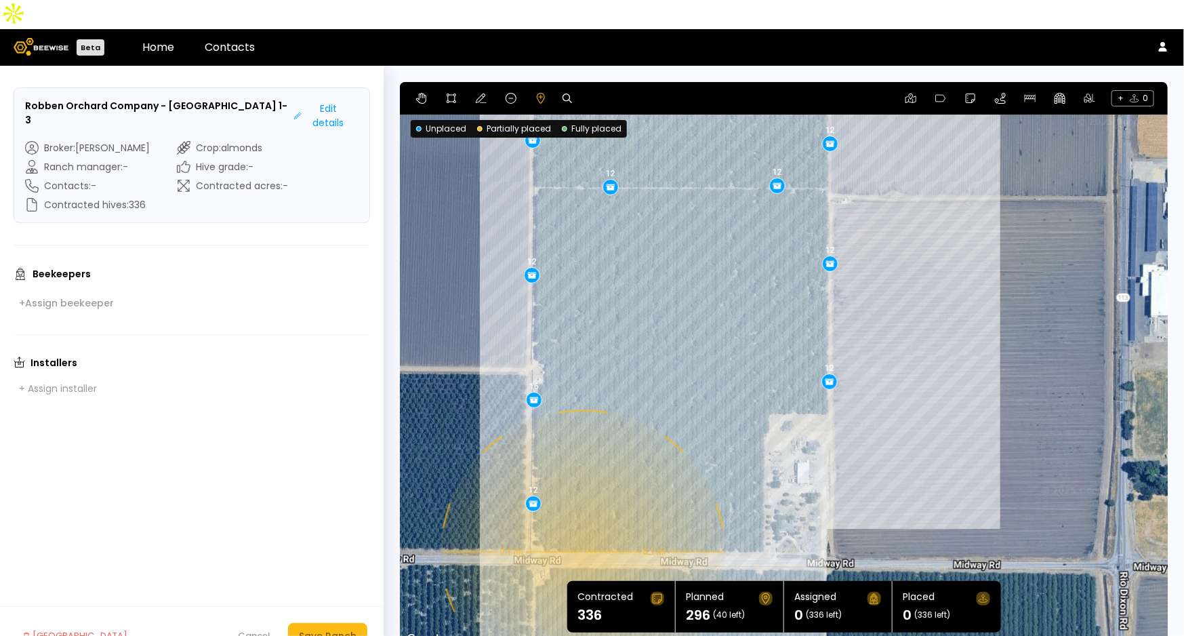
click at [582, 523] on div "0.1 mi 0.1 mi 12 12 12 12 12 12 12 12 12 12 12 12 12 12 12 12 16 12 12 12 12 12…" at bounding box center [784, 365] width 768 height 567
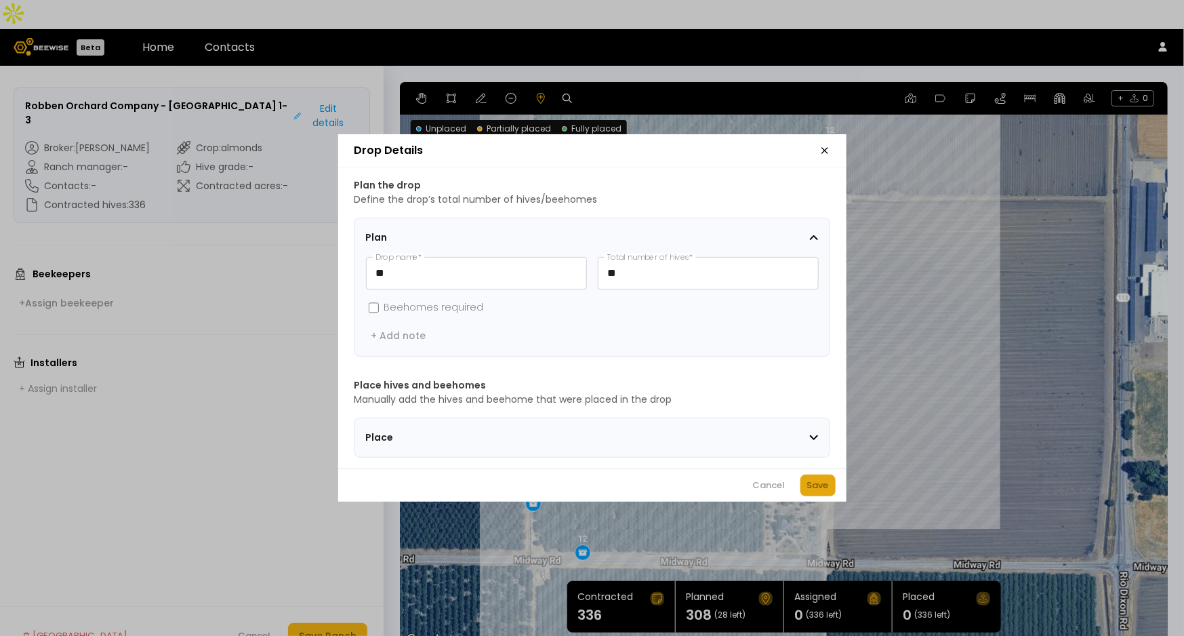
click at [810, 492] on div "Save" at bounding box center [818, 486] width 22 height 14
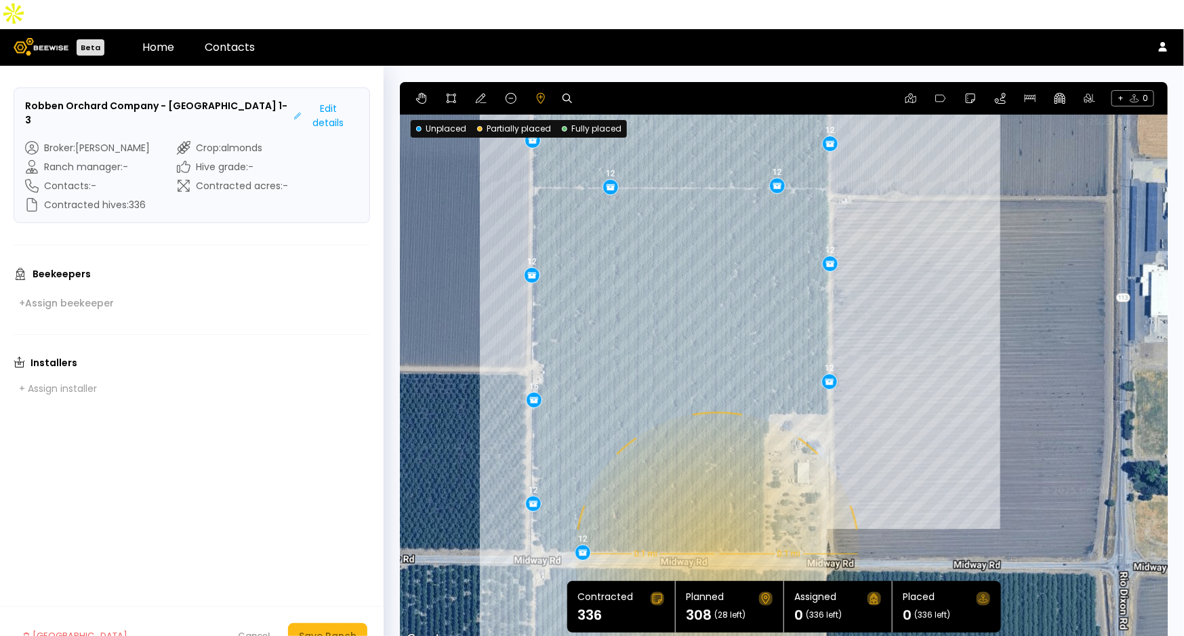
click at [716, 525] on div "0.1 mi 0.1 mi 12 12 12 12 12 12 12 12 12 12 12 12 12 12 12 12 16 12 12 12 12 12…" at bounding box center [784, 365] width 768 height 567
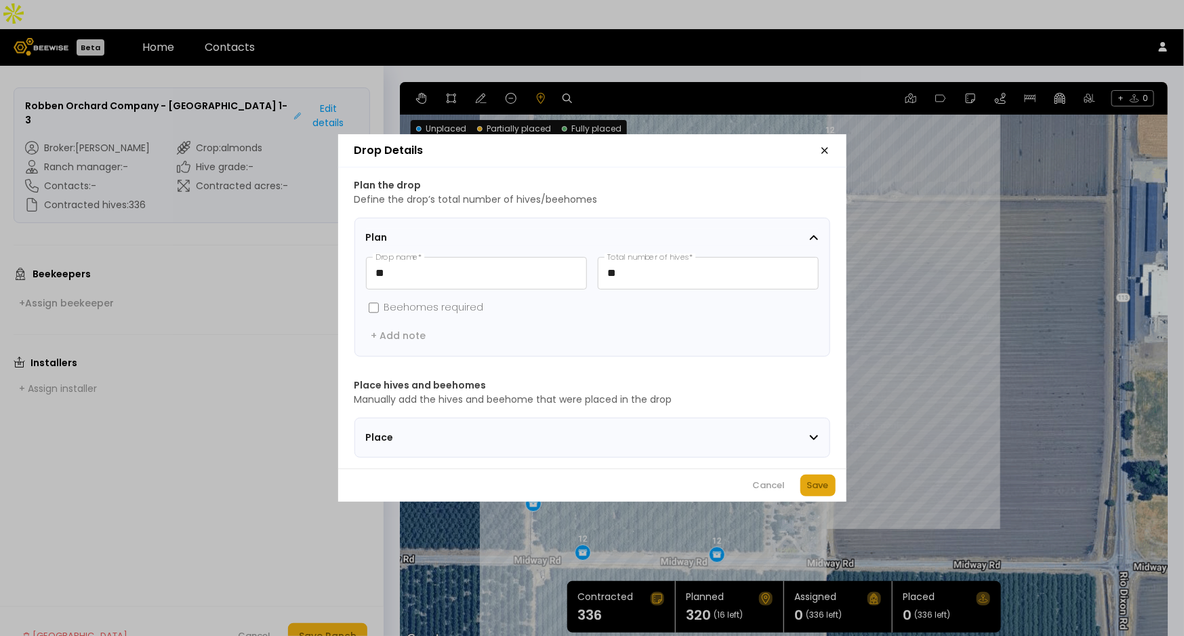
click at [808, 486] on div "Save" at bounding box center [818, 486] width 22 height 14
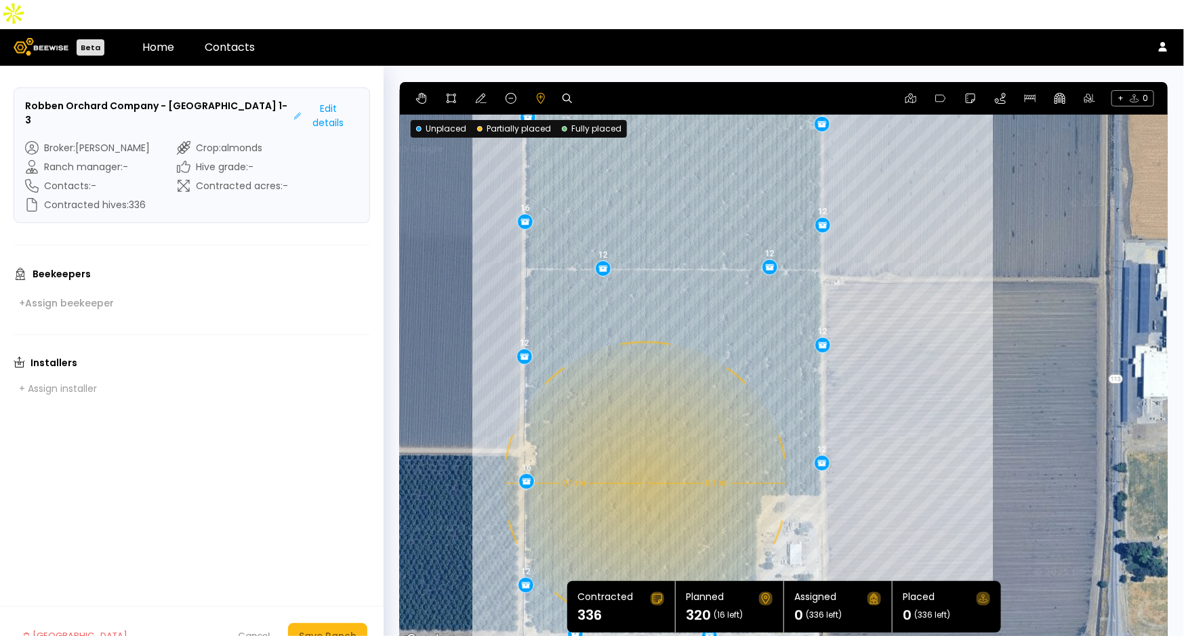
drag, startPoint x: 659, startPoint y: 289, endPoint x: 651, endPoint y: 373, distance: 85.1
click at [651, 373] on div "0.1 mi 0.1 mi 12 12 12 12 12 12 12 12 12 12 12 12 12 12 12 12 16 12 12 12 12 12…" at bounding box center [784, 365] width 768 height 567
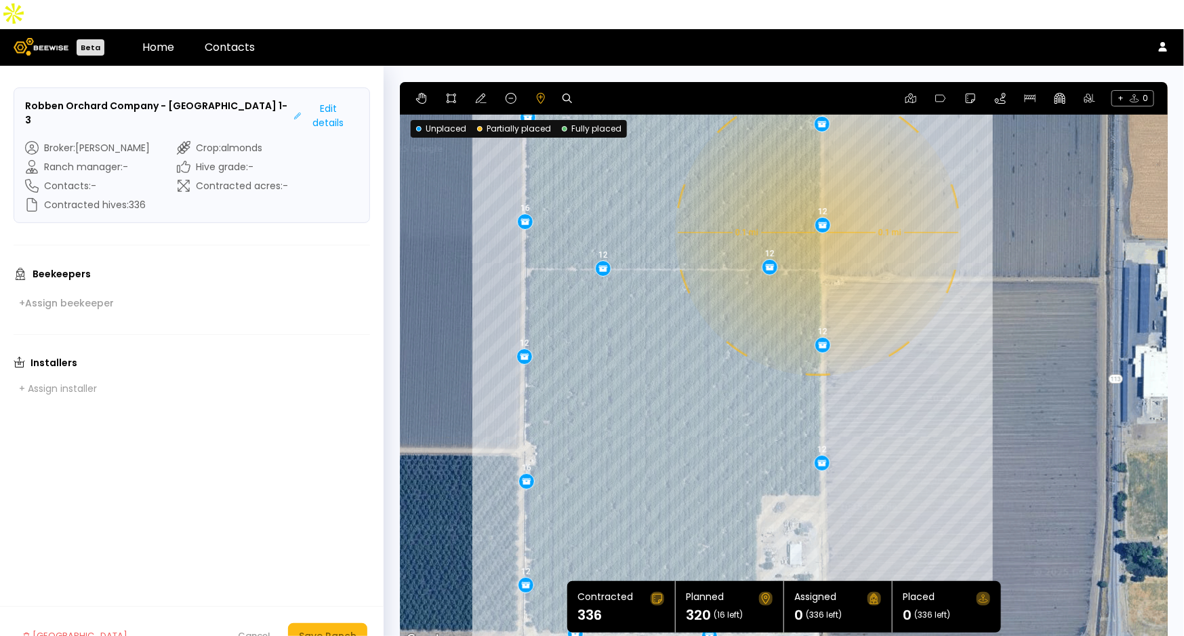
click at [817, 204] on div "0.1 mi 0.1 mi 12 12 12 12 12 12 12 12 12 12 12 12 12 12 12 12 16 12 12 12 12 12…" at bounding box center [784, 365] width 768 height 567
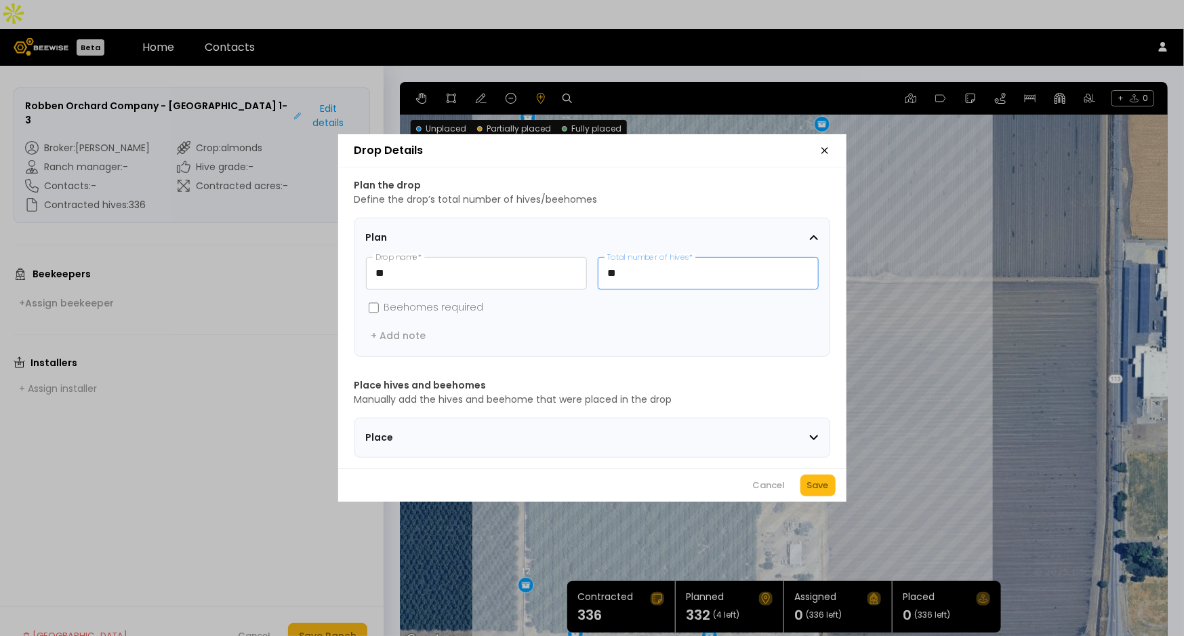
click at [635, 258] on input "**" at bounding box center [709, 273] width 220 height 31
type input "**"
click at [821, 483] on button "Save" at bounding box center [817, 485] width 35 height 22
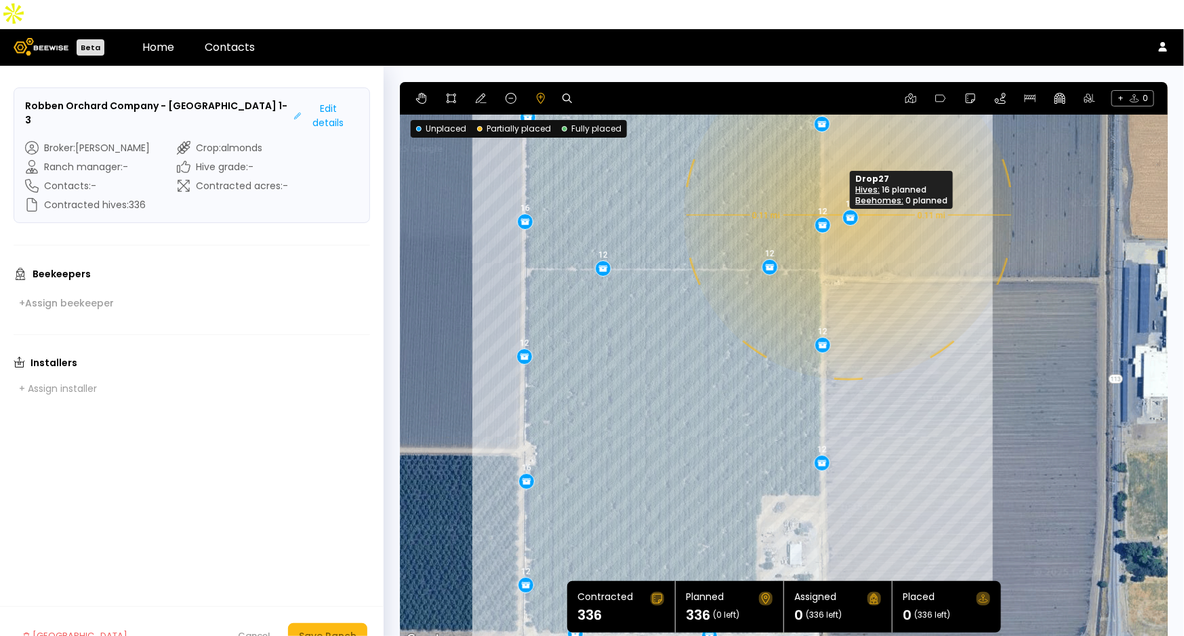
drag, startPoint x: 815, startPoint y: 202, endPoint x: 853, endPoint y: 183, distance: 42.4
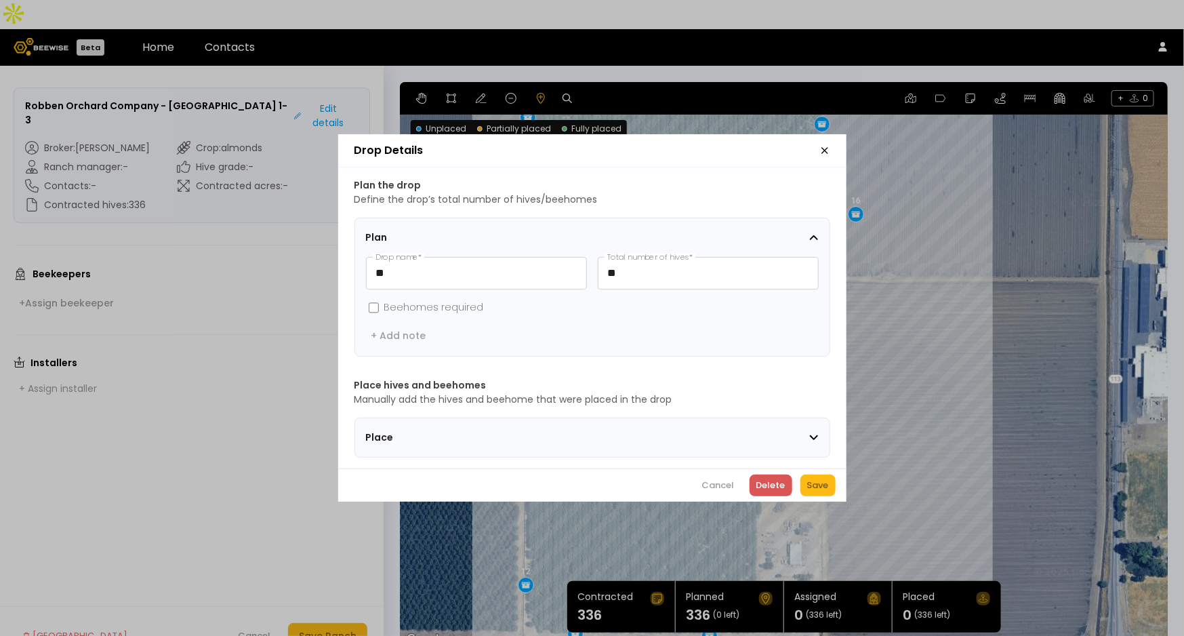
click at [777, 488] on div "Delete" at bounding box center [770, 486] width 29 height 14
click at [649, 264] on input "**" at bounding box center [709, 273] width 220 height 31
type input "**"
click at [811, 490] on div "Save" at bounding box center [818, 486] width 22 height 14
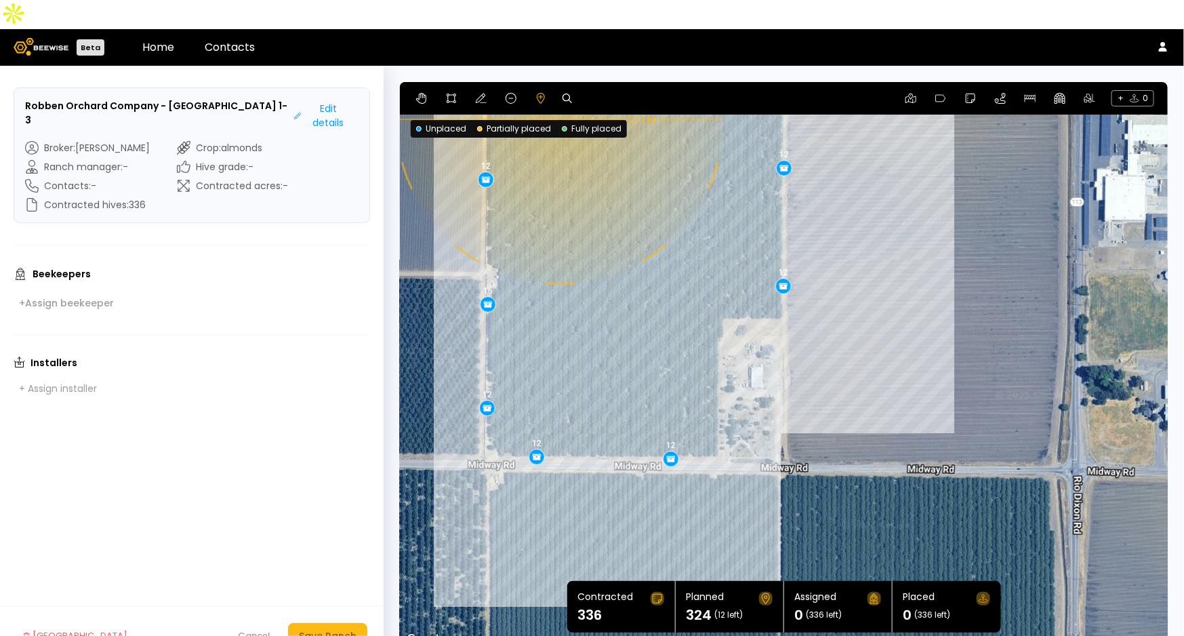
drag, startPoint x: 615, startPoint y: 381, endPoint x: 597, endPoint y: 268, distance: 114.6
click at [597, 268] on div "0.11 mi 0.11 mi 12 12 12 12 12 12 12 12 12 12 12 12 12 12 12 16 12 12 12 12 12 …" at bounding box center [784, 365] width 768 height 567
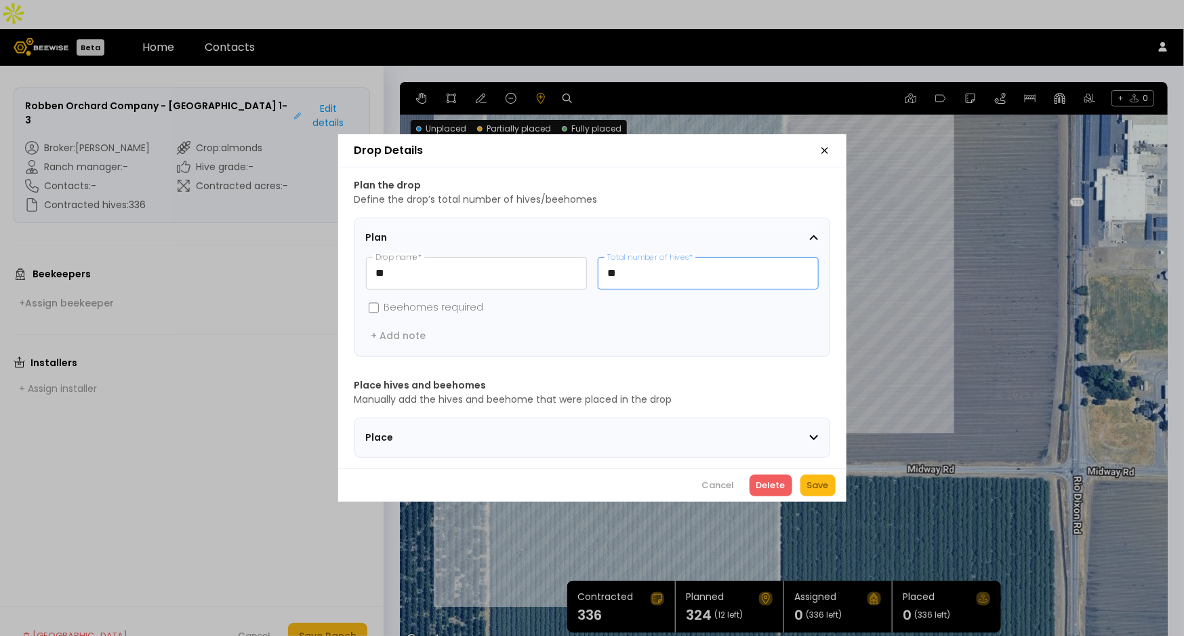
click at [647, 260] on input "**" at bounding box center [709, 273] width 220 height 31
type input "**"
click at [828, 481] on button "Save" at bounding box center [817, 485] width 35 height 22
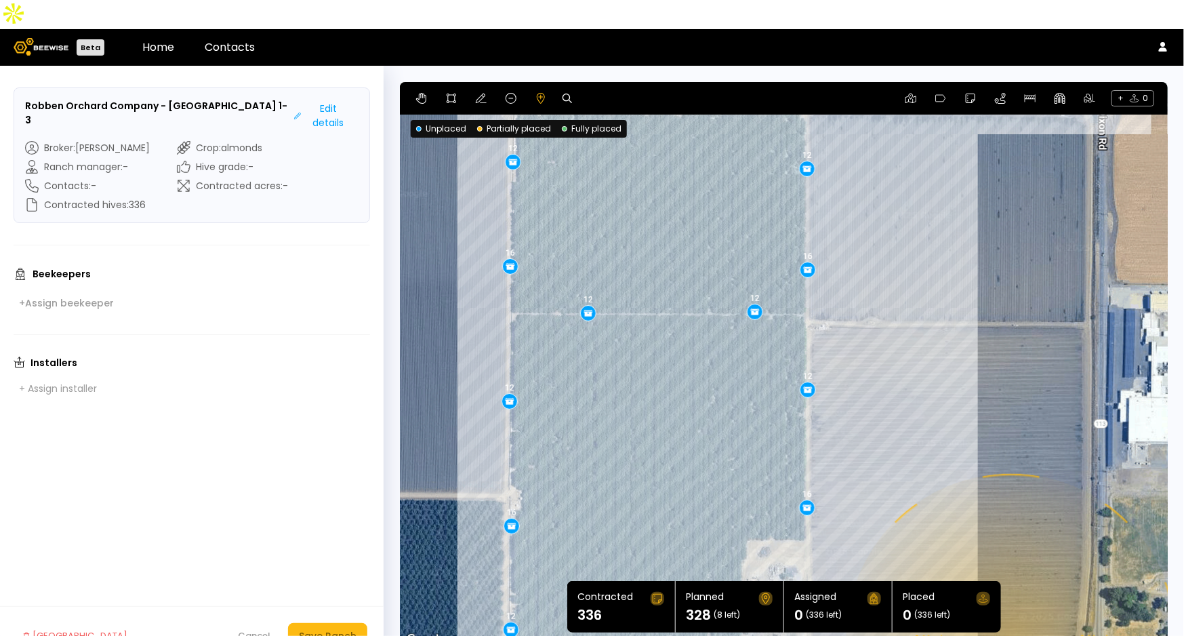
drag, startPoint x: 962, startPoint y: 159, endPoint x: 986, endPoint y: 388, distance: 229.7
click at [986, 388] on div "0.11 mi 0.11 mi 12 12 12 12 12 12 12 12 12 12 12 12 12 12 12 16 12 12 12 12 16 …" at bounding box center [784, 365] width 768 height 567
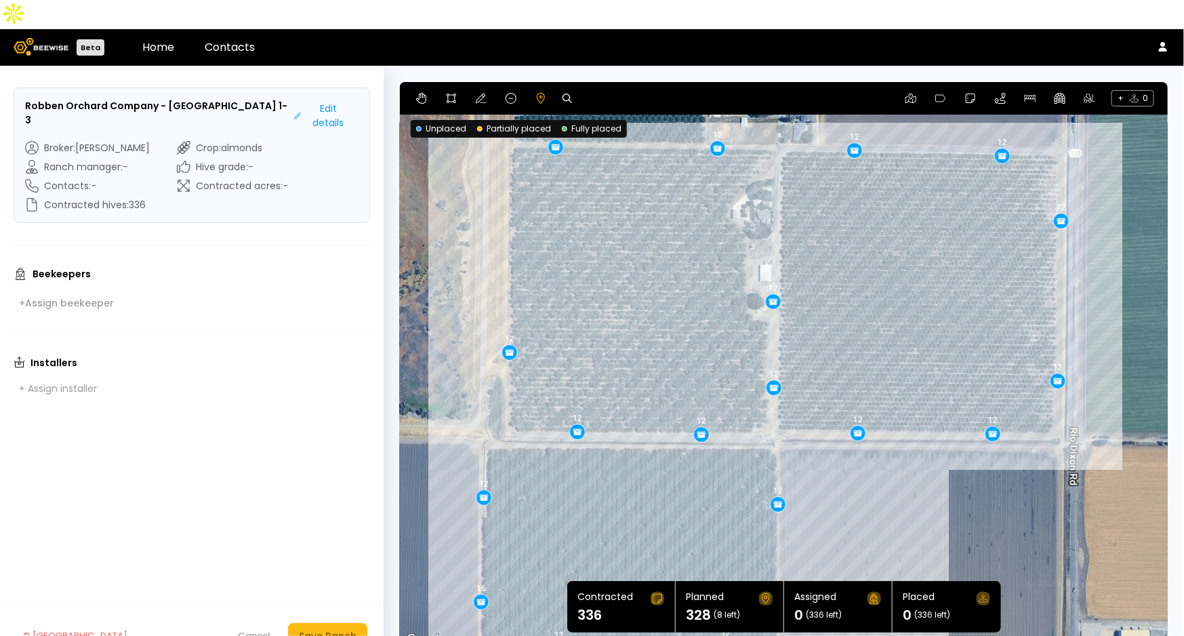
drag, startPoint x: 990, startPoint y: 198, endPoint x: 963, endPoint y: 520, distance: 323.1
click at [967, 514] on div "0.11 mi 0.11 mi 12 12 12 12 12 12 12 12 12 12 12 12 12 12 12 16 12 12 12 12 16 …" at bounding box center [784, 365] width 768 height 567
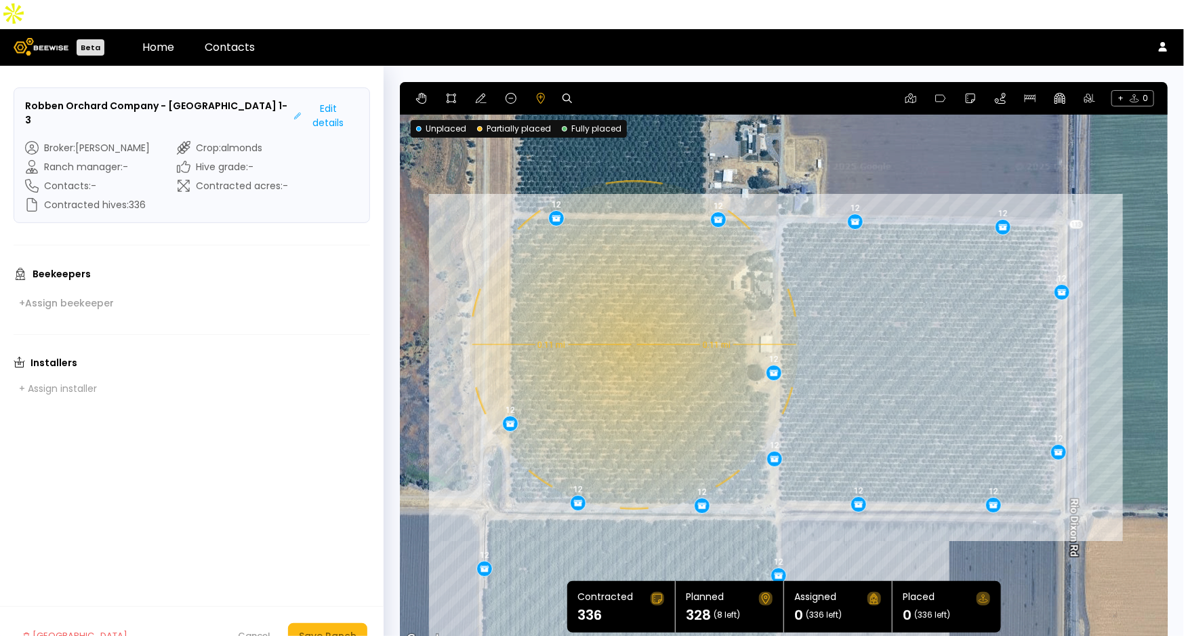
drag, startPoint x: 631, startPoint y: 176, endPoint x: 632, endPoint y: 245, distance: 69.1
click at [632, 245] on div "0.11 mi 0.11 mi 12 12 12 12 12 12 12 12 12 12 12 12 12 12 12 16 12 12 12 12 16 …" at bounding box center [784, 365] width 768 height 567
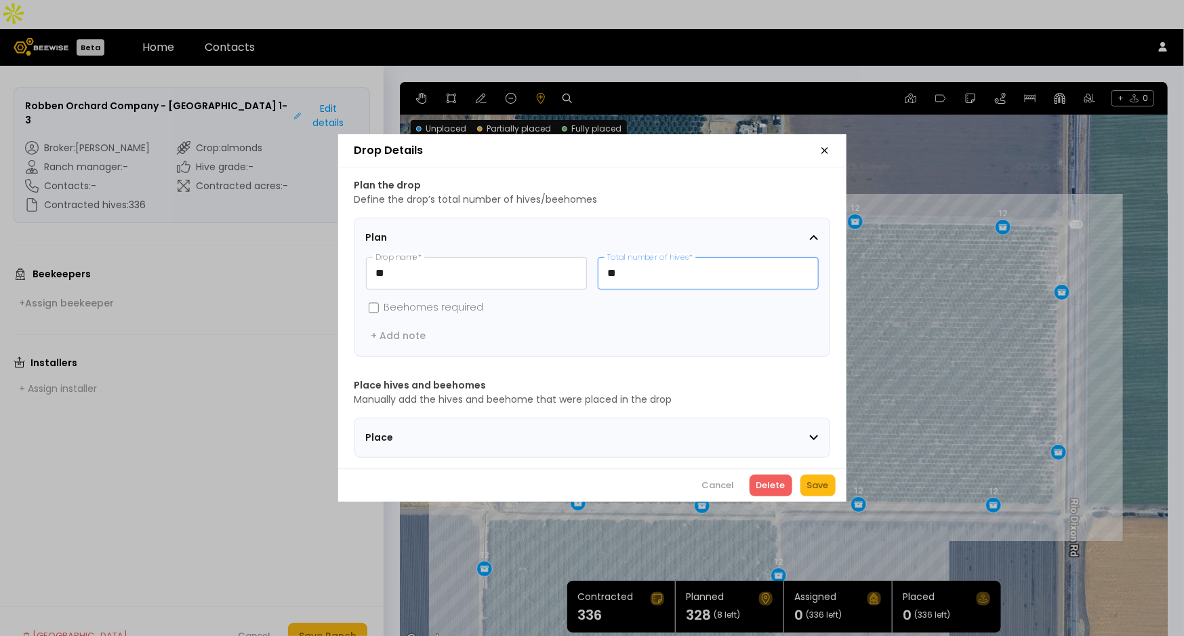
click at [656, 266] on input "**" at bounding box center [709, 273] width 220 height 31
type input "**"
drag, startPoint x: 829, startPoint y: 477, endPoint x: 827, endPoint y: 491, distance: 15.0
click at [829, 478] on div "Cancel Delete Save" at bounding box center [592, 484] width 508 height 33
click at [826, 492] on div "Save" at bounding box center [818, 486] width 22 height 14
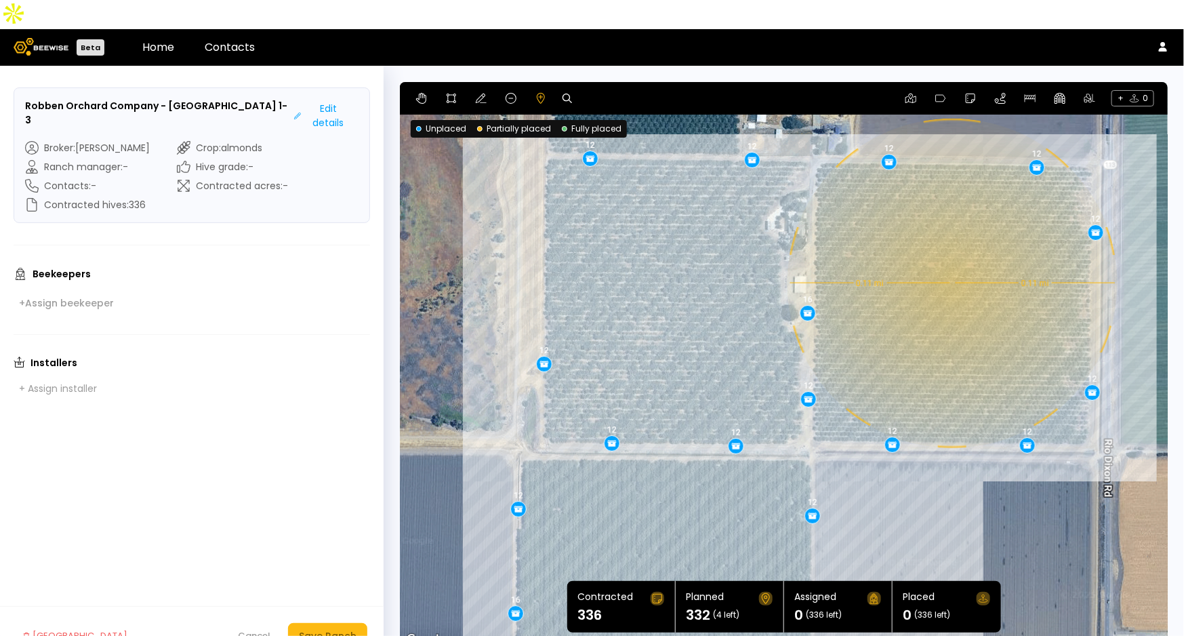
drag, startPoint x: 883, startPoint y: 378, endPoint x: 917, endPoint y: 314, distance: 73.1
click at [917, 314] on div "0.11 mi 0.11 mi 12 12 12 12 12 12 12 12 12 12 12 12 12 12 16 12 12 12 12 16 12 …" at bounding box center [784, 365] width 768 height 567
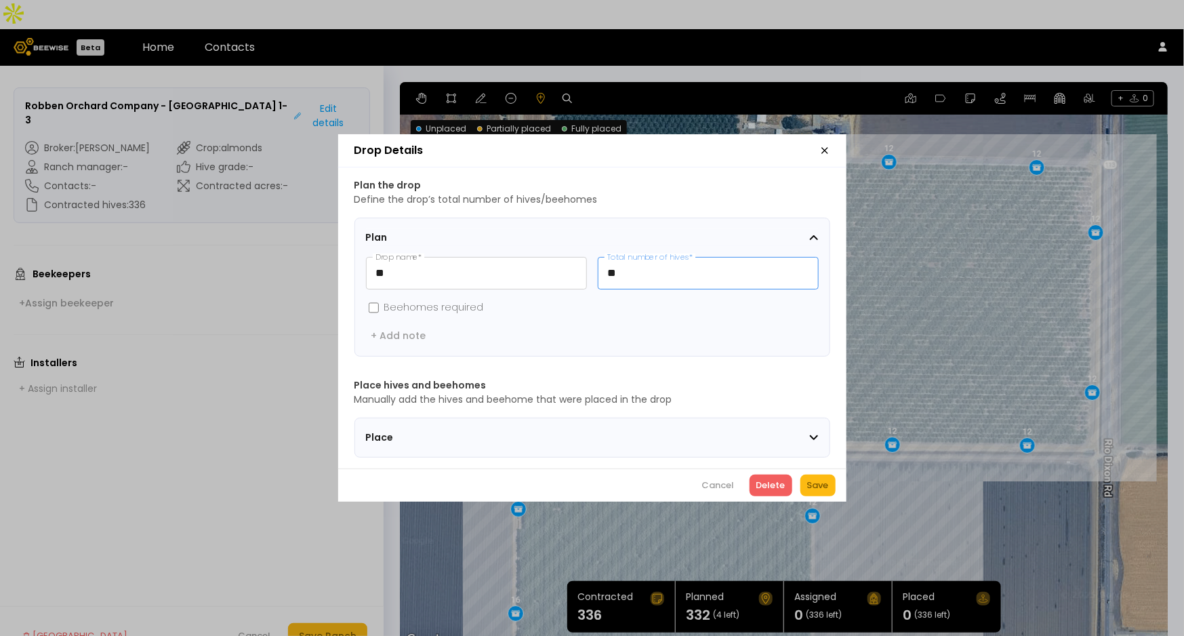
click at [664, 265] on input "**" at bounding box center [709, 273] width 220 height 31
type input "**"
click at [805, 496] on button "Save" at bounding box center [817, 485] width 35 height 22
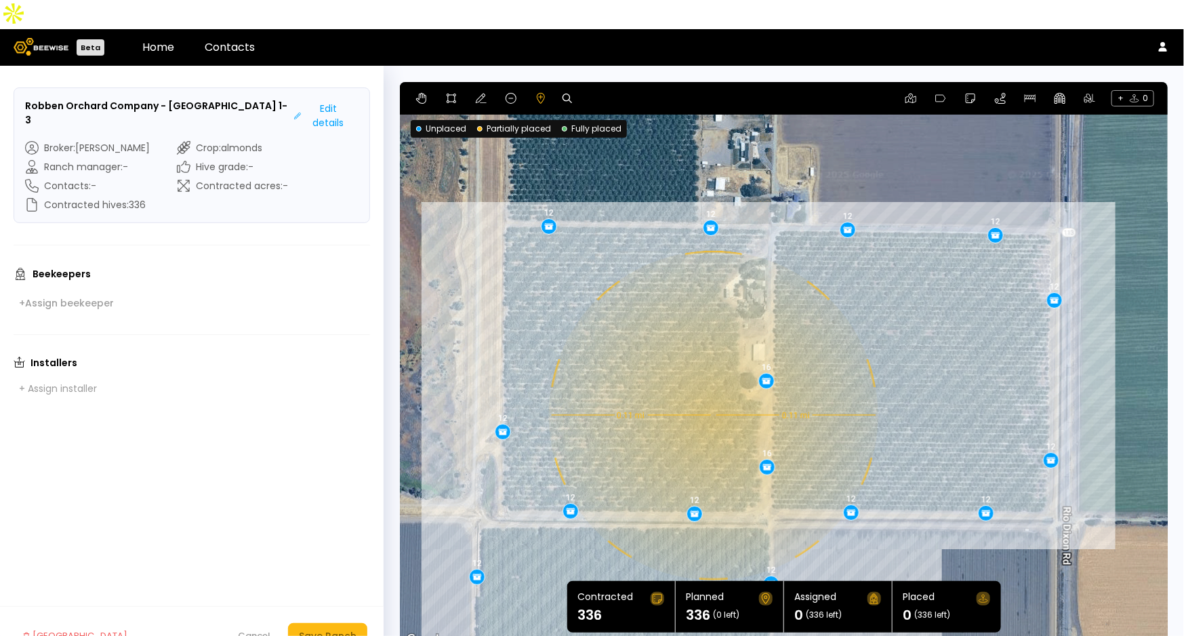
drag, startPoint x: 797, startPoint y: 245, endPoint x: 753, endPoint y: 319, distance: 85.4
click at [753, 319] on div "0.11 mi 0.11 mi 12 12 12 12 12 12 12 12 12 12 12 12 12 16 12 12 12 12 16 12 12 …" at bounding box center [784, 365] width 768 height 567
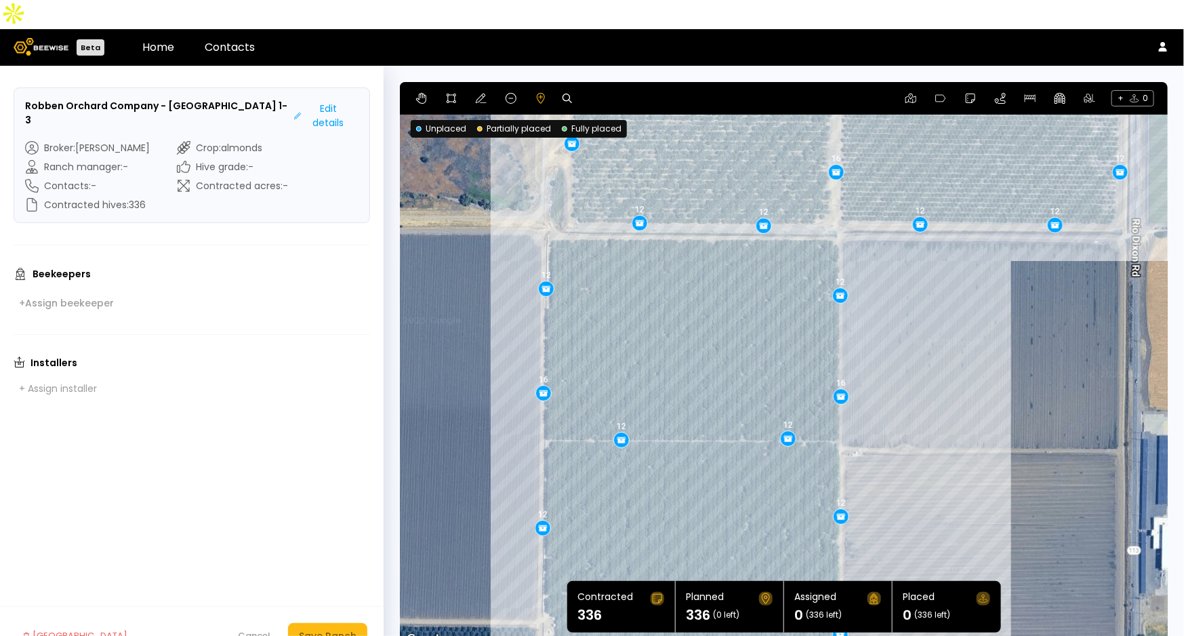
drag, startPoint x: 834, startPoint y: 369, endPoint x: 903, endPoint y: 80, distance: 297.6
click at [903, 82] on section "← Move left → Move right ↑ Move up ↓ Move down + Zoom in - Zoom out Home Jump l…" at bounding box center [784, 365] width 768 height 567
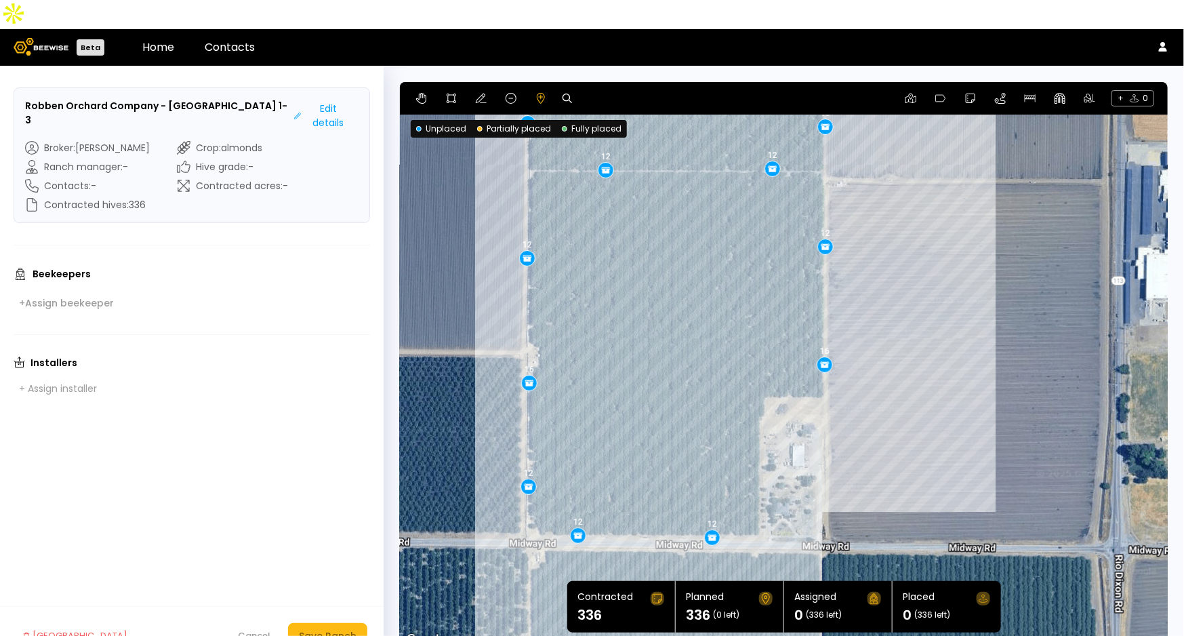
drag, startPoint x: 683, startPoint y: 381, endPoint x: 668, endPoint y: 110, distance: 270.8
click at [668, 110] on div "0.11 mi 0.11 mi 12 12 12 12 12 12 12 12 12 12 12 12 16 12 12 12 12 16 12 12 12 …" at bounding box center [784, 365] width 768 height 567
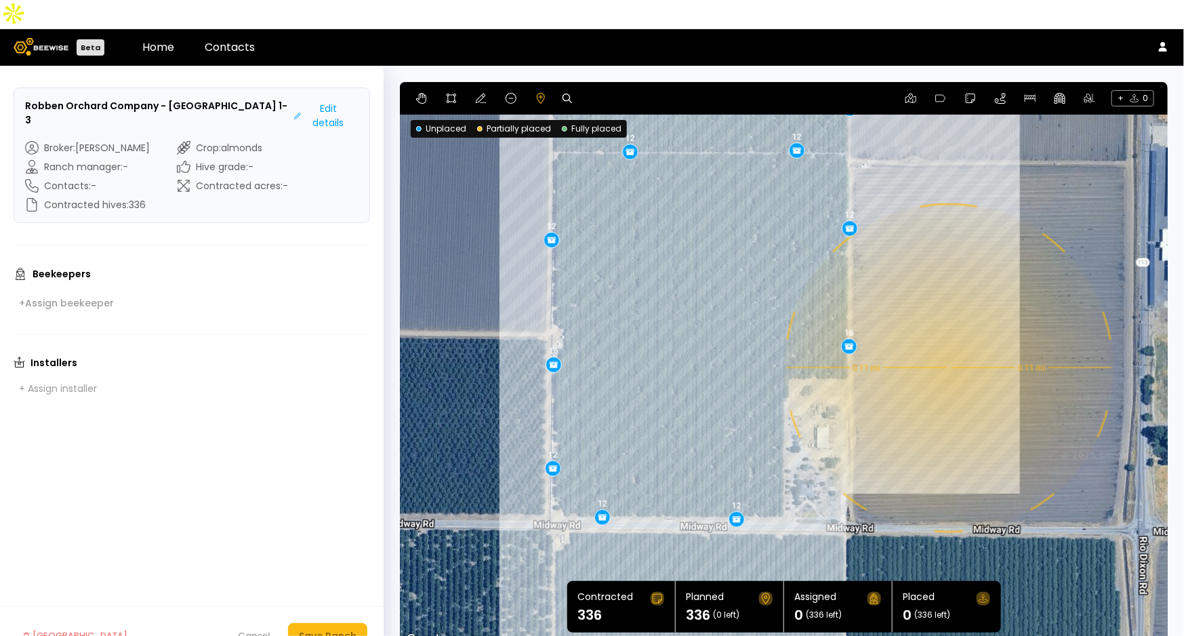
drag, startPoint x: 898, startPoint y: 374, endPoint x: 924, endPoint y: 356, distance: 31.6
click at [924, 356] on div "0.11 mi 0.11 mi 12 12 12 12 12 12 12 12 12 12 12 12 16 12 12 12 12 16 12 12 12 …" at bounding box center [784, 365] width 768 height 567
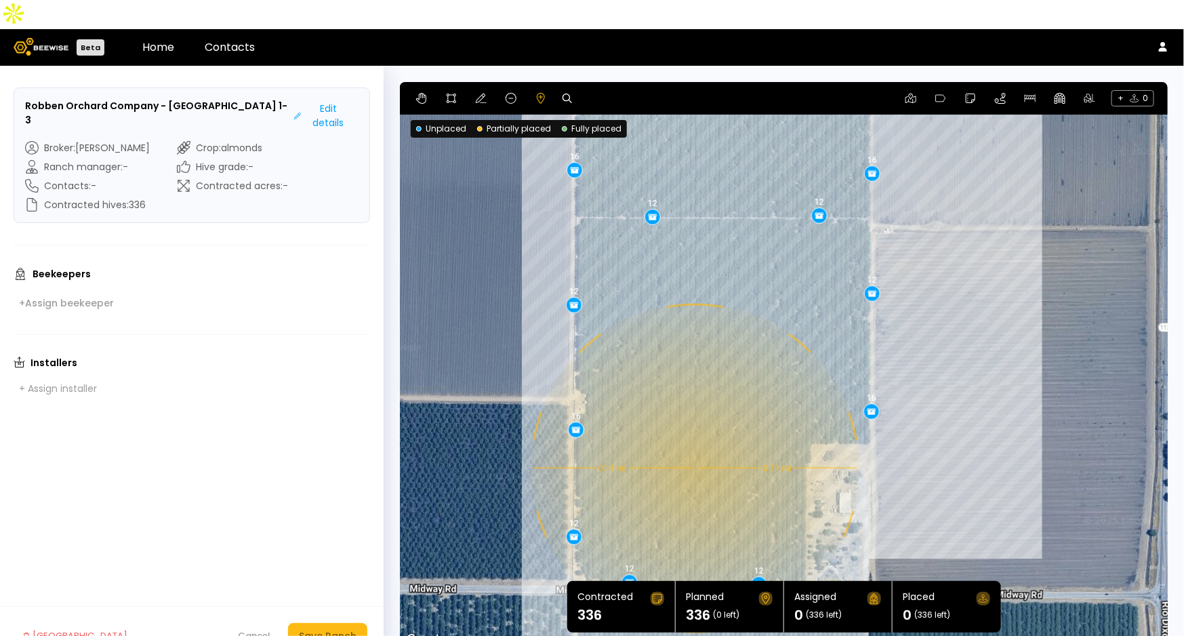
drag, startPoint x: 649, startPoint y: 305, endPoint x: 651, endPoint y: 354, distance: 49.5
click at [671, 375] on div "0.11 mi 0.11 mi 12 12 12 12 12 12 12 12 12 12 12 12 16 12 12 12 12 16 12 16 16 …" at bounding box center [784, 365] width 768 height 567
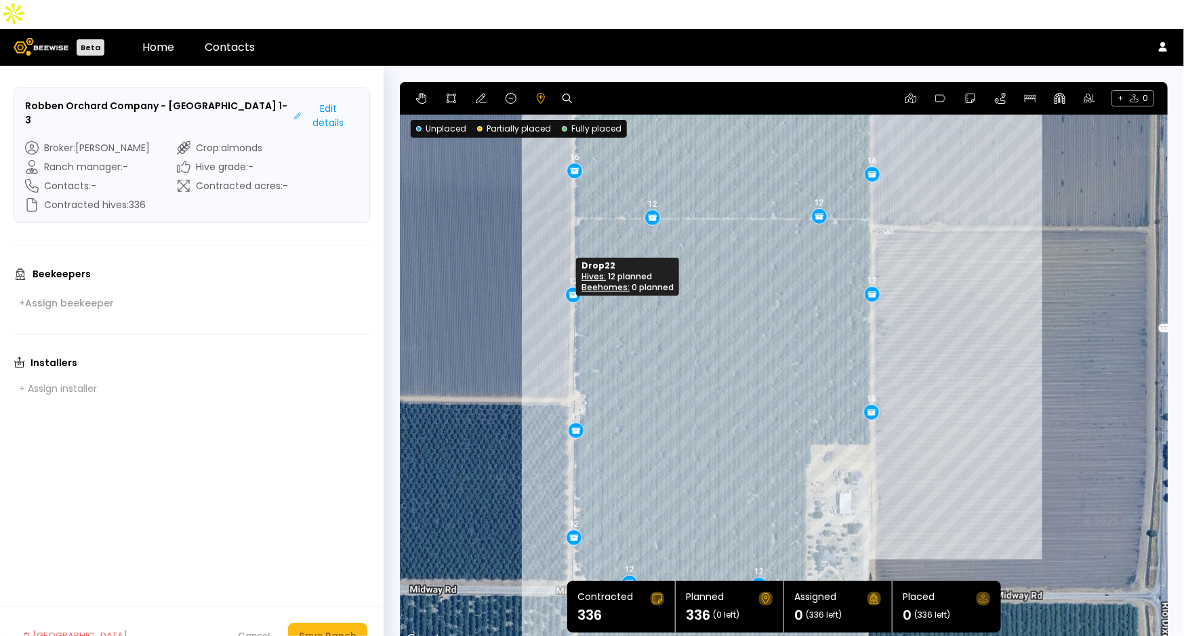
drag, startPoint x: 573, startPoint y: 282, endPoint x: 573, endPoint y: 271, distance: 10.9
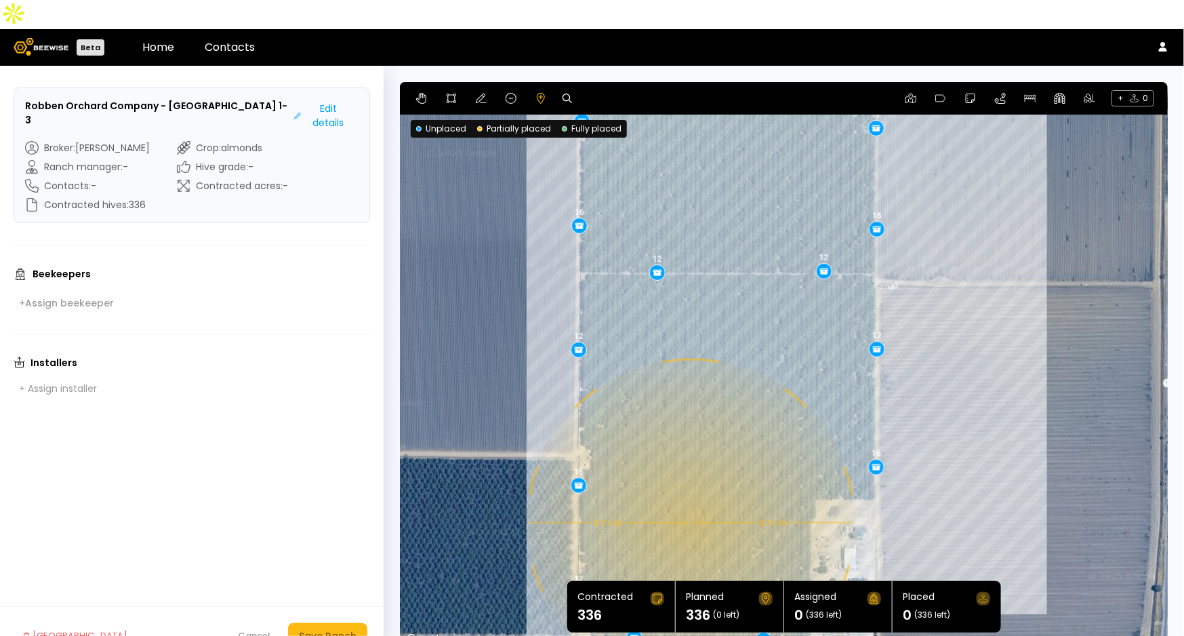
drag, startPoint x: 680, startPoint y: 386, endPoint x: 709, endPoint y: 330, distance: 63.4
click at [685, 441] on div "0.11 mi 0.11 mi 12 12 12 12 12 12 12 12 12 12 12 12 16 12 12 12 12 16 16 16 12 …" at bounding box center [784, 365] width 768 height 567
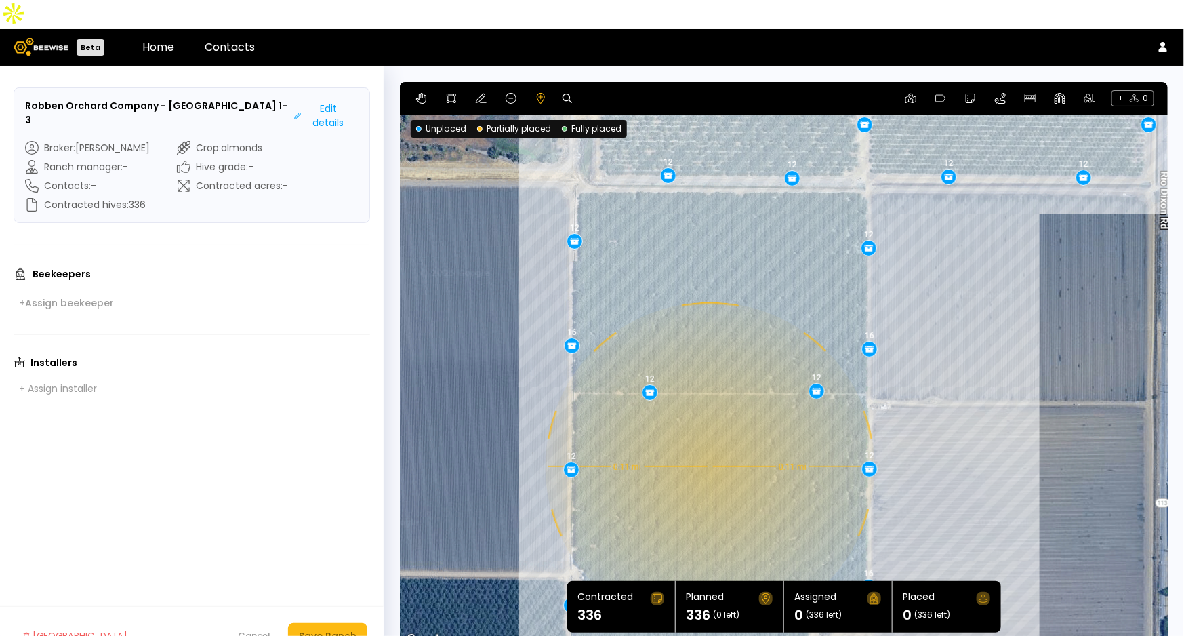
drag, startPoint x: 723, startPoint y: 201, endPoint x: 716, endPoint y: 321, distance: 119.5
click at [716, 321] on div "0.11 mi 0.11 mi 12 12 12 12 12 12 12 12 12 12 12 12 16 12 12 12 12 16 16 16 12 …" at bounding box center [784, 365] width 768 height 567
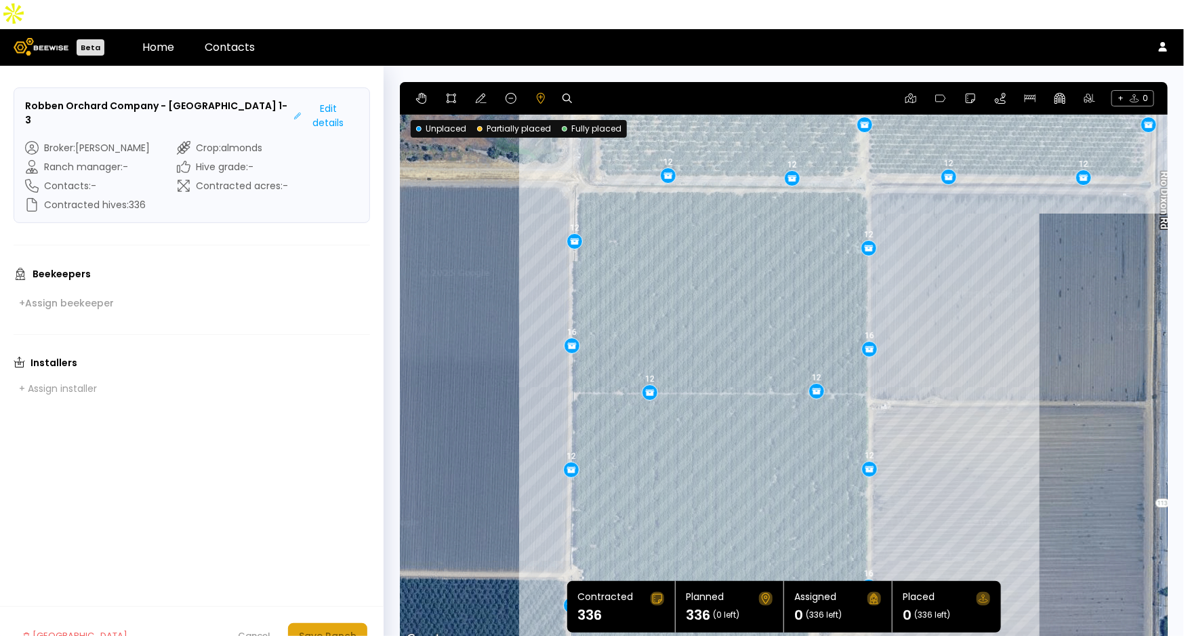
click at [343, 628] on div "Save Ranch" at bounding box center [328, 635] width 58 height 15
